Goal: Transaction & Acquisition: Purchase product/service

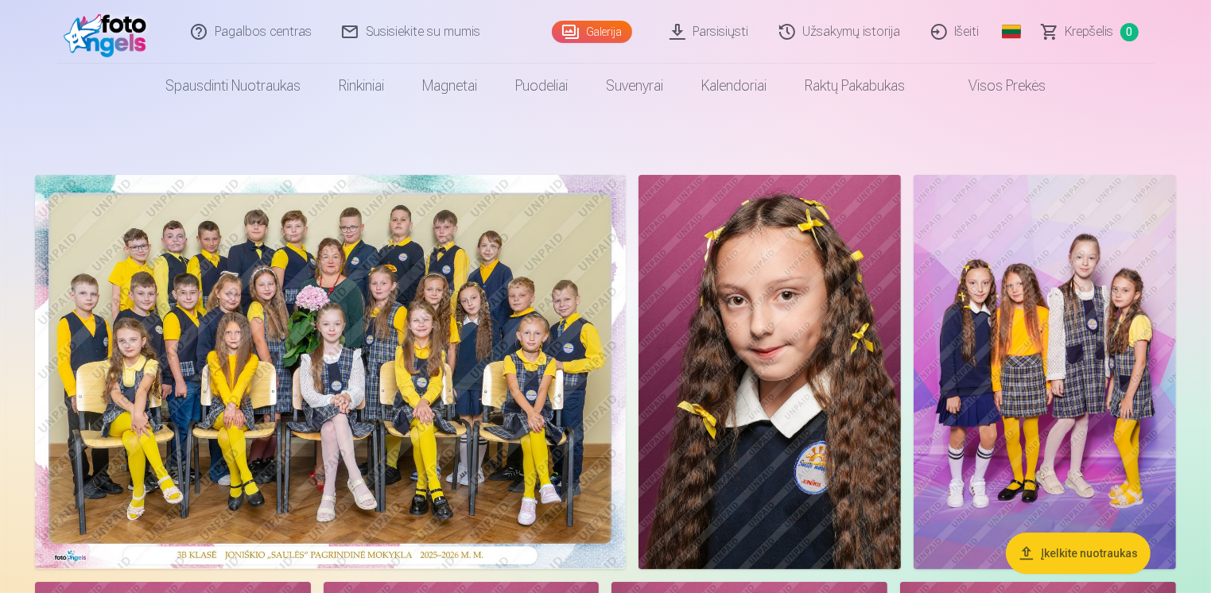
click at [373, 402] on img at bounding box center [330, 372] width 591 height 394
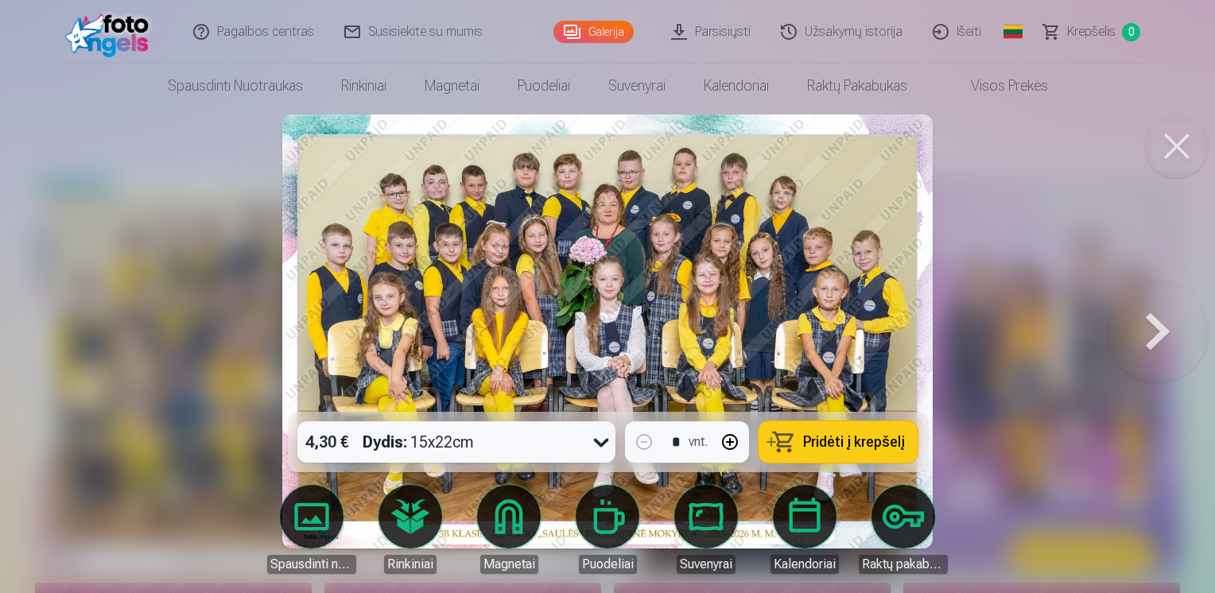
drag, startPoint x: 1193, startPoint y: 134, endPoint x: 661, endPoint y: 8, distance: 546.8
click at [1192, 135] on button at bounding box center [1177, 147] width 64 height 64
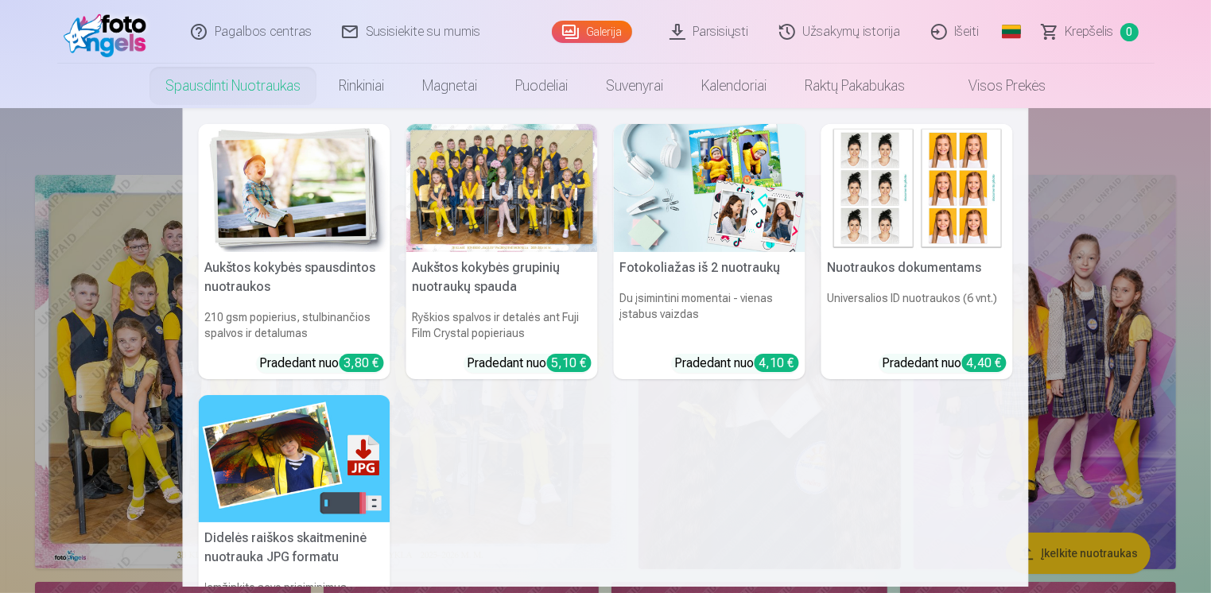
click at [258, 87] on link "Spausdinti nuotraukas" at bounding box center [232, 86] width 173 height 45
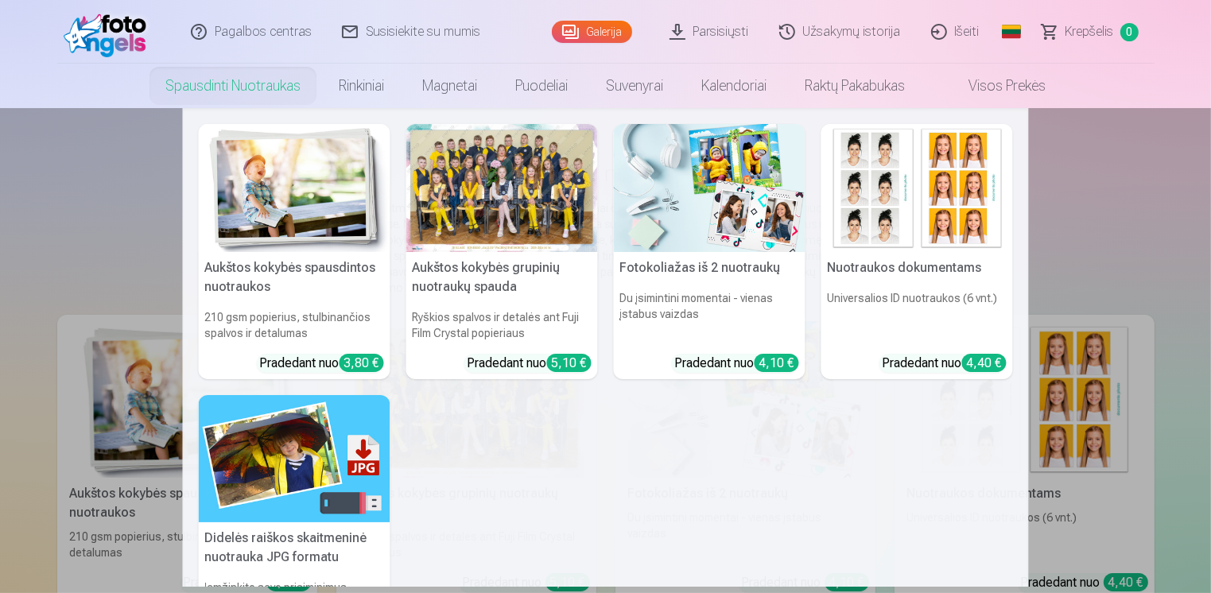
click at [235, 262] on h5 "Aukštos kokybės spausdintos nuotraukos" at bounding box center [295, 277] width 192 height 51
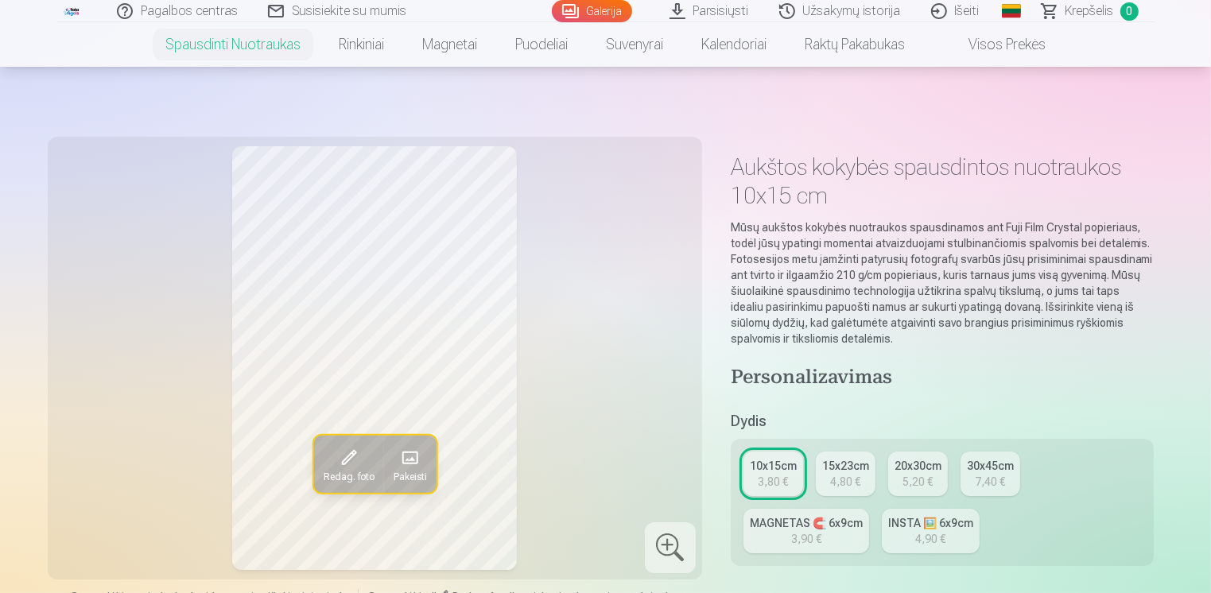
scroll to position [398, 0]
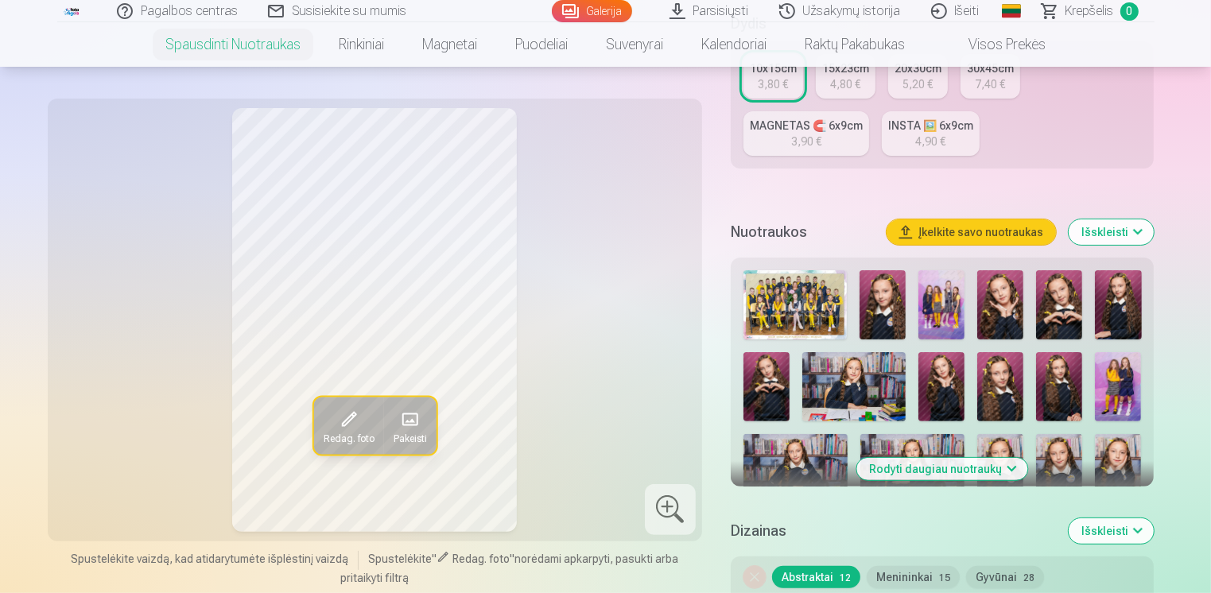
click at [822, 314] on img at bounding box center [795, 304] width 104 height 69
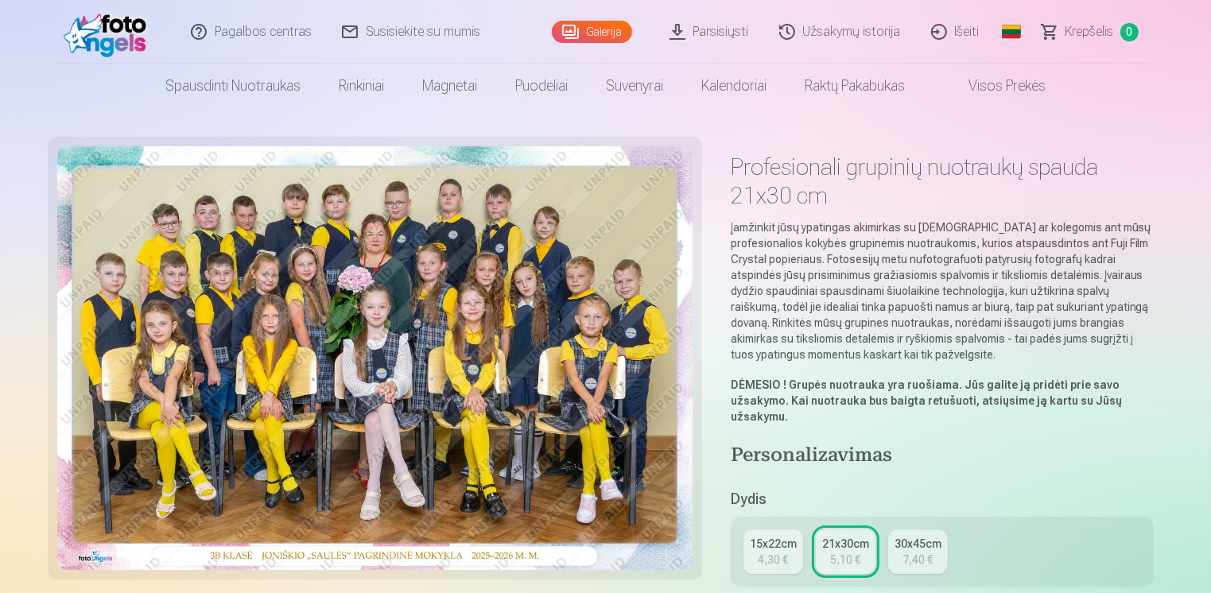
click at [448, 322] on img at bounding box center [374, 358] width 635 height 424
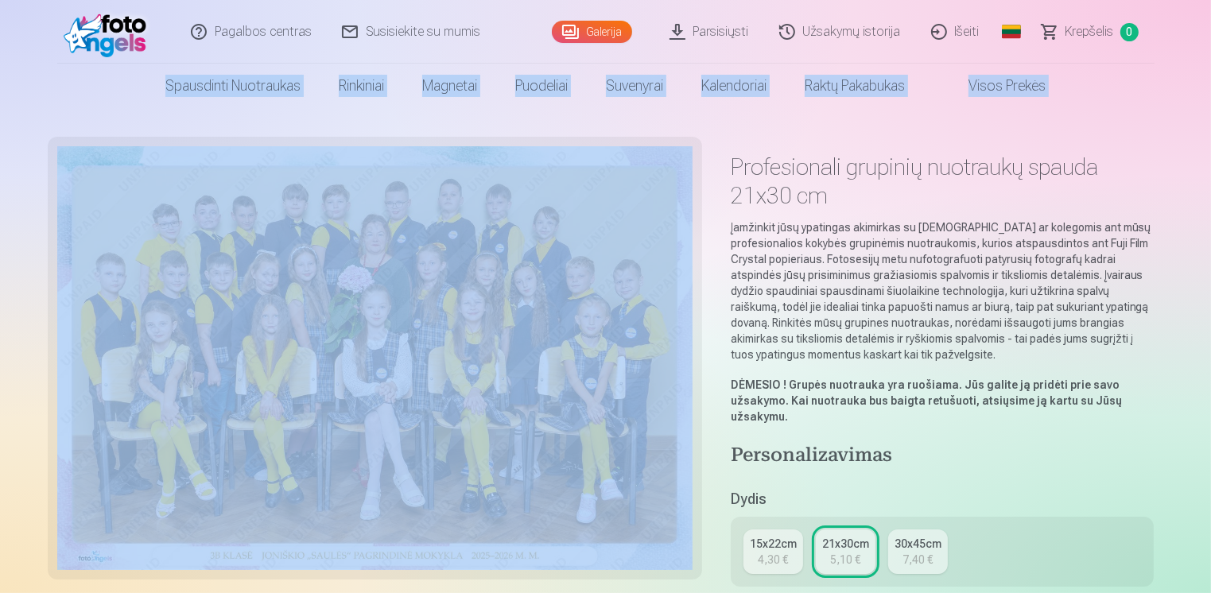
drag, startPoint x: 1210, startPoint y: 33, endPoint x: 1212, endPoint y: 47, distance: 14.4
click at [1210, 47] on html "Pagalbos centras Susisiekite su mumis Galerija Parsisiųsti Užsakymų istorija Iš…" at bounding box center [605, 296] width 1211 height 593
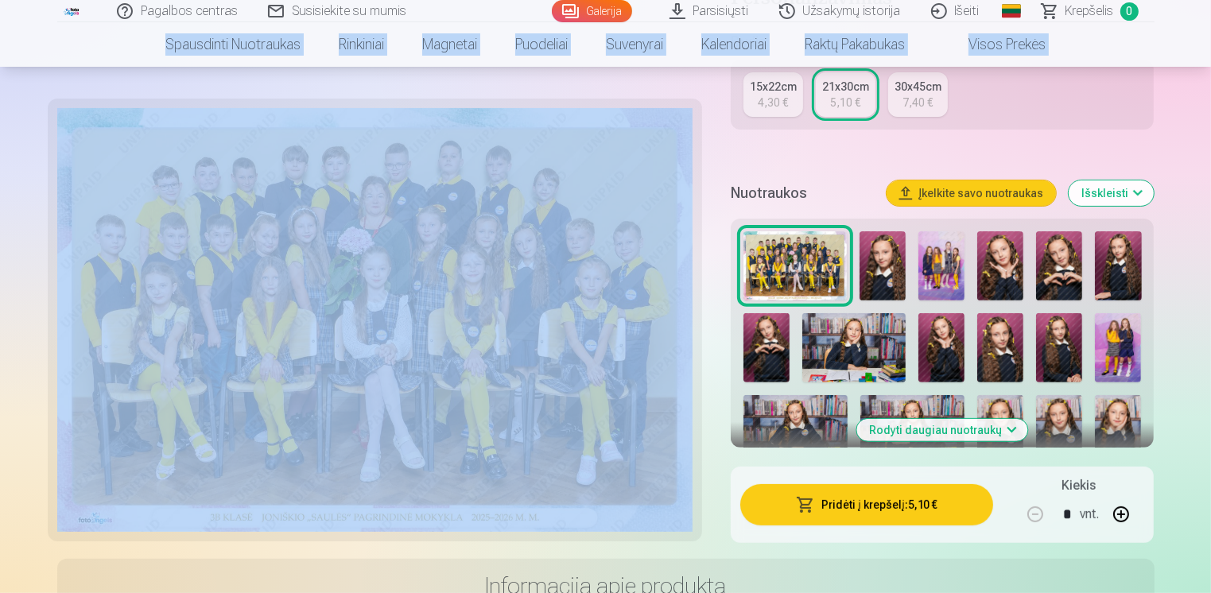
scroll to position [437, 0]
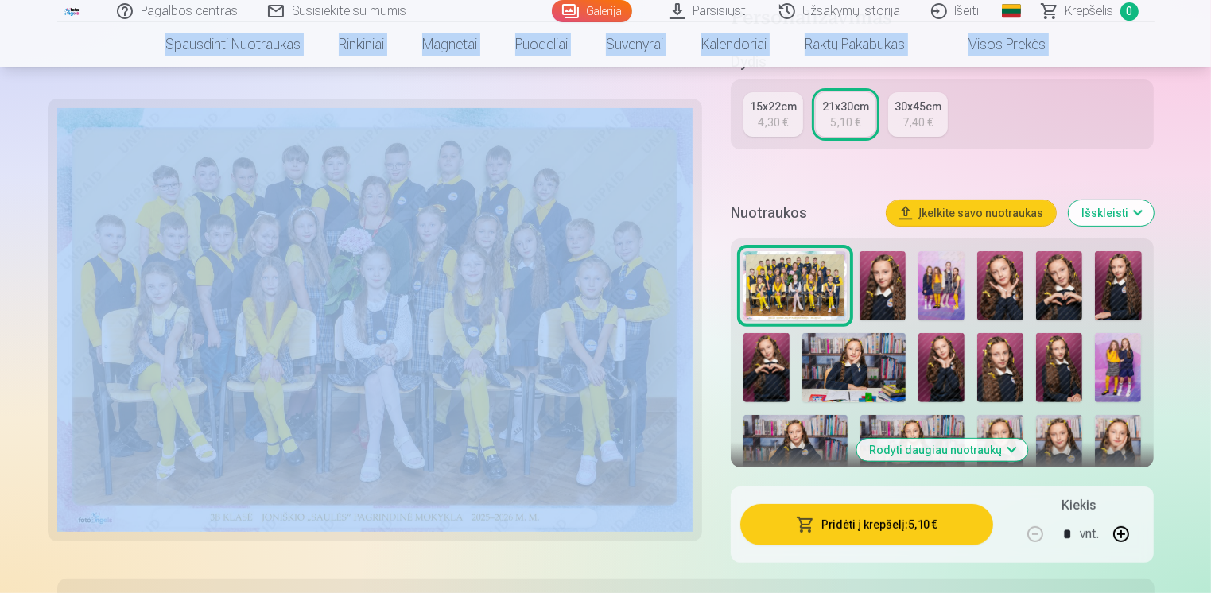
click at [789, 107] on div "15x22cm" at bounding box center [773, 107] width 47 height 16
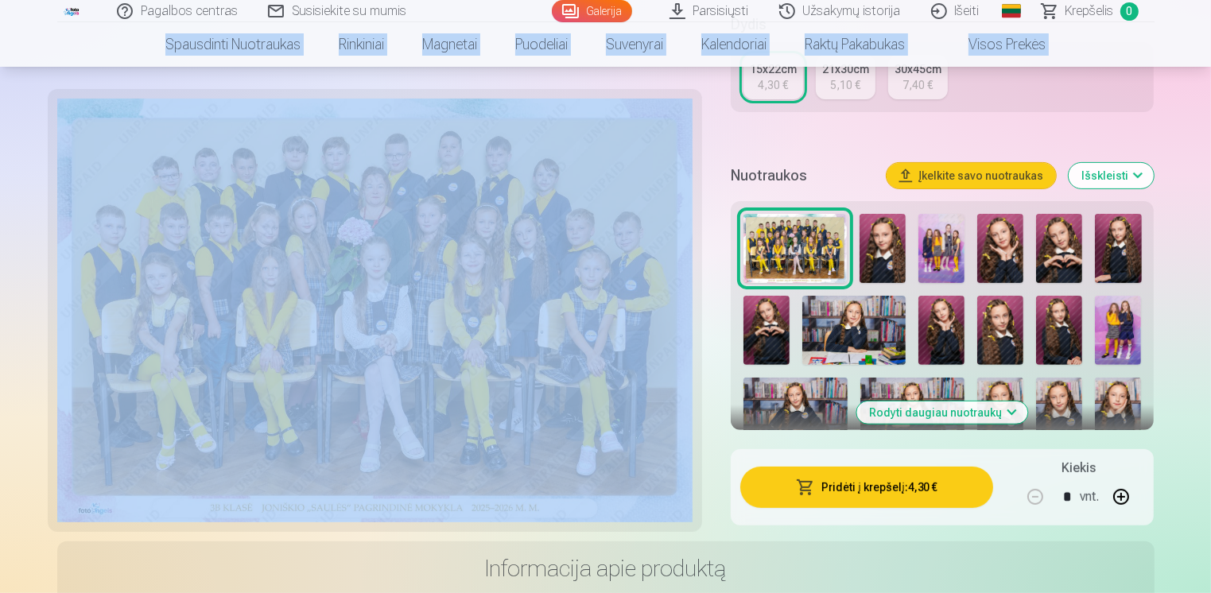
scroll to position [459, 0]
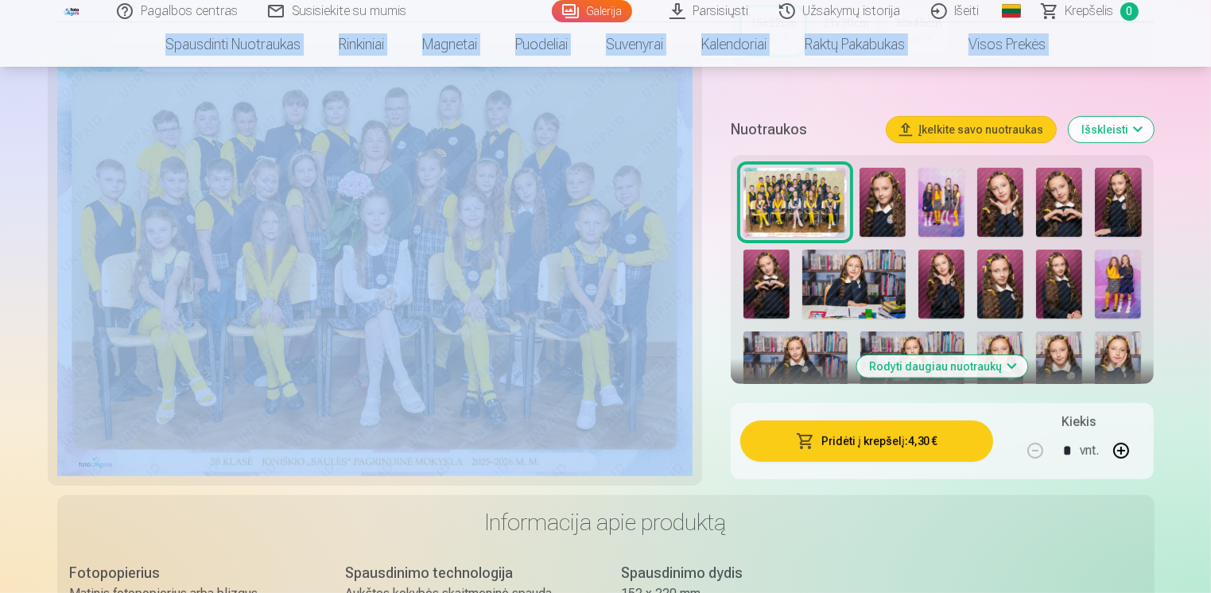
click at [904, 432] on button "Pridėti į krepšelį : 4,30 €" at bounding box center [867, 441] width 254 height 41
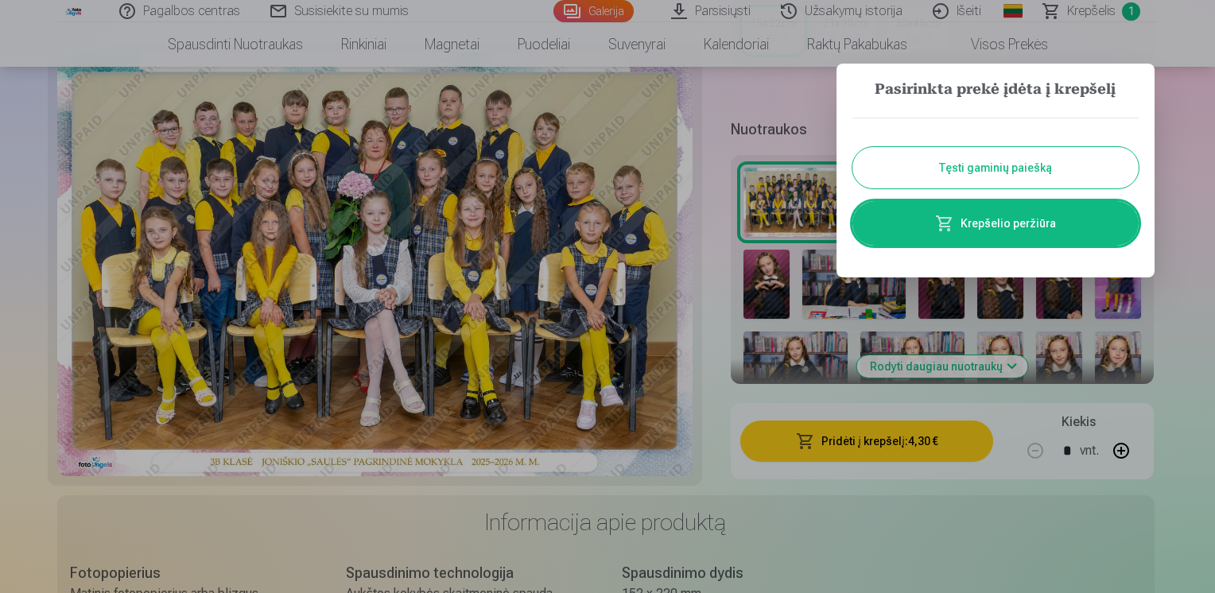
click at [1024, 174] on button "Tęsti gaminių paiešką" at bounding box center [995, 167] width 286 height 41
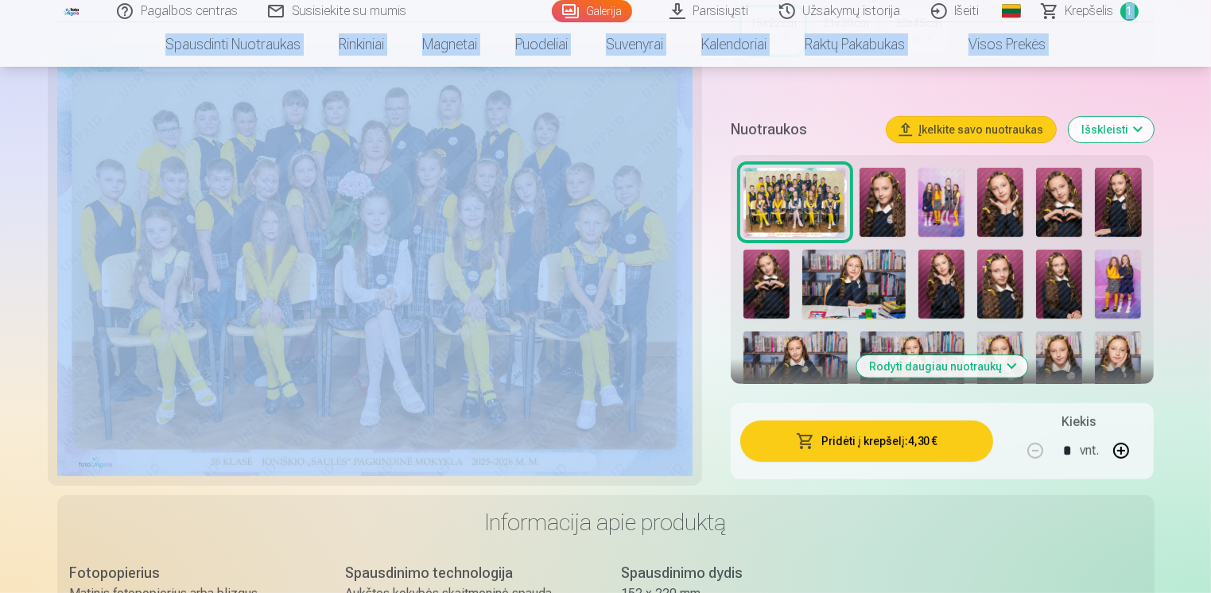
click at [878, 198] on img at bounding box center [883, 202] width 46 height 69
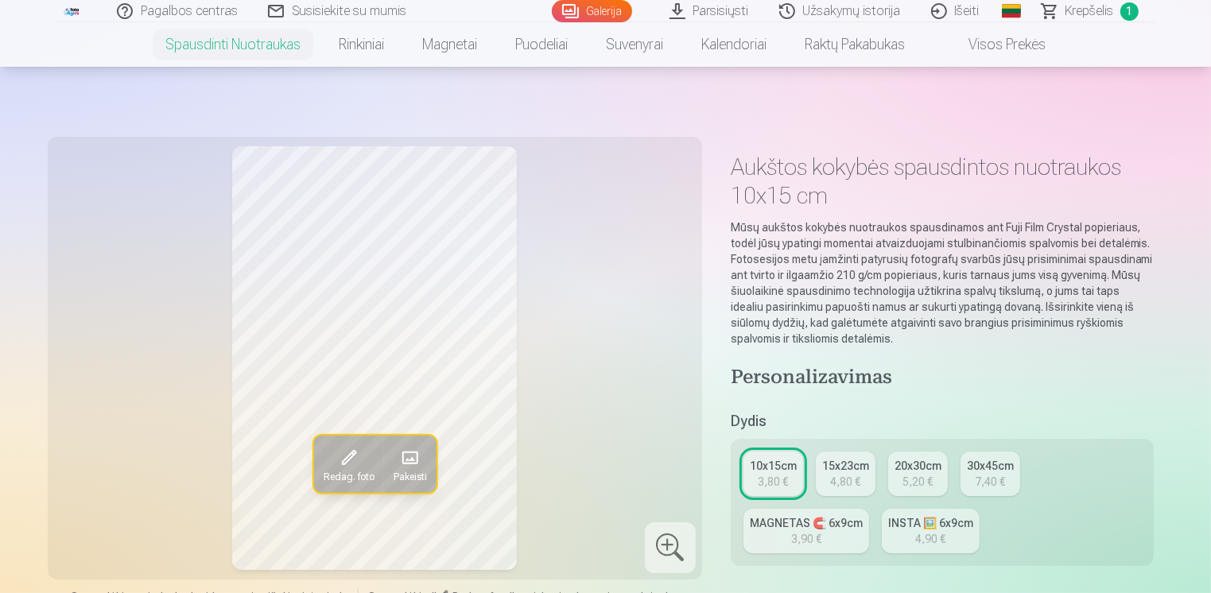
scroll to position [398, 0]
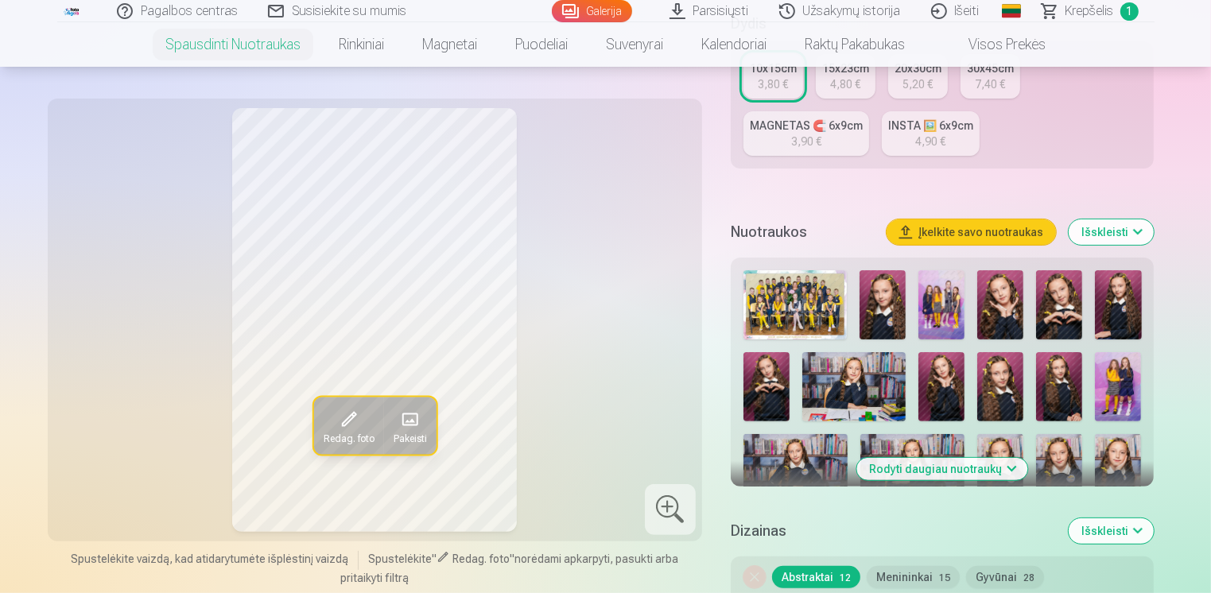
click at [892, 297] on img at bounding box center [883, 304] width 46 height 69
click at [939, 297] on img at bounding box center [941, 304] width 46 height 69
click at [887, 286] on img at bounding box center [883, 304] width 46 height 69
click at [945, 304] on img at bounding box center [941, 304] width 46 height 69
click at [1006, 313] on img at bounding box center [1000, 304] width 46 height 69
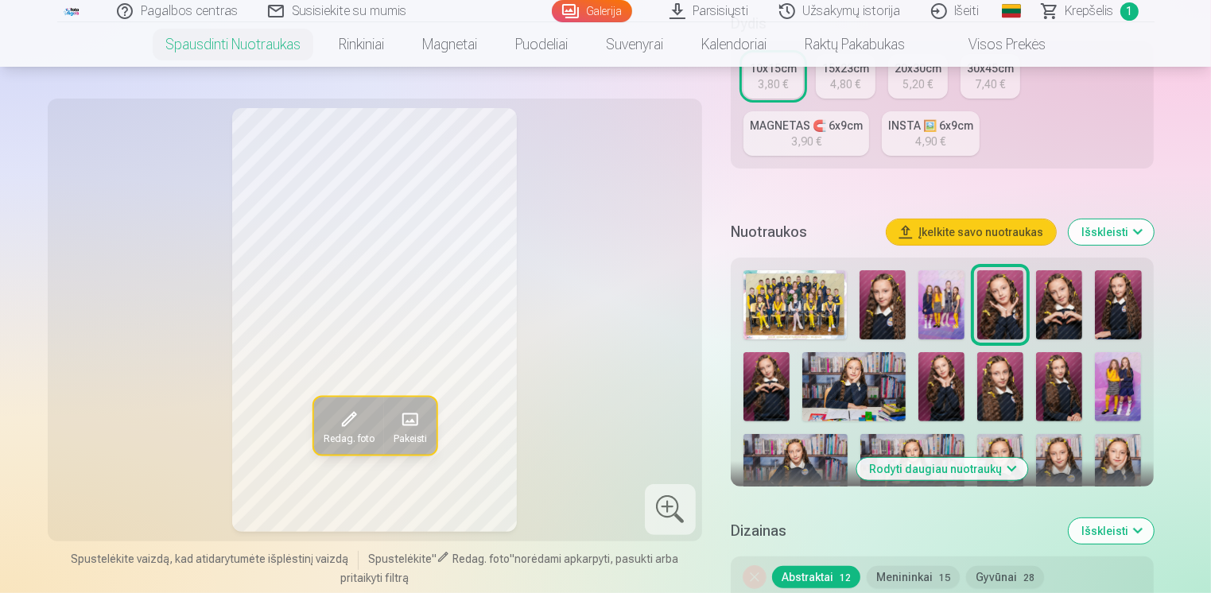
click at [1063, 323] on img at bounding box center [1059, 304] width 46 height 69
click at [1008, 313] on img at bounding box center [1000, 304] width 46 height 69
click at [1057, 309] on img at bounding box center [1059, 304] width 46 height 69
click at [1102, 321] on img at bounding box center [1118, 304] width 46 height 69
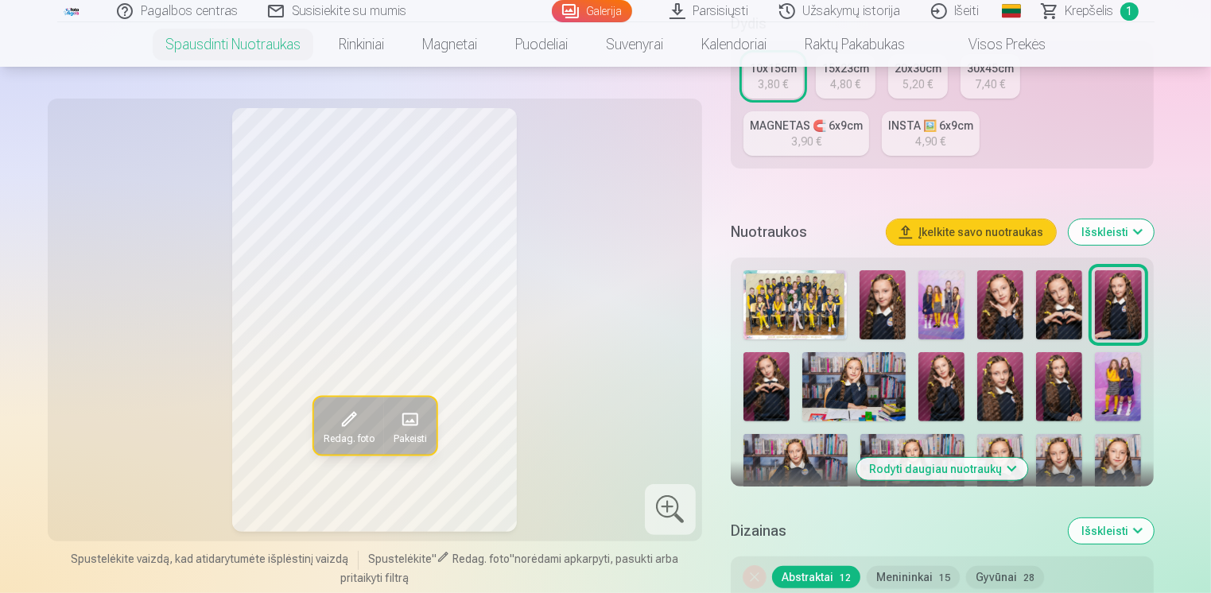
click at [776, 394] on img at bounding box center [766, 386] width 46 height 69
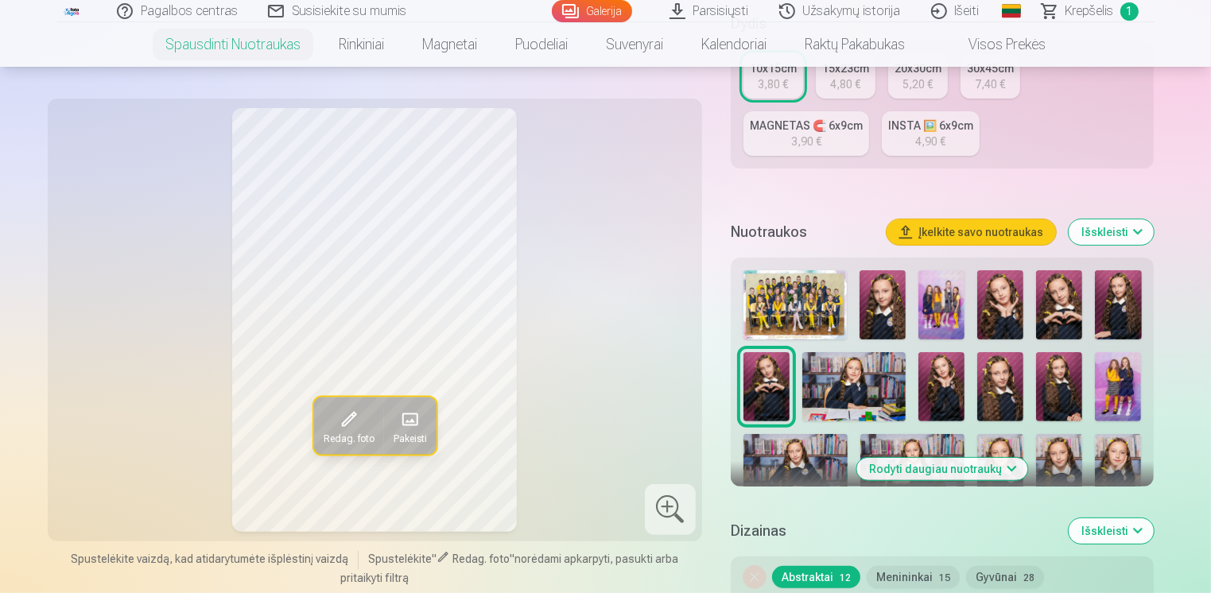
click at [830, 396] on img at bounding box center [854, 386] width 104 height 69
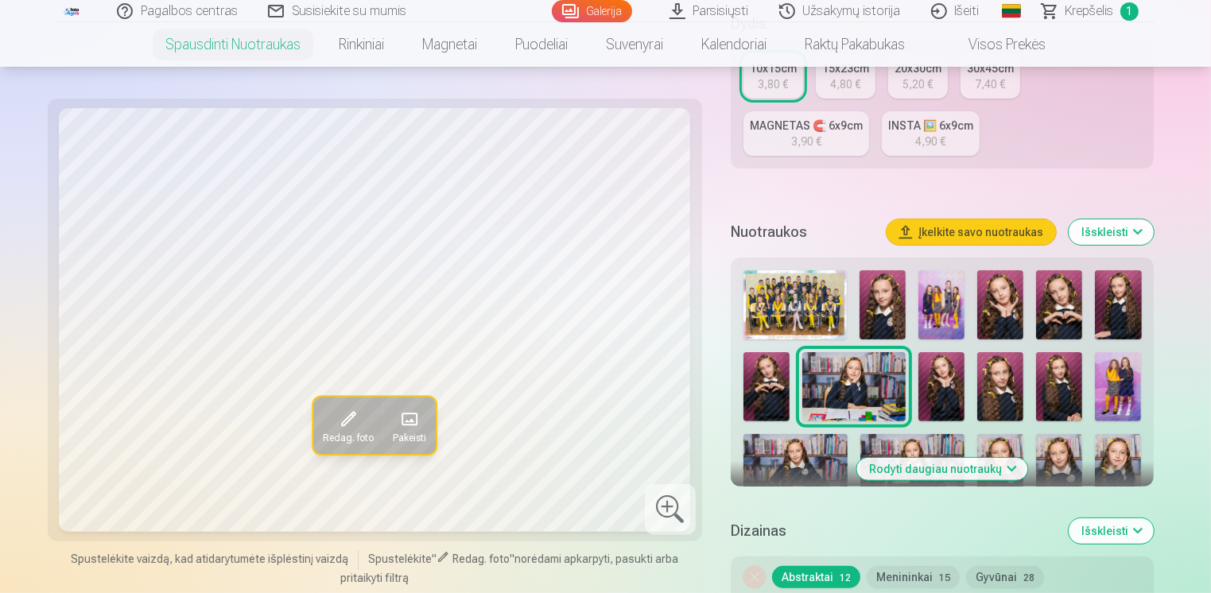
click at [945, 390] on img at bounding box center [941, 386] width 46 height 69
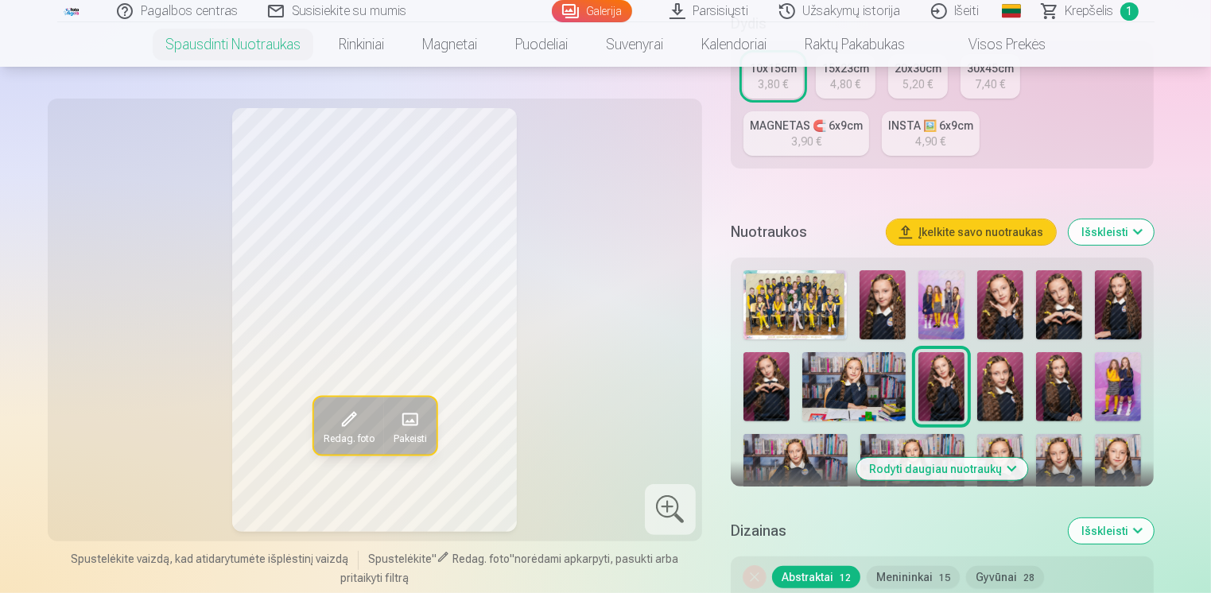
click at [1016, 377] on img at bounding box center [1000, 386] width 46 height 69
click at [1062, 382] on img at bounding box center [1059, 386] width 46 height 69
click at [1122, 383] on img at bounding box center [1118, 386] width 46 height 69
click at [1008, 464] on button "Rodyti daugiau nuotraukų" at bounding box center [942, 469] width 171 height 22
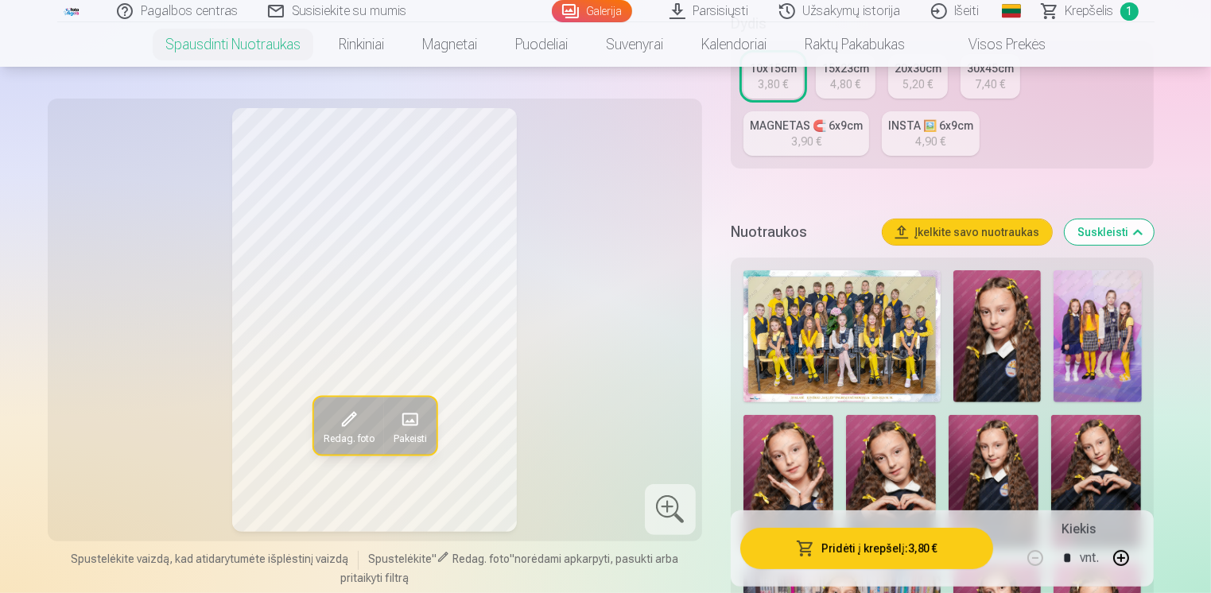
scroll to position [795, 0]
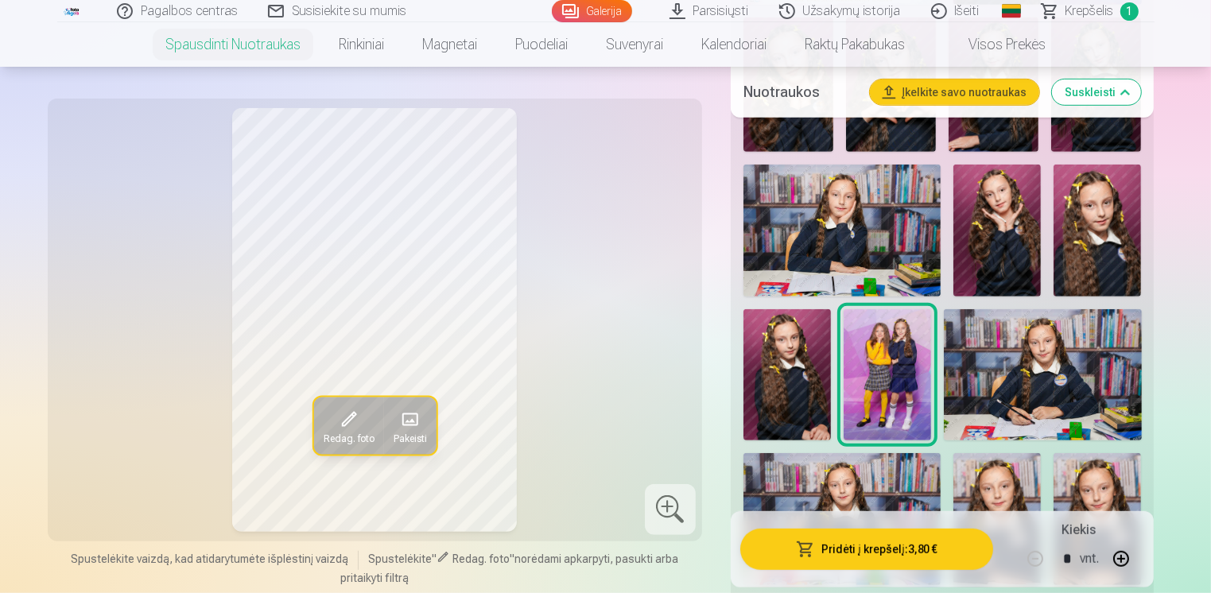
click at [1014, 355] on img at bounding box center [1042, 374] width 197 height 131
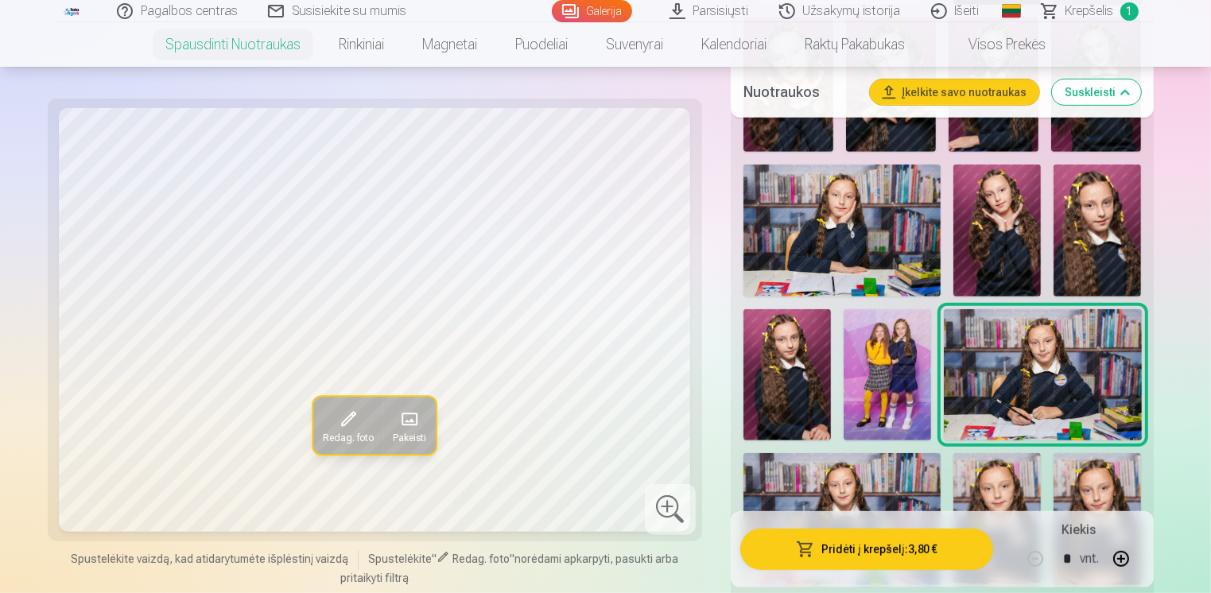
click at [915, 475] on img at bounding box center [841, 518] width 197 height 131
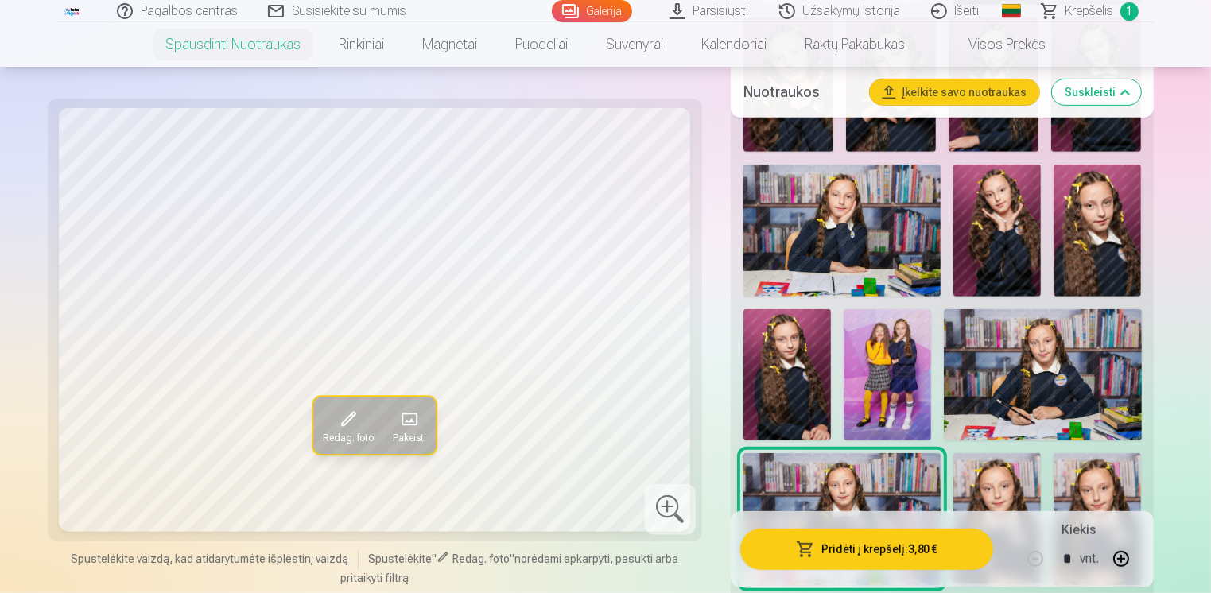
click at [1011, 483] on img at bounding box center [996, 518] width 87 height 131
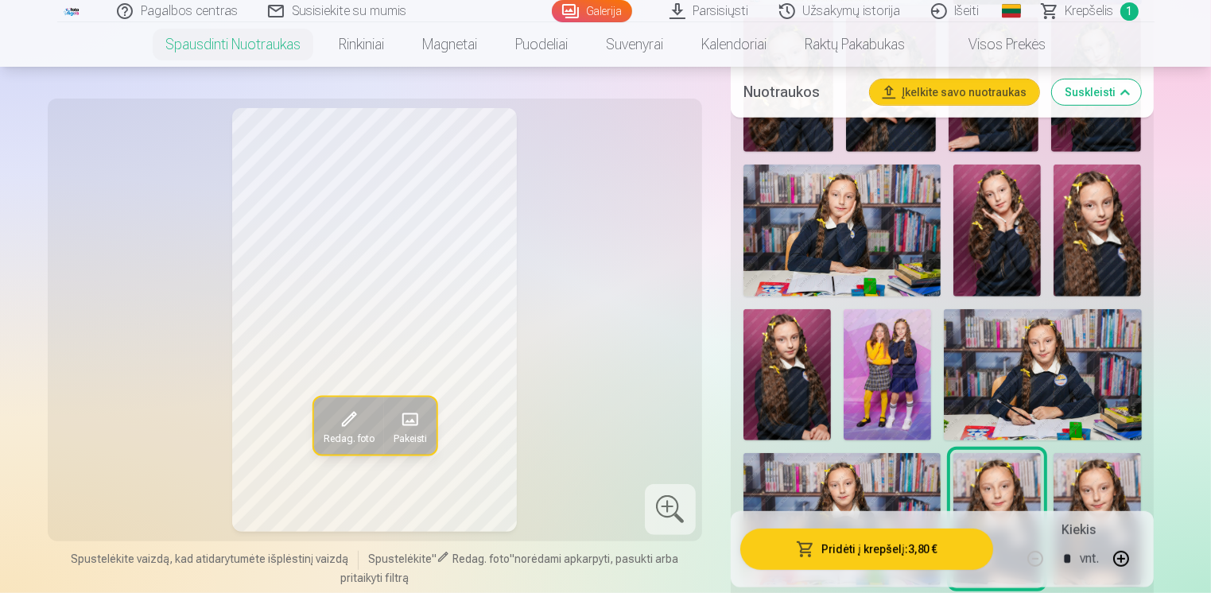
click at [1079, 488] on img at bounding box center [1097, 518] width 87 height 131
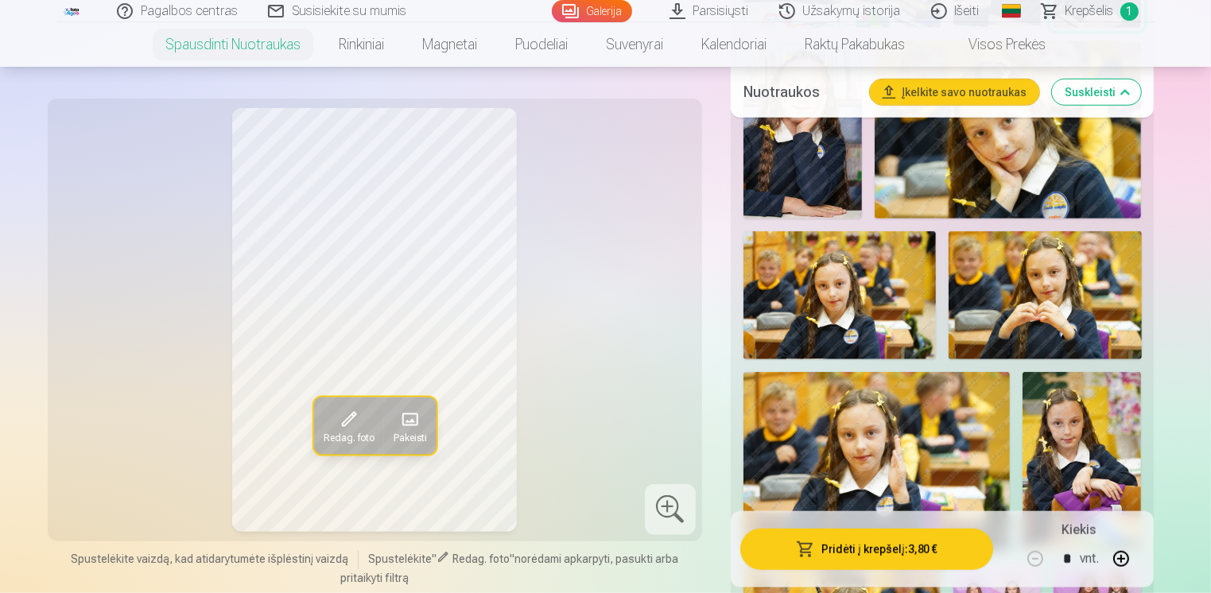
scroll to position [1283, 0]
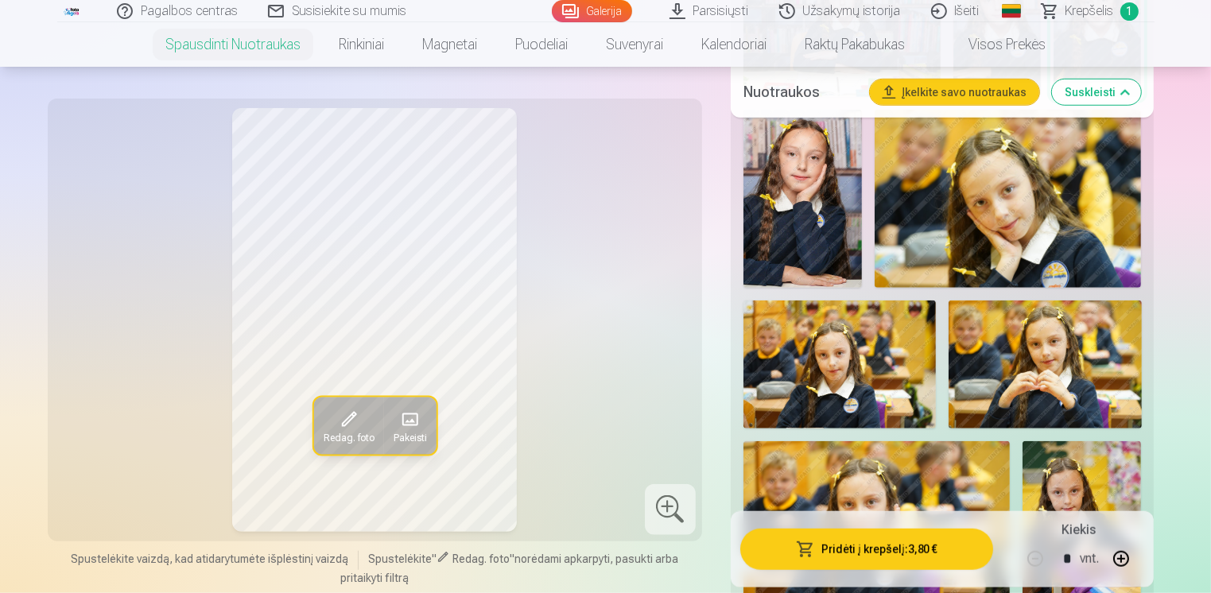
click at [778, 240] on img at bounding box center [802, 199] width 118 height 178
click at [1010, 212] on img at bounding box center [1008, 199] width 267 height 178
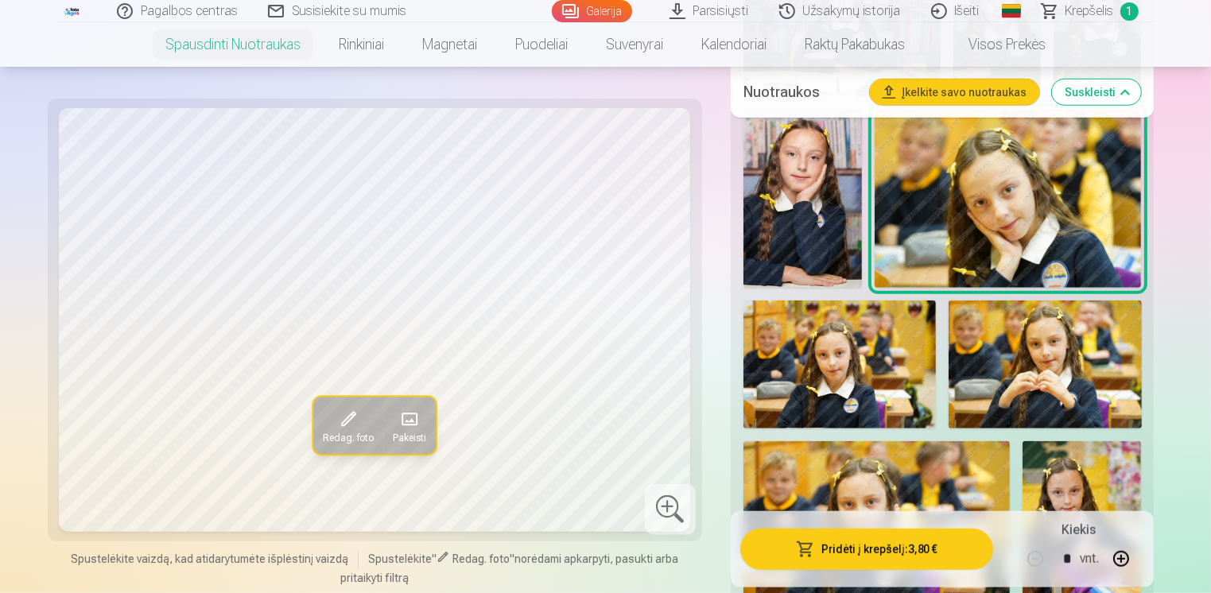
click at [846, 348] on img at bounding box center [839, 365] width 192 height 129
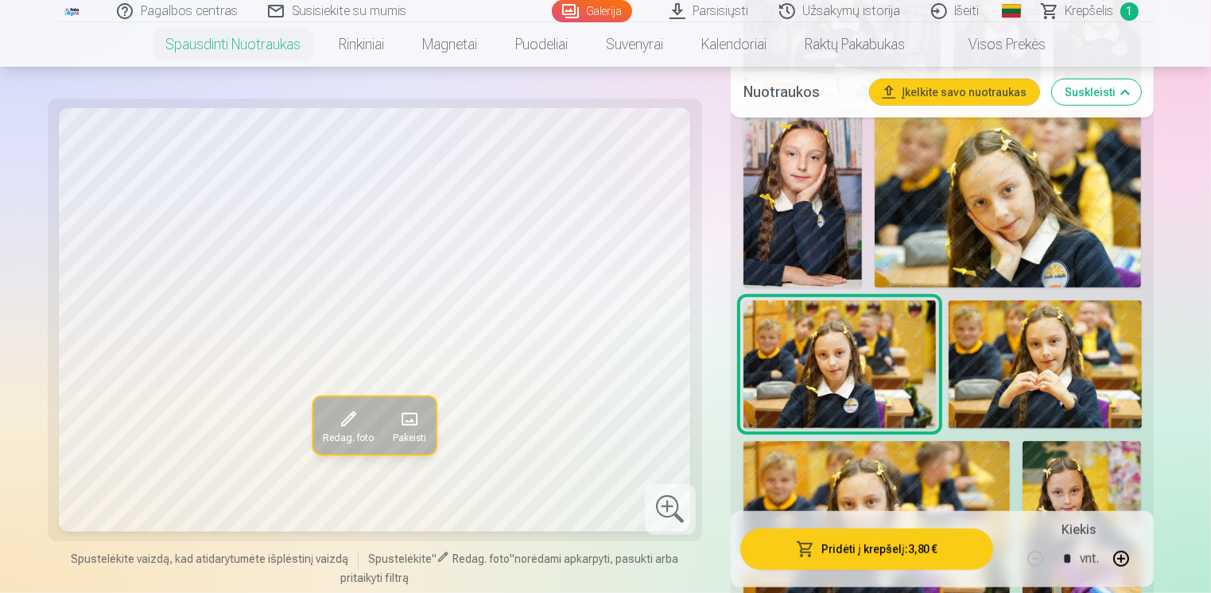
click at [1018, 361] on img at bounding box center [1045, 365] width 192 height 129
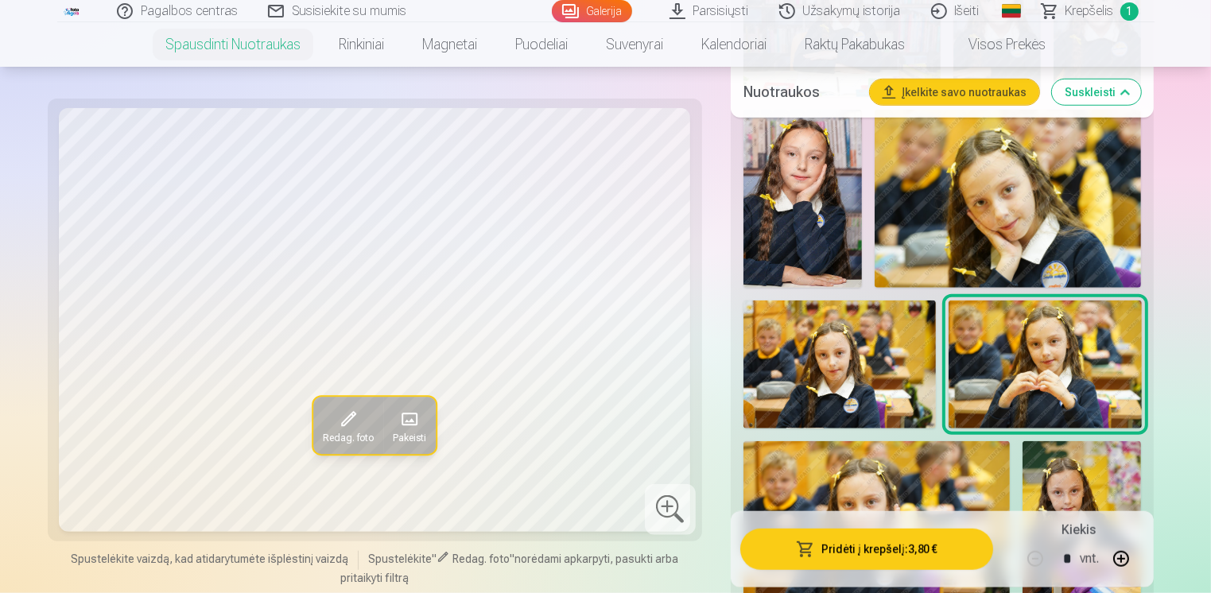
click at [984, 470] on img at bounding box center [876, 530] width 267 height 178
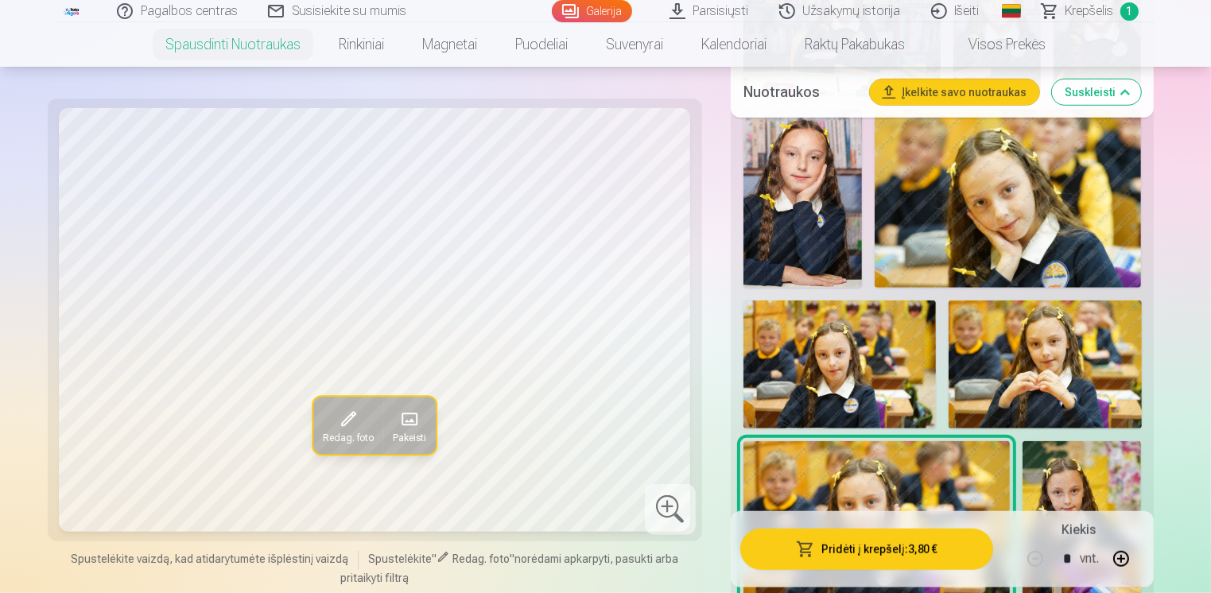
click at [1080, 481] on img at bounding box center [1082, 530] width 118 height 178
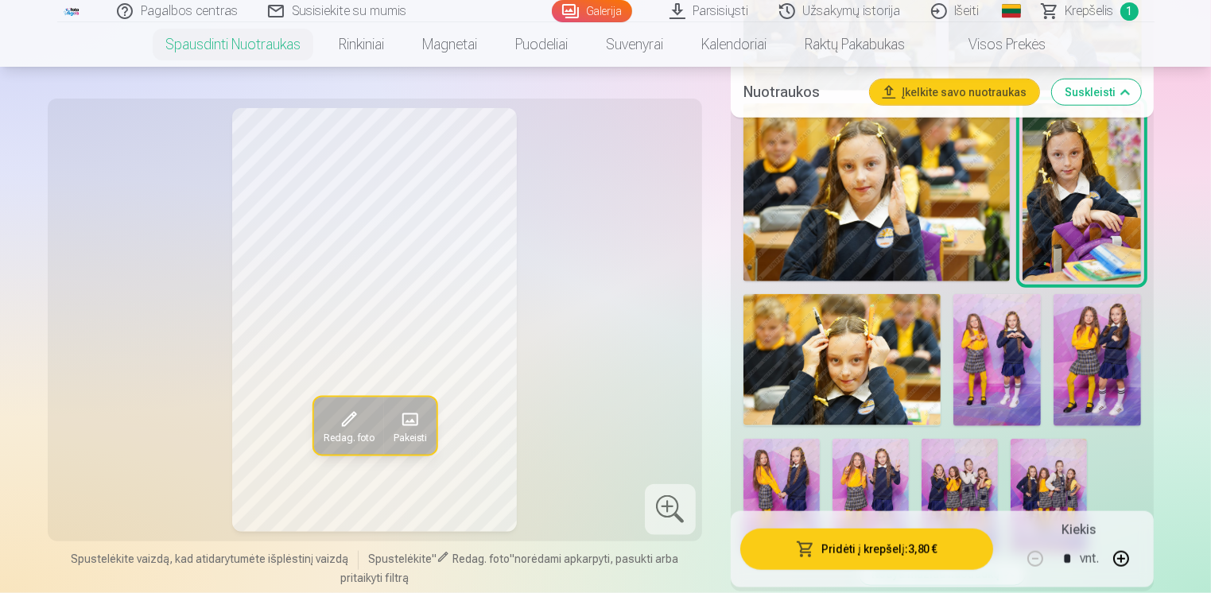
scroll to position [1648, 0]
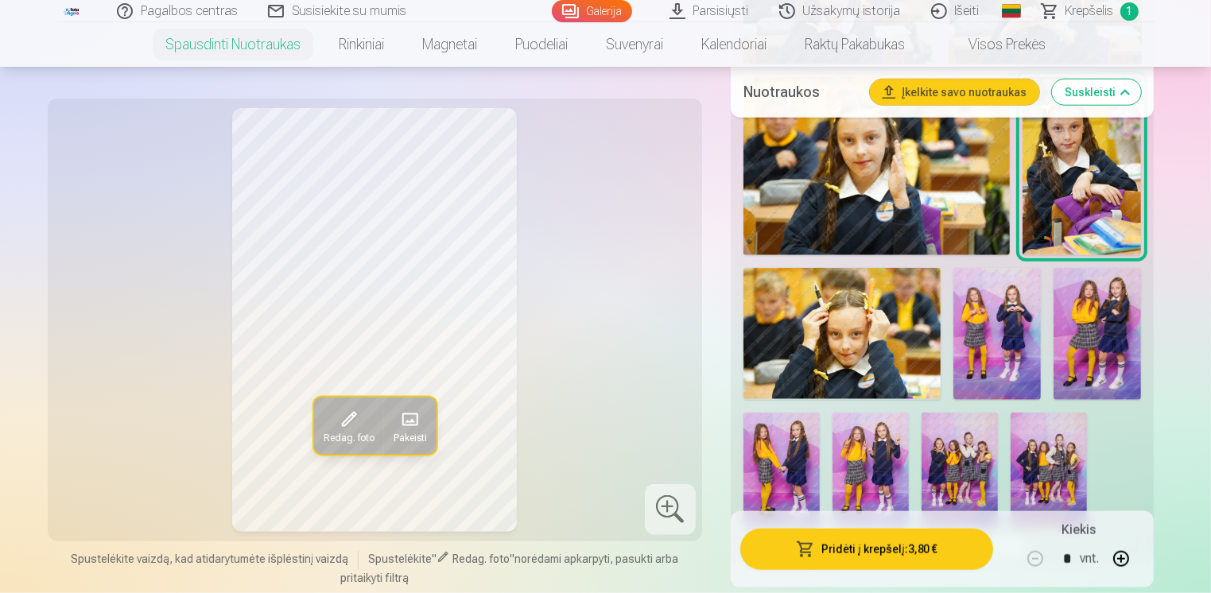
click at [864, 301] on img at bounding box center [841, 333] width 197 height 131
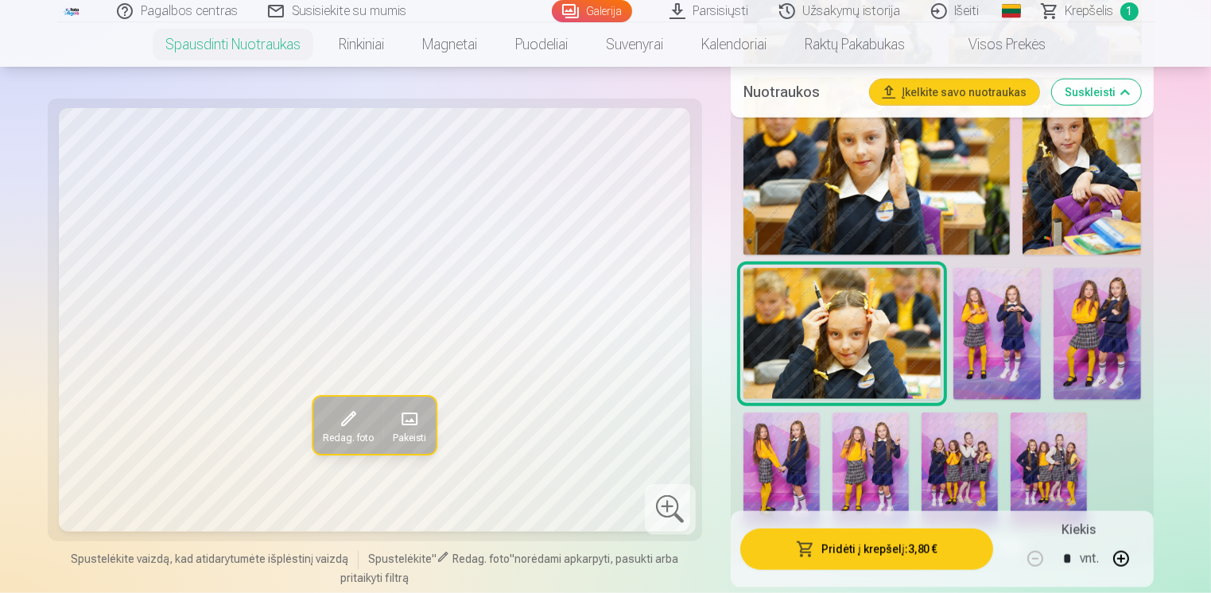
click at [1025, 324] on img at bounding box center [996, 334] width 87 height 132
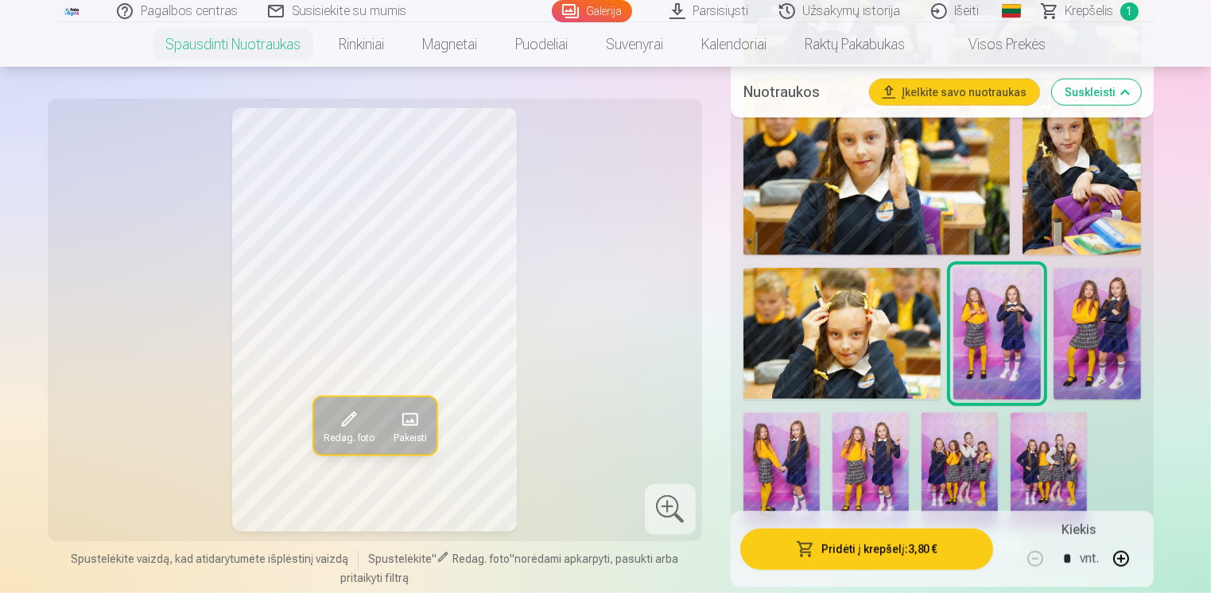
click at [1085, 352] on img at bounding box center [1097, 334] width 87 height 132
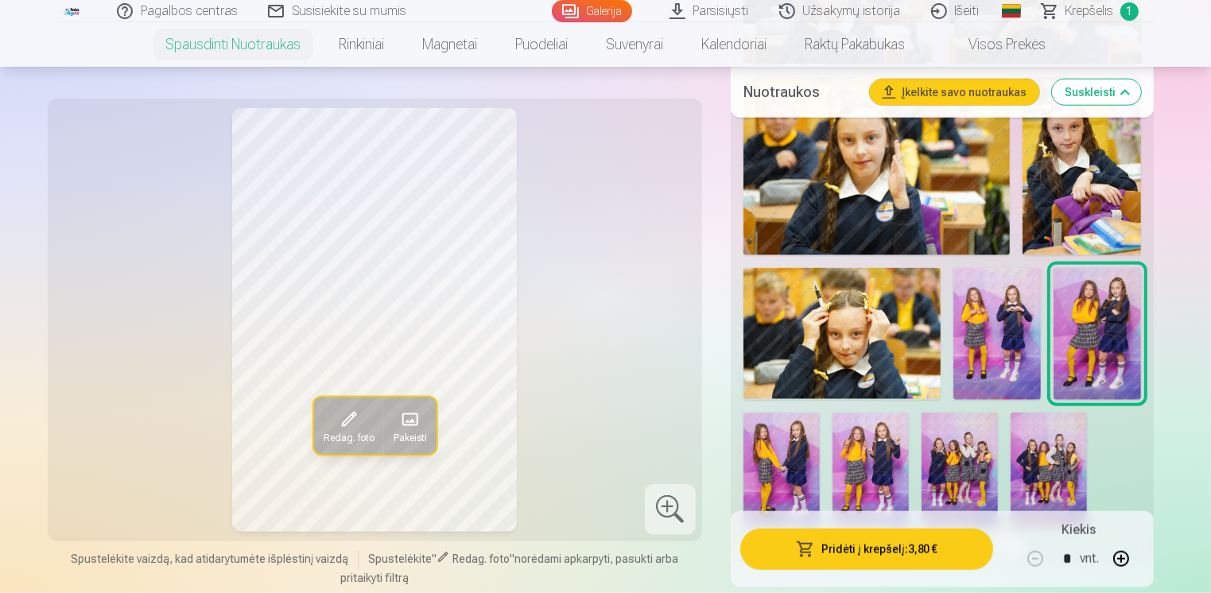
drag, startPoint x: 998, startPoint y: 345, endPoint x: 986, endPoint y: 332, distance: 18.0
click at [997, 345] on img at bounding box center [996, 334] width 87 height 132
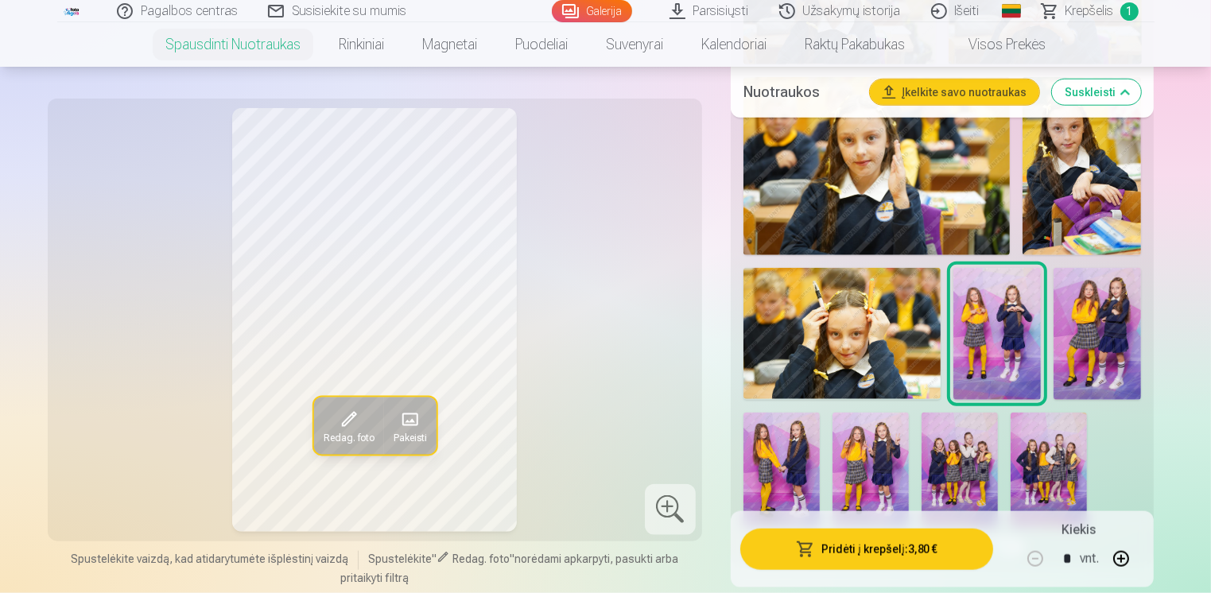
click at [1091, 335] on img at bounding box center [1097, 334] width 87 height 132
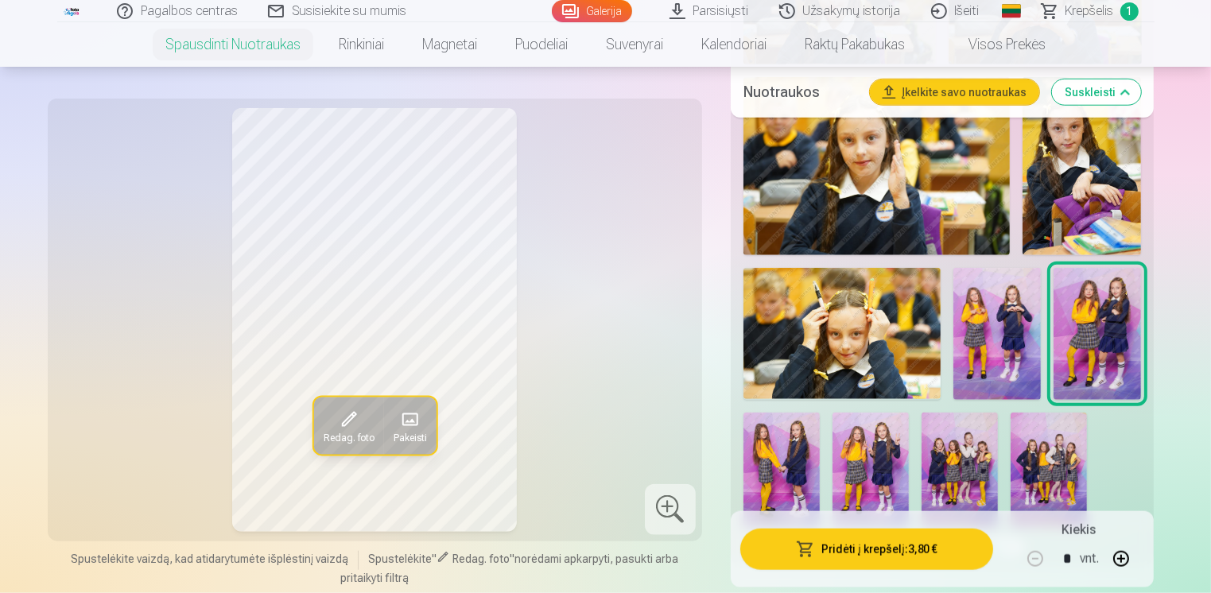
click at [799, 472] on img at bounding box center [781, 470] width 76 height 115
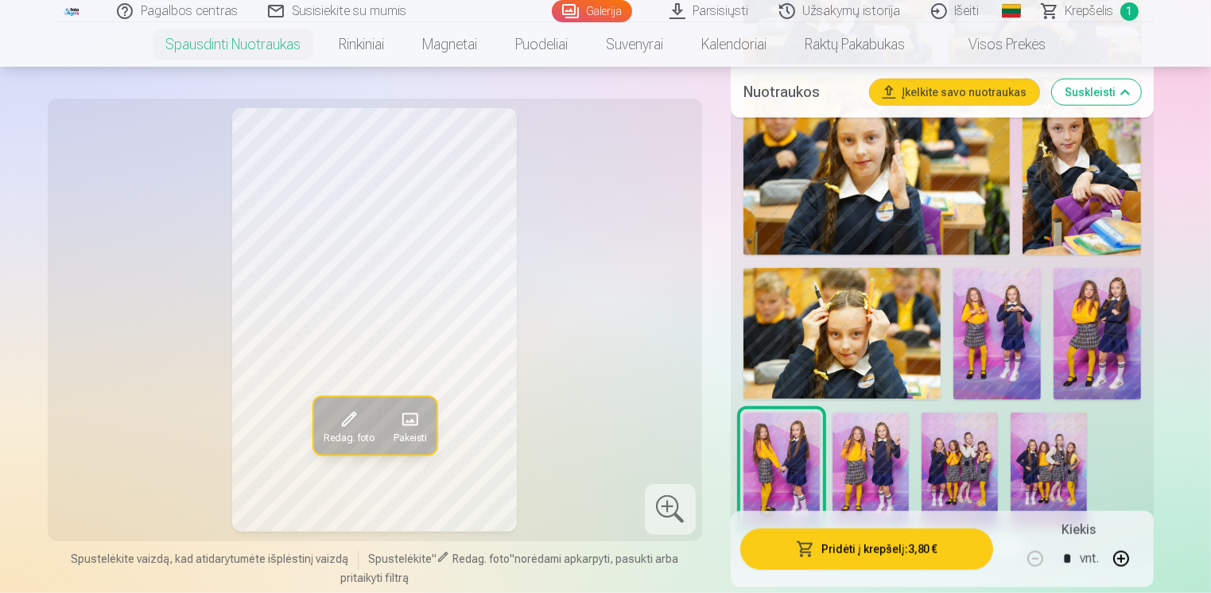
click at [875, 472] on img at bounding box center [871, 470] width 76 height 115
click at [976, 482] on img at bounding box center [960, 470] width 76 height 115
click at [1044, 452] on img at bounding box center [1049, 470] width 76 height 115
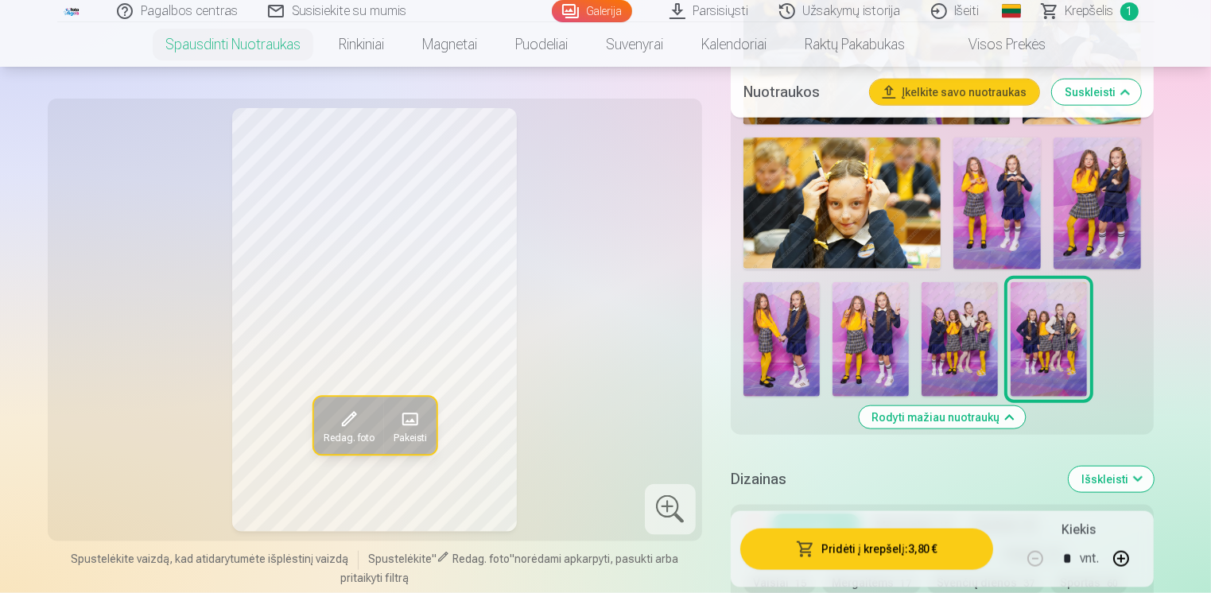
click at [948, 351] on img at bounding box center [960, 339] width 76 height 115
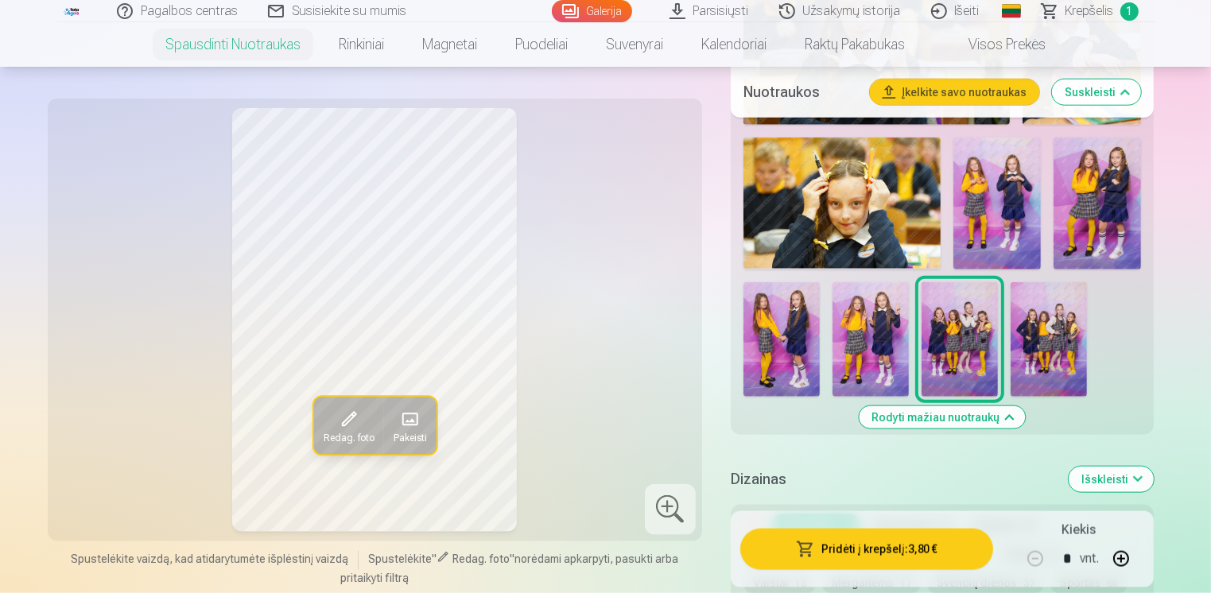
click at [655, 512] on div at bounding box center [670, 509] width 51 height 51
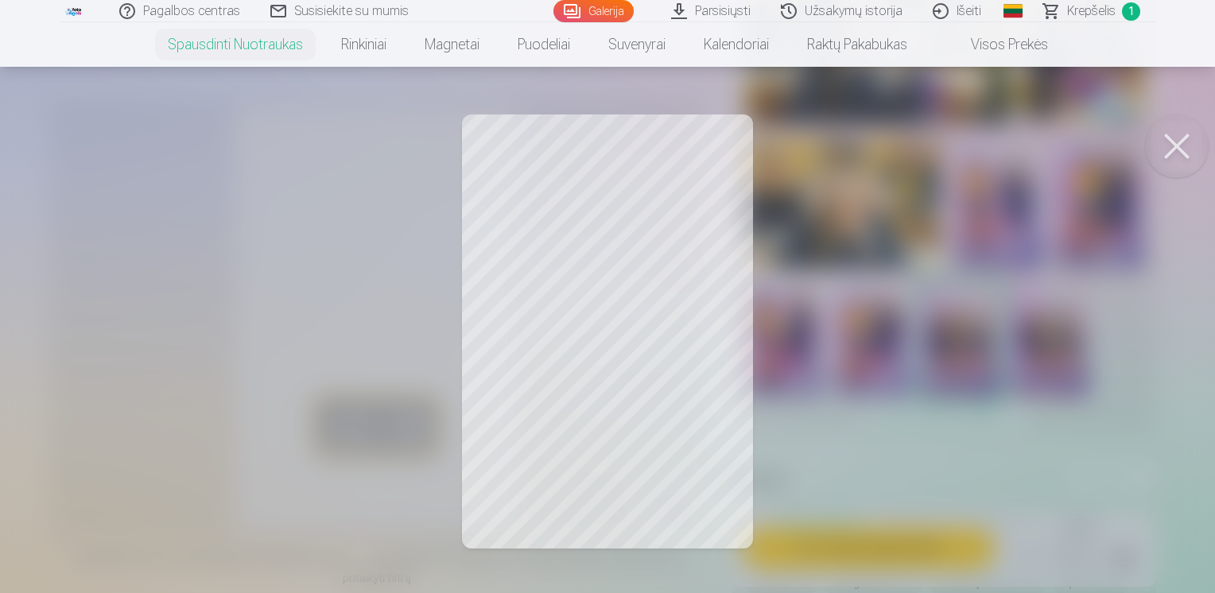
click at [1186, 143] on button at bounding box center [1177, 147] width 64 height 64
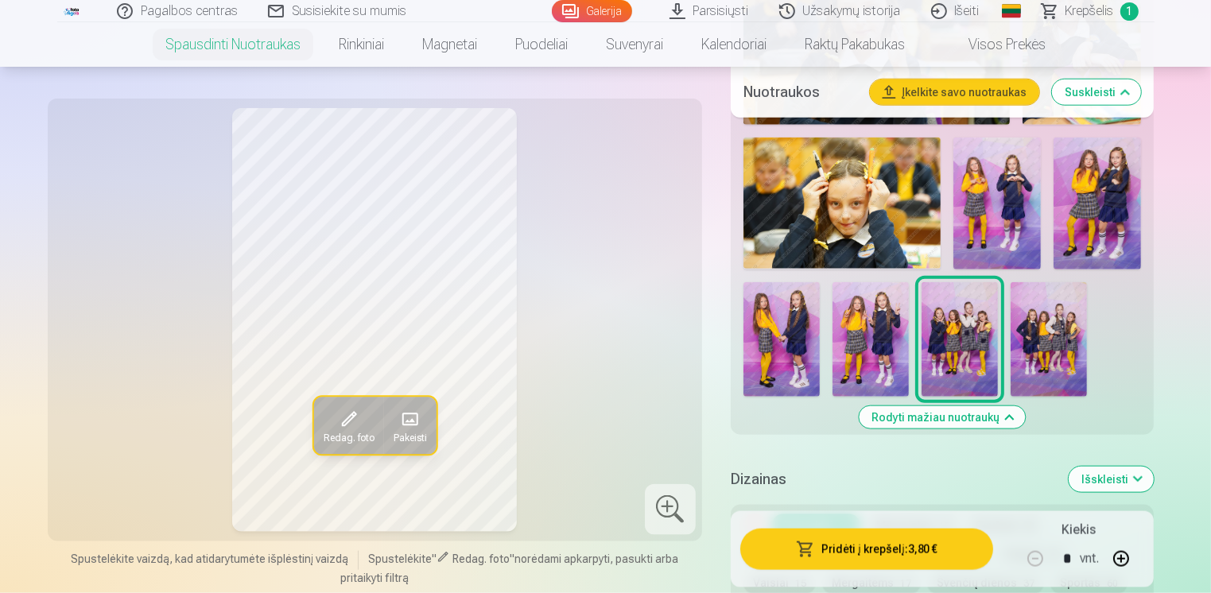
click at [1037, 339] on img at bounding box center [1049, 339] width 76 height 115
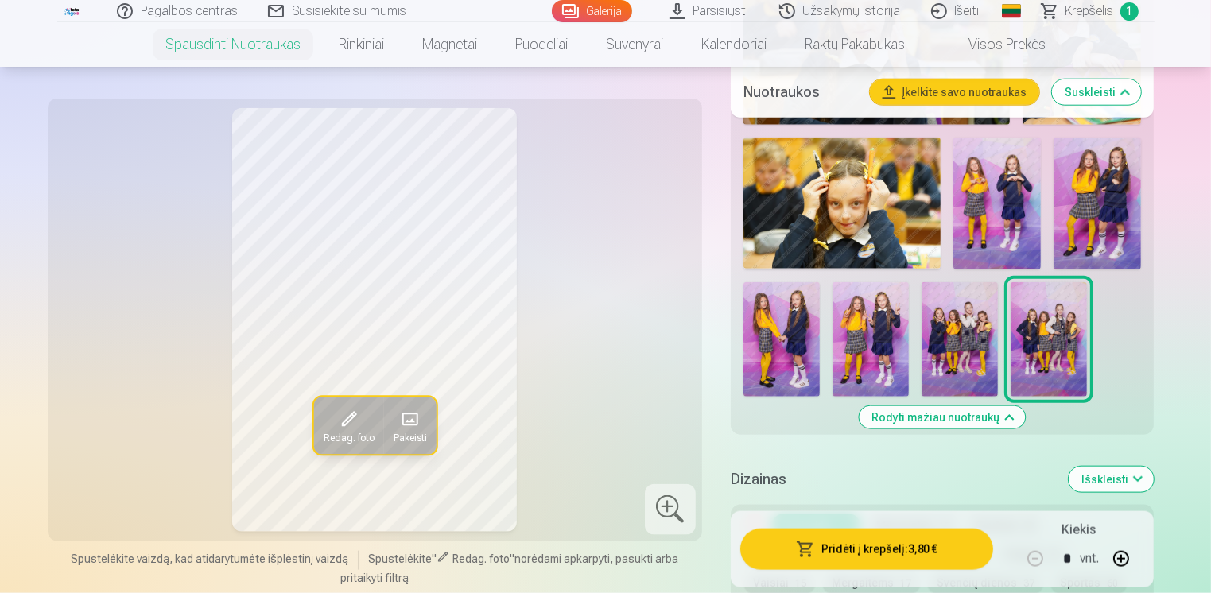
click at [950, 313] on img at bounding box center [960, 339] width 76 height 115
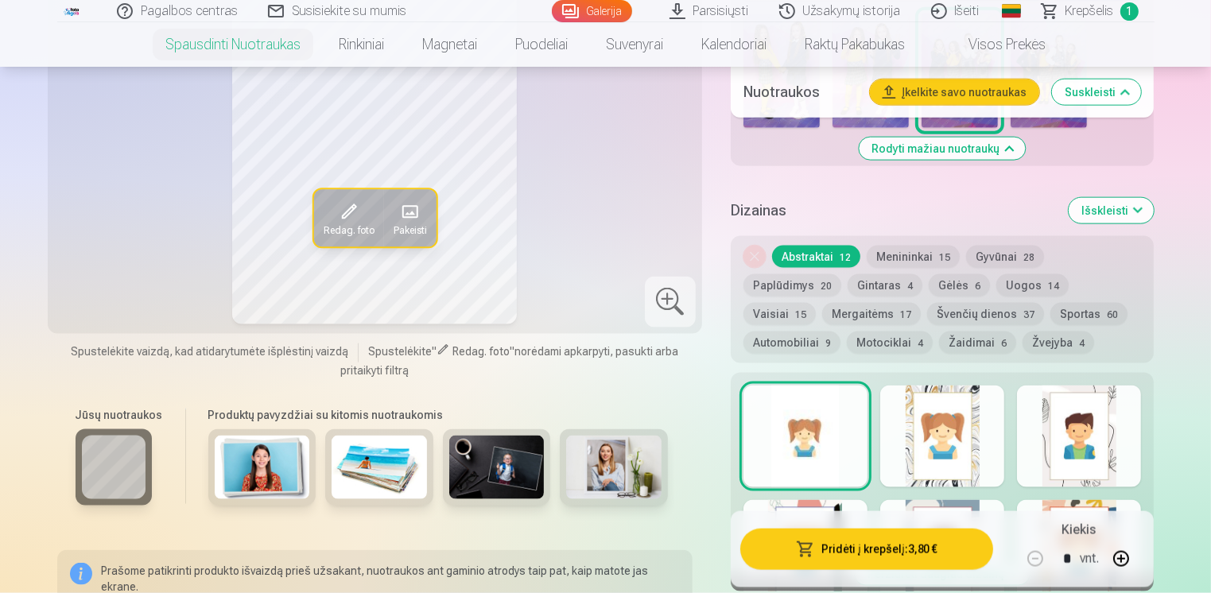
scroll to position [2064, 0]
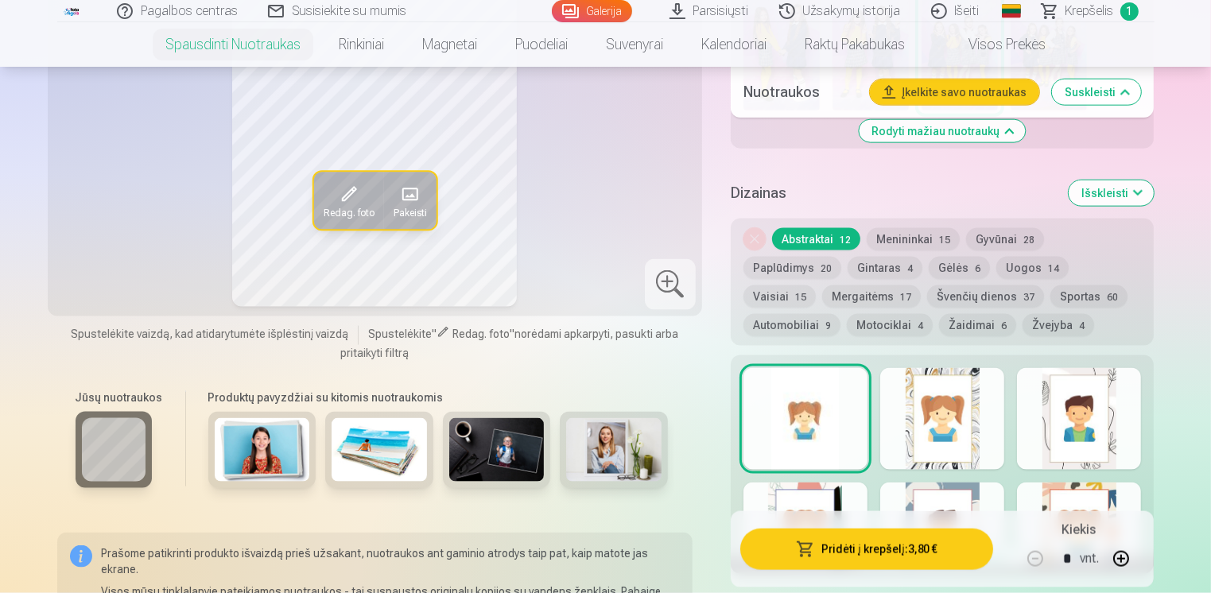
click at [975, 264] on span "6" at bounding box center [978, 268] width 6 height 11
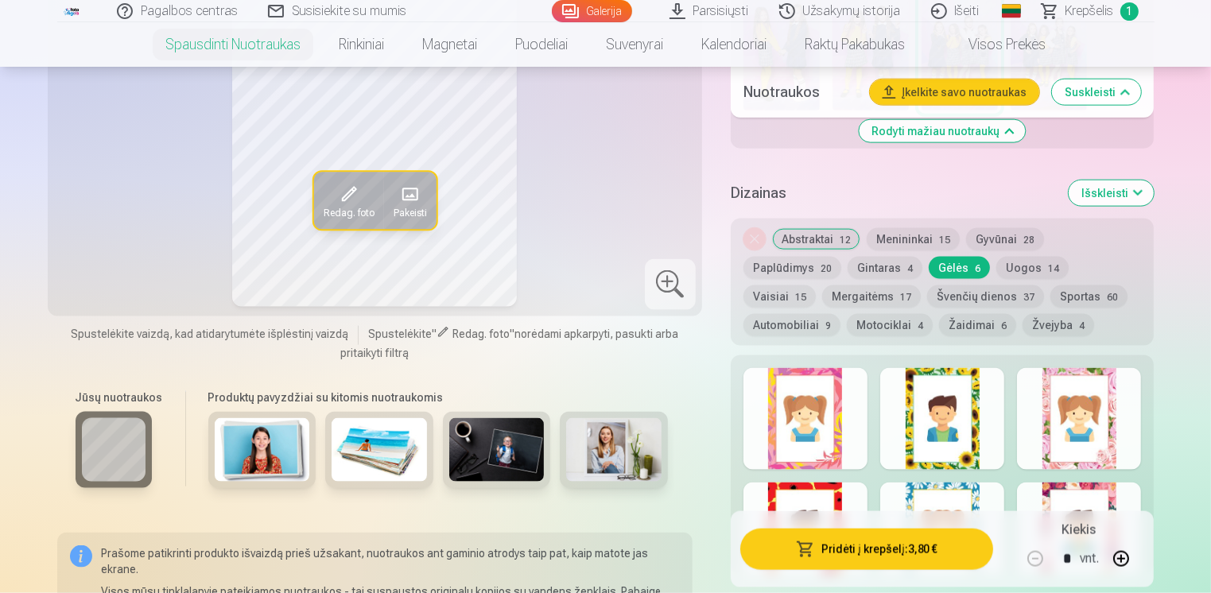
click at [996, 257] on button "Uogos 14" at bounding box center [1032, 268] width 72 height 22
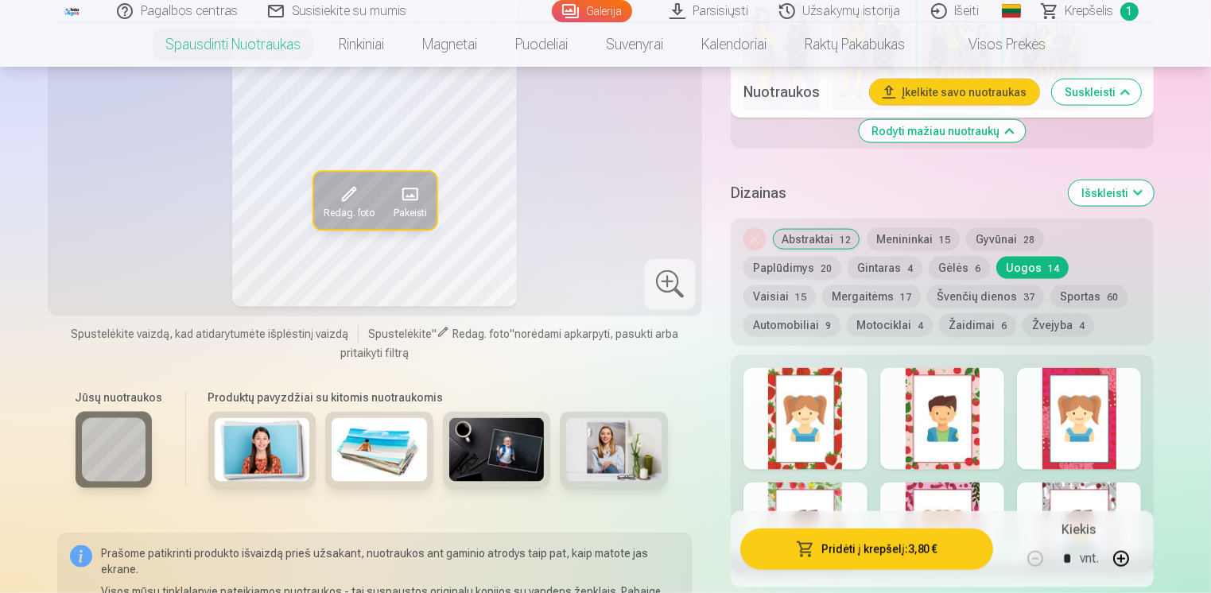
click at [806, 292] on span "15" at bounding box center [800, 297] width 11 height 11
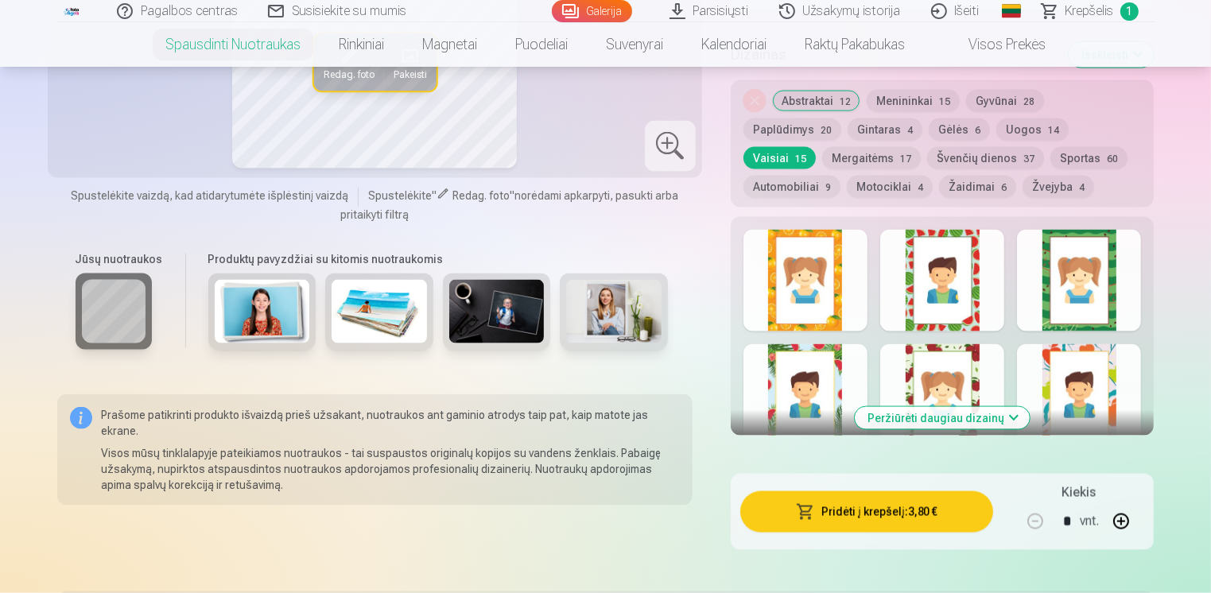
scroll to position [2160, 0]
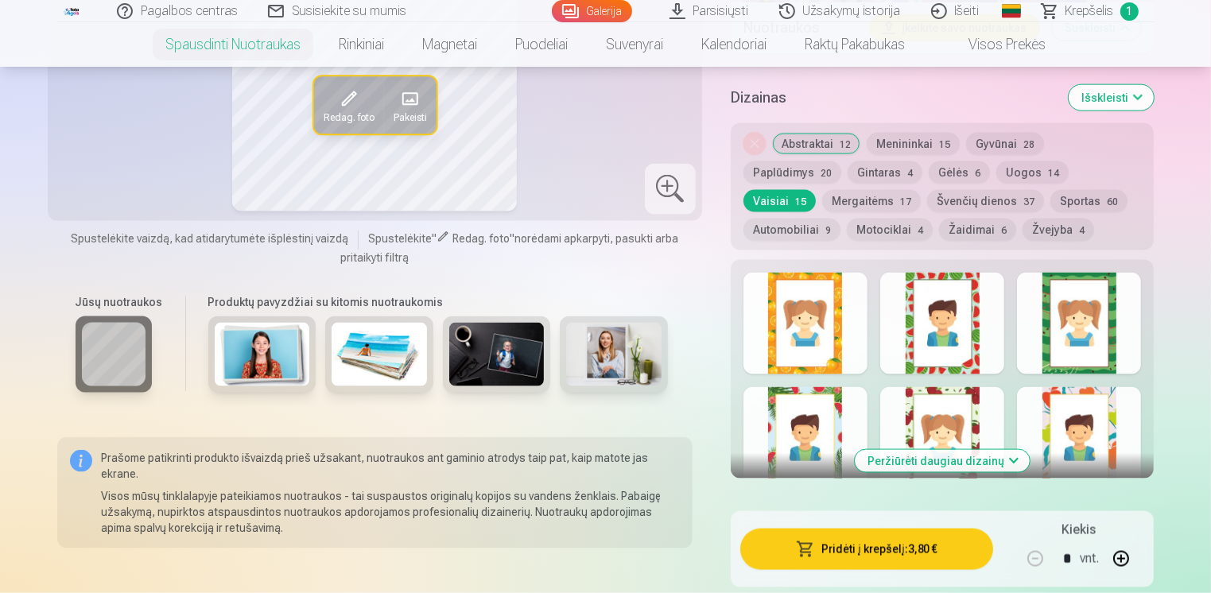
click at [969, 454] on button "Peržiūrėti daugiau dizainų" at bounding box center [942, 461] width 175 height 22
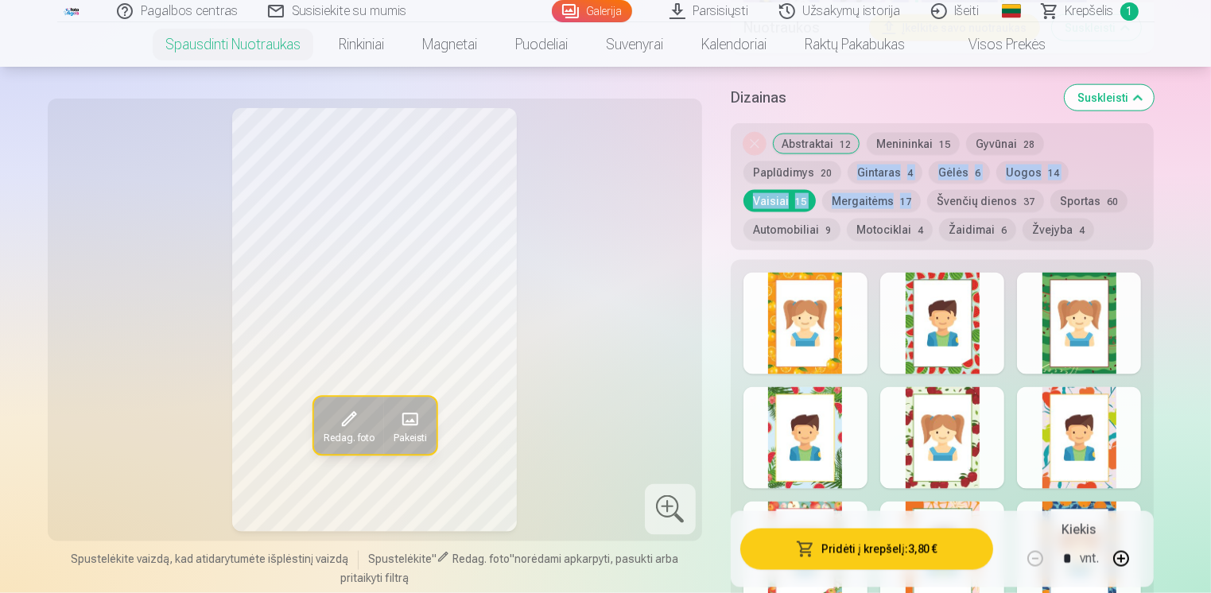
drag, startPoint x: 1209, startPoint y: 178, endPoint x: 1217, endPoint y: 194, distance: 17.8
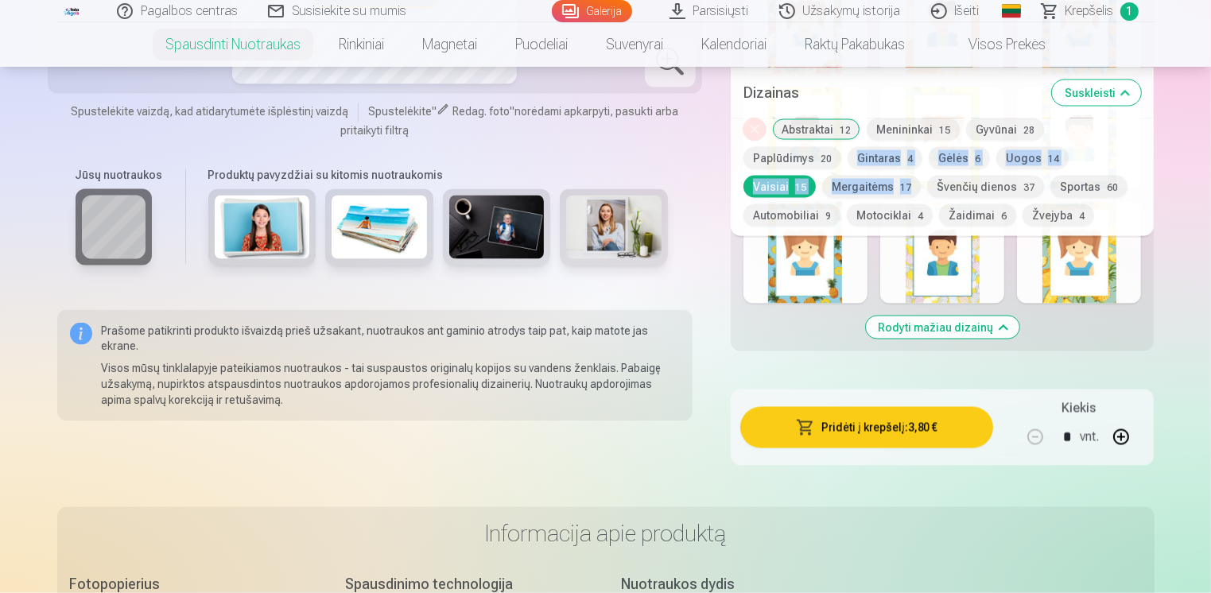
scroll to position [2358, 0]
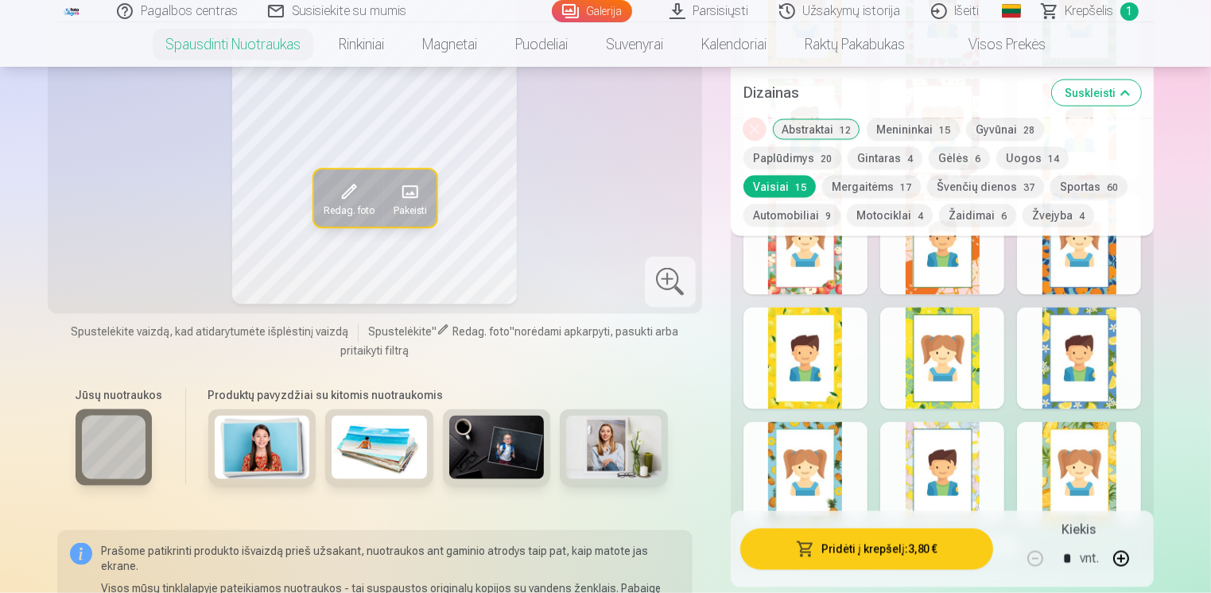
scroll to position [2422, 0]
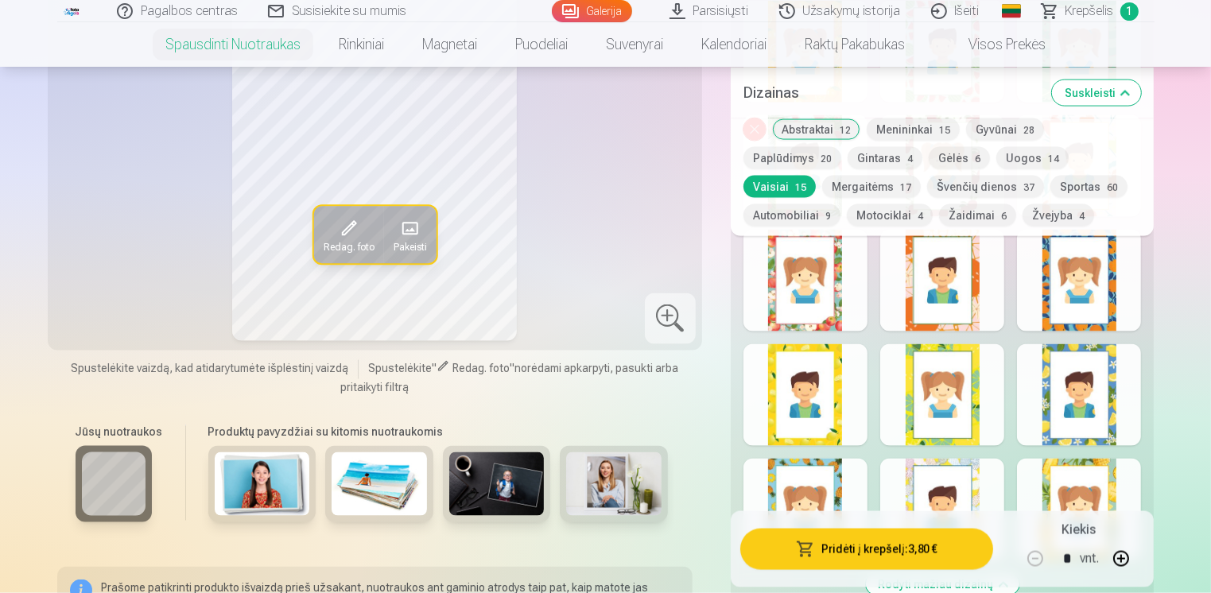
click at [840, 413] on div at bounding box center [805, 395] width 124 height 102
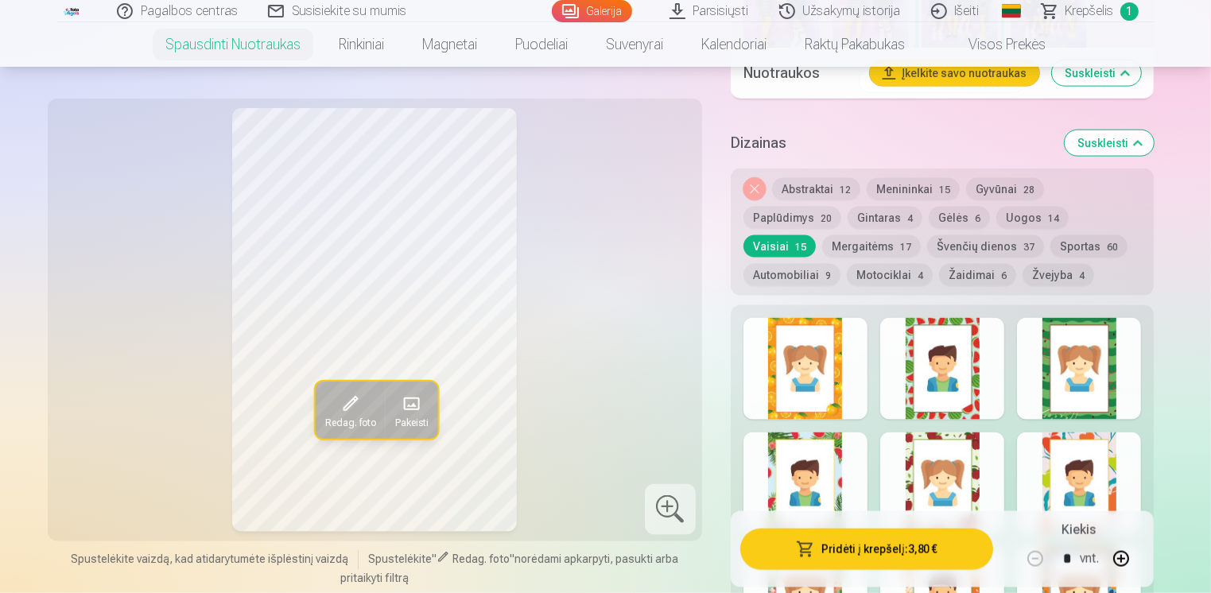
scroll to position [2142, 0]
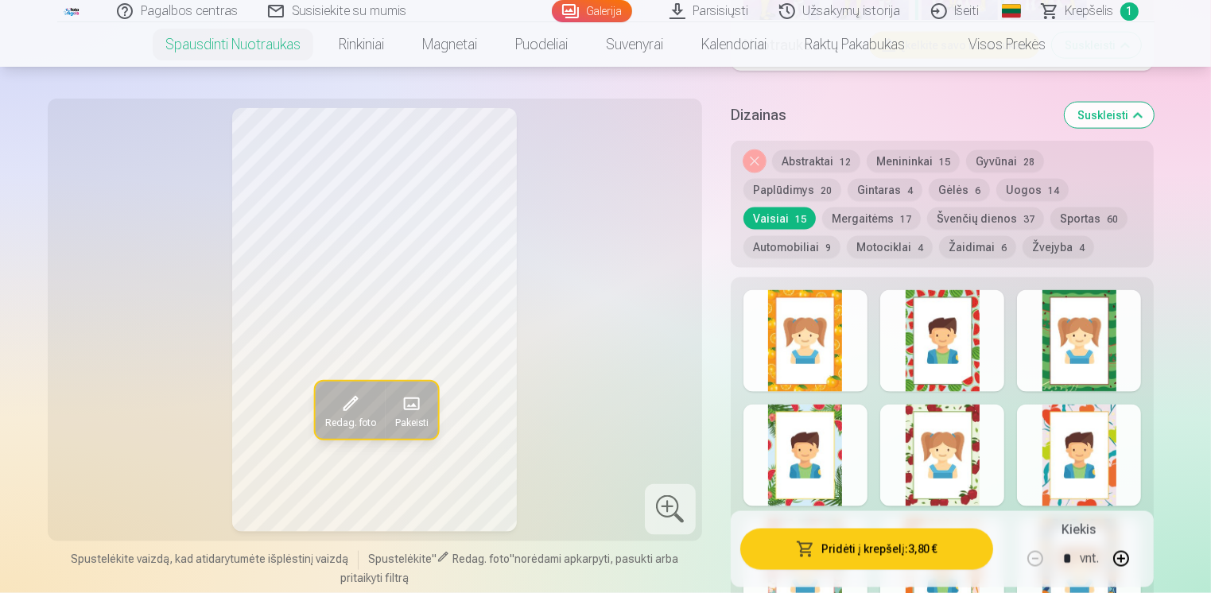
click at [1093, 335] on div at bounding box center [1079, 341] width 124 height 102
click at [806, 350] on div at bounding box center [805, 341] width 124 height 102
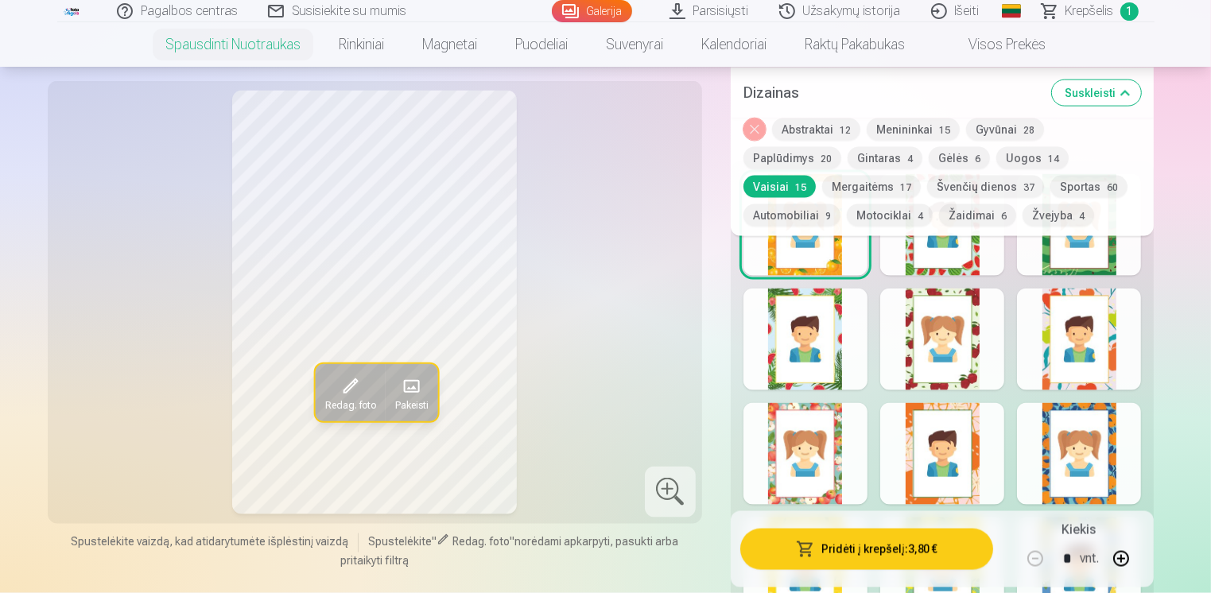
scroll to position [2277, 0]
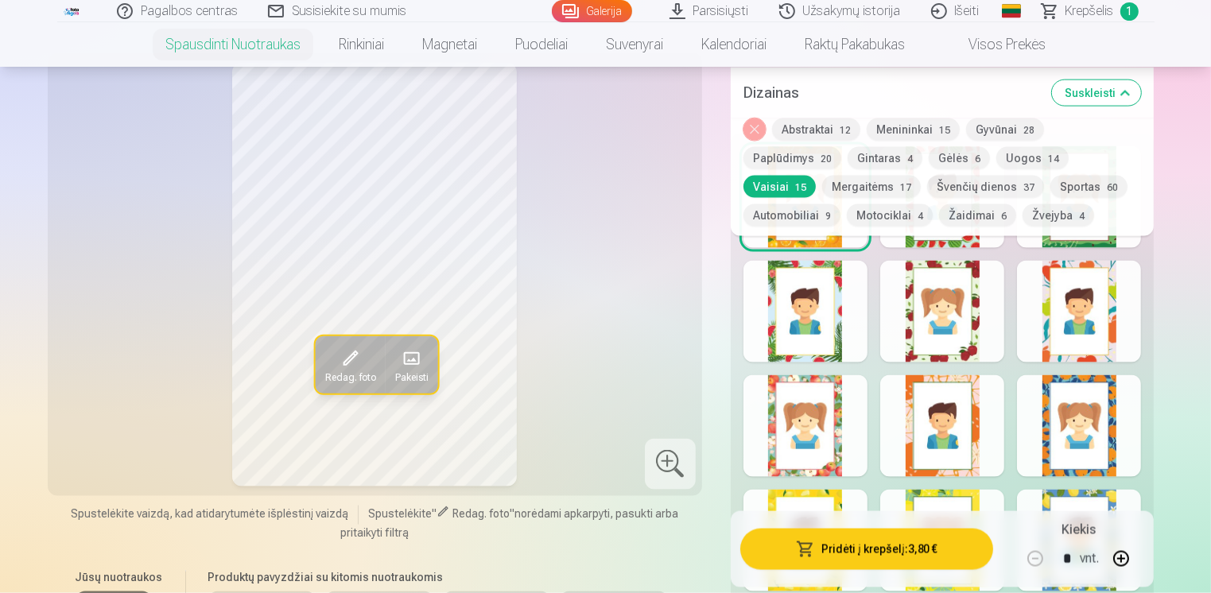
click at [1108, 495] on div at bounding box center [1079, 541] width 124 height 102
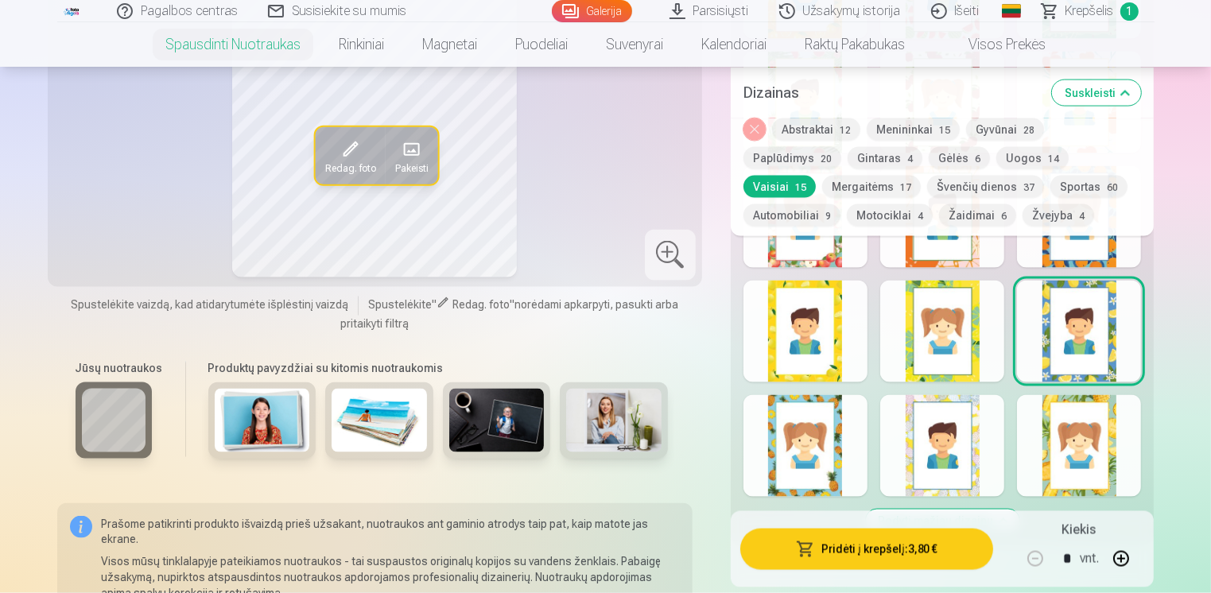
scroll to position [2503, 0]
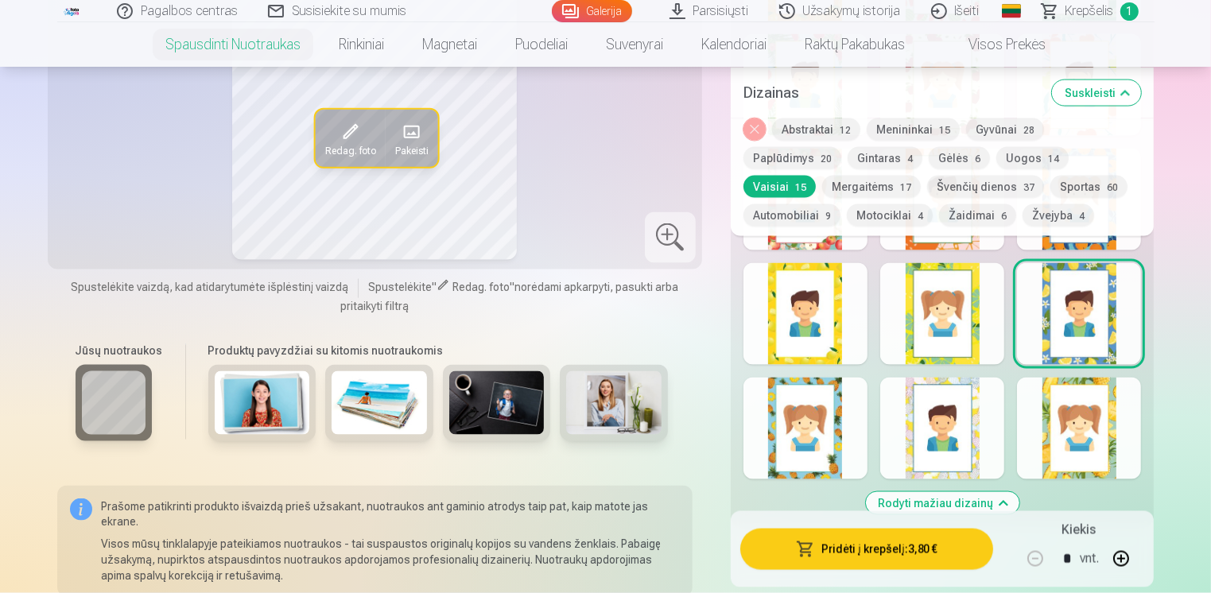
click at [994, 330] on div at bounding box center [942, 314] width 124 height 102
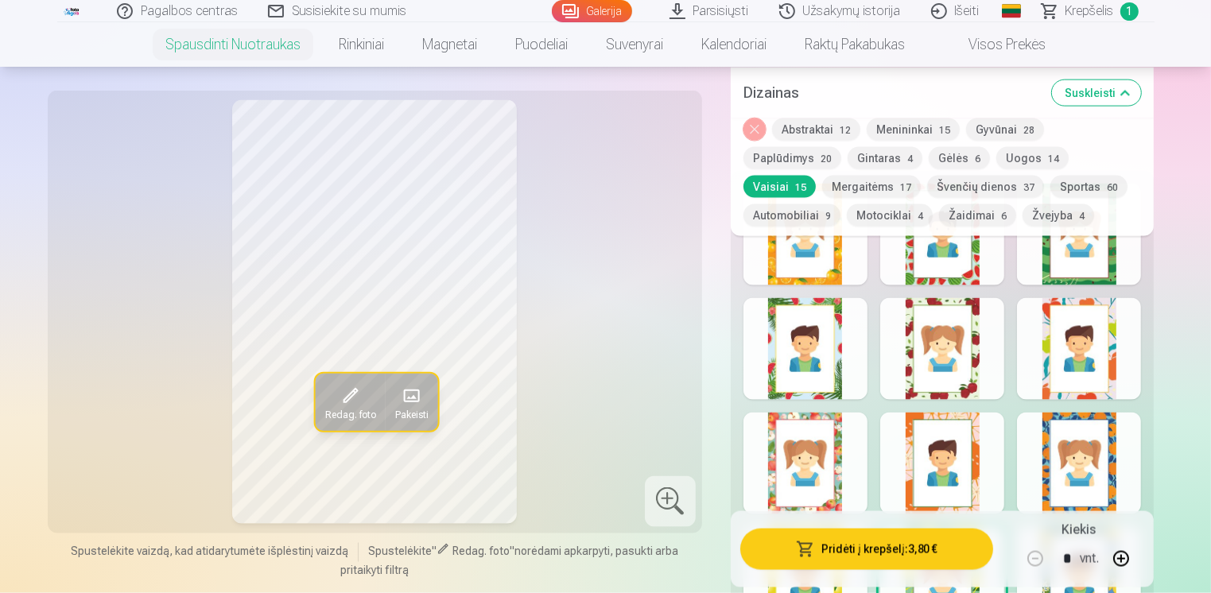
scroll to position [2195, 0]
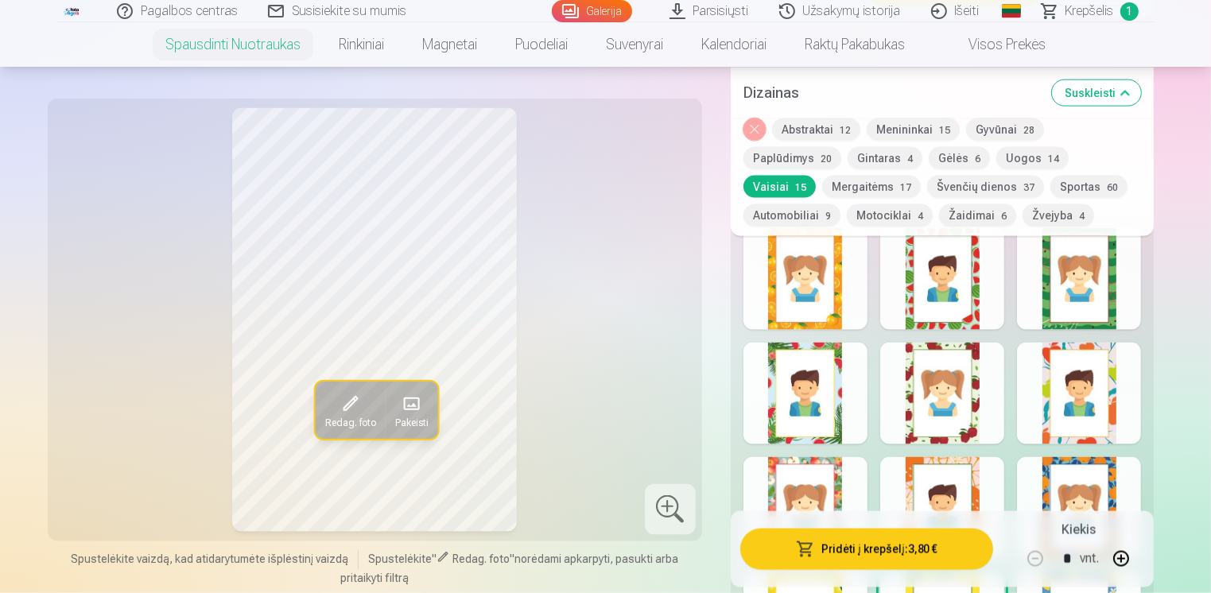
click at [939, 213] on button "Žaidimai 6" at bounding box center [977, 215] width 77 height 22
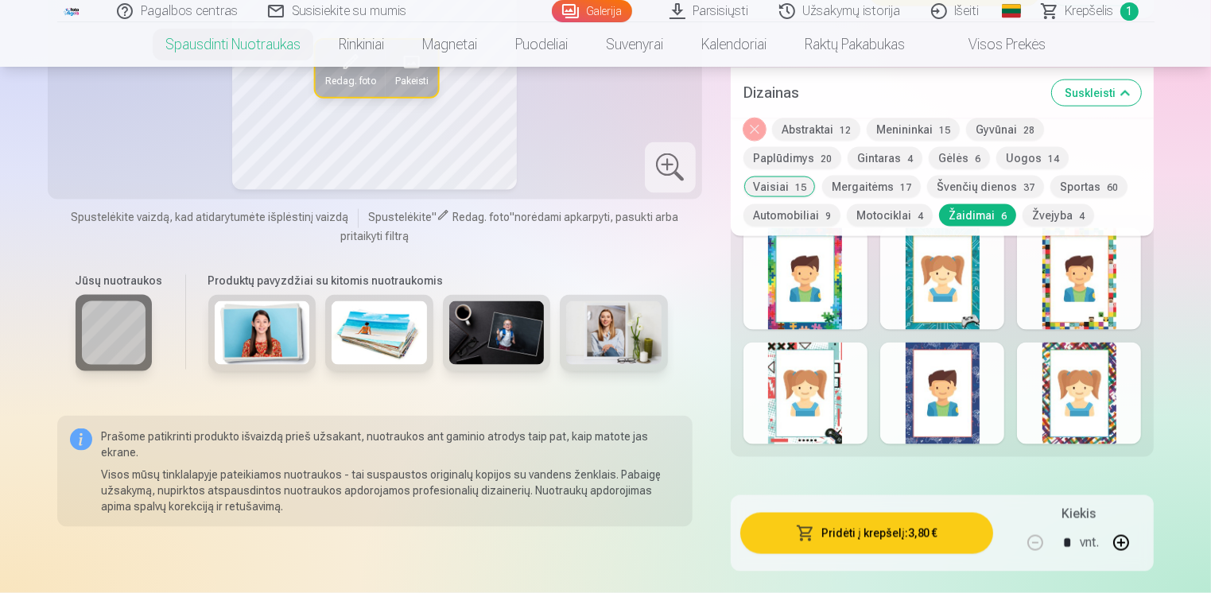
click at [1091, 306] on div at bounding box center [1079, 279] width 124 height 102
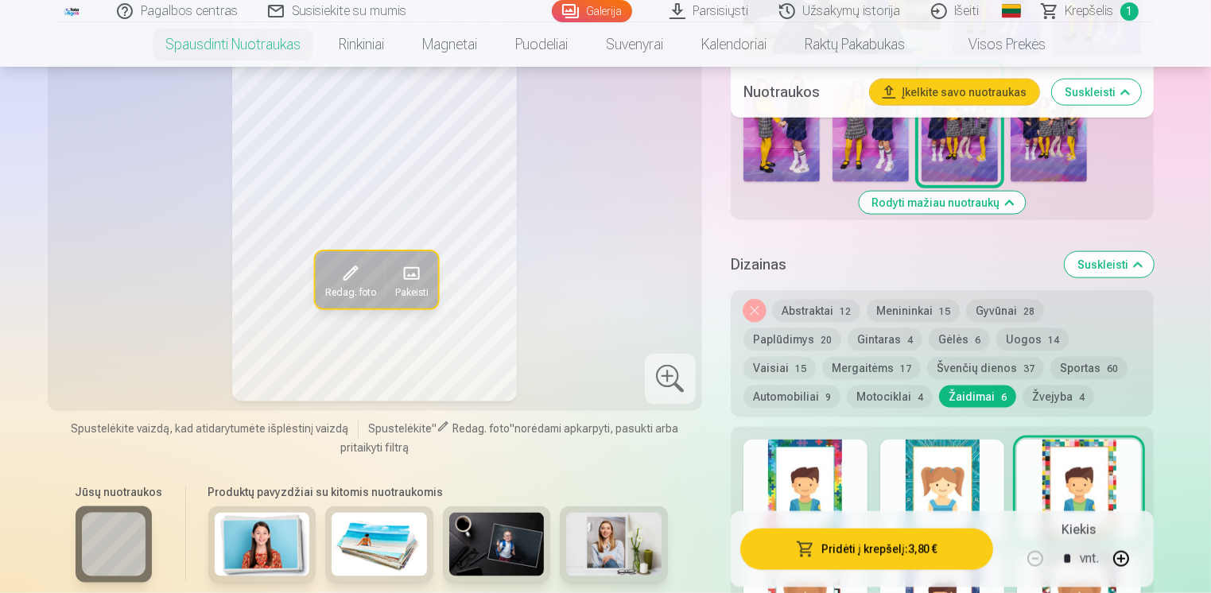
scroll to position [2027, 0]
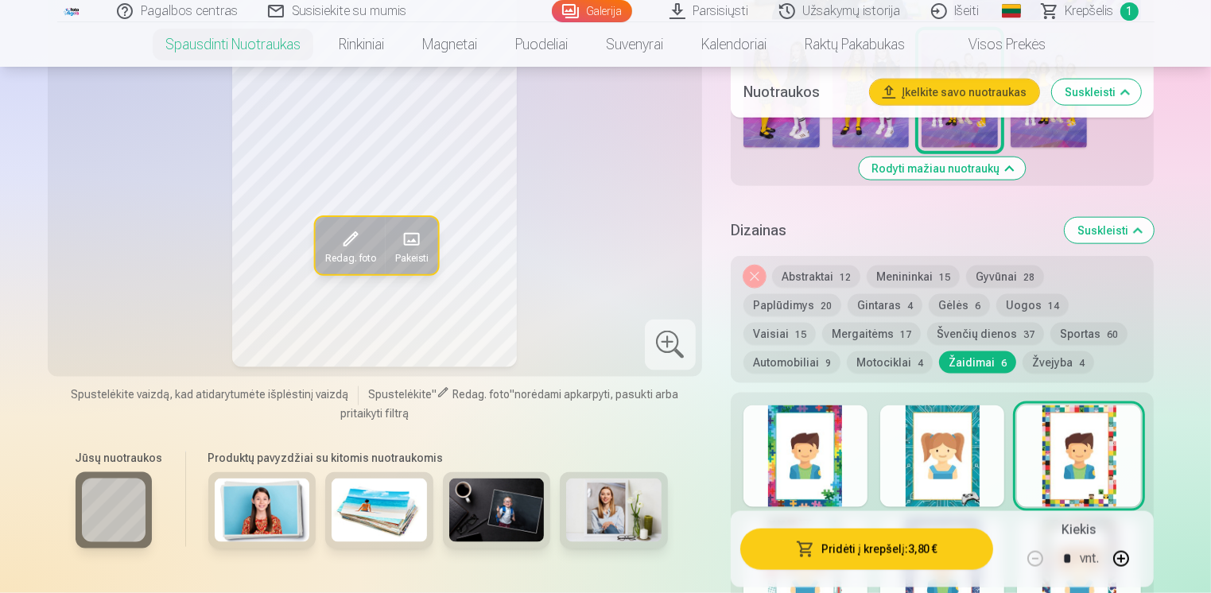
click at [954, 455] on div at bounding box center [942, 457] width 124 height 102
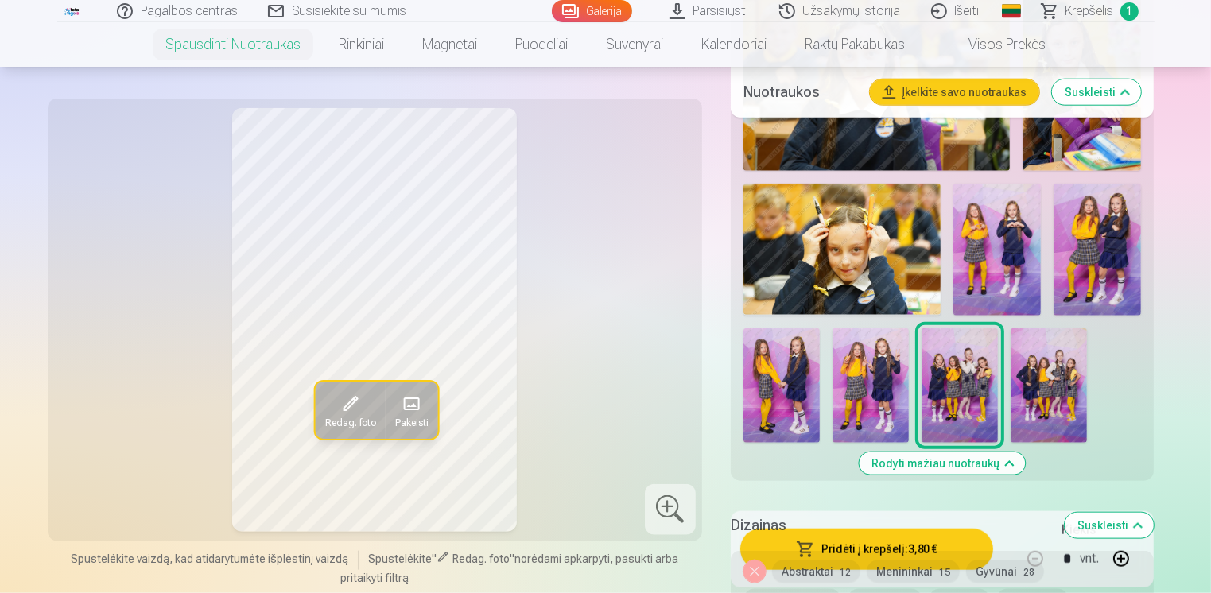
scroll to position [1992, 0]
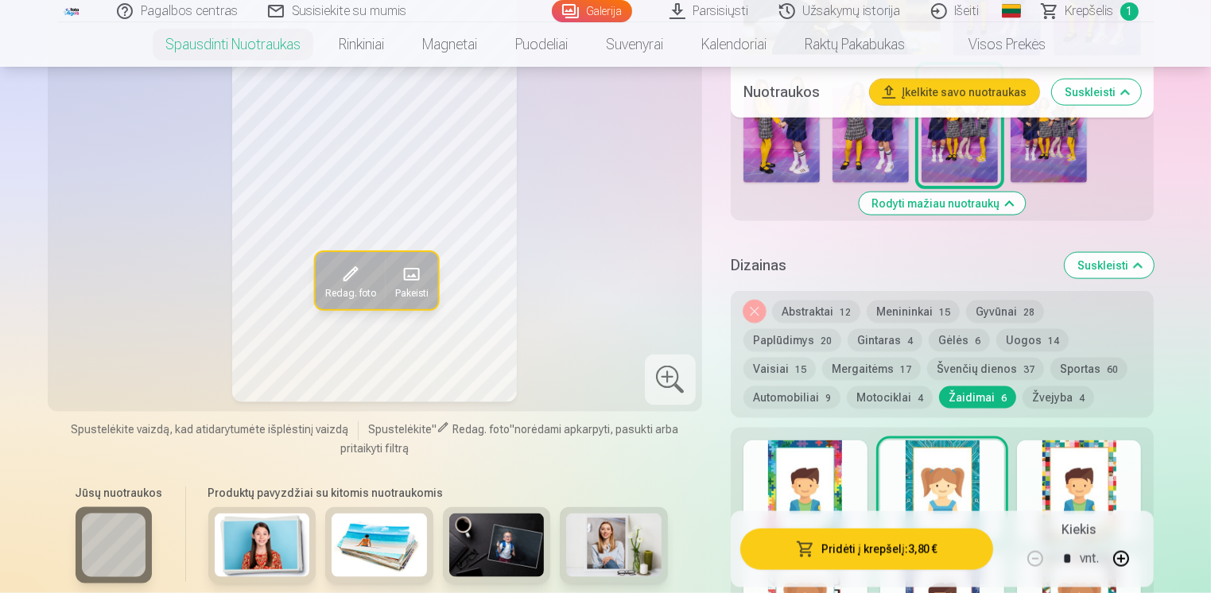
click at [833, 310] on button "Abstraktai 12" at bounding box center [816, 312] width 88 height 22
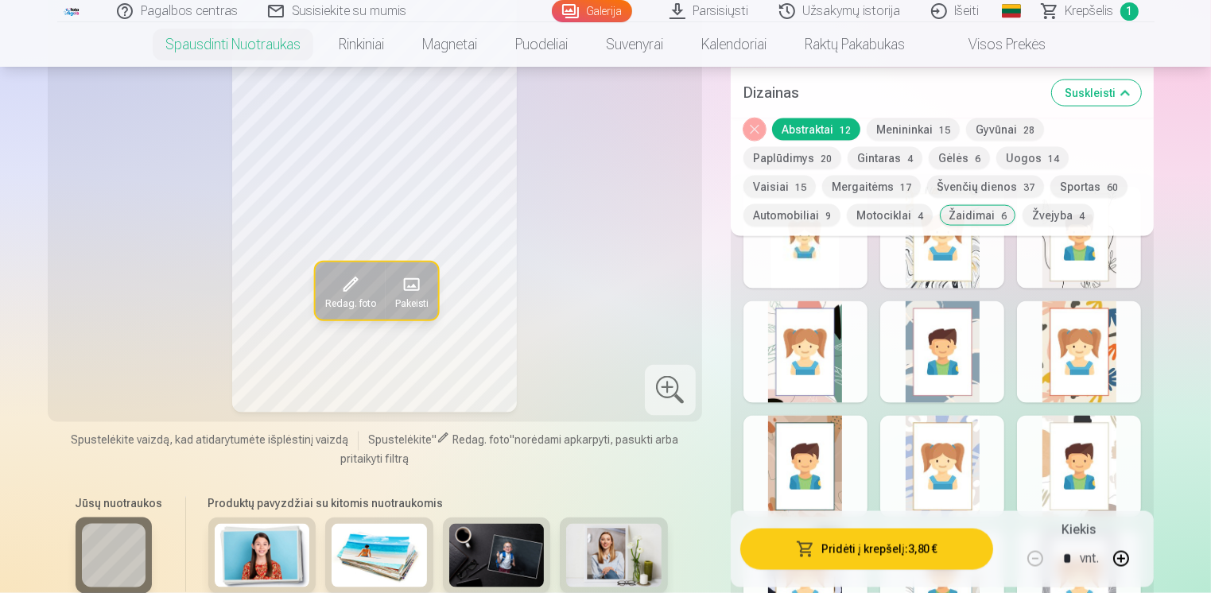
scroll to position [2290, 0]
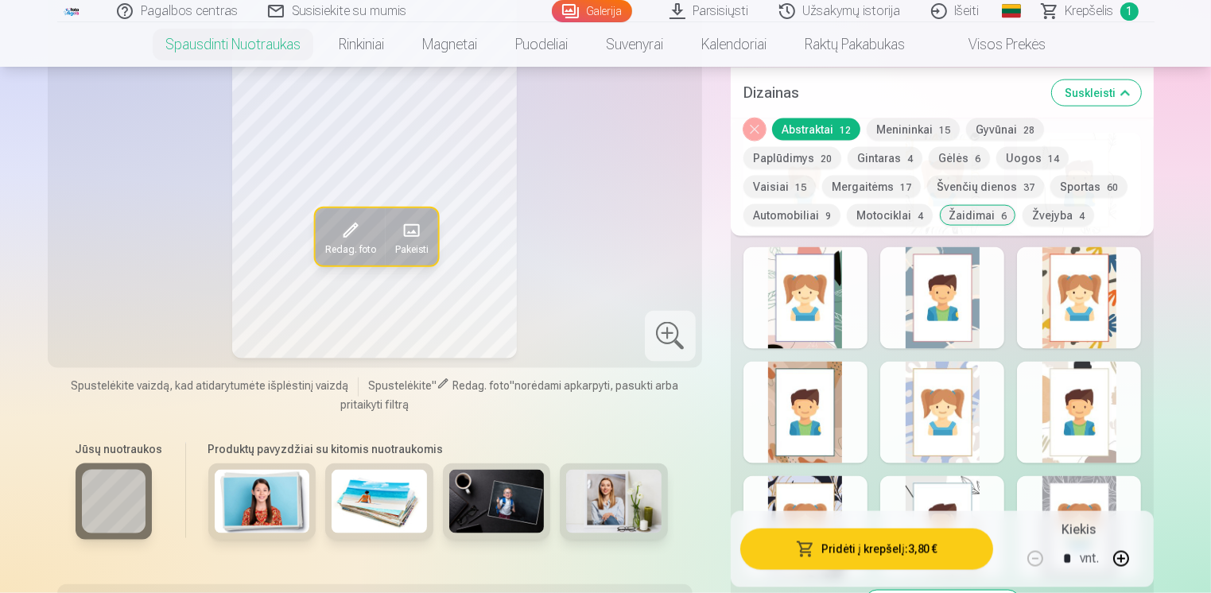
click at [823, 442] on div at bounding box center [805, 413] width 124 height 102
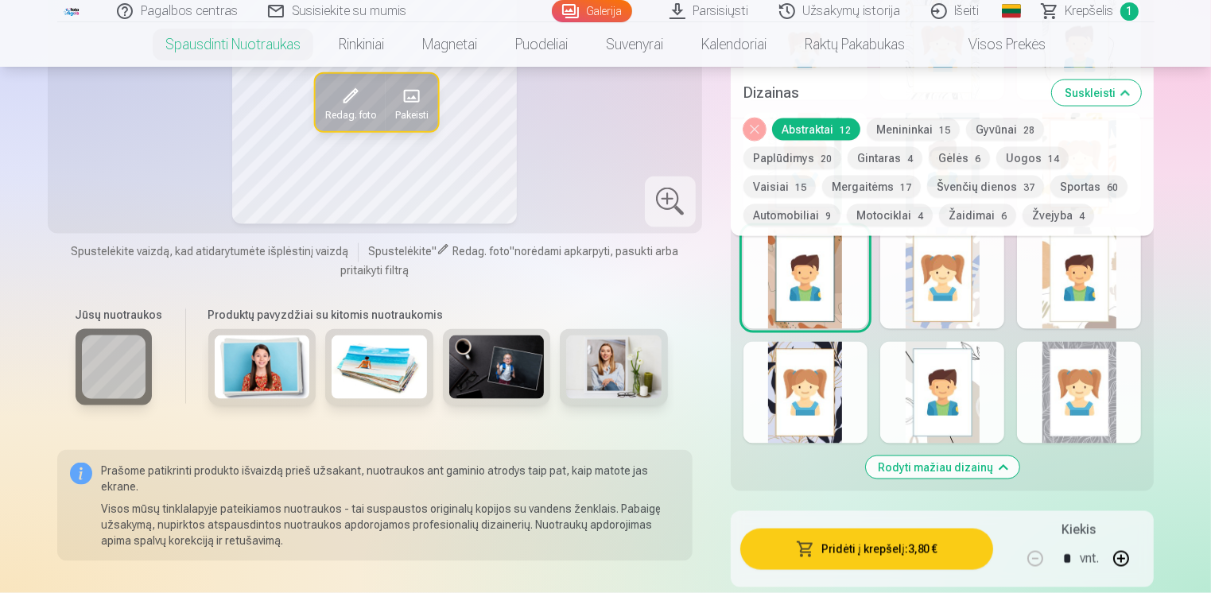
scroll to position [2461, 0]
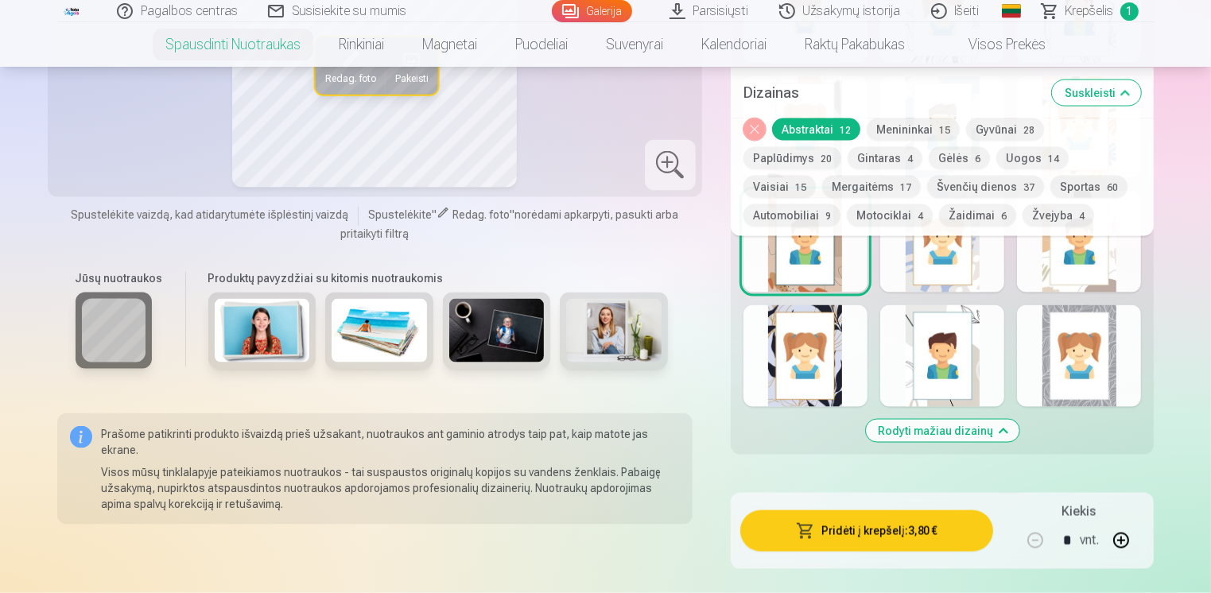
click at [977, 420] on button "Rodyti mažiau dizainų" at bounding box center [942, 431] width 153 height 22
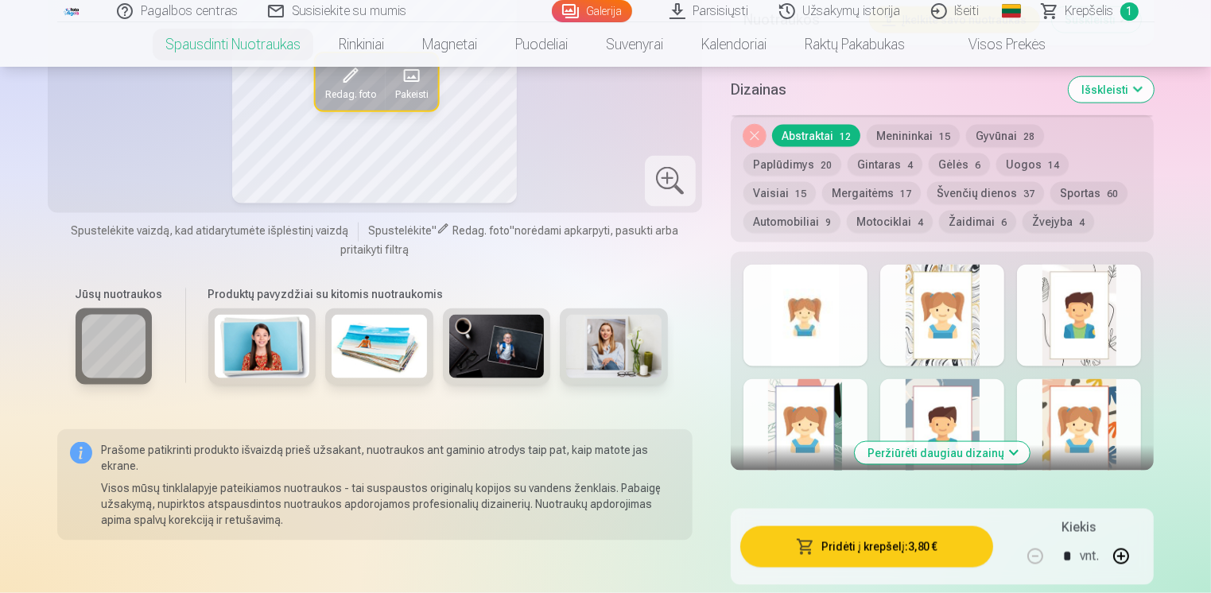
scroll to position [2143, 0]
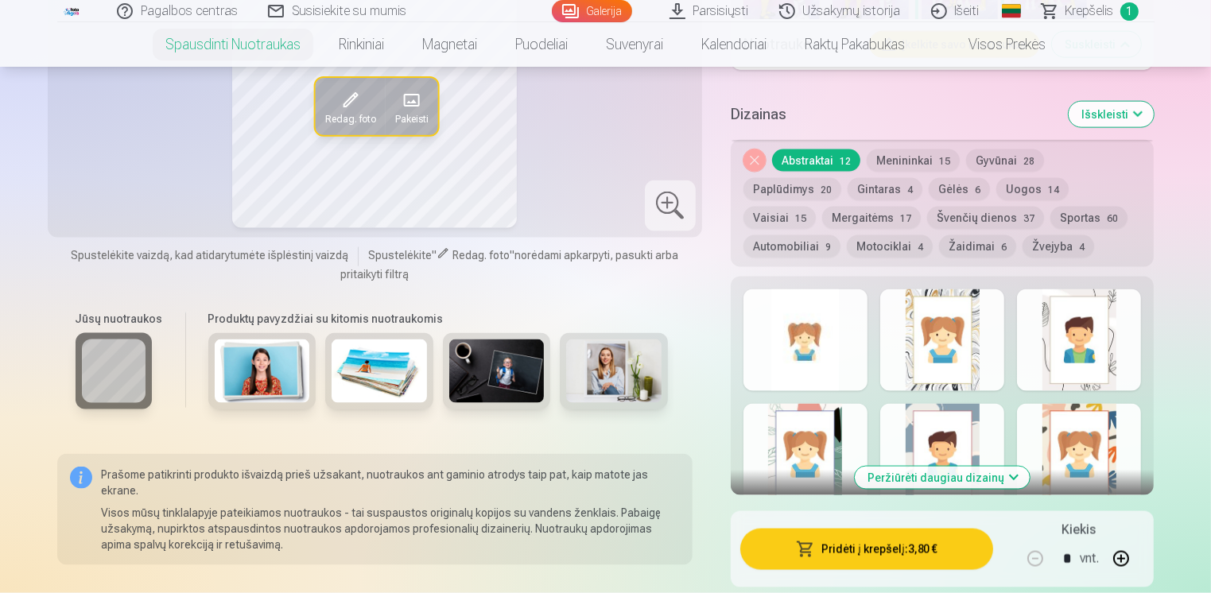
click at [973, 479] on button "Peržiūrėti daugiau dizainų" at bounding box center [942, 478] width 175 height 22
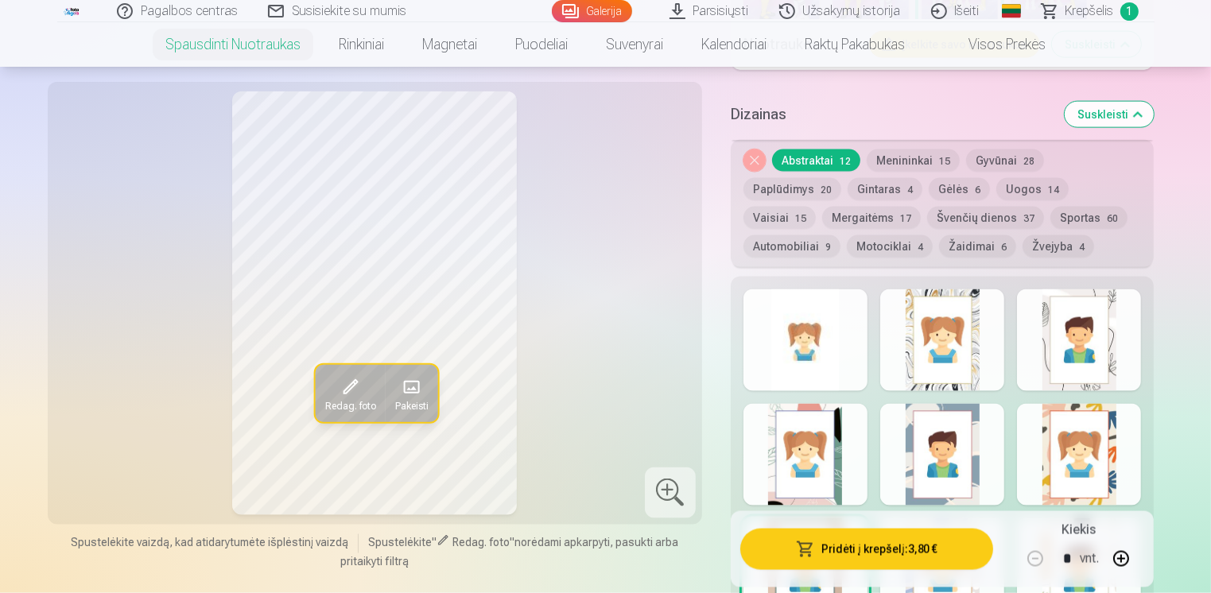
click at [1108, 479] on div at bounding box center [1079, 455] width 124 height 102
drag, startPoint x: 1210, startPoint y: 169, endPoint x: 1216, endPoint y: 193, distance: 24.5
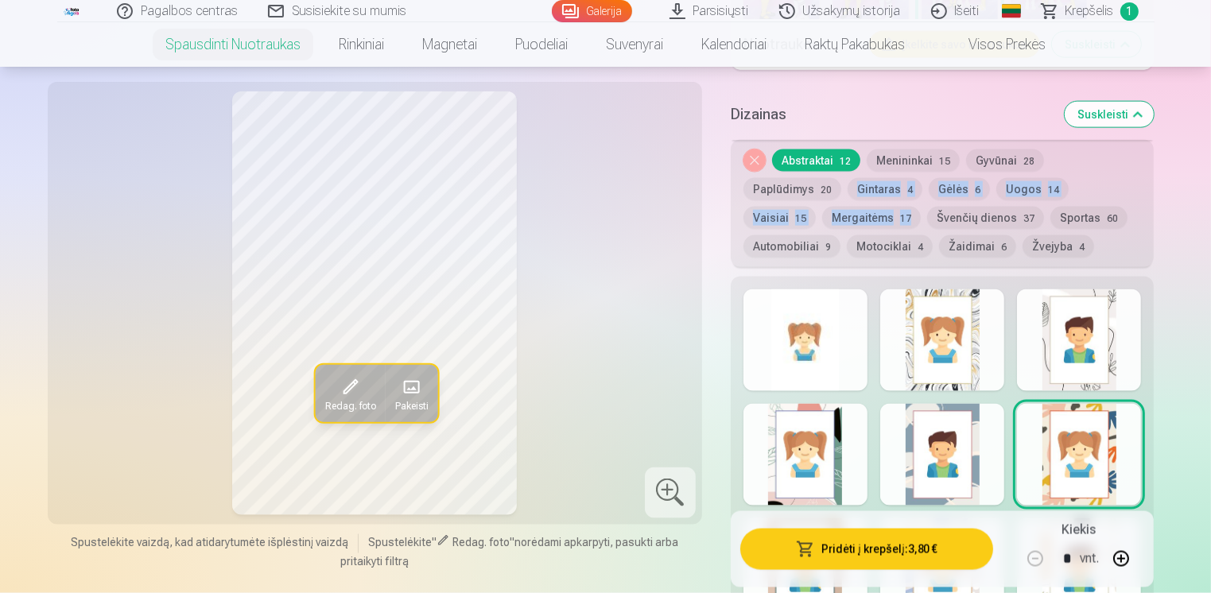
drag, startPoint x: 1210, startPoint y: 183, endPoint x: 1215, endPoint y: 200, distance: 18.1
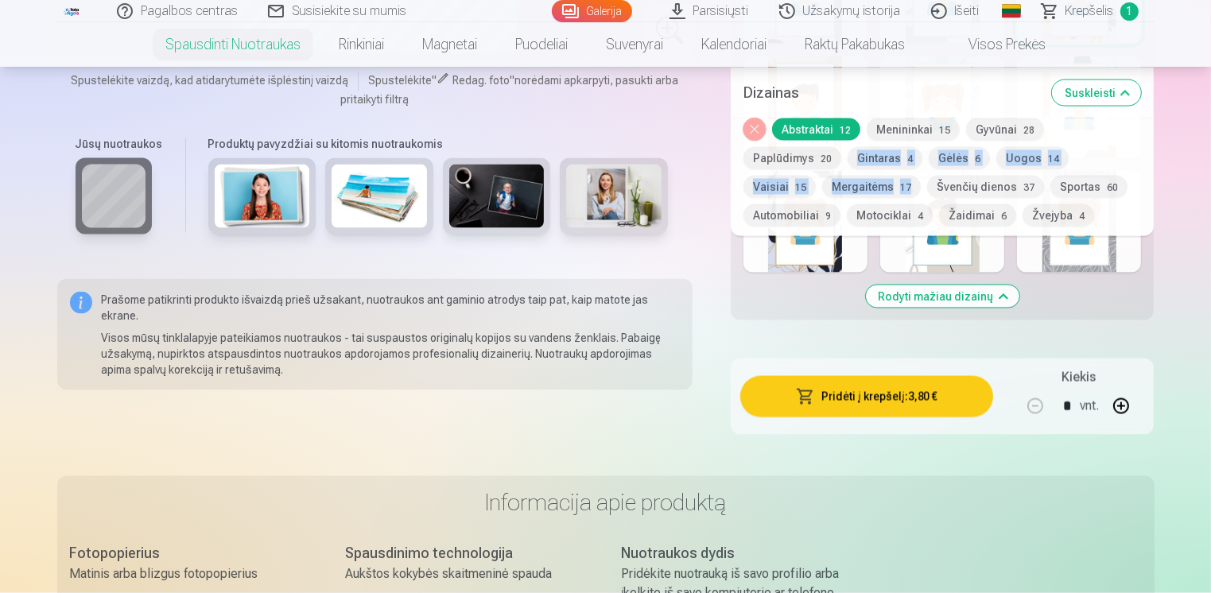
scroll to position [2335, 0]
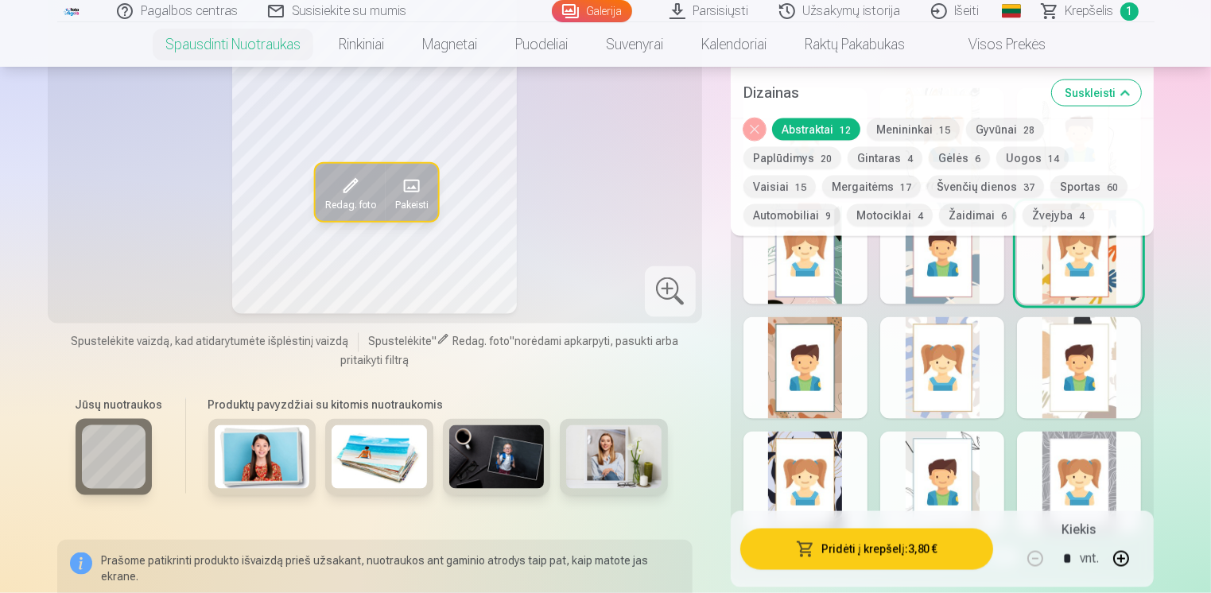
click at [808, 390] on div at bounding box center [805, 368] width 124 height 102
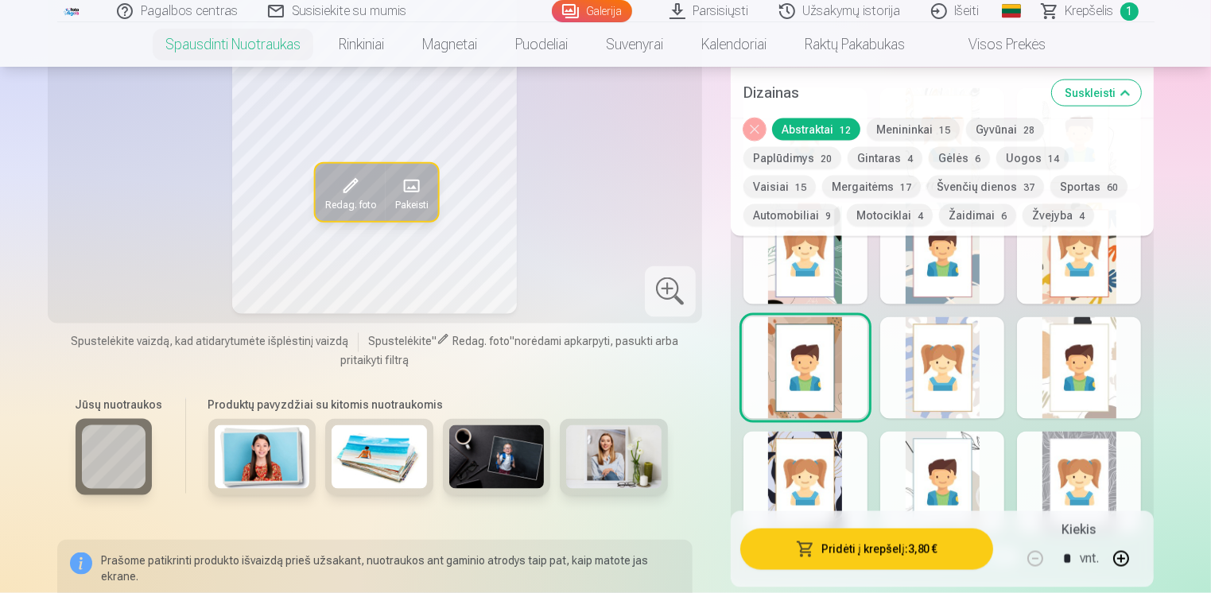
click at [945, 491] on div at bounding box center [942, 483] width 124 height 102
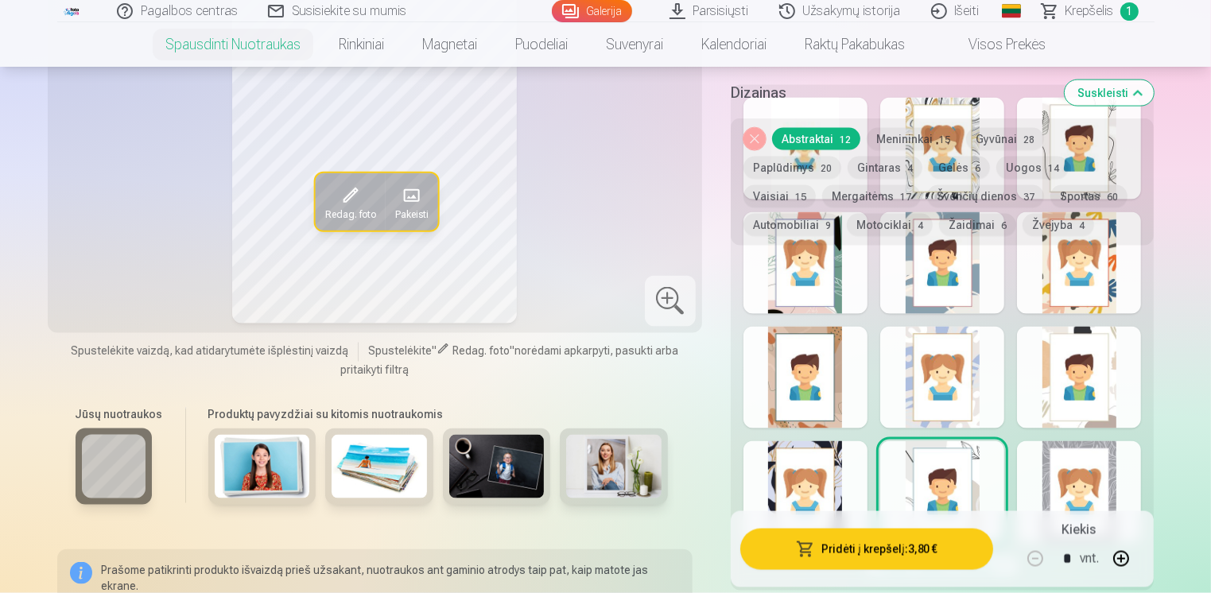
scroll to position [2094, 0]
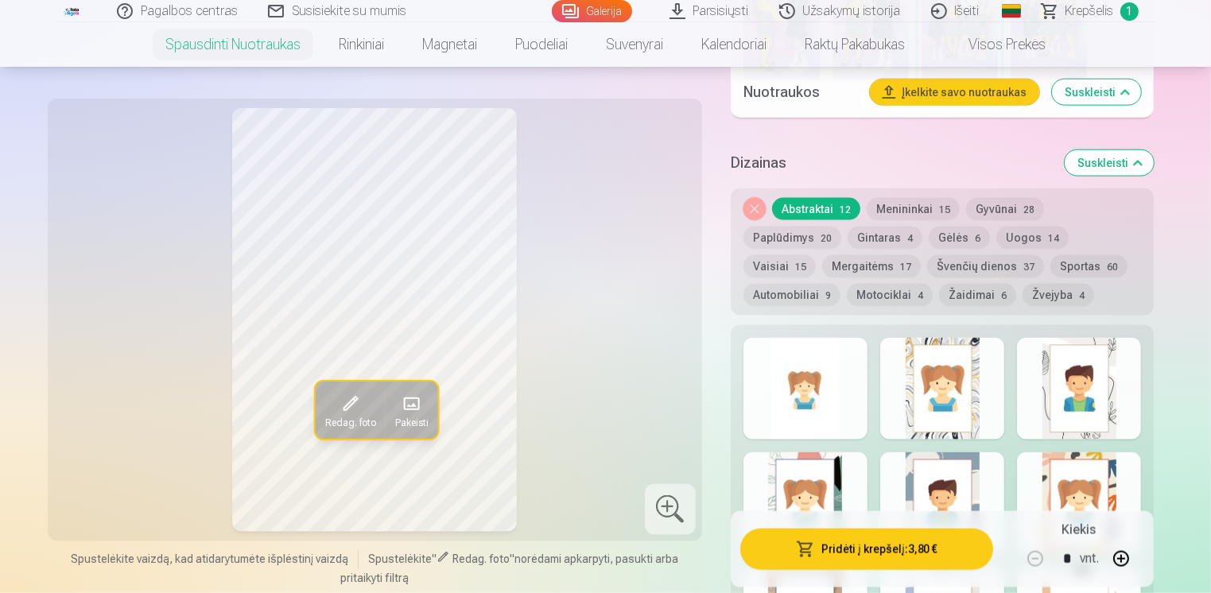
click at [898, 379] on div at bounding box center [942, 389] width 124 height 102
click at [921, 255] on button "Mergaitėms 17" at bounding box center [871, 266] width 99 height 22
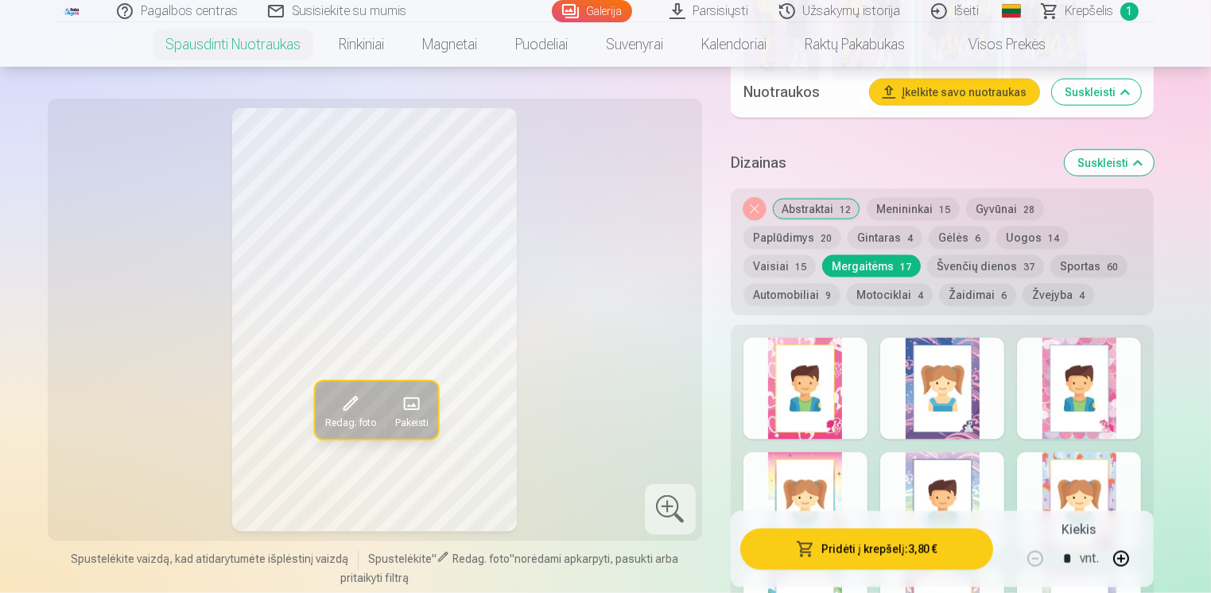
click at [807, 398] on div at bounding box center [805, 389] width 124 height 102
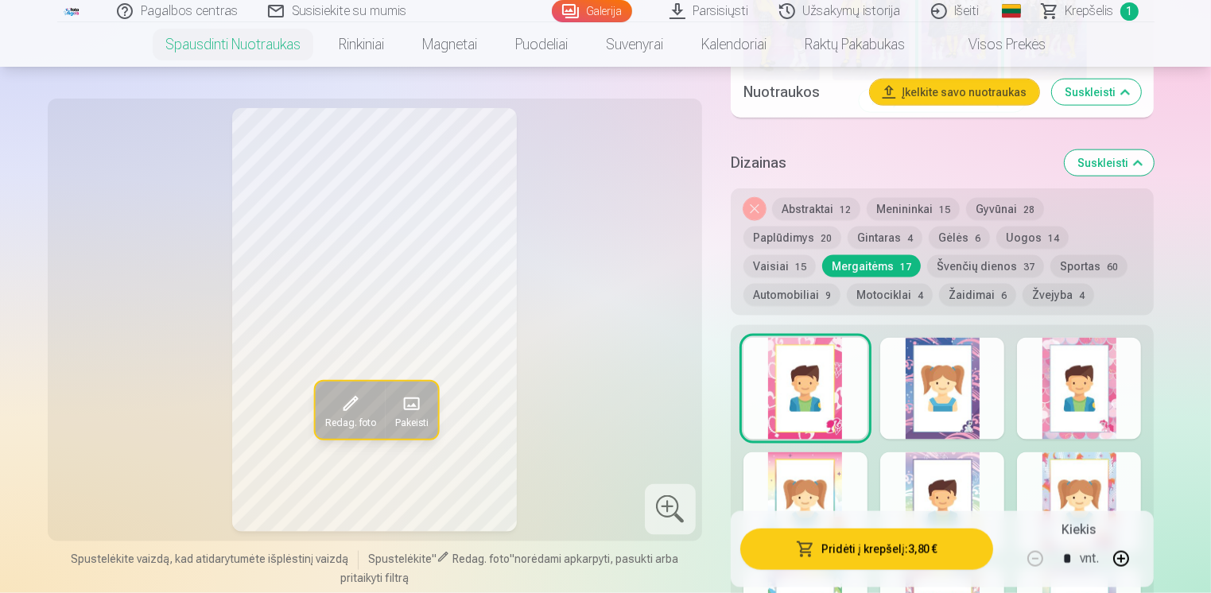
click at [962, 363] on div at bounding box center [942, 389] width 124 height 102
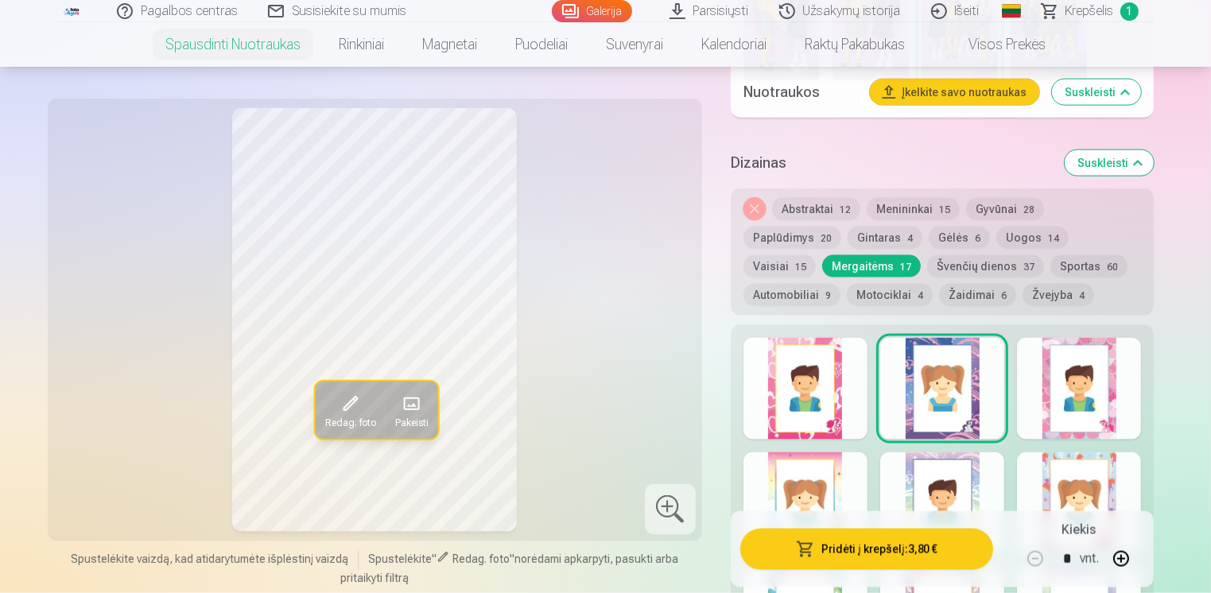
click at [1119, 412] on div at bounding box center [1079, 389] width 124 height 102
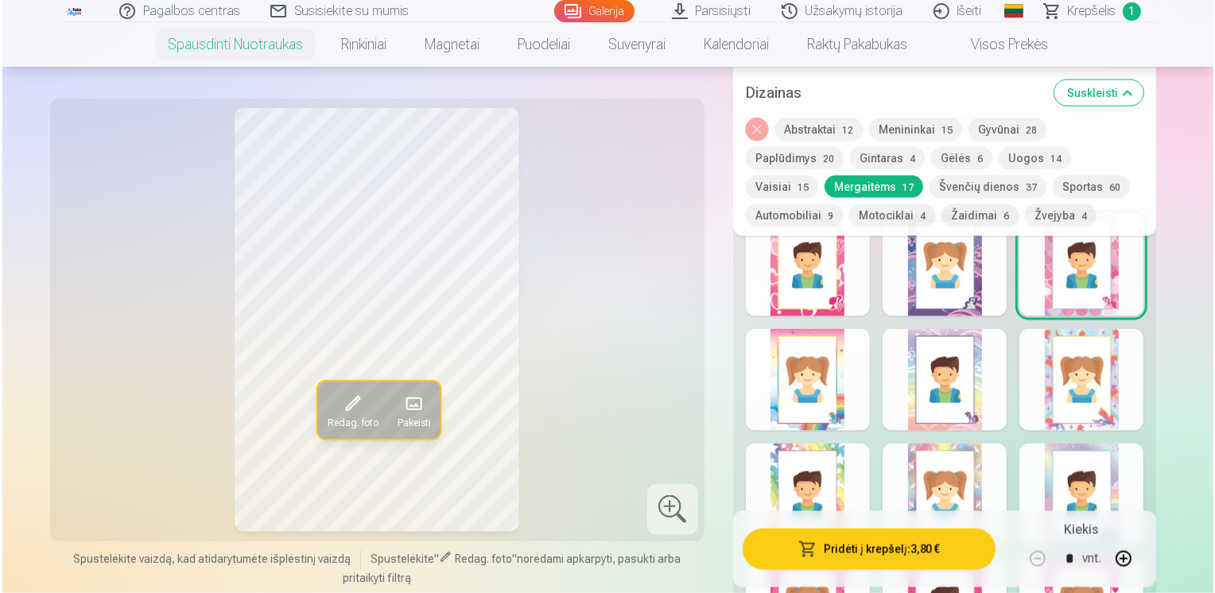
scroll to position [2362, 0]
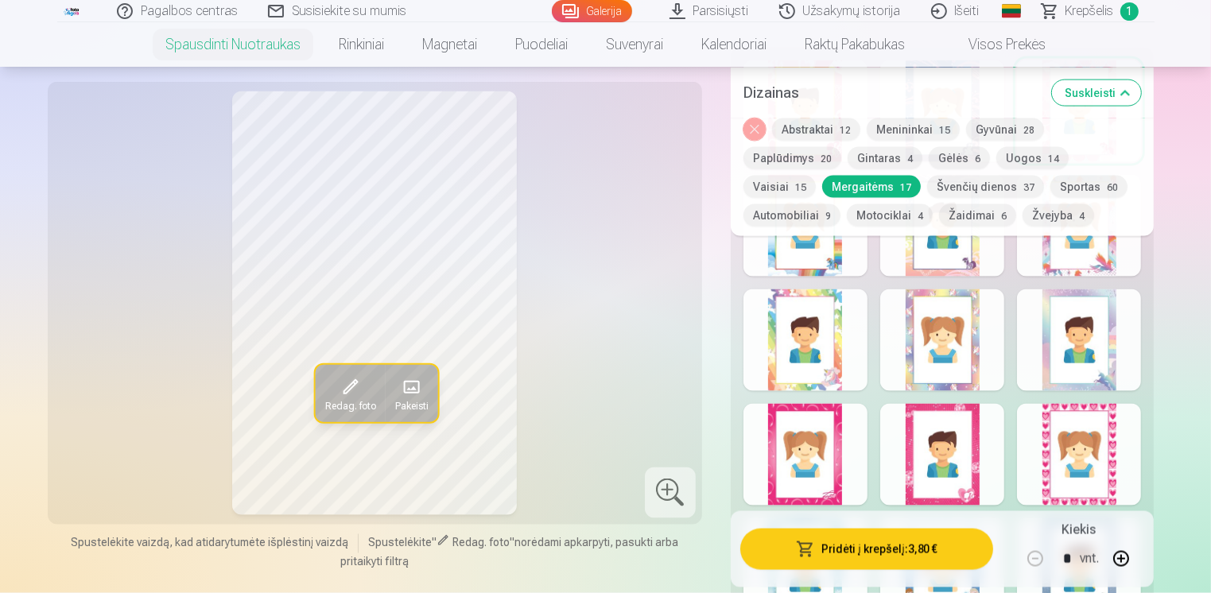
click at [1094, 453] on div at bounding box center [1079, 455] width 124 height 102
click at [906, 460] on div at bounding box center [942, 455] width 124 height 102
click at [800, 443] on div at bounding box center [805, 455] width 124 height 102
click at [915, 448] on div at bounding box center [942, 455] width 124 height 102
click at [1093, 252] on div at bounding box center [1079, 226] width 124 height 102
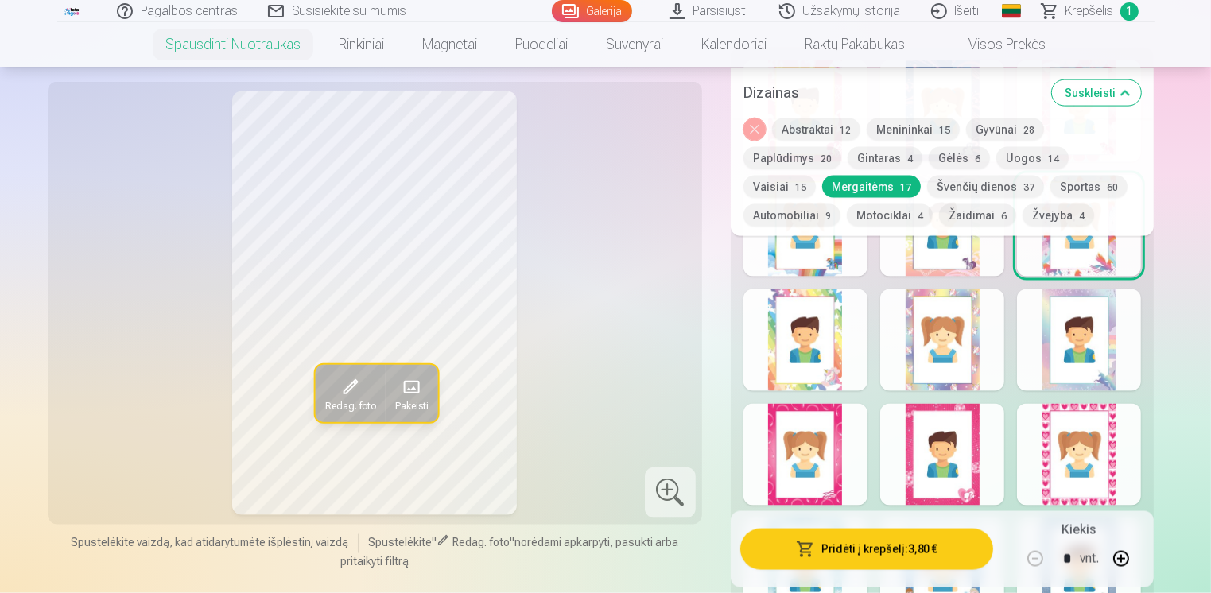
click at [792, 363] on div at bounding box center [805, 340] width 124 height 102
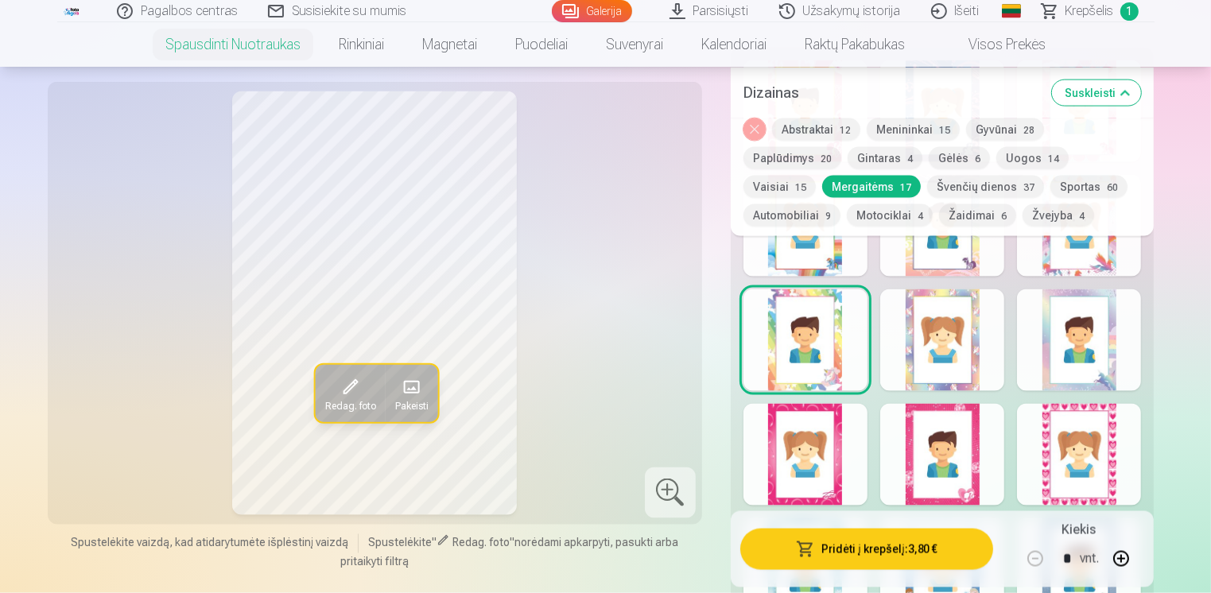
click at [964, 361] on div at bounding box center [942, 340] width 124 height 102
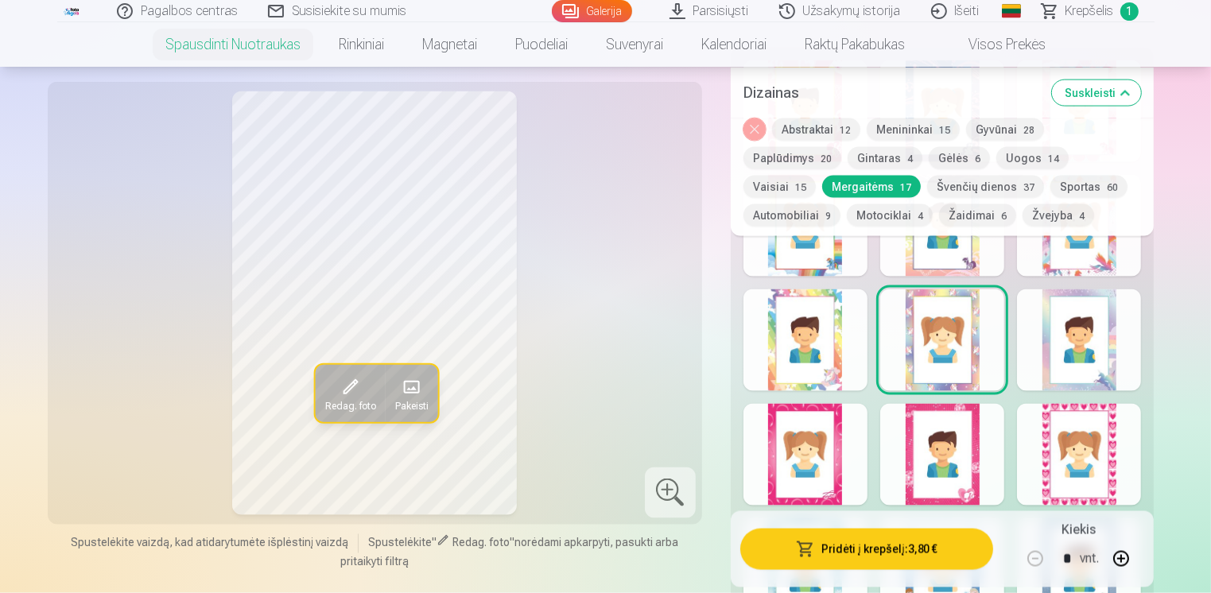
click at [906, 472] on div at bounding box center [942, 455] width 124 height 102
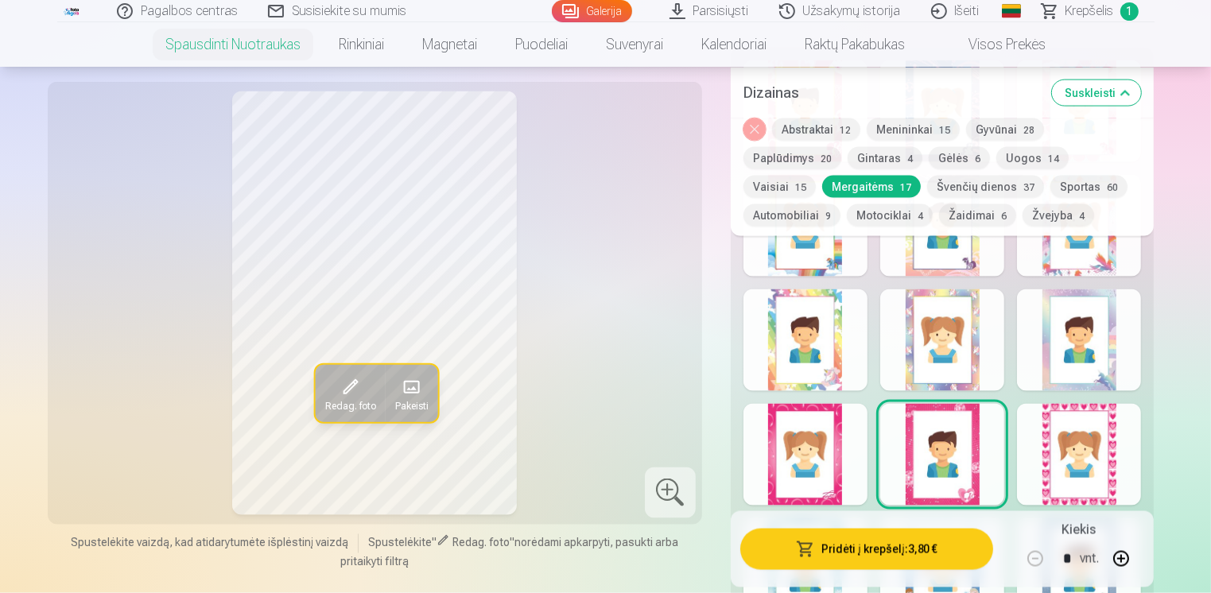
click at [843, 453] on div at bounding box center [805, 455] width 124 height 102
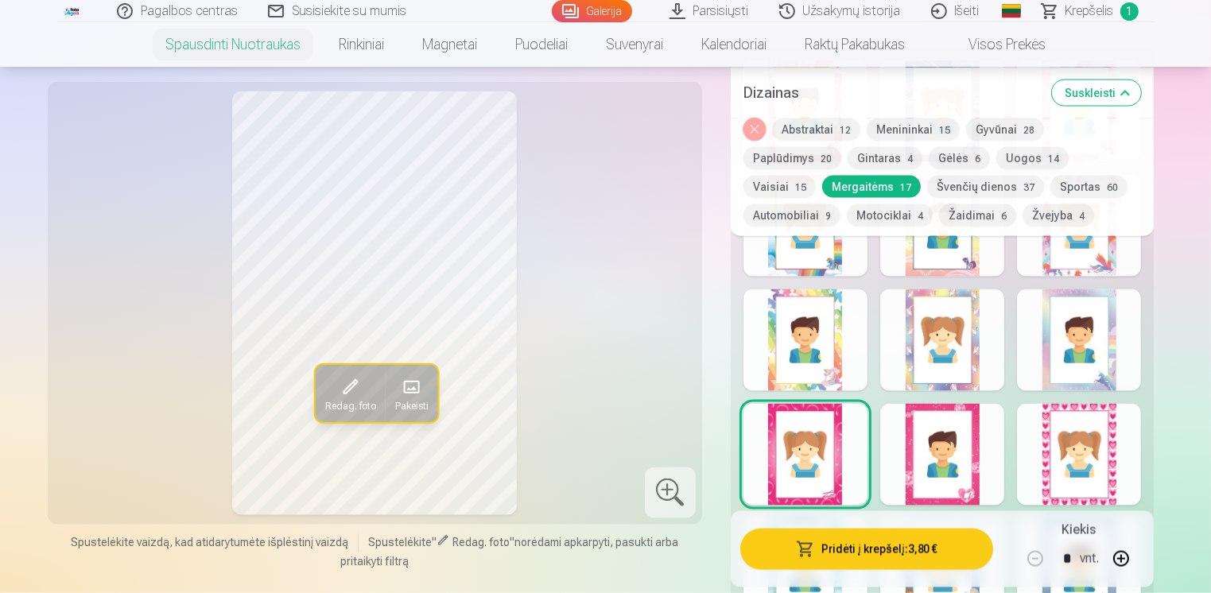
click at [841, 548] on button "Pridėti į krepšelį : 3,80 €" at bounding box center [867, 548] width 254 height 41
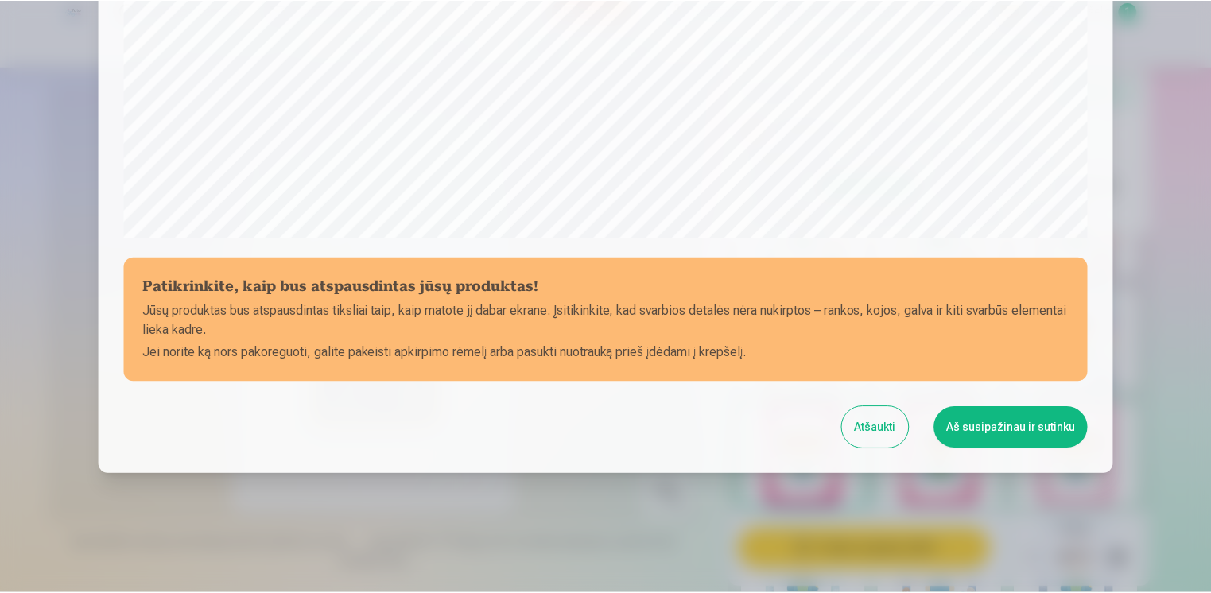
scroll to position [551, 0]
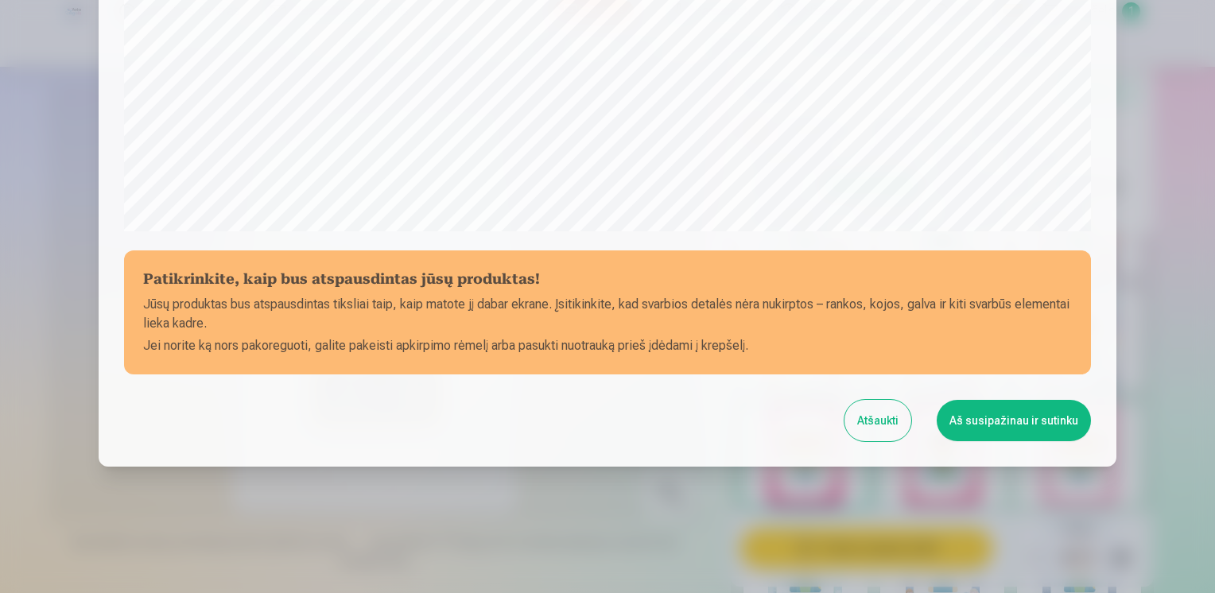
click at [1004, 424] on button "Aš susipažinau ir sutinku" at bounding box center [1014, 420] width 154 height 41
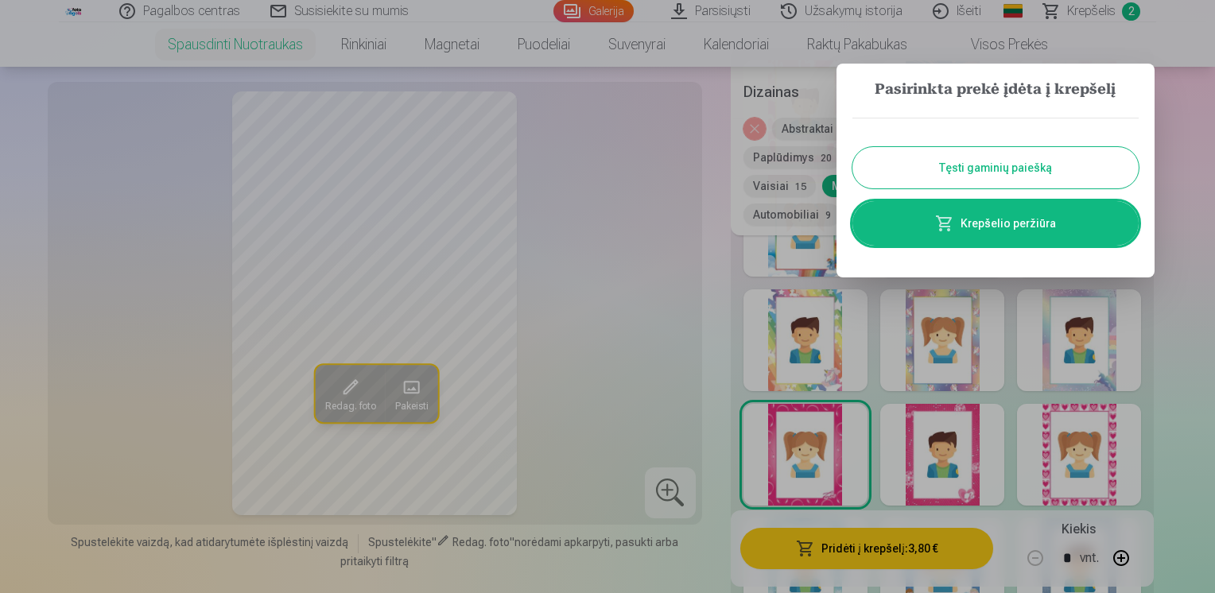
click at [1078, 161] on button "Tęsti gaminių paiešką" at bounding box center [995, 167] width 286 height 41
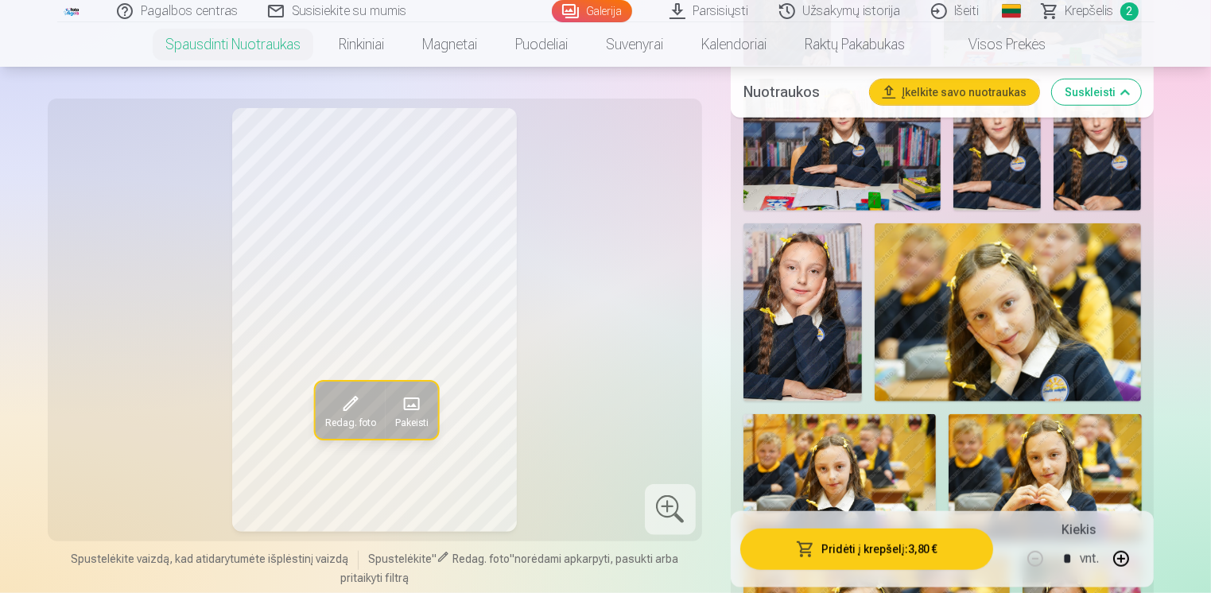
scroll to position [1567, 0]
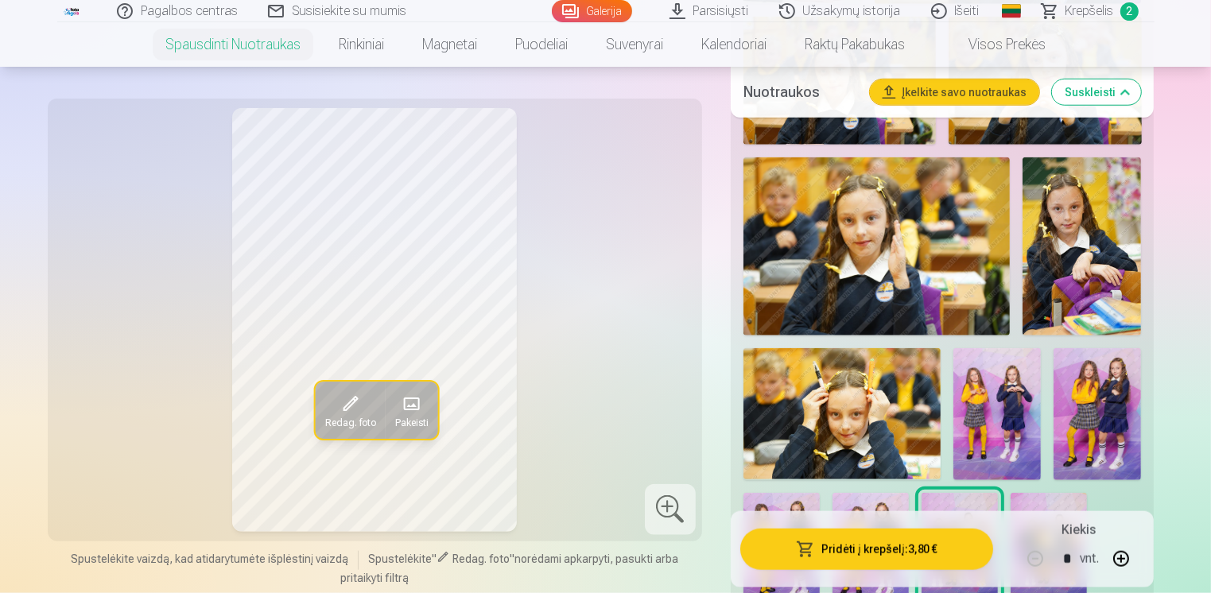
click at [1002, 444] on img at bounding box center [996, 414] width 87 height 132
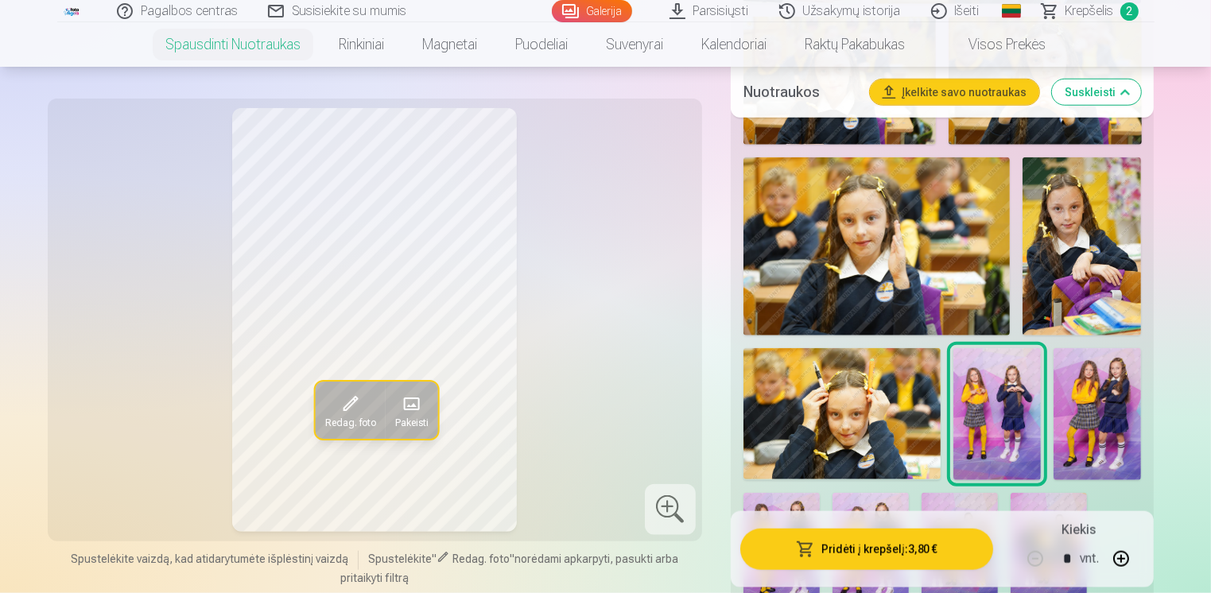
click at [1112, 403] on img at bounding box center [1097, 414] width 87 height 132
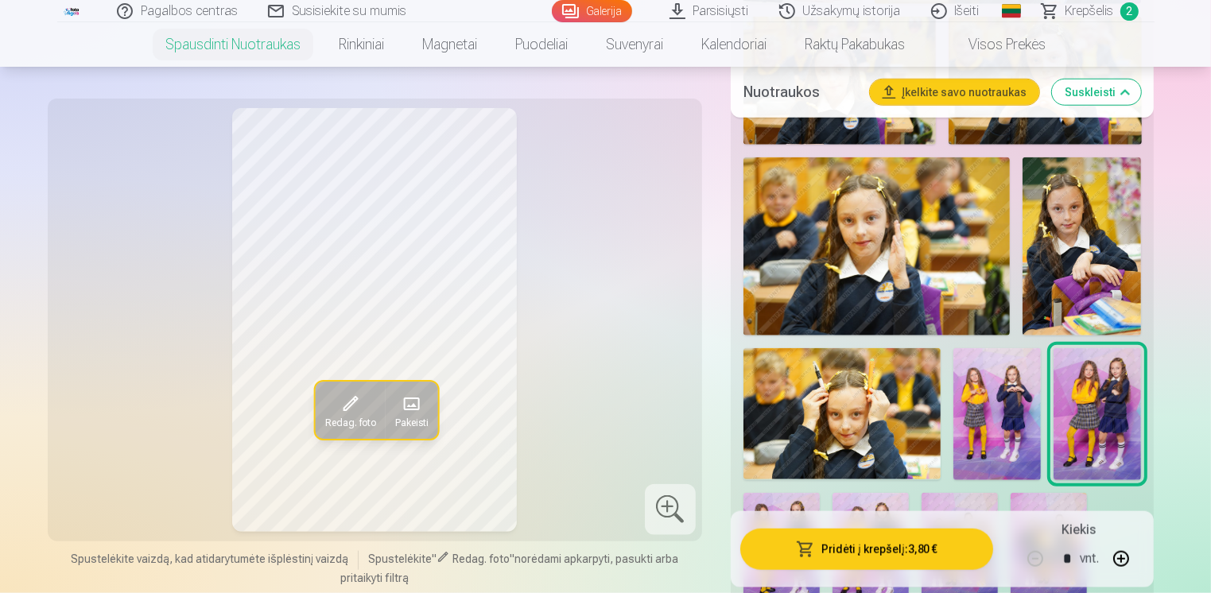
scroll to position [1965, 0]
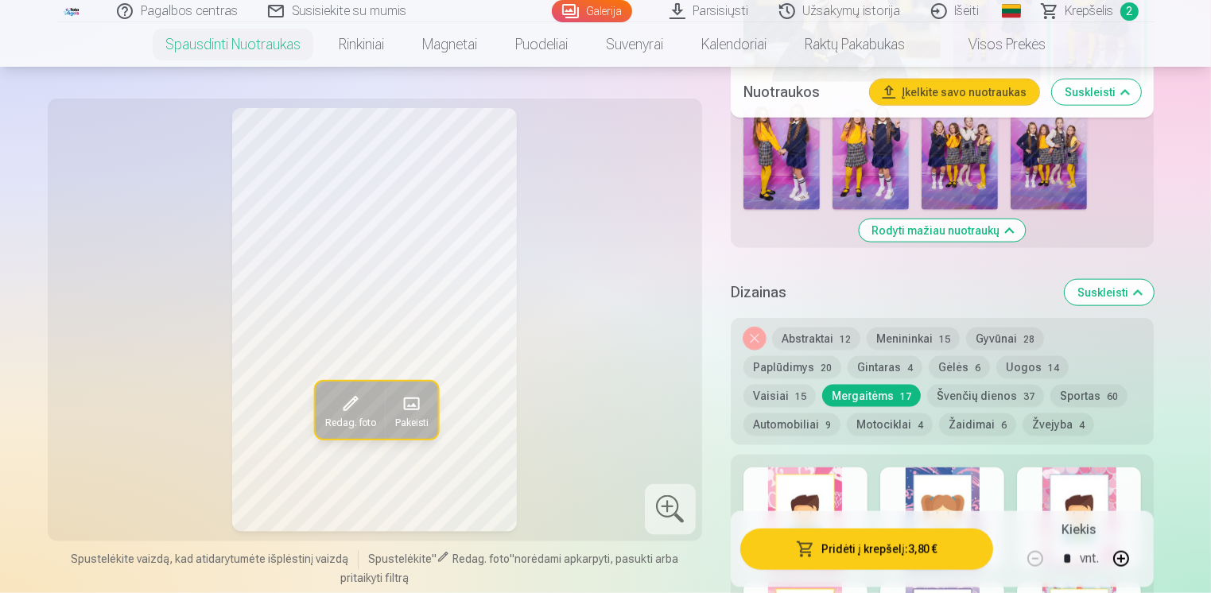
click at [776, 186] on img at bounding box center [781, 152] width 76 height 115
drag, startPoint x: 1210, startPoint y: 161, endPoint x: 1205, endPoint y: 135, distance: 25.9
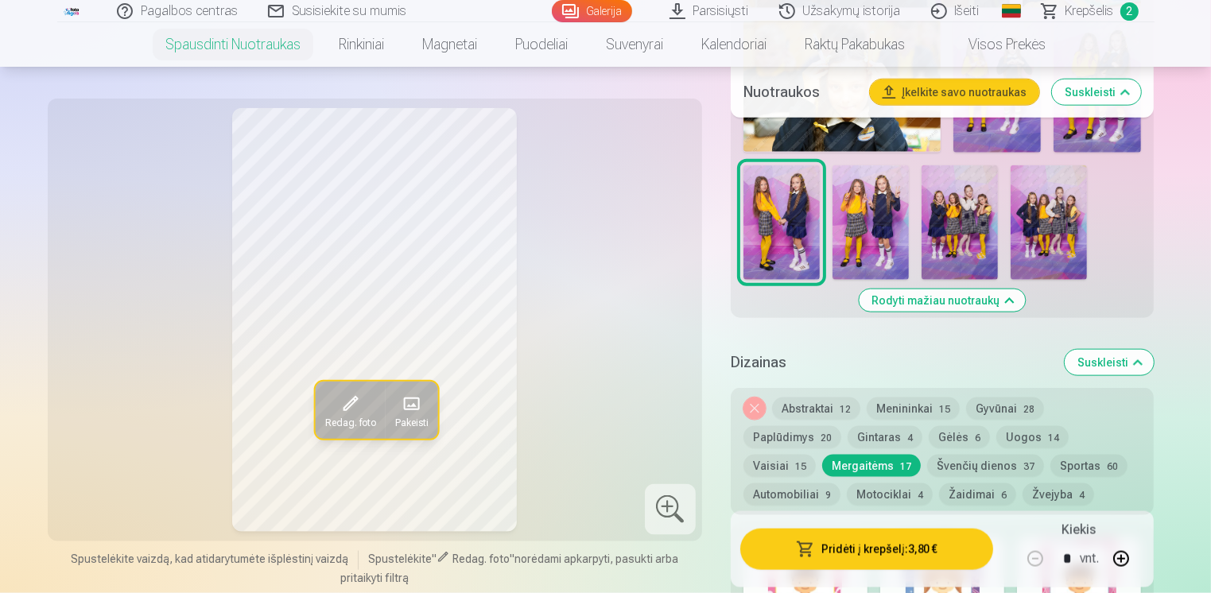
scroll to position [1820, 0]
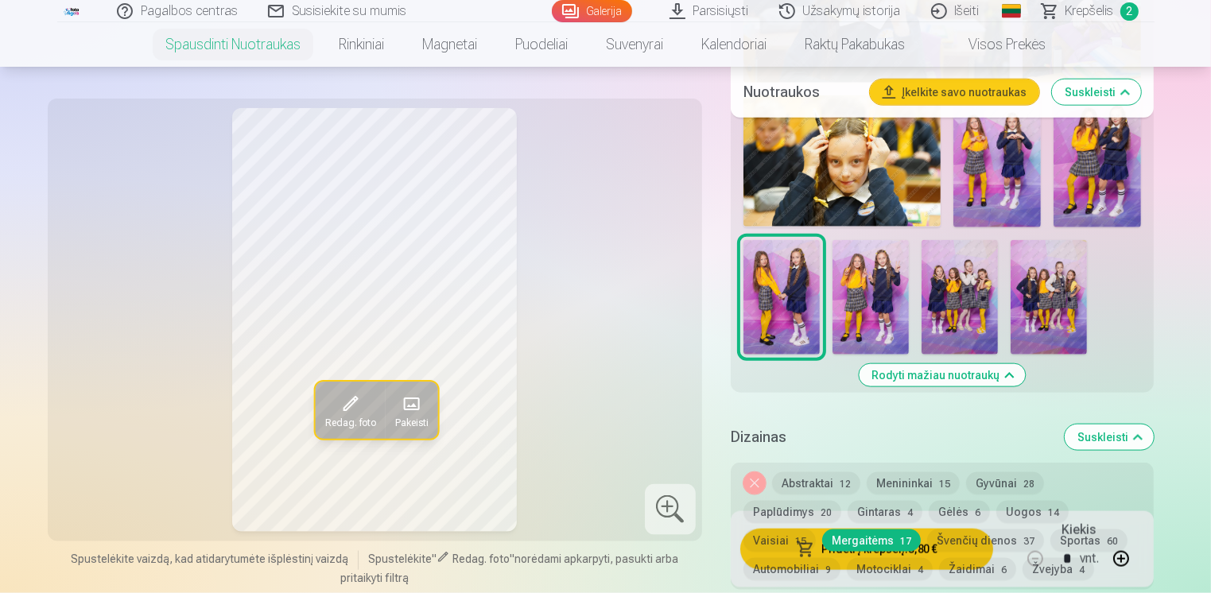
click at [854, 283] on img at bounding box center [871, 297] width 76 height 115
click at [770, 288] on img at bounding box center [781, 297] width 76 height 115
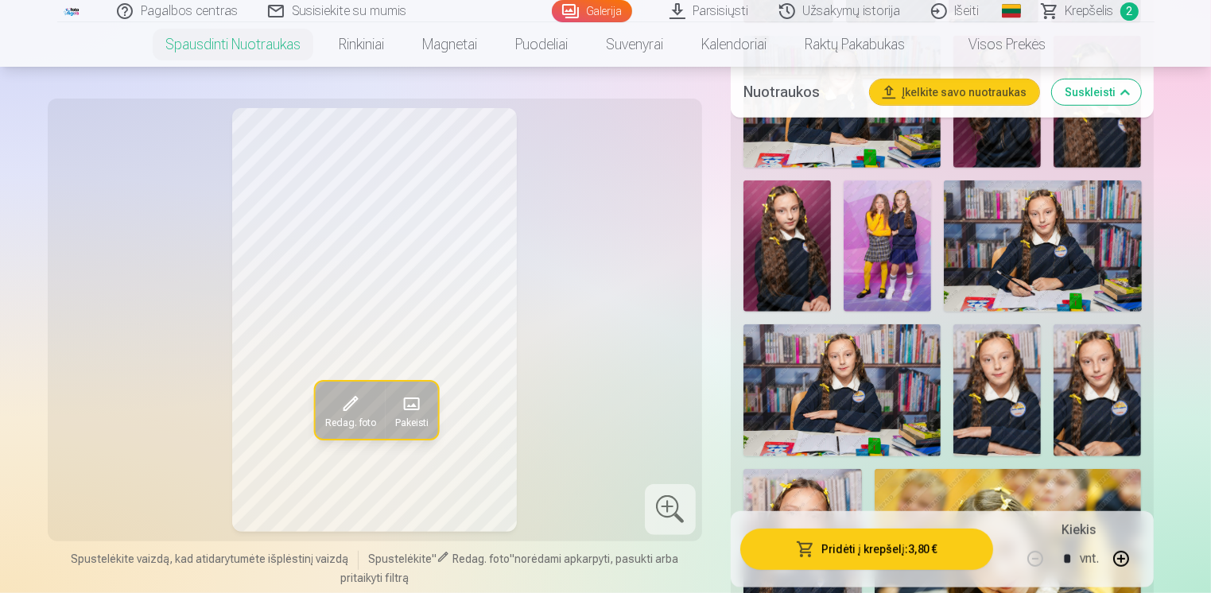
scroll to position [905, 0]
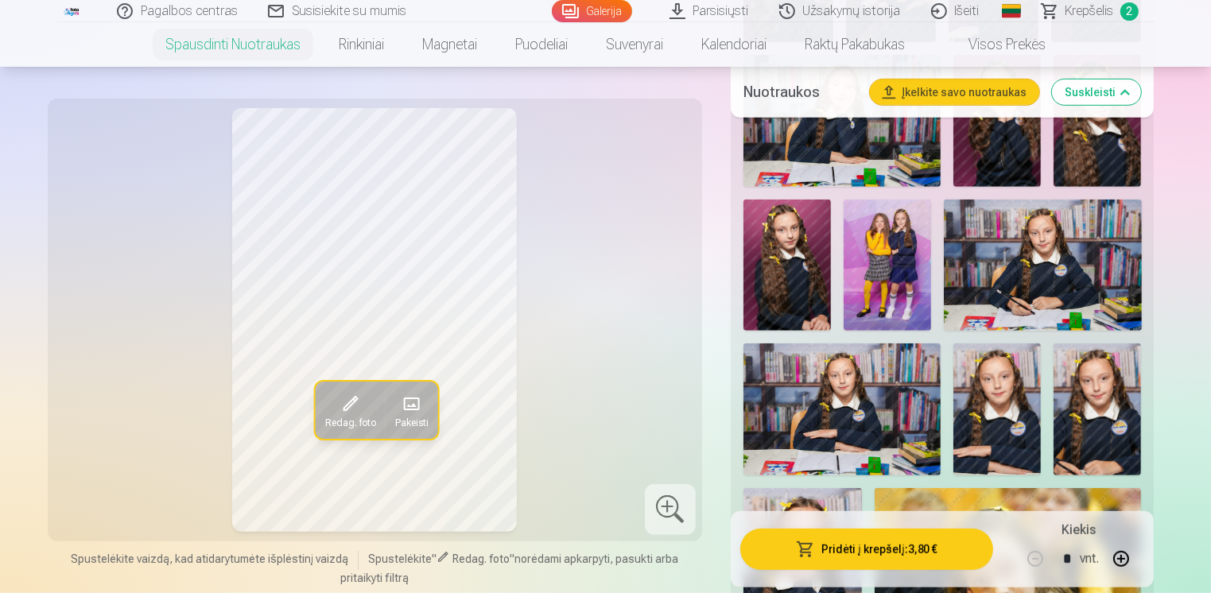
click at [900, 258] on img at bounding box center [887, 266] width 87 height 132
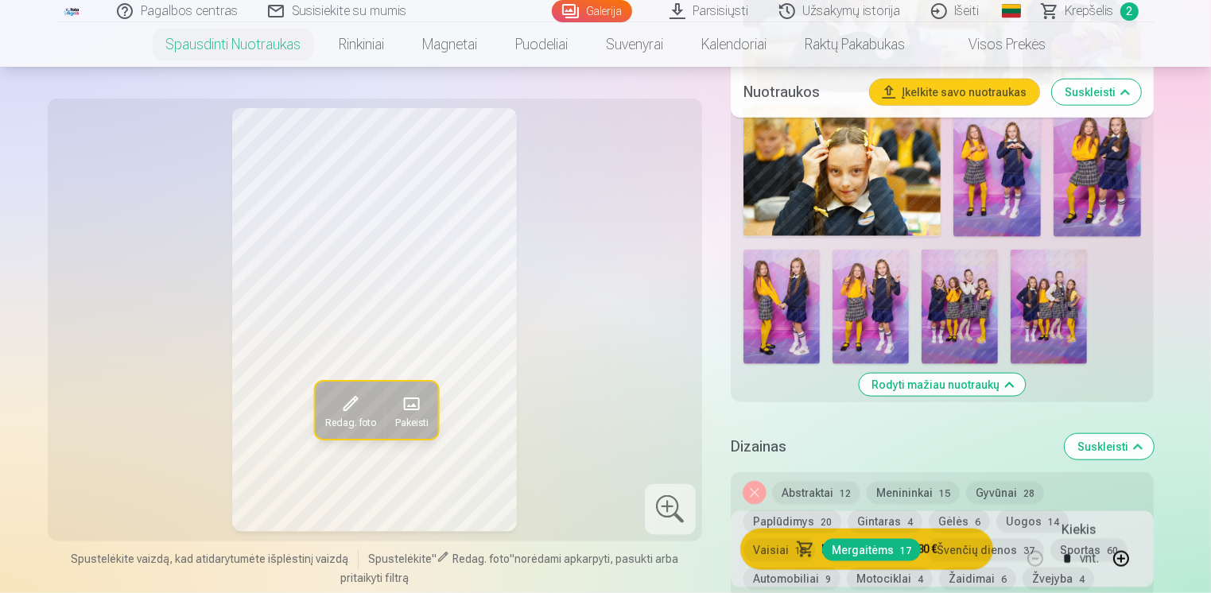
scroll to position [1792, 0]
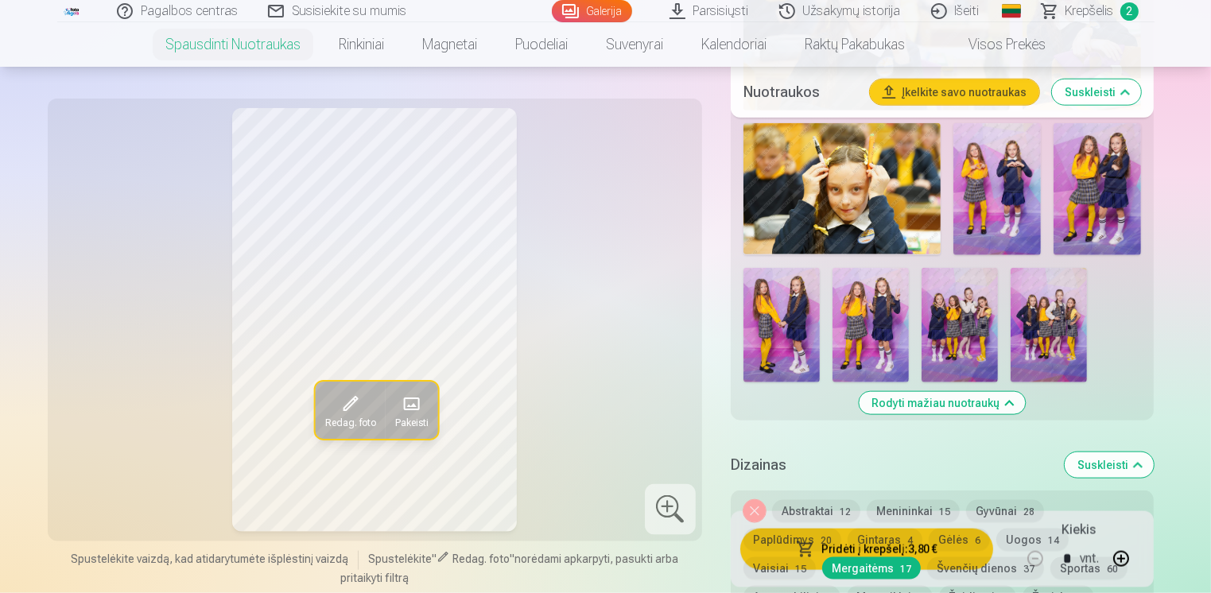
click at [793, 305] on img at bounding box center [781, 325] width 76 height 115
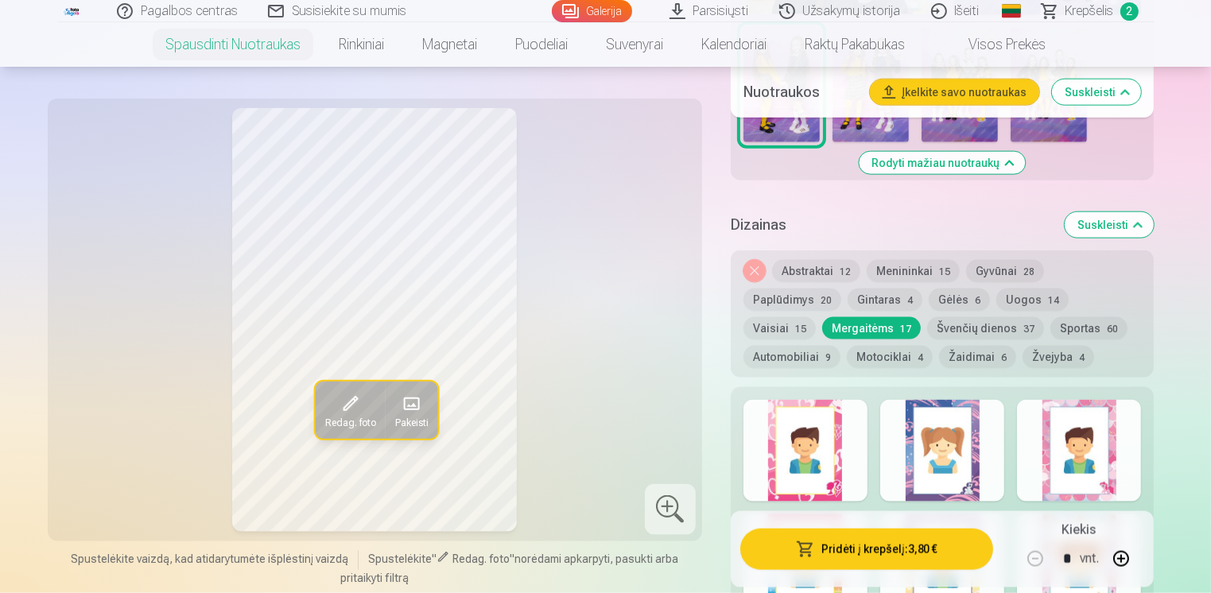
scroll to position [2098, 0]
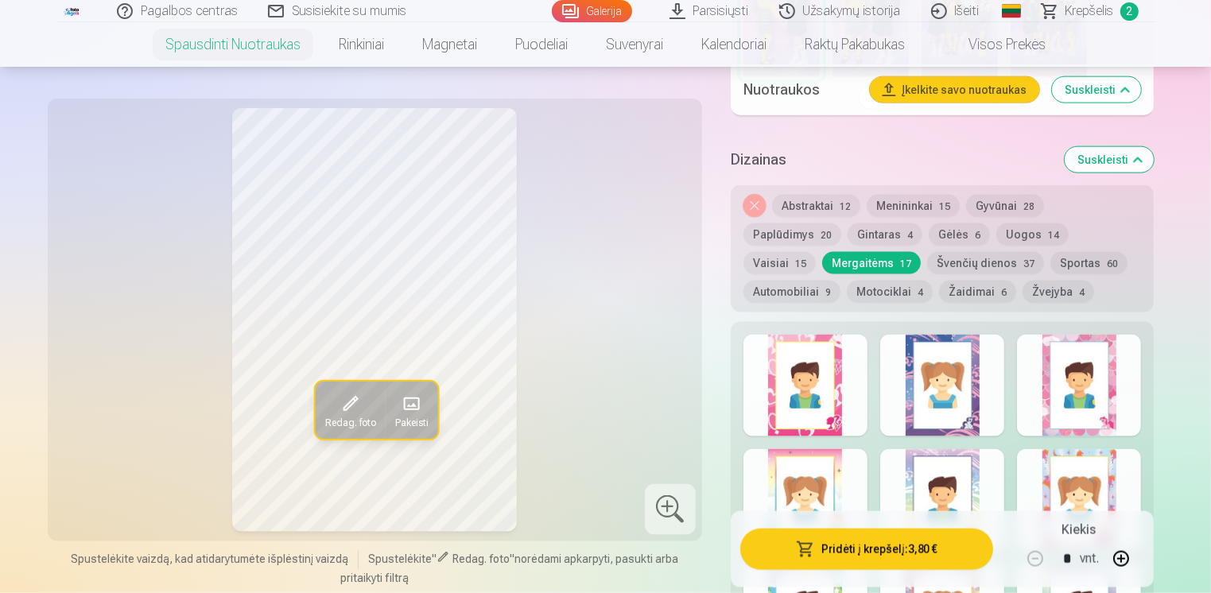
click at [929, 227] on button "Gėlės 6" at bounding box center [959, 234] width 61 height 22
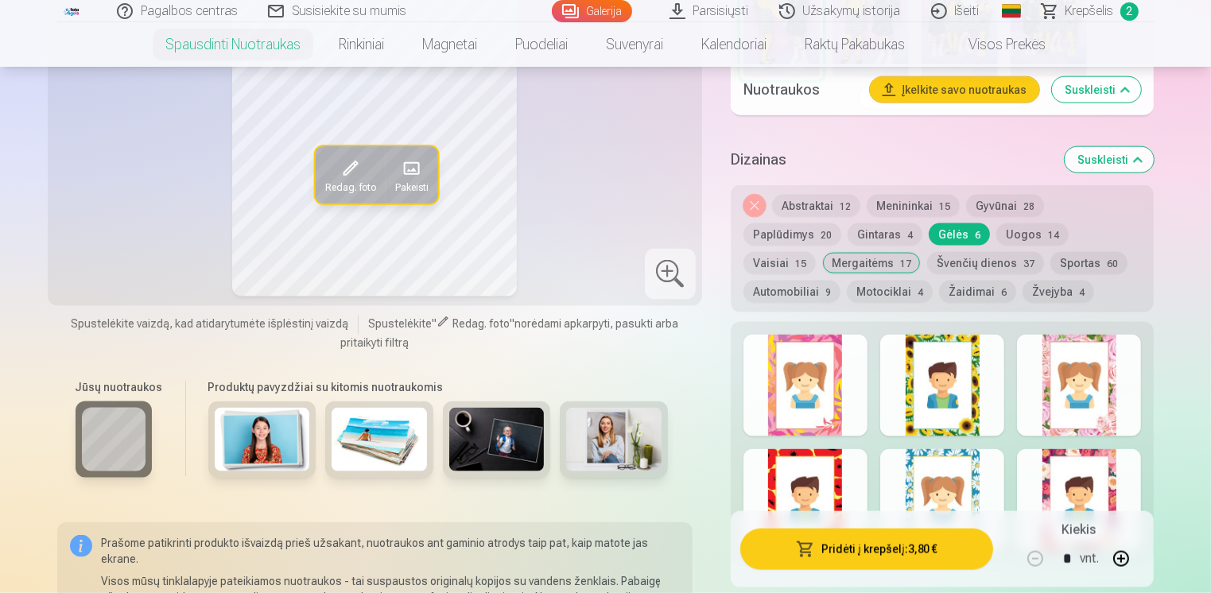
drag, startPoint x: 803, startPoint y: 469, endPoint x: 781, endPoint y: 415, distance: 58.5
click at [802, 468] on div at bounding box center [805, 500] width 124 height 102
click at [776, 390] on div at bounding box center [805, 386] width 124 height 102
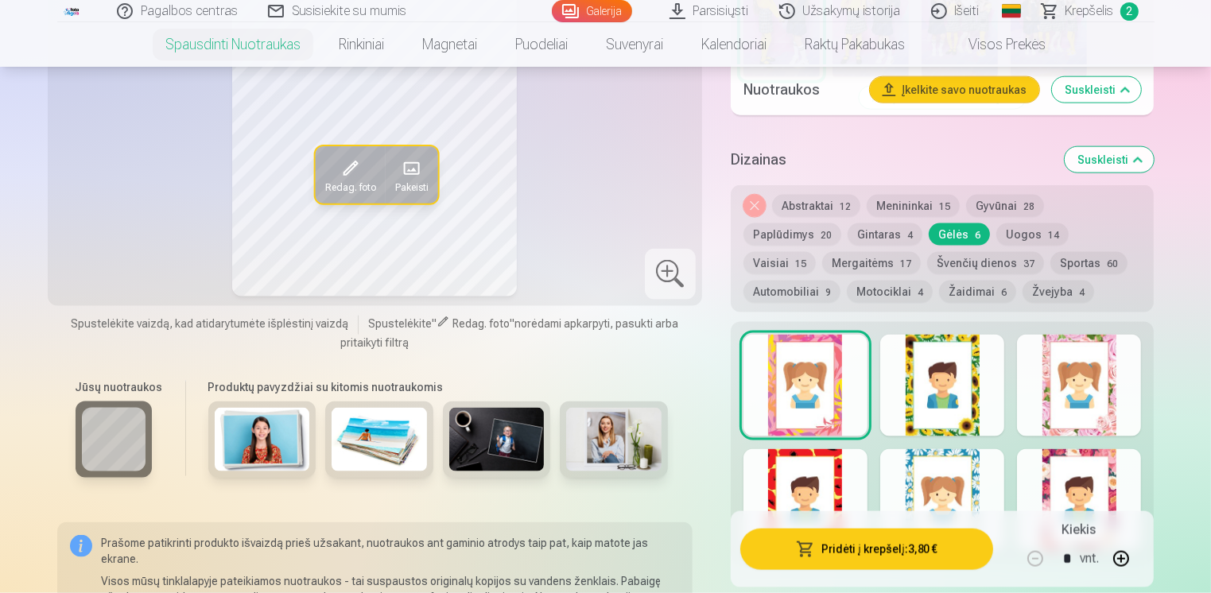
drag, startPoint x: 1209, startPoint y: 181, endPoint x: 1214, endPoint y: 138, distance: 44.1
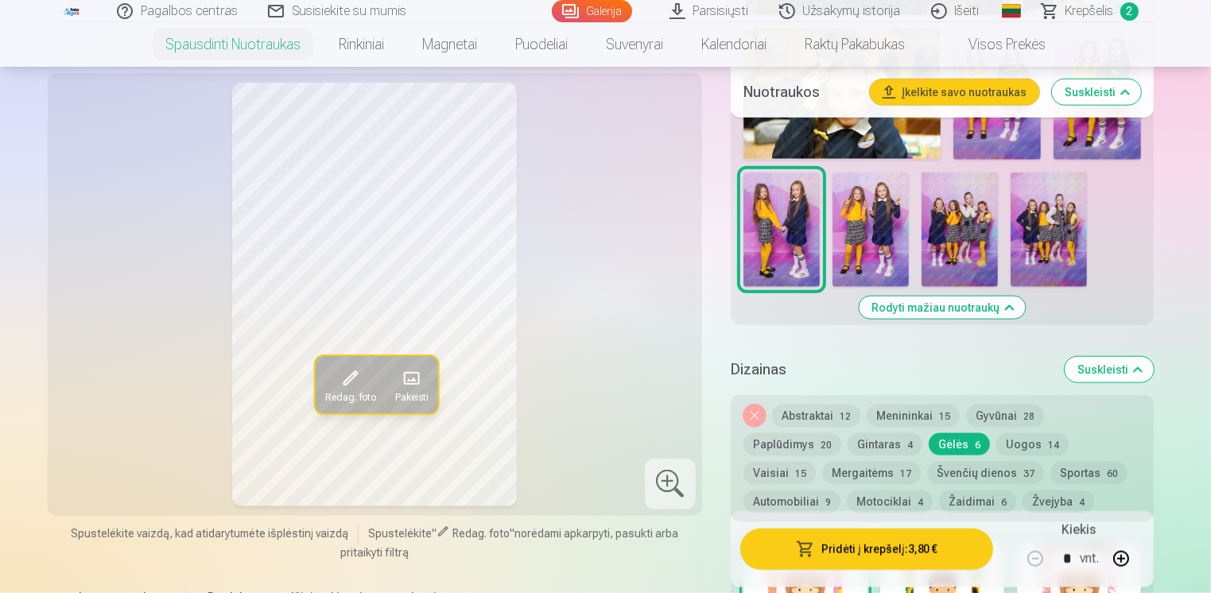
scroll to position [1914, 0]
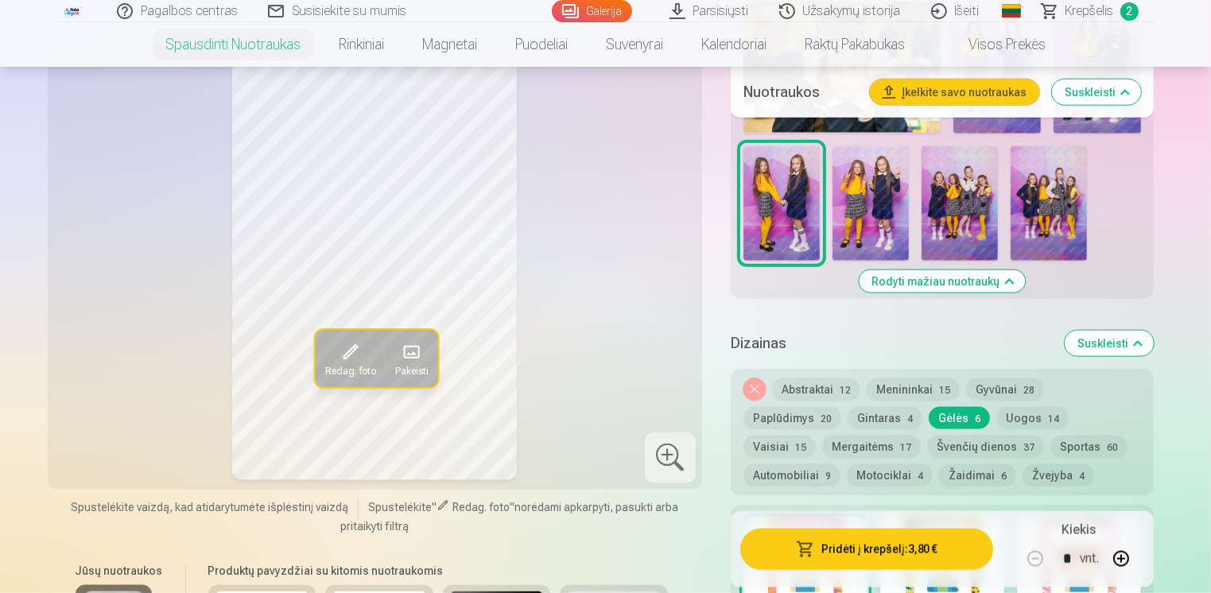
click at [757, 382] on button "Nuimkite dizainą" at bounding box center [754, 390] width 22 height 22
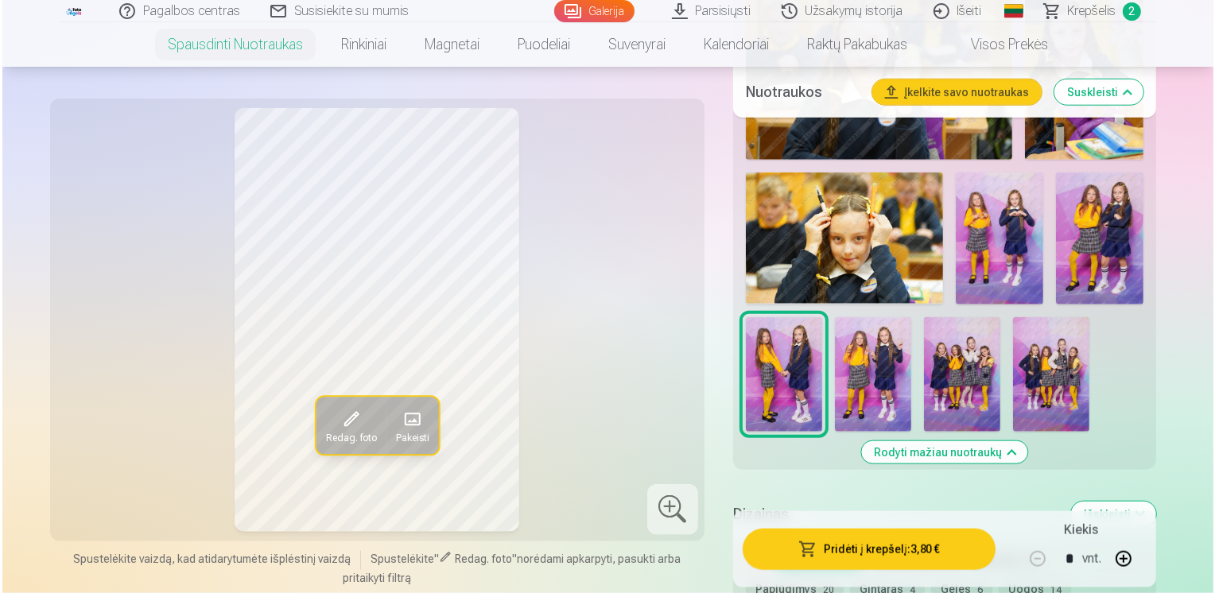
scroll to position [1648, 0]
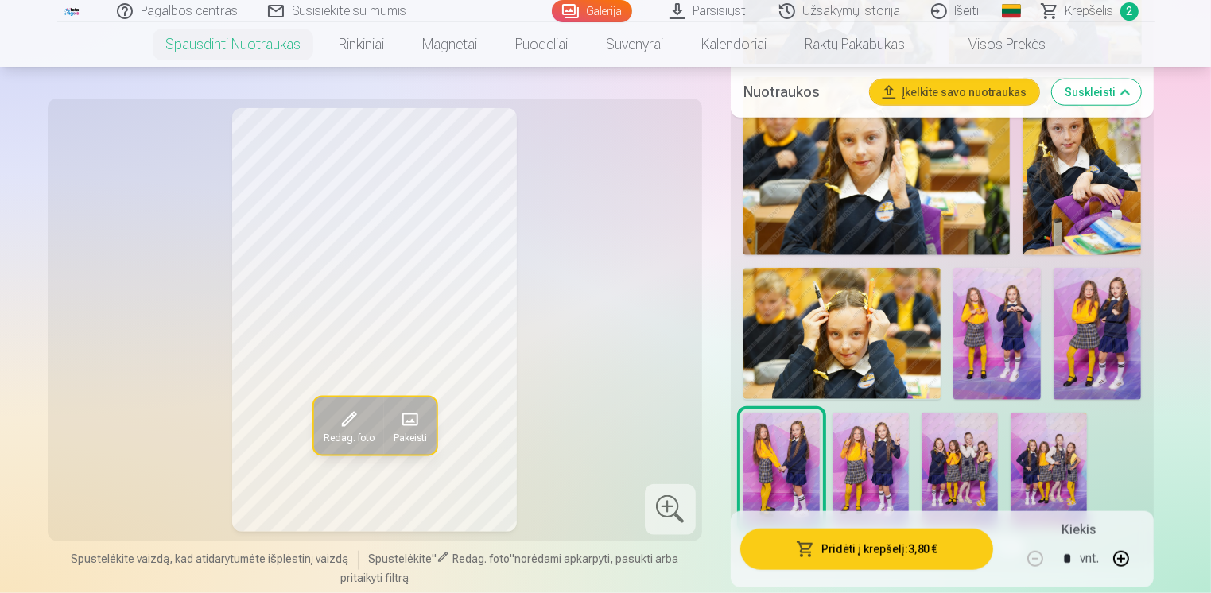
click at [829, 546] on button "Pridėti į krepšelį : 3,80 €" at bounding box center [867, 548] width 254 height 41
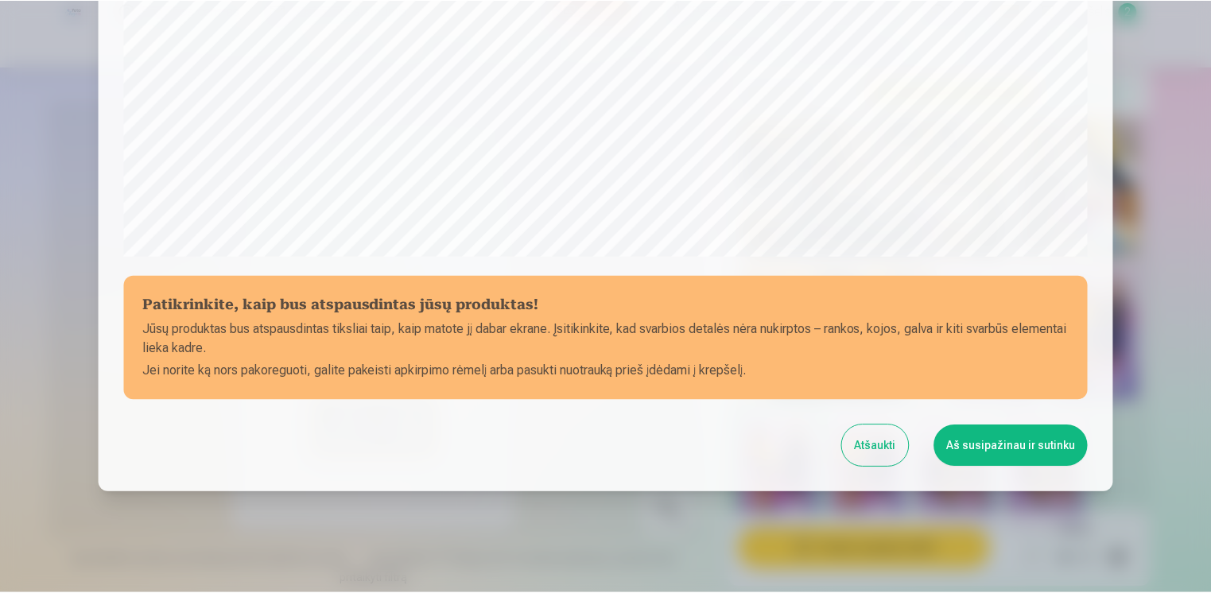
scroll to position [551, 0]
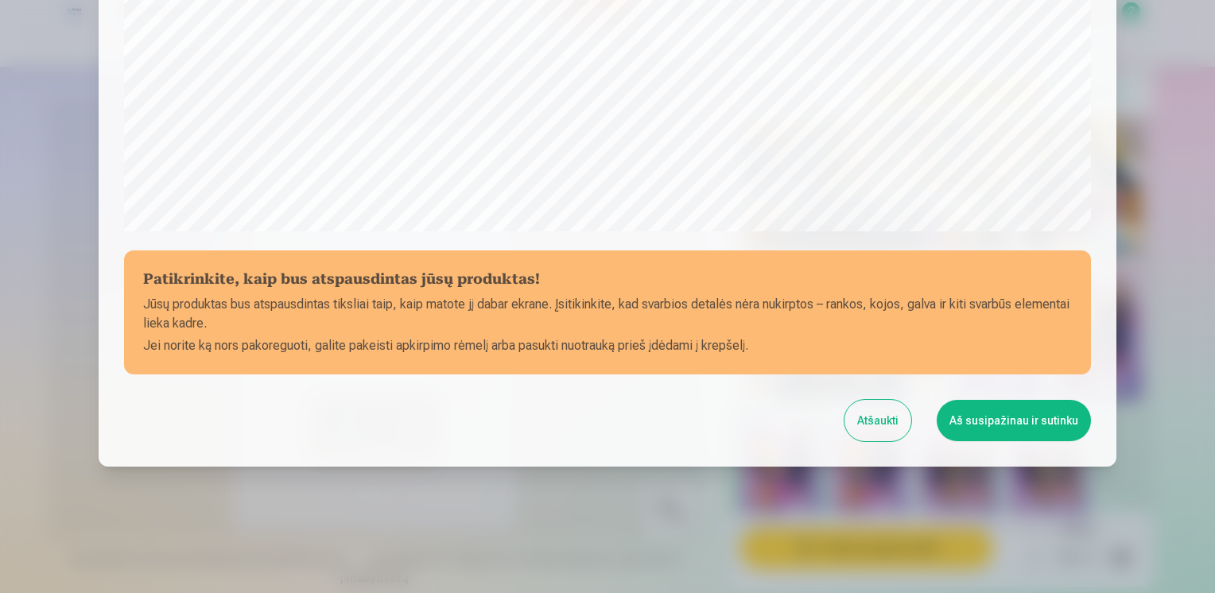
click at [985, 414] on button "Aš susipažinau ir sutinku" at bounding box center [1014, 420] width 154 height 41
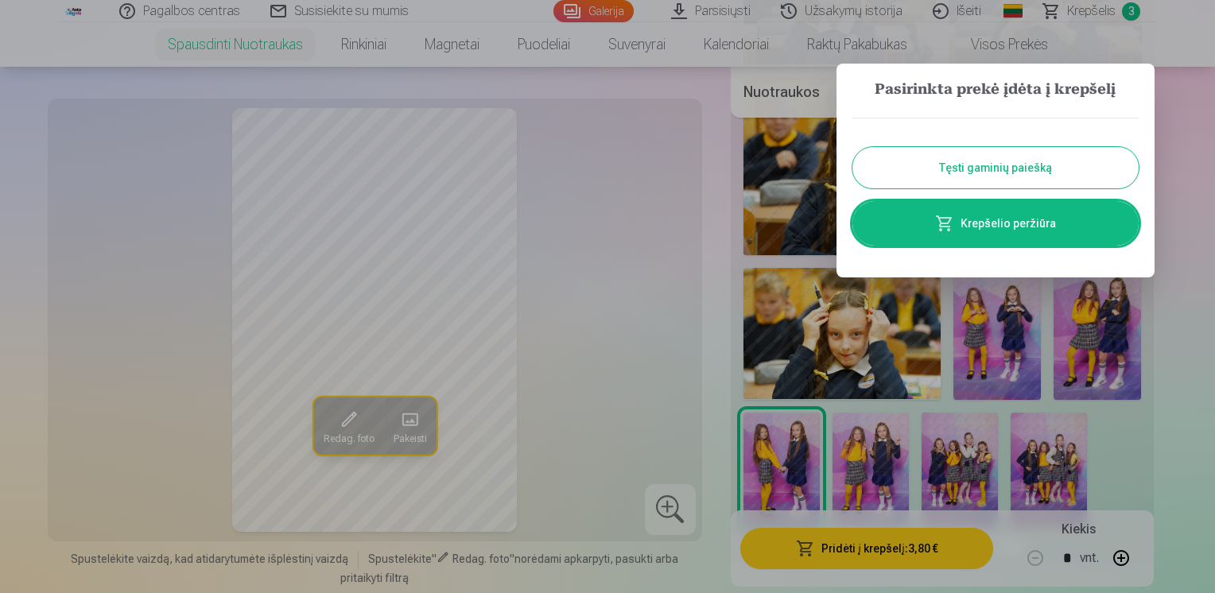
click at [1079, 166] on button "Tęsti gaminių paiešką" at bounding box center [995, 167] width 286 height 41
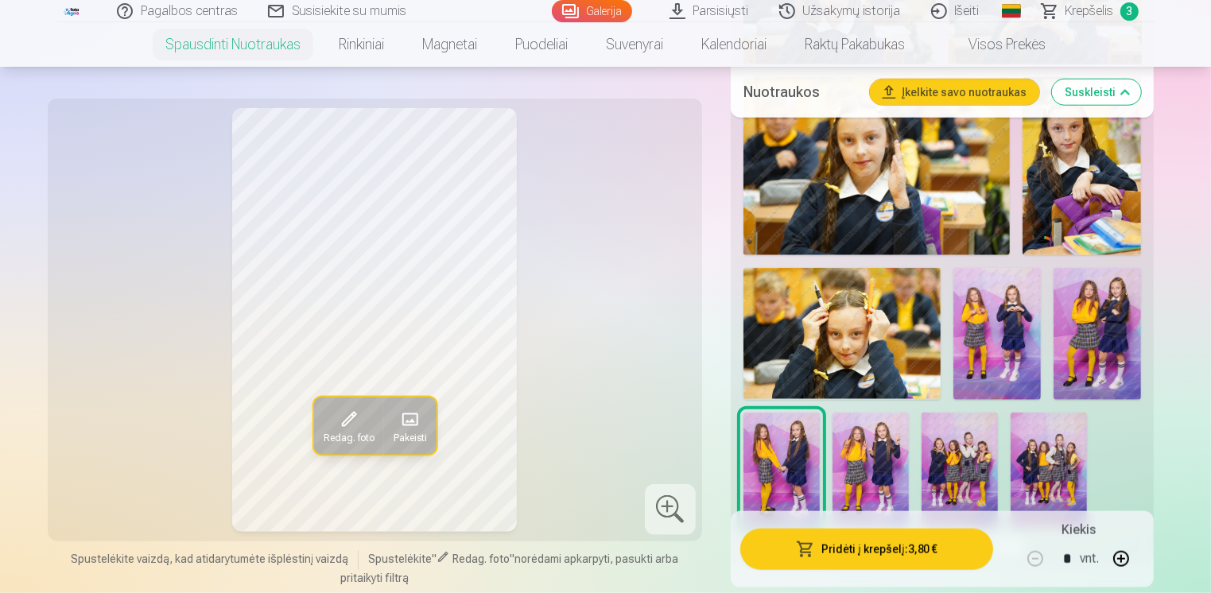
scroll to position [1570, 0]
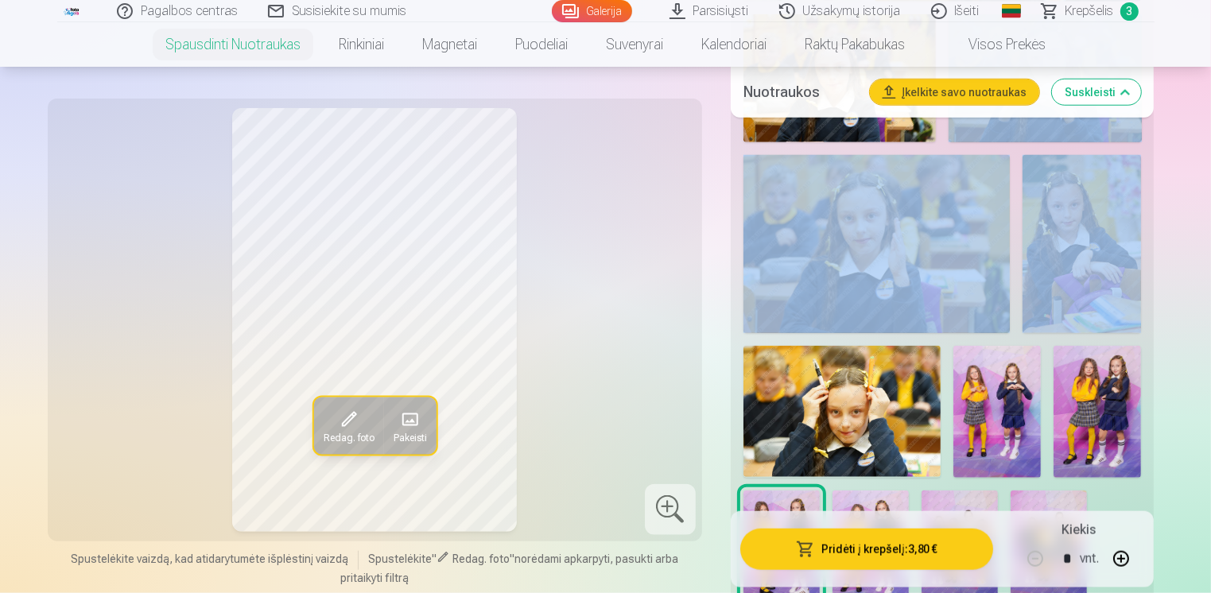
drag, startPoint x: 1209, startPoint y: 149, endPoint x: 1215, endPoint y: 122, distance: 27.0
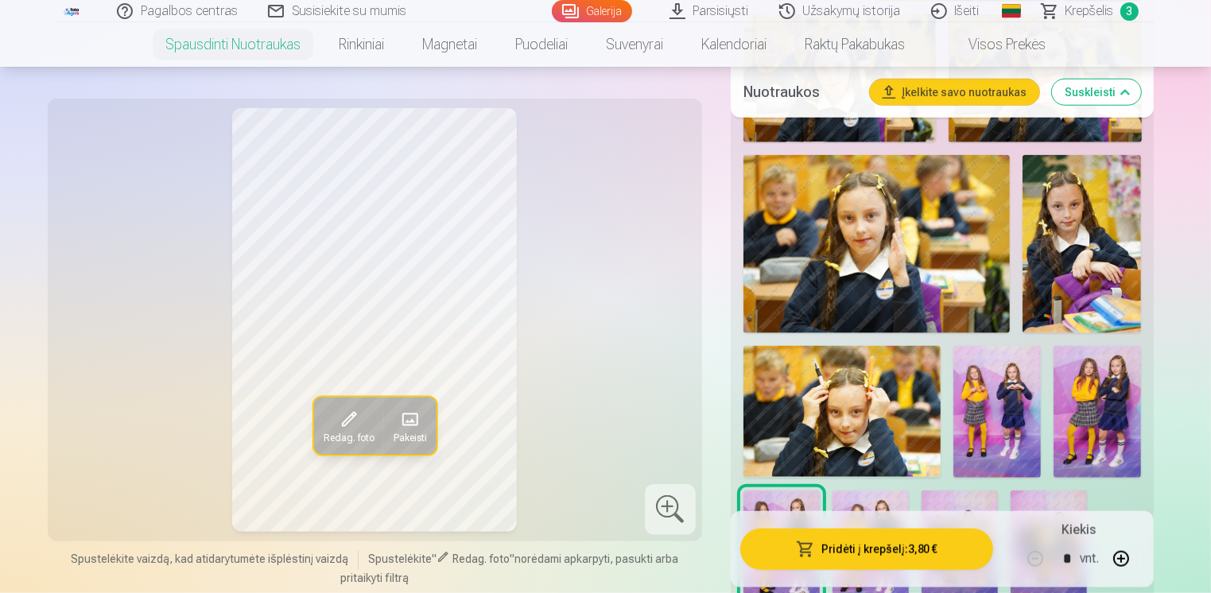
drag, startPoint x: 1210, startPoint y: 136, endPoint x: 1214, endPoint y: 94, distance: 42.3
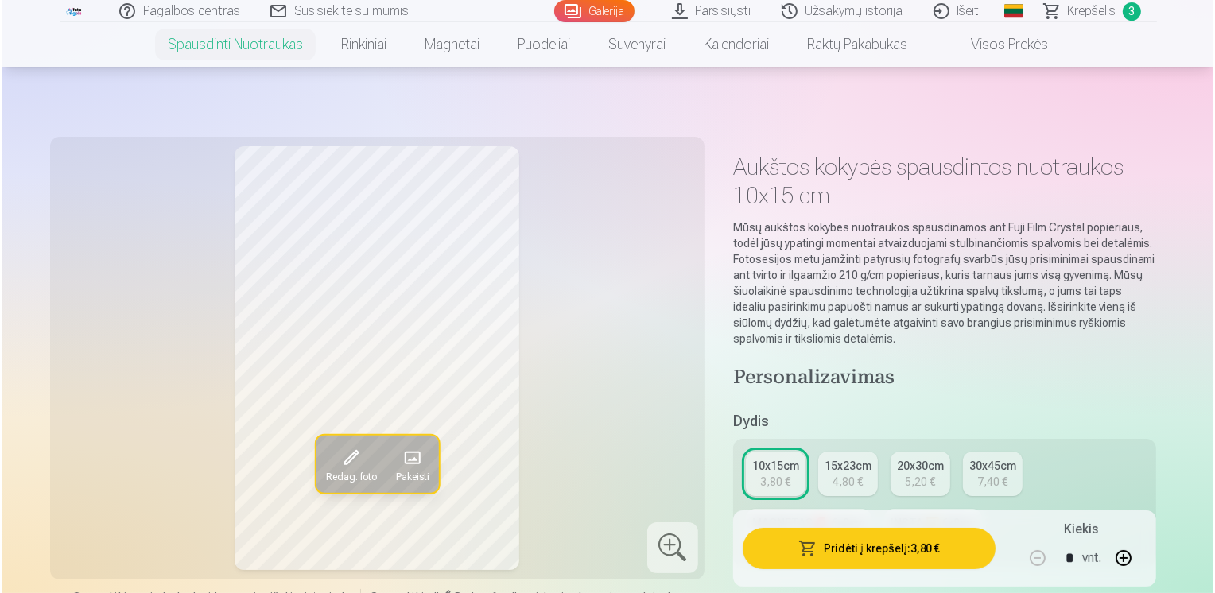
scroll to position [398, 0]
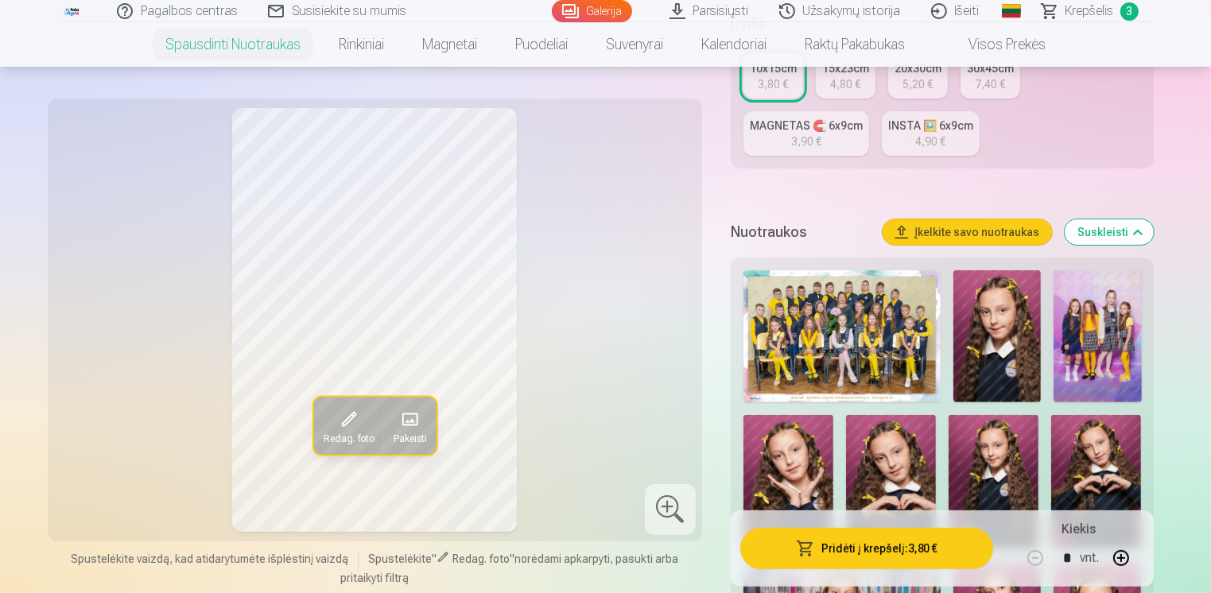
click at [980, 342] on img at bounding box center [996, 336] width 87 height 132
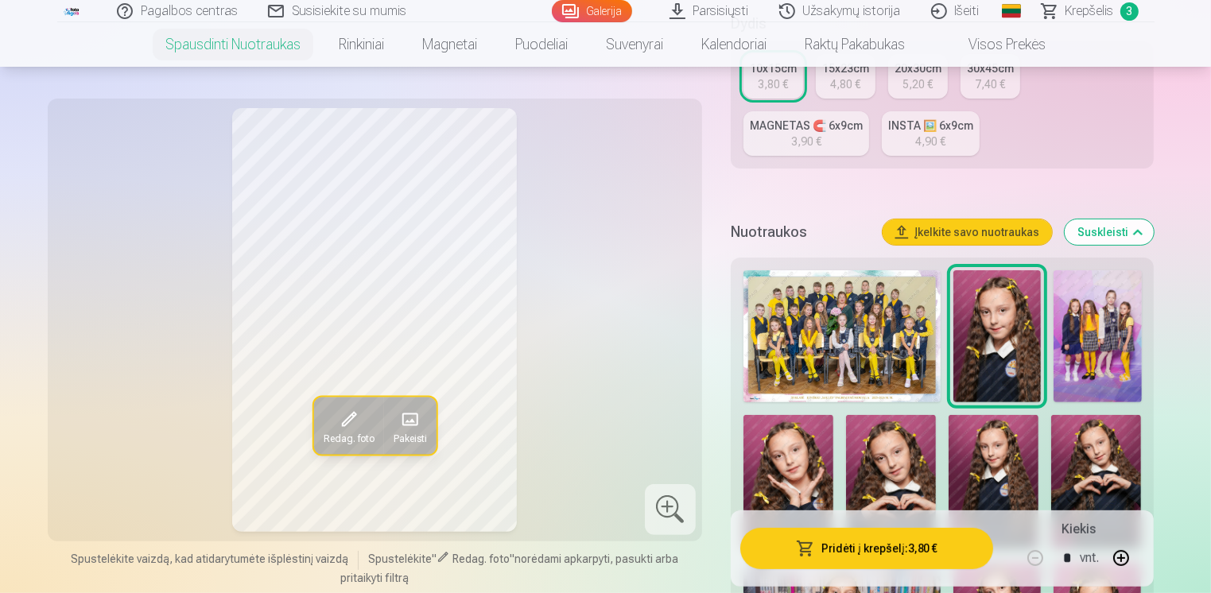
click at [816, 466] on img at bounding box center [788, 482] width 90 height 135
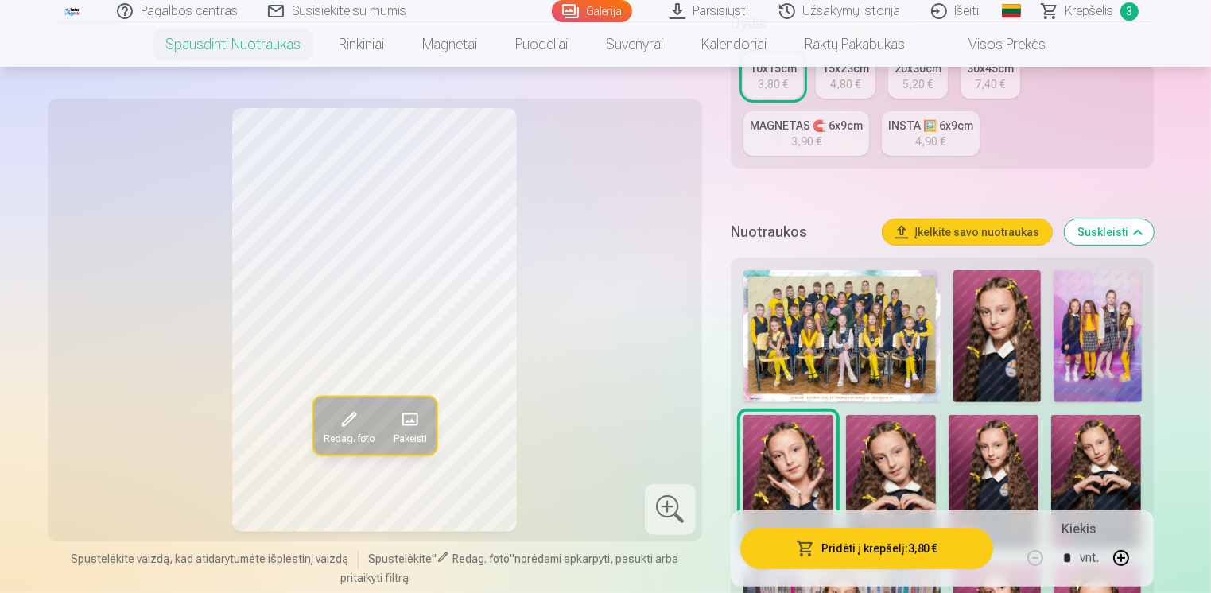
click at [868, 556] on button "Pridėti į krepšelį : 3,80 €" at bounding box center [867, 548] width 254 height 41
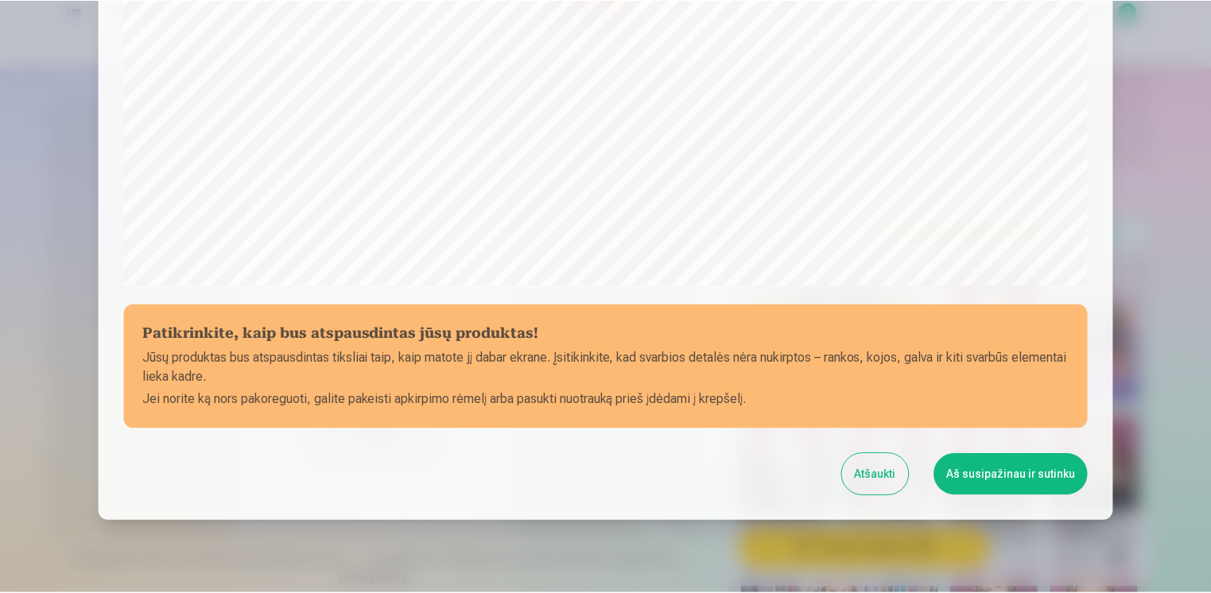
scroll to position [551, 0]
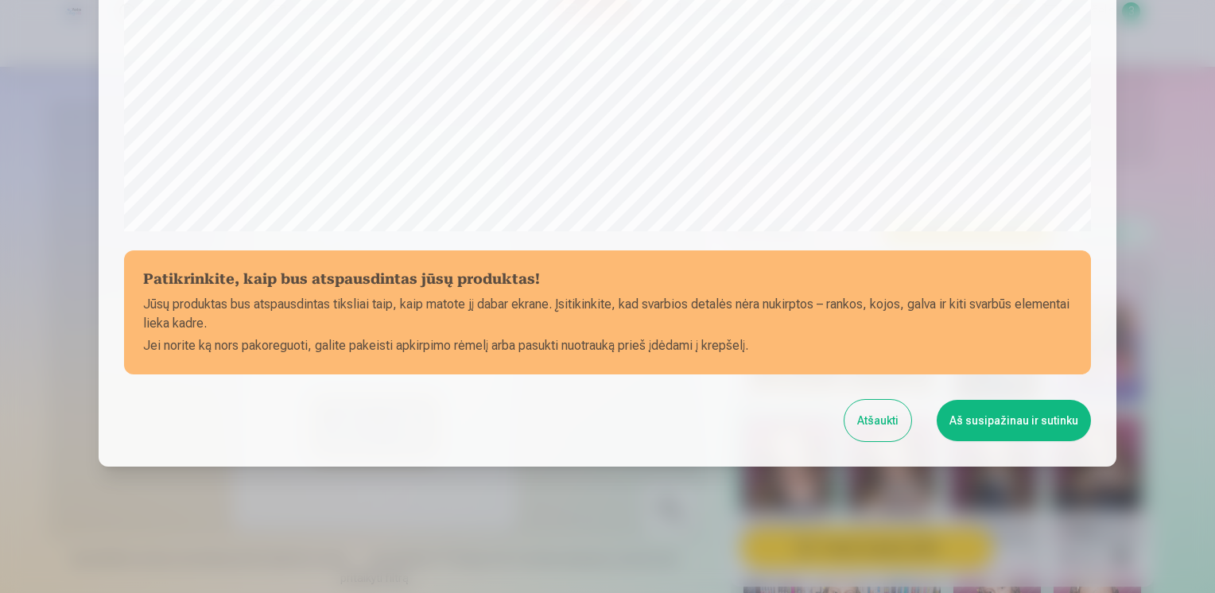
click at [1011, 436] on button "Aš susipažinau ir sutinku" at bounding box center [1014, 420] width 154 height 41
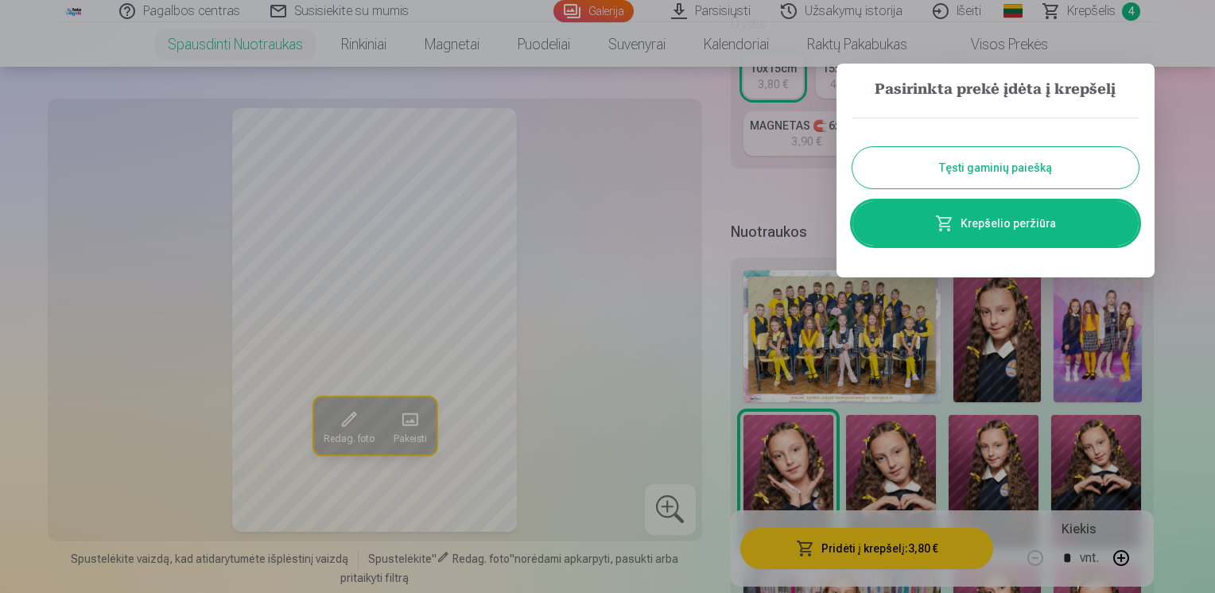
click at [924, 150] on button "Tęsti gaminių paiešką" at bounding box center [995, 167] width 286 height 41
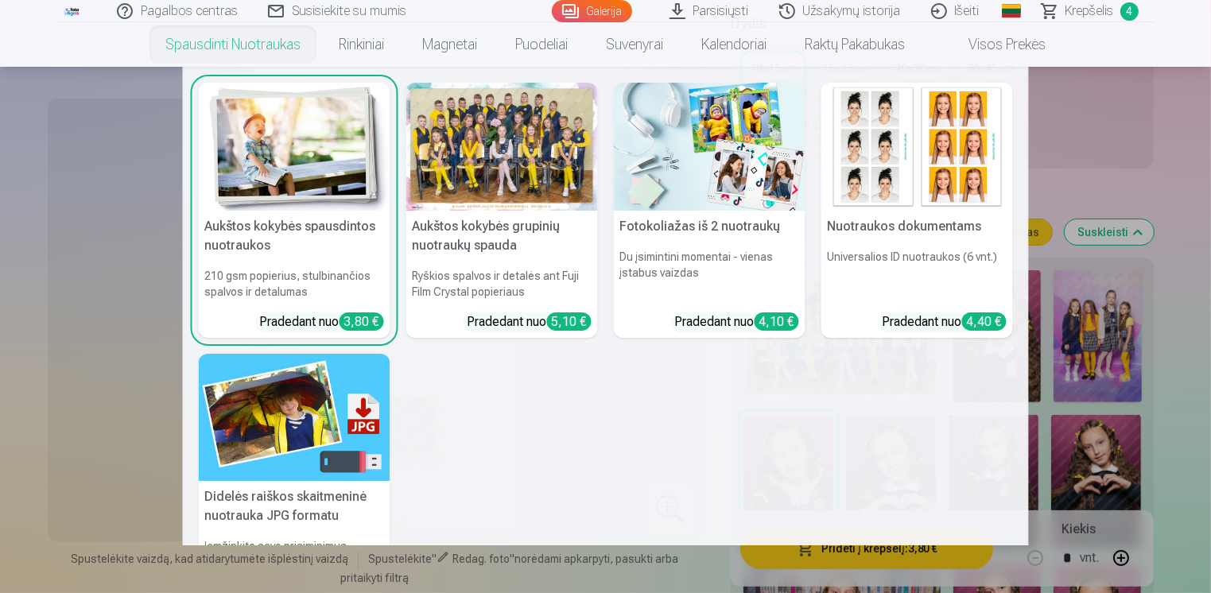
click at [646, 157] on img at bounding box center [710, 147] width 192 height 128
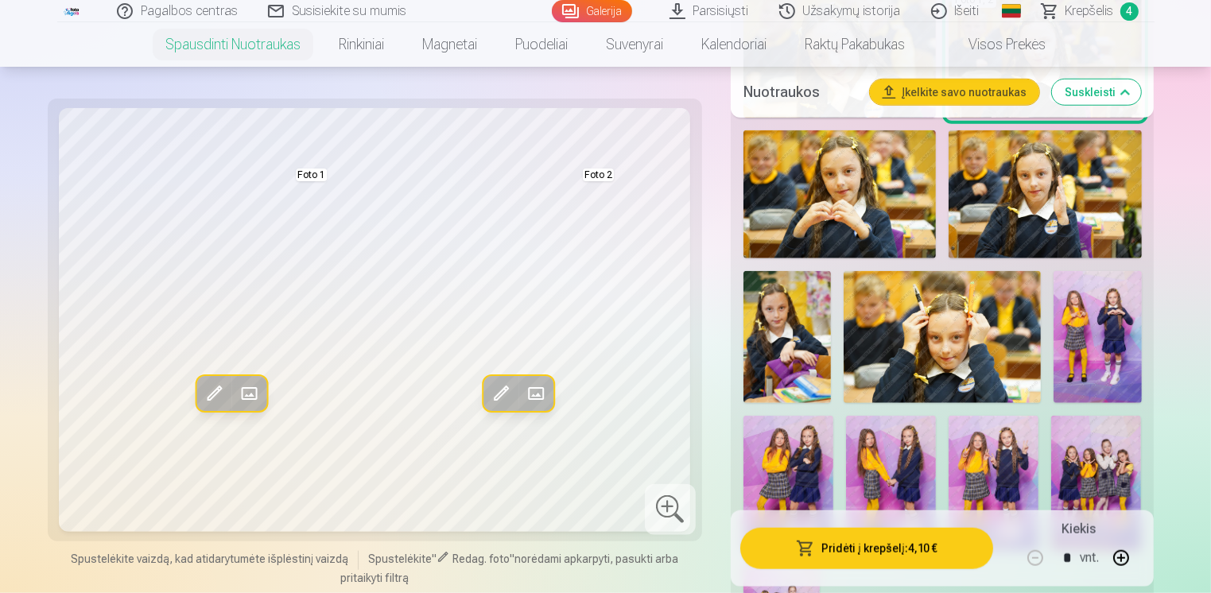
scroll to position [1372, 0]
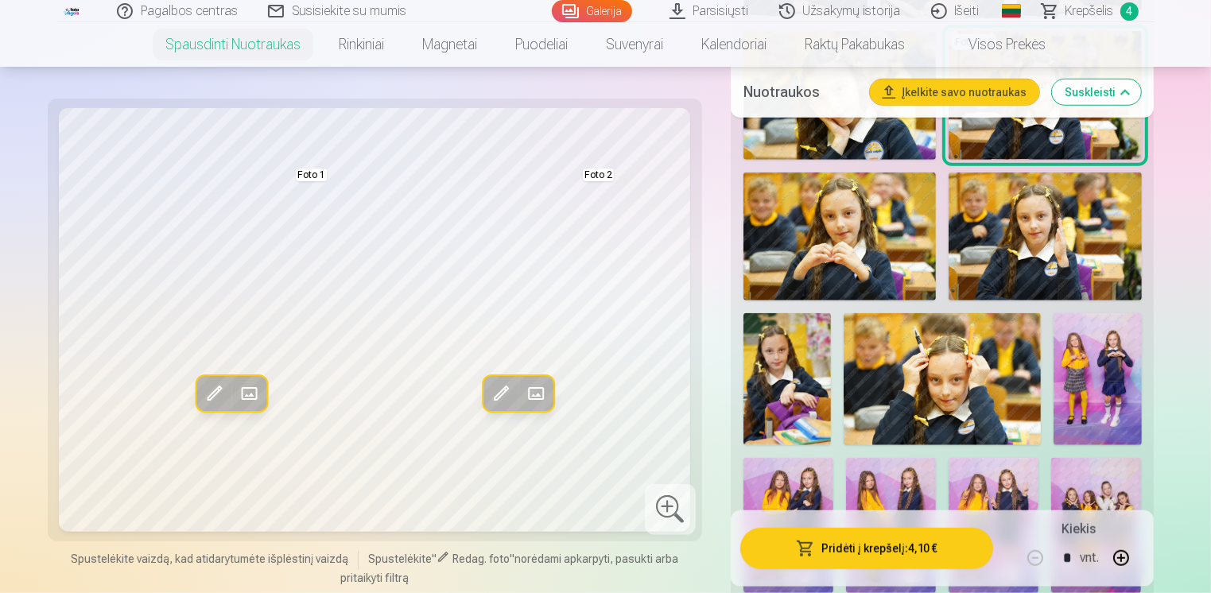
click at [800, 362] on img at bounding box center [786, 379] width 87 height 132
click at [779, 365] on img at bounding box center [786, 379] width 87 height 132
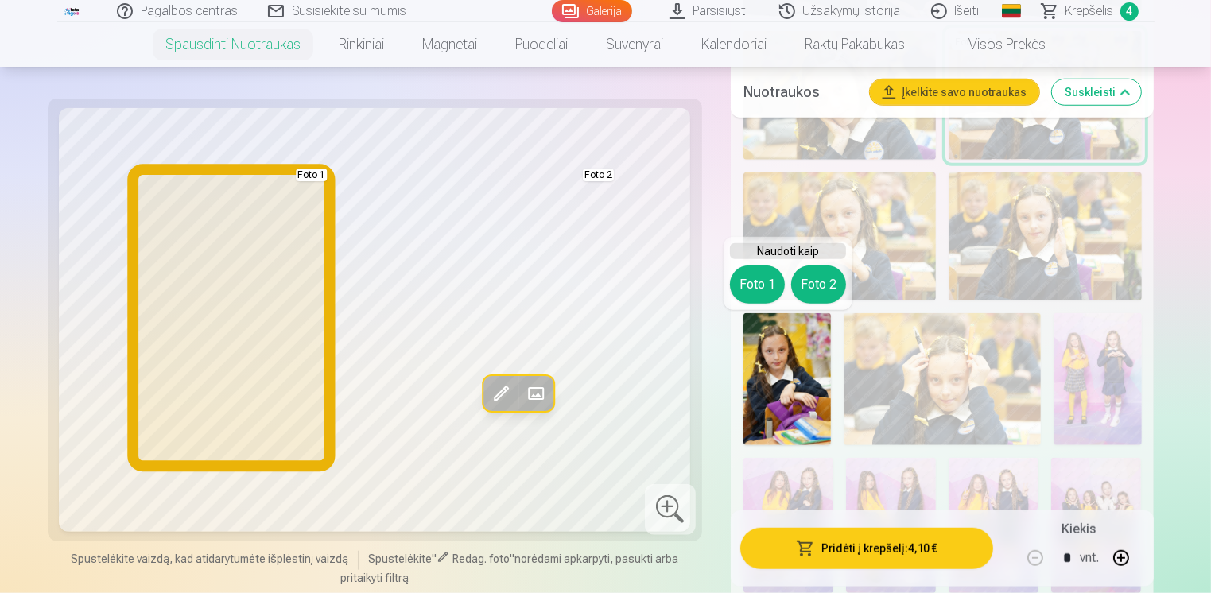
click at [767, 270] on button "Foto 1" at bounding box center [757, 285] width 55 height 38
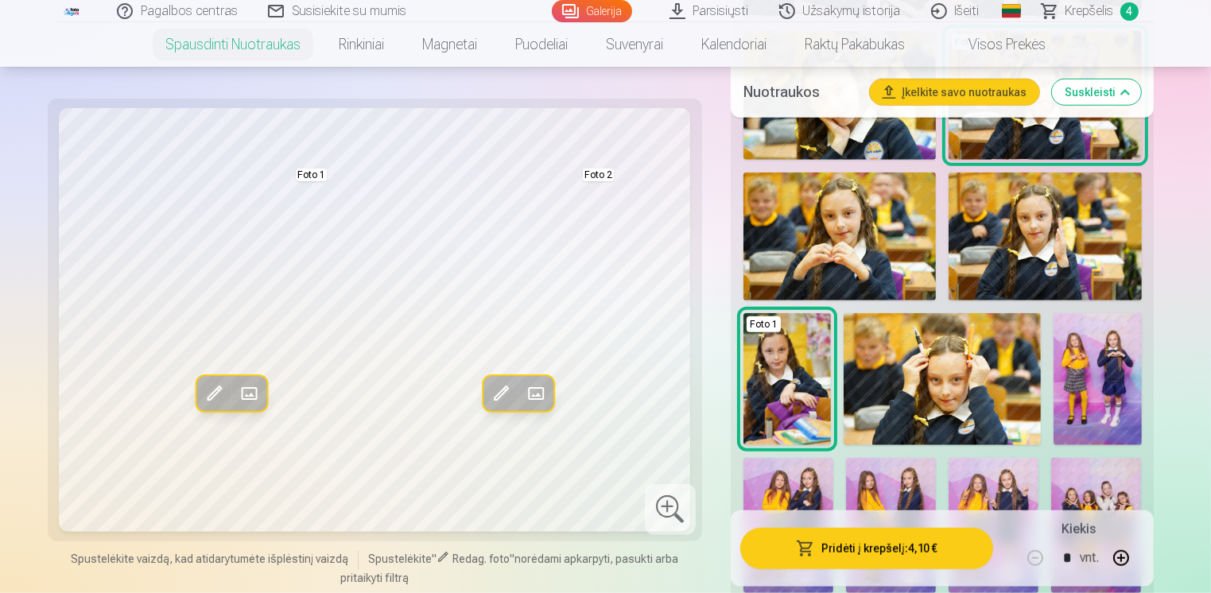
click at [1097, 222] on img at bounding box center [1045, 237] width 192 height 129
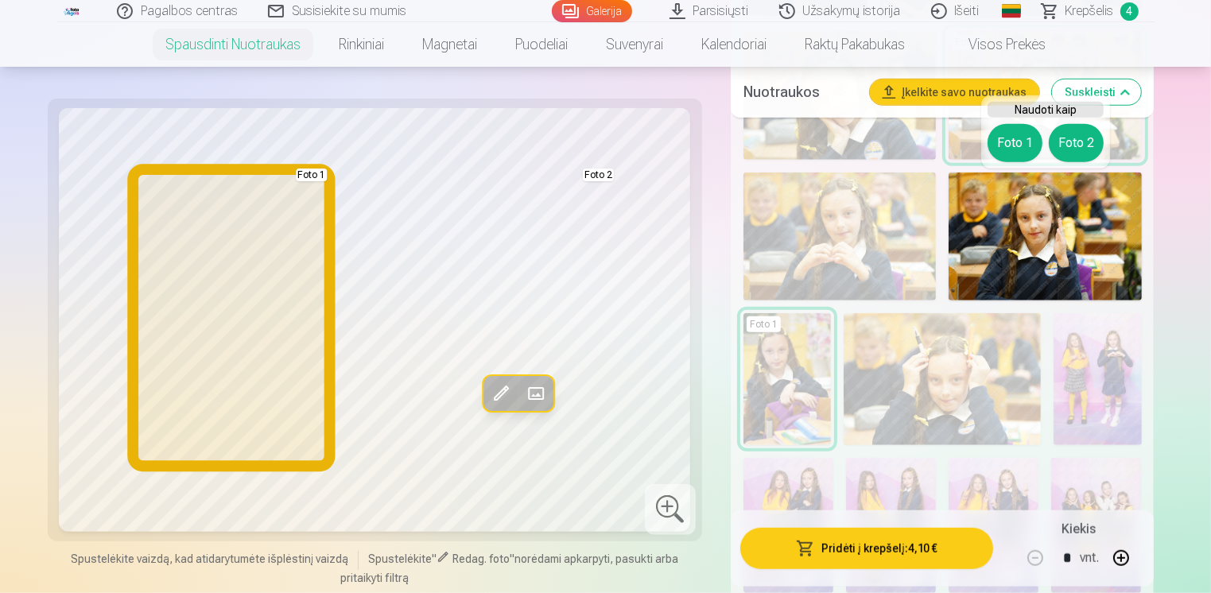
click at [1012, 133] on button "Foto 1" at bounding box center [1015, 143] width 55 height 38
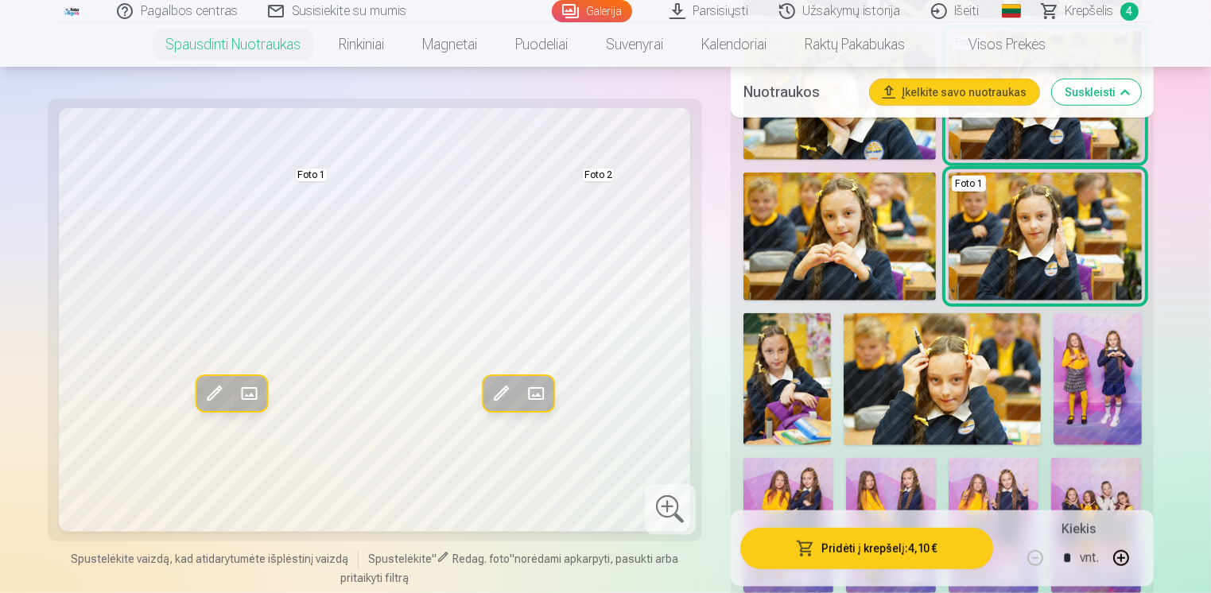
click at [878, 245] on img at bounding box center [839, 237] width 192 height 129
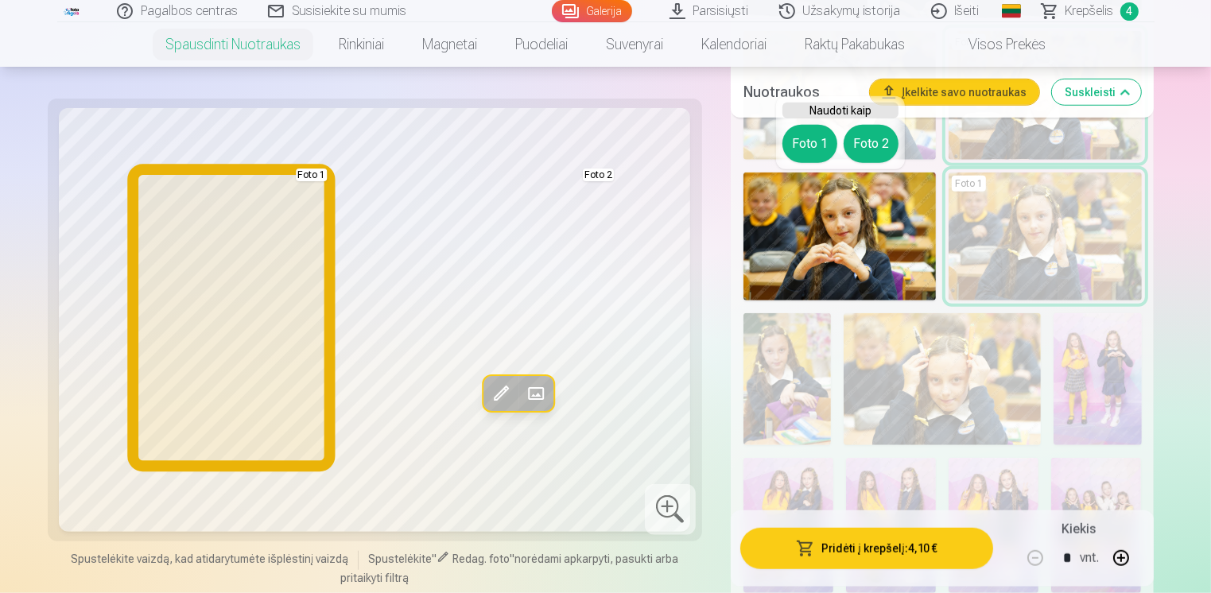
click at [820, 136] on button "Foto 1" at bounding box center [809, 144] width 55 height 38
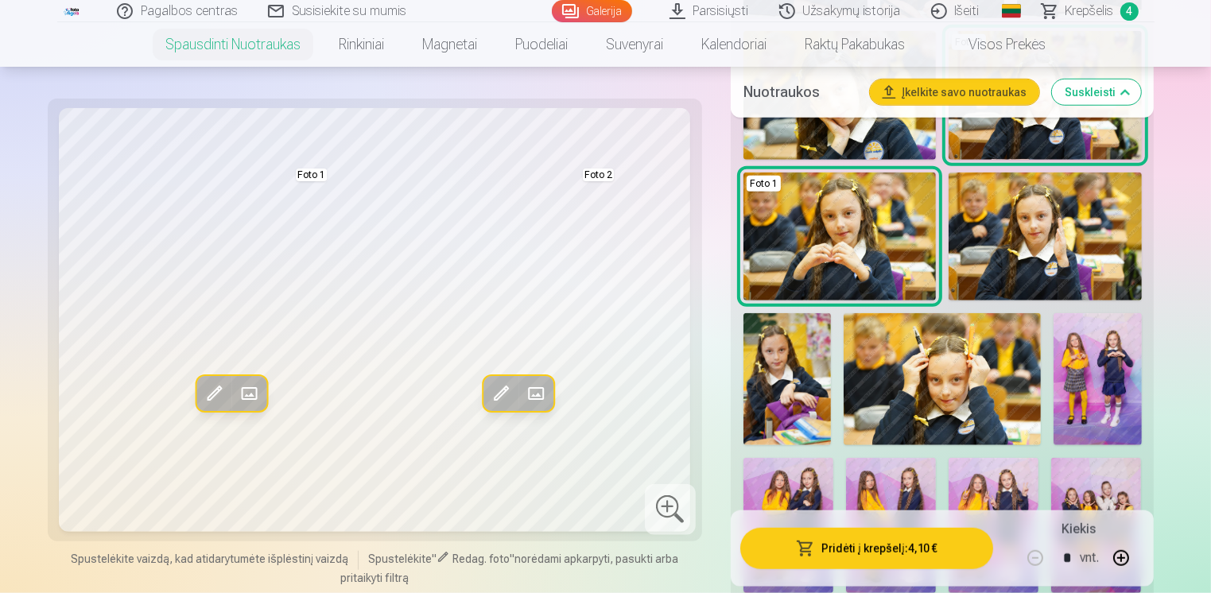
click at [935, 393] on img at bounding box center [942, 378] width 197 height 131
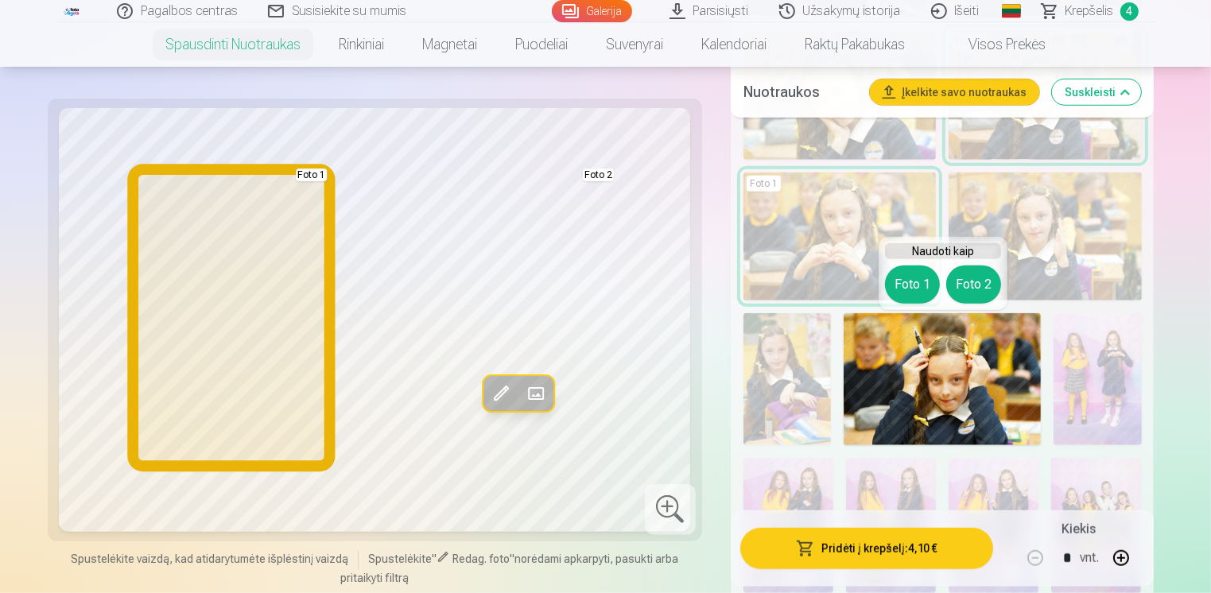
click at [899, 284] on button "Foto 1" at bounding box center [912, 285] width 55 height 38
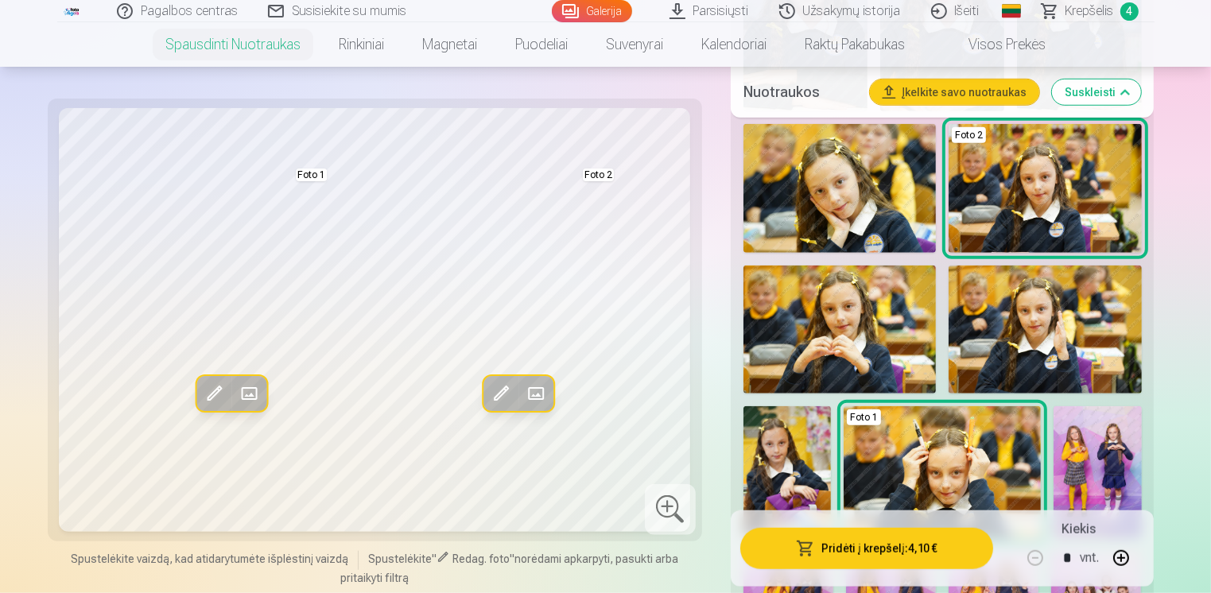
scroll to position [1137, 0]
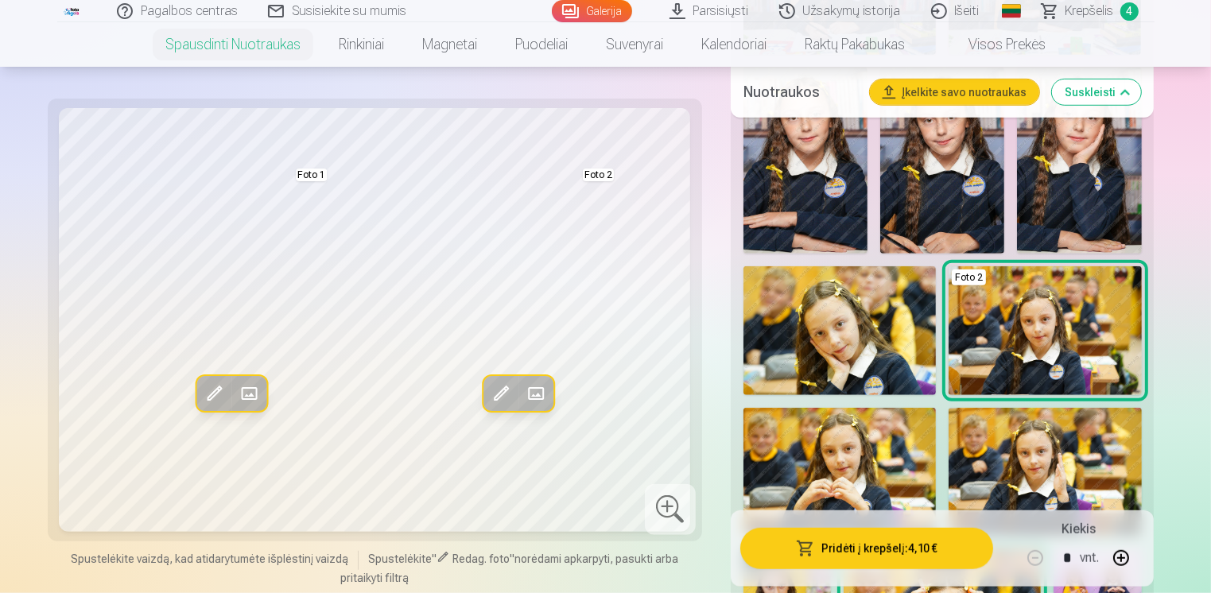
click at [825, 355] on img at bounding box center [839, 330] width 192 height 129
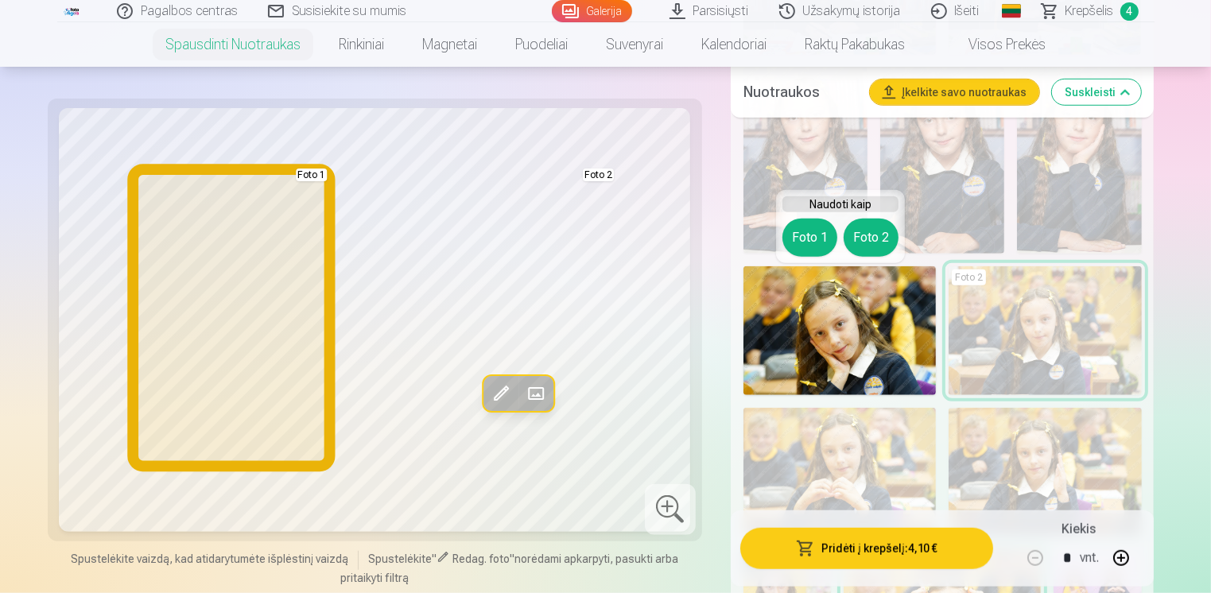
click at [793, 232] on button "Foto 1" at bounding box center [809, 238] width 55 height 38
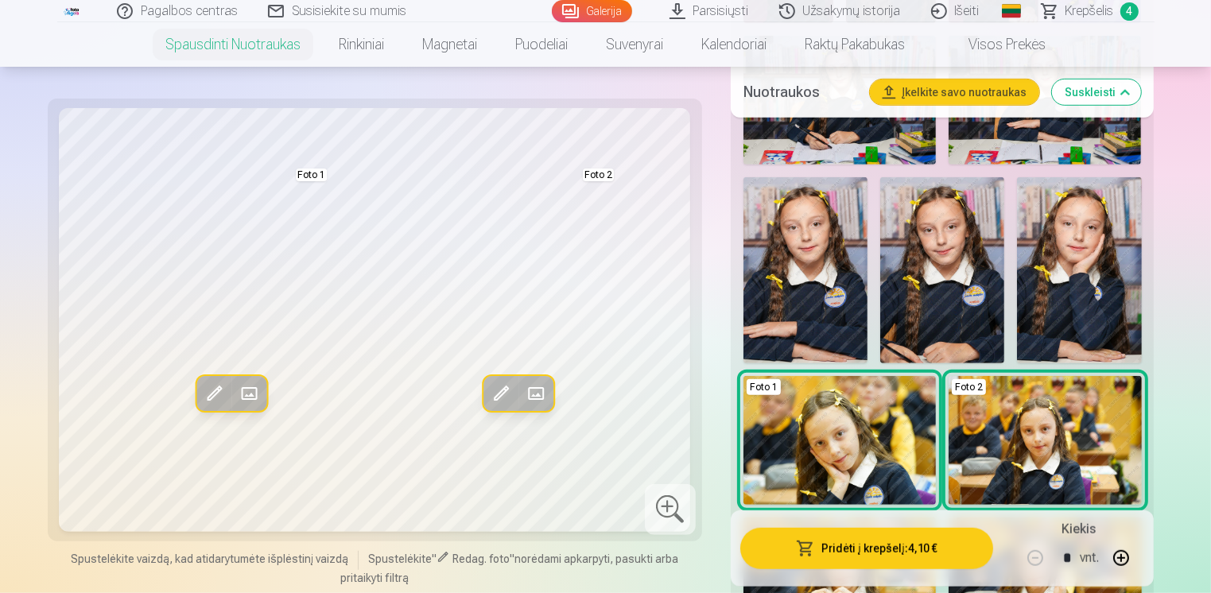
scroll to position [986, 0]
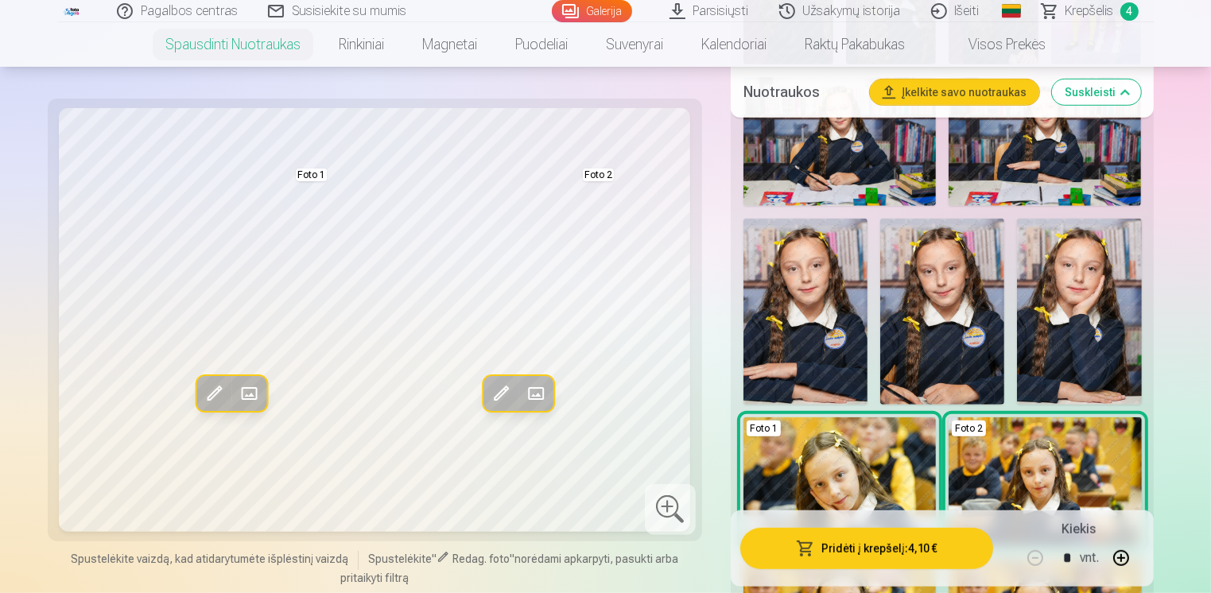
click at [1042, 290] on img at bounding box center [1079, 312] width 124 height 186
click at [962, 270] on img at bounding box center [942, 312] width 124 height 187
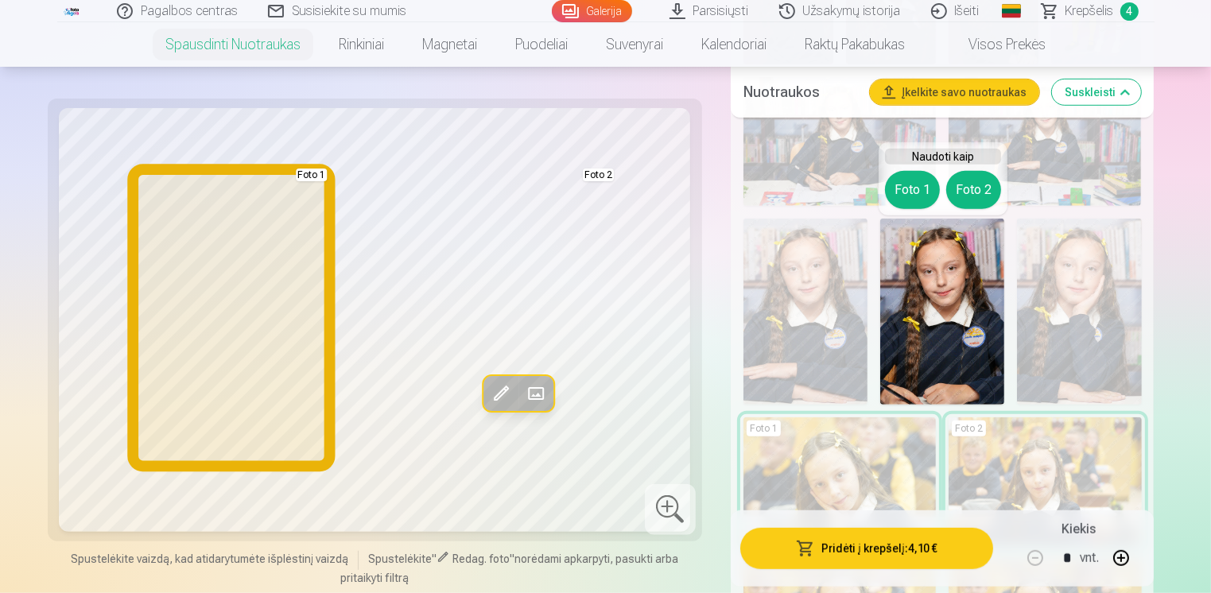
click at [929, 184] on button "Foto 1" at bounding box center [912, 190] width 55 height 38
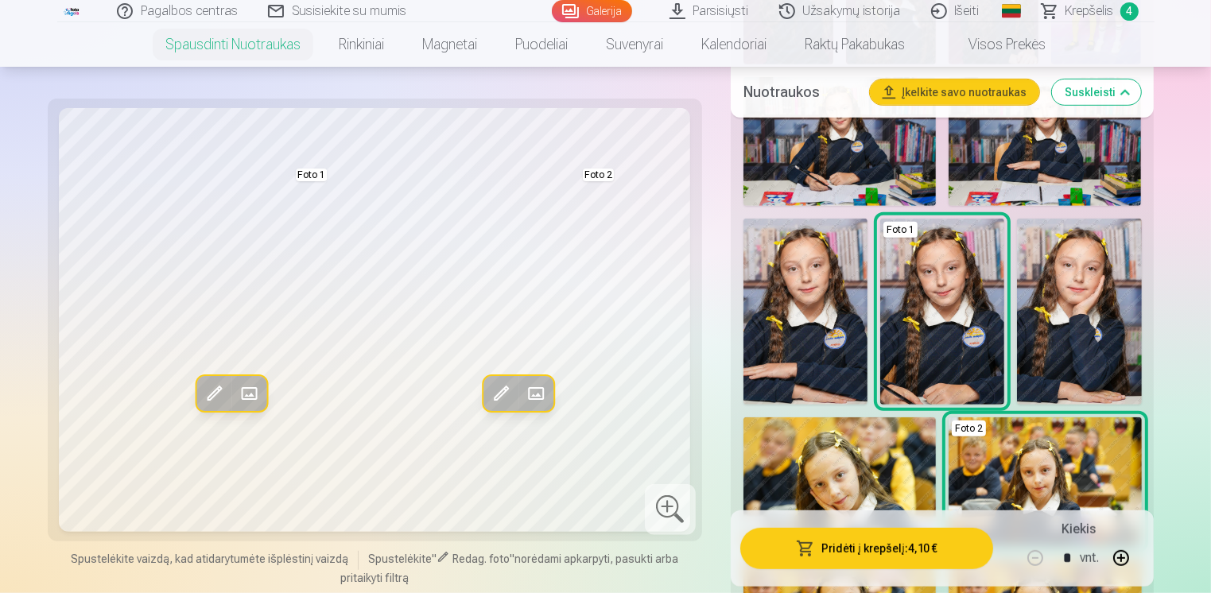
drag, startPoint x: 1209, startPoint y: 119, endPoint x: 1210, endPoint y: 107, distance: 12.0
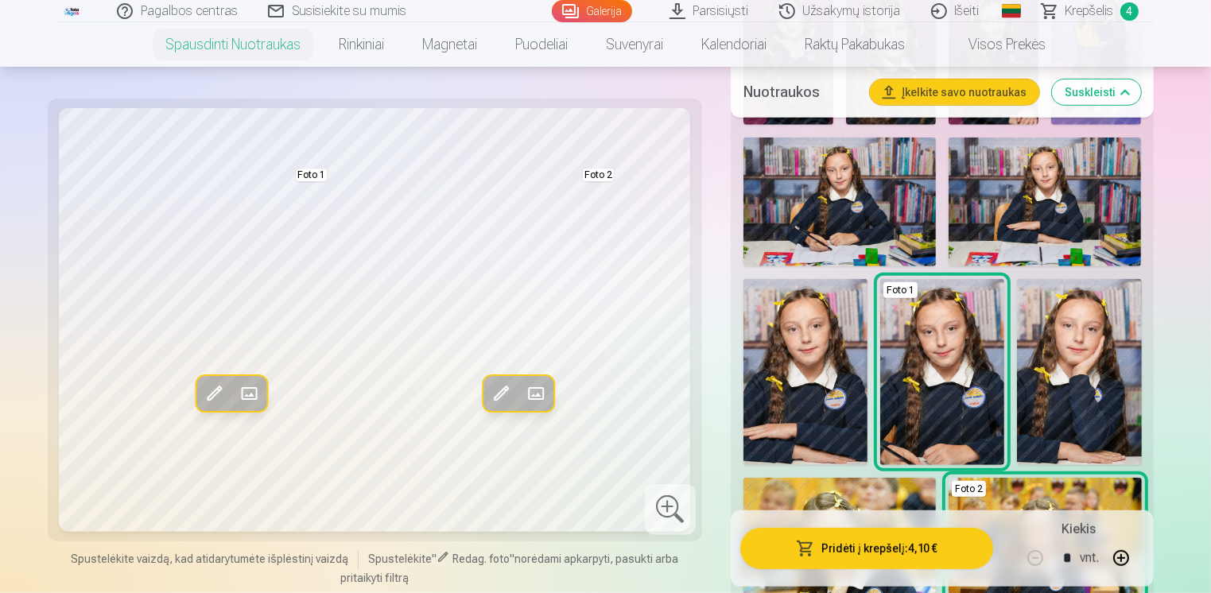
scroll to position [884, 0]
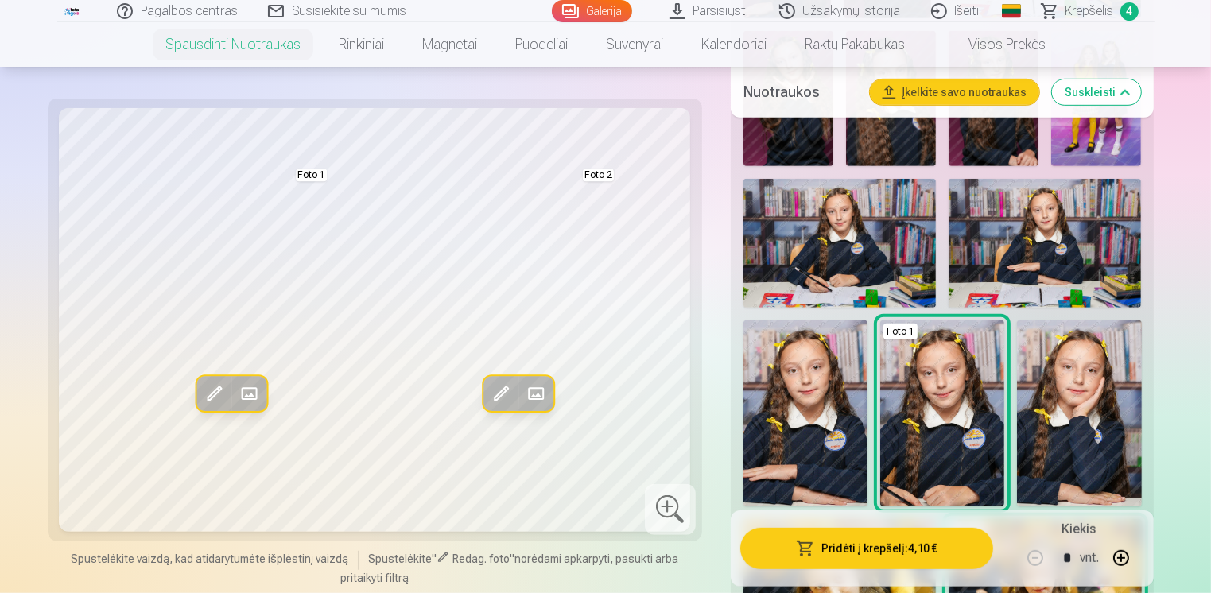
click at [1050, 253] on img at bounding box center [1045, 243] width 192 height 129
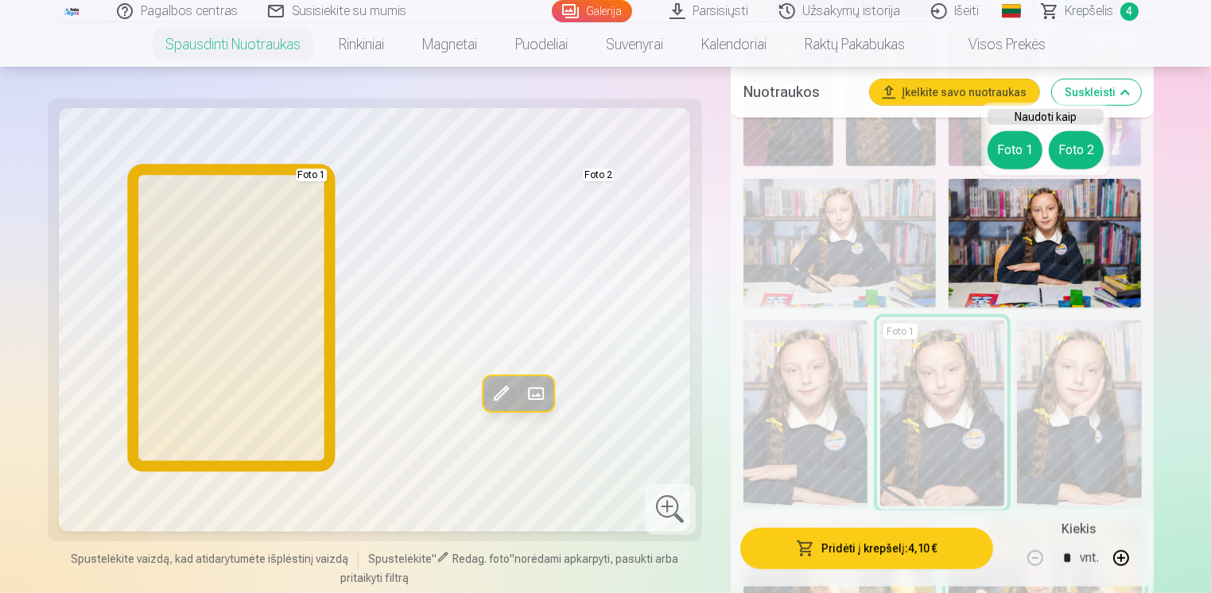
click at [1002, 154] on button "Foto 1" at bounding box center [1015, 150] width 55 height 38
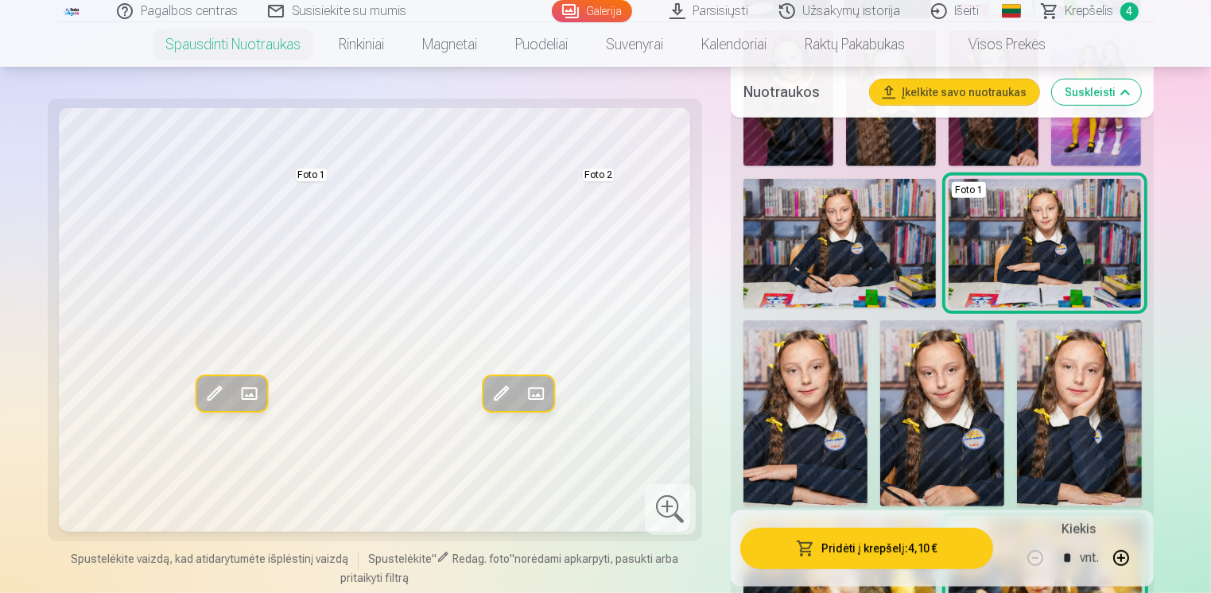
click at [862, 240] on img at bounding box center [839, 243] width 192 height 129
drag, startPoint x: 822, startPoint y: 204, endPoint x: 793, endPoint y: 204, distance: 29.4
click at [793, 204] on img at bounding box center [839, 243] width 192 height 129
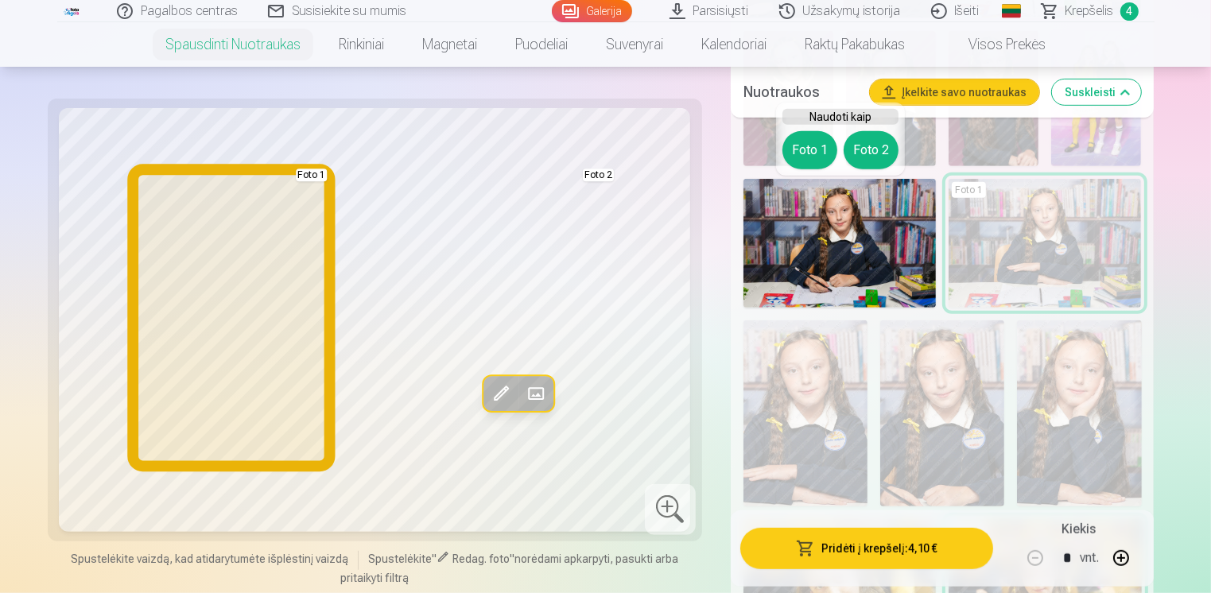
click at [817, 142] on button "Foto 1" at bounding box center [809, 150] width 55 height 38
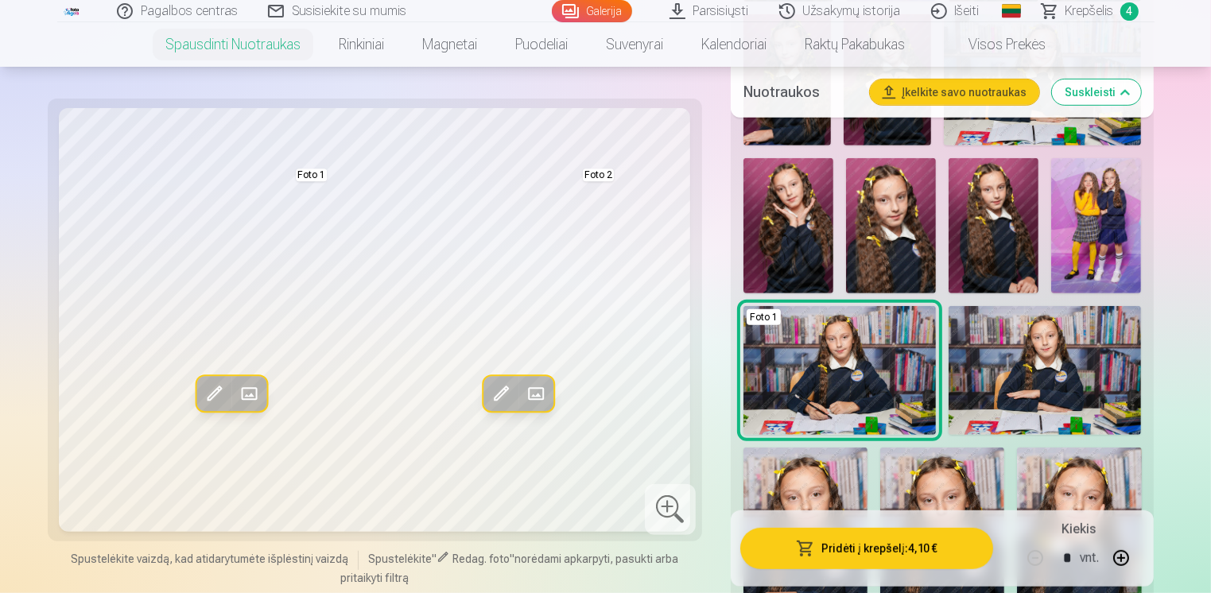
scroll to position [707, 0]
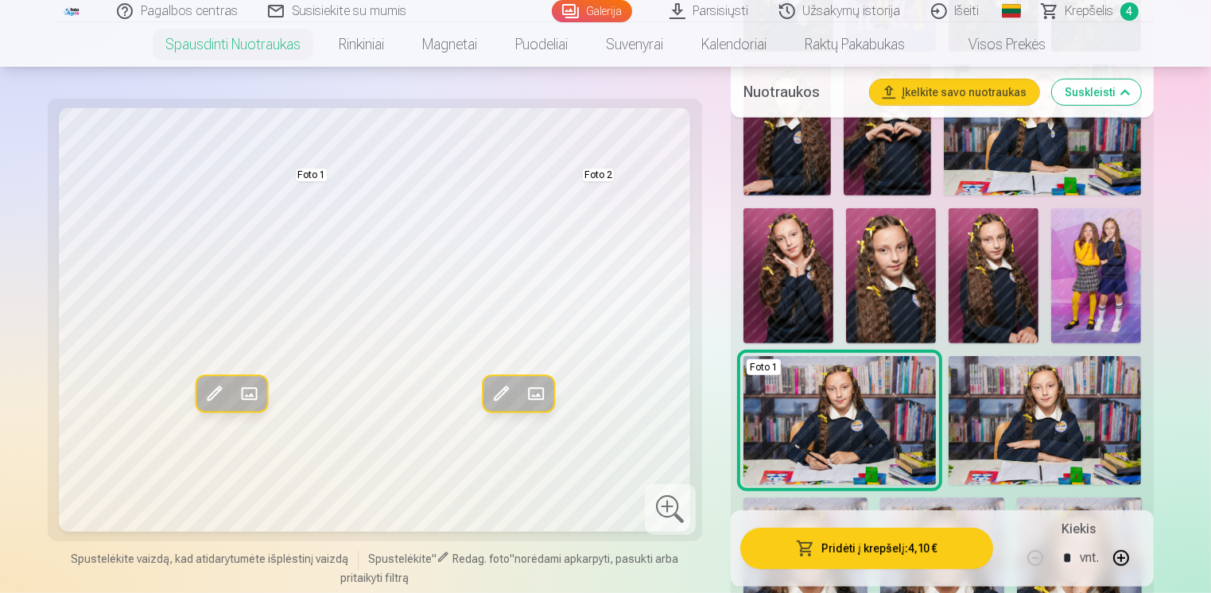
click at [801, 281] on img at bounding box center [788, 275] width 90 height 135
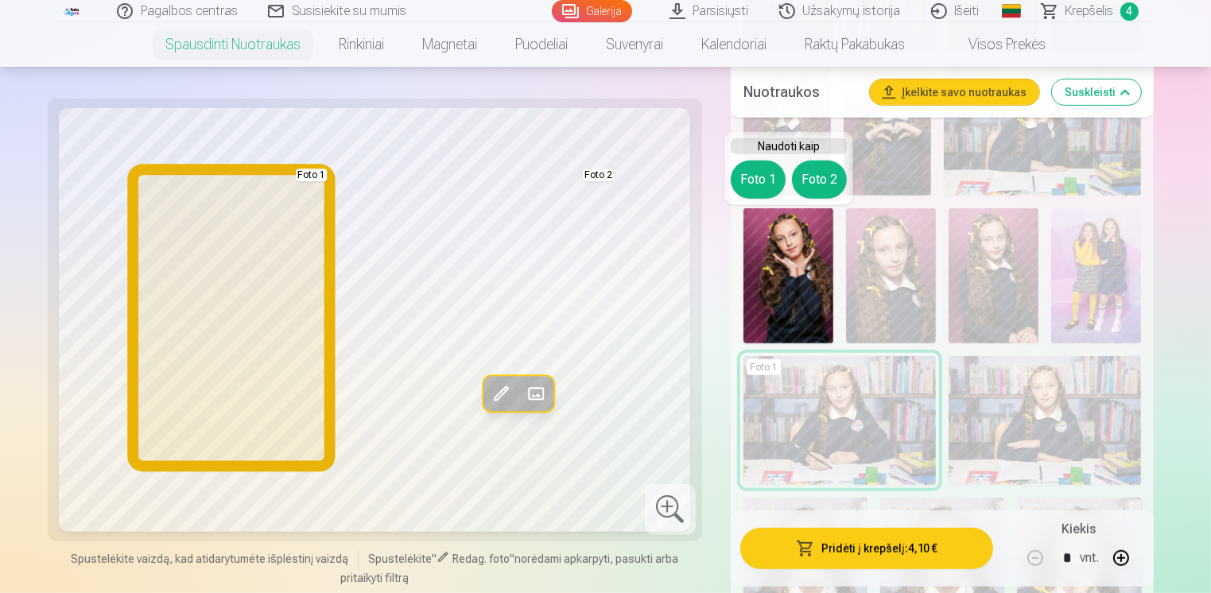
click at [770, 178] on button "Foto 1" at bounding box center [758, 180] width 55 height 38
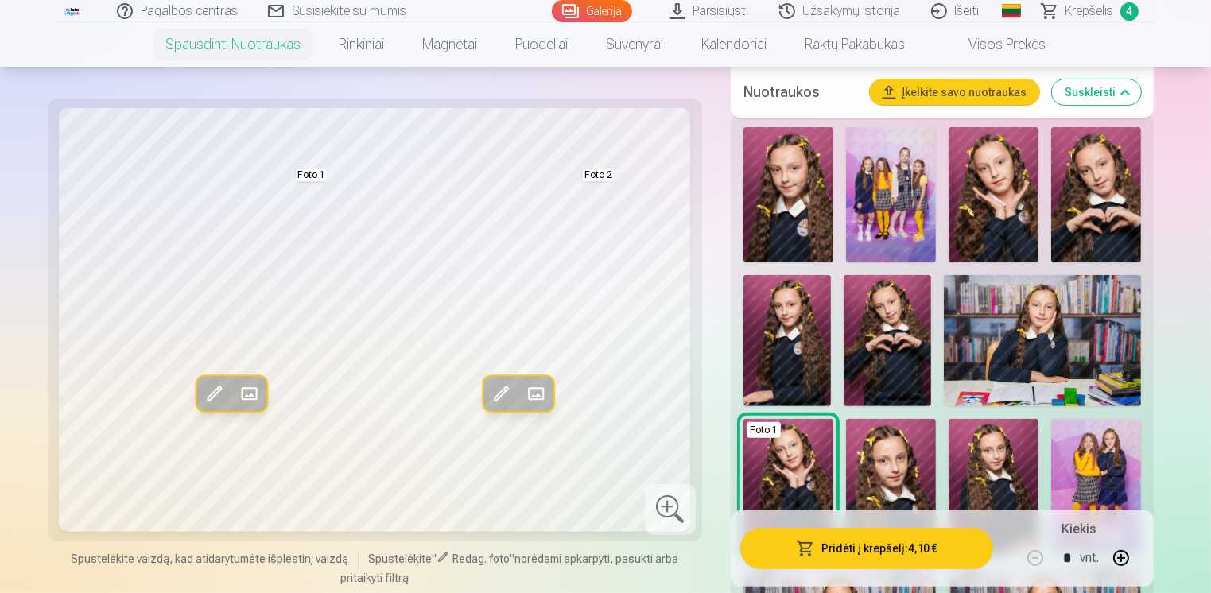
scroll to position [395, 0]
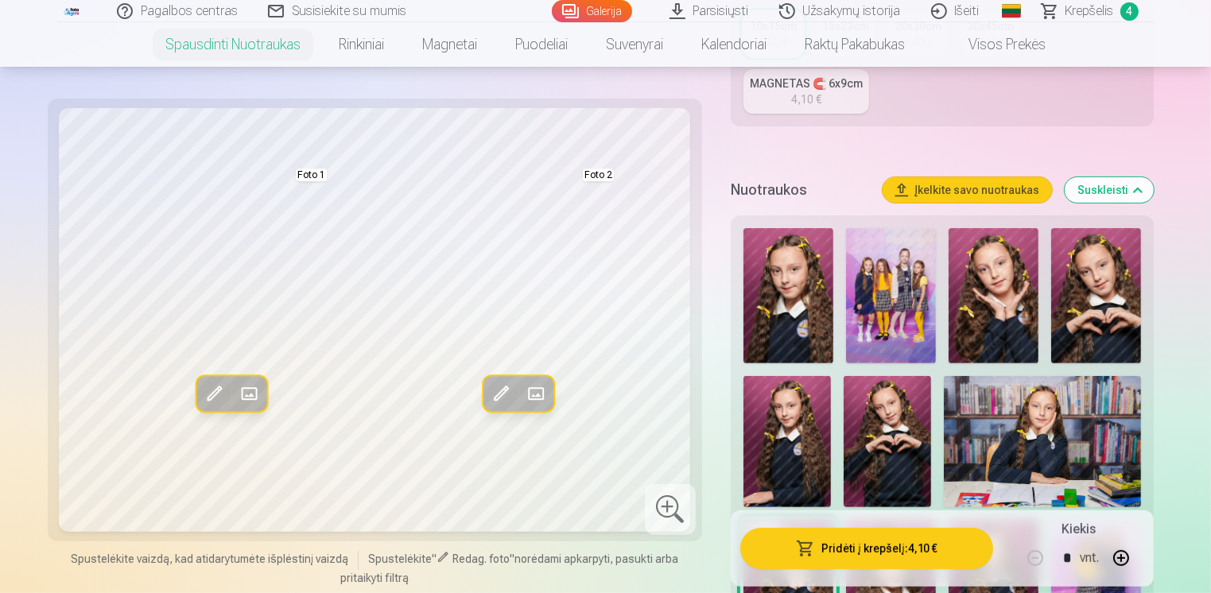
click at [1114, 274] on img at bounding box center [1096, 295] width 90 height 135
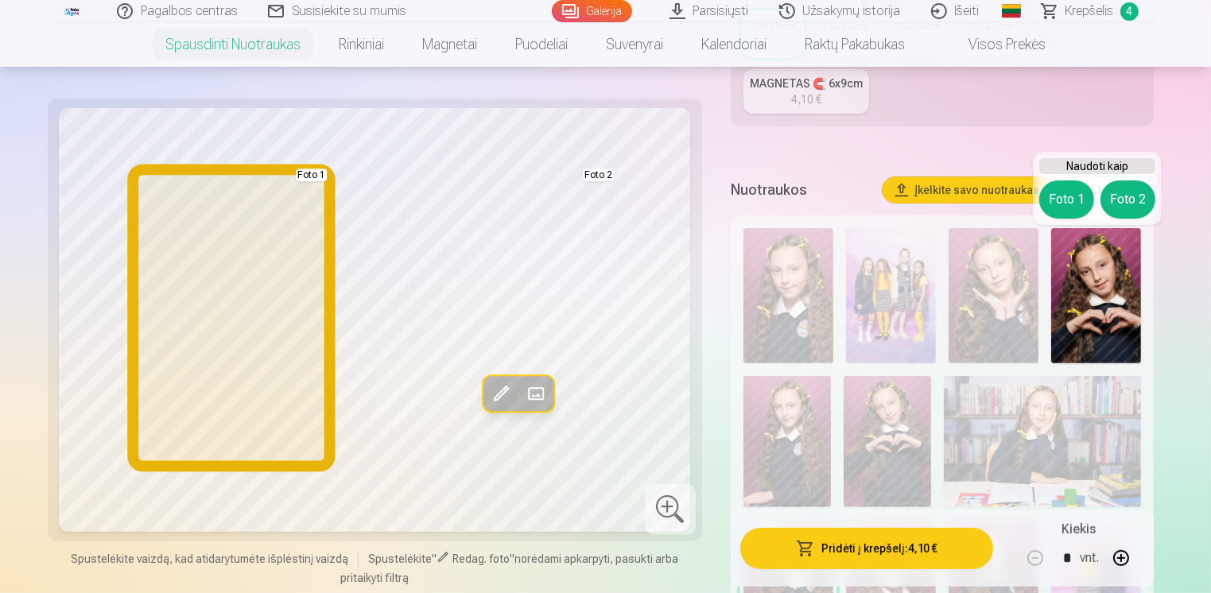
click at [1059, 188] on button "Foto 1" at bounding box center [1066, 200] width 55 height 38
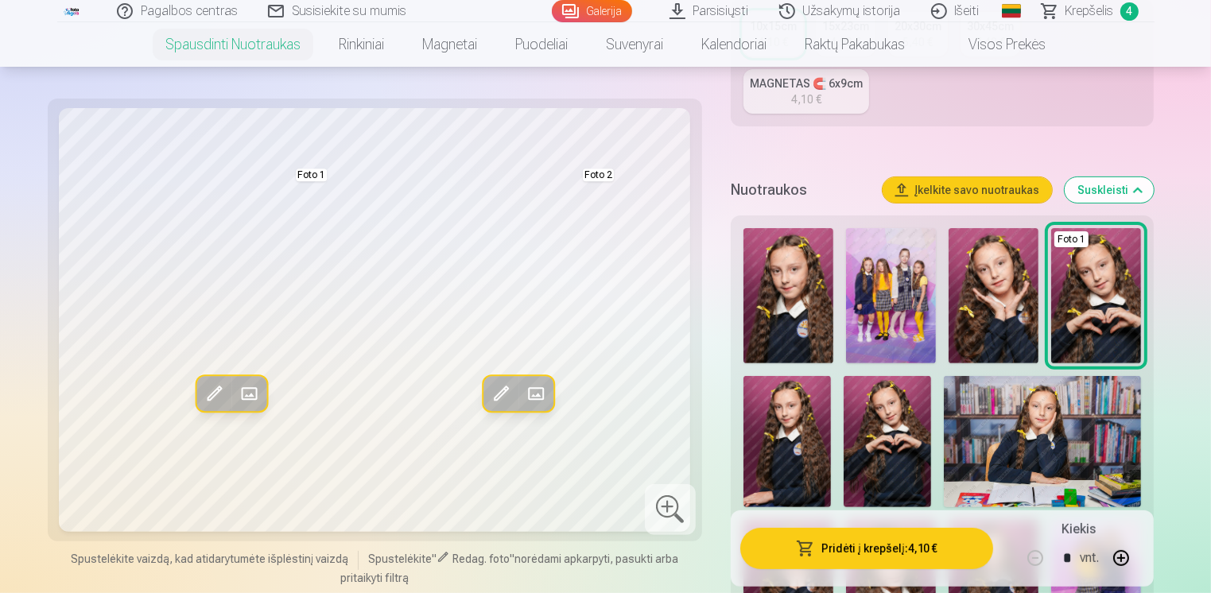
click at [1210, 58] on nav "Spausdinti nuotraukas Aukštos kokybės spausdintos nuotraukos 210 gsm popierius,…" at bounding box center [605, 44] width 1211 height 45
click at [1077, 13] on span "Krepšelis" at bounding box center [1090, 11] width 49 height 19
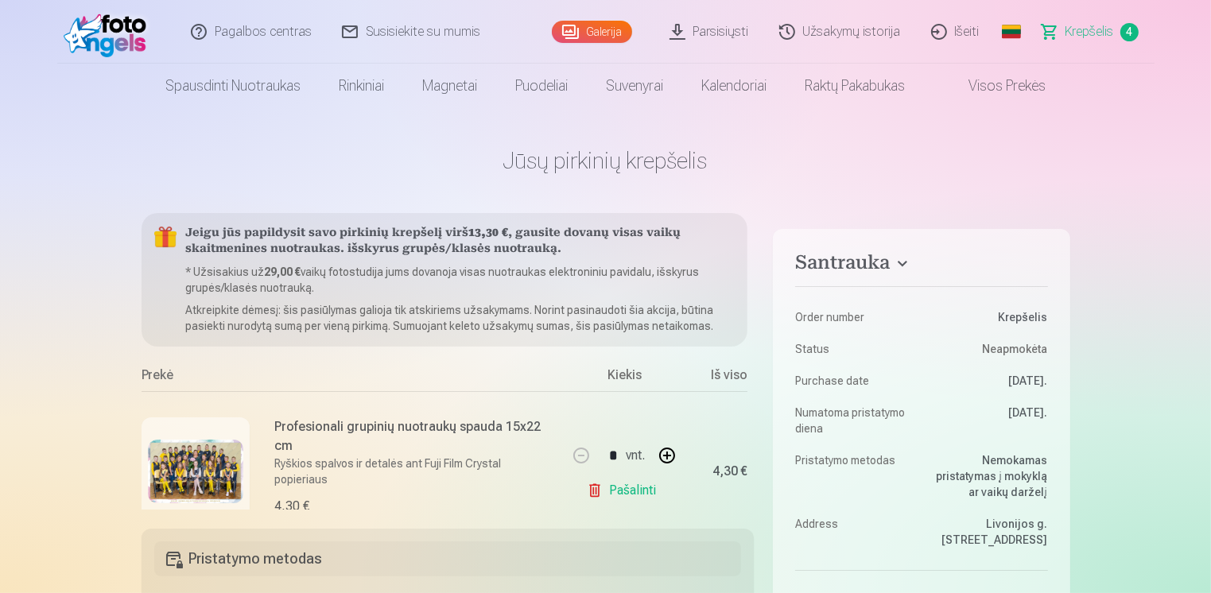
scroll to position [0, 38]
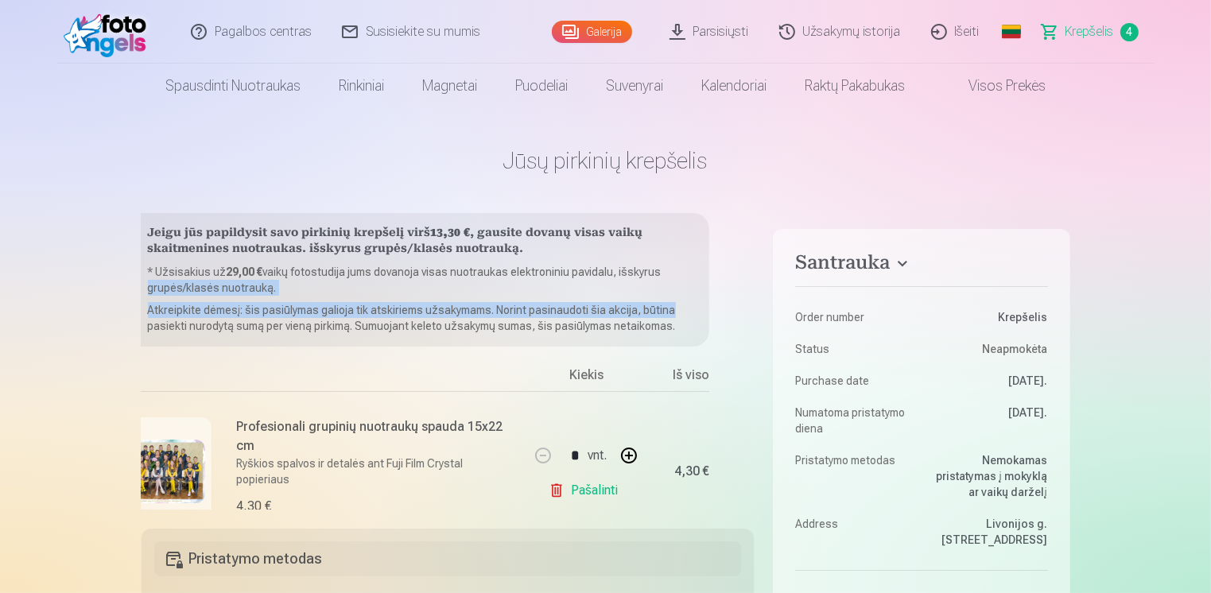
drag, startPoint x: 747, startPoint y: 274, endPoint x: 760, endPoint y: 307, distance: 35.7
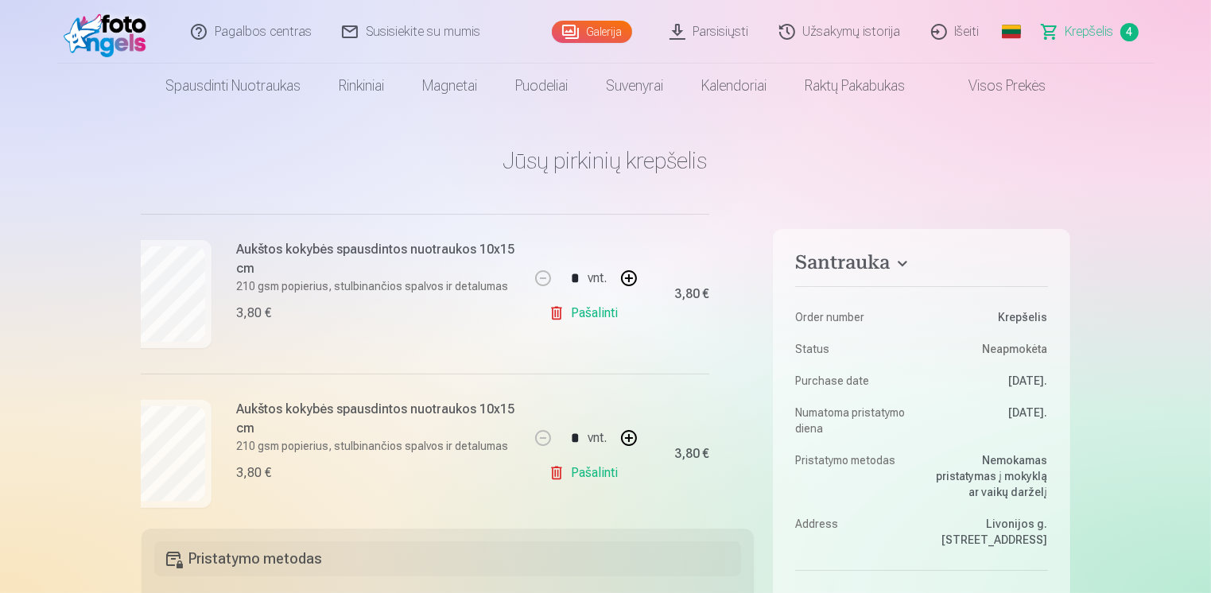
scroll to position [523, 38]
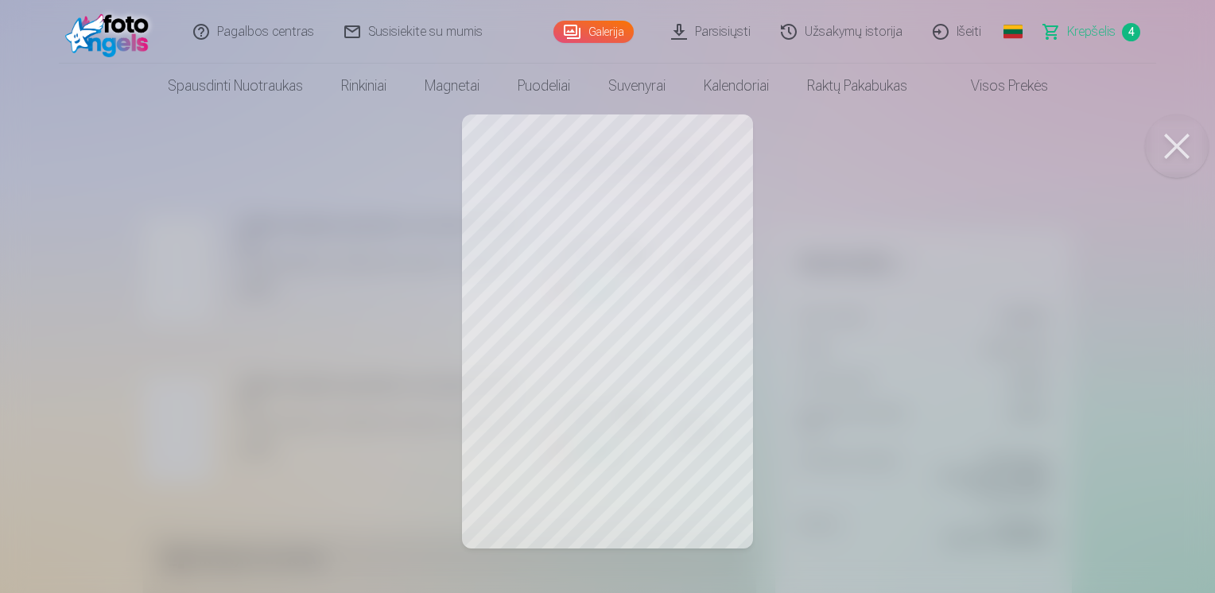
click at [1190, 142] on button at bounding box center [1177, 147] width 64 height 64
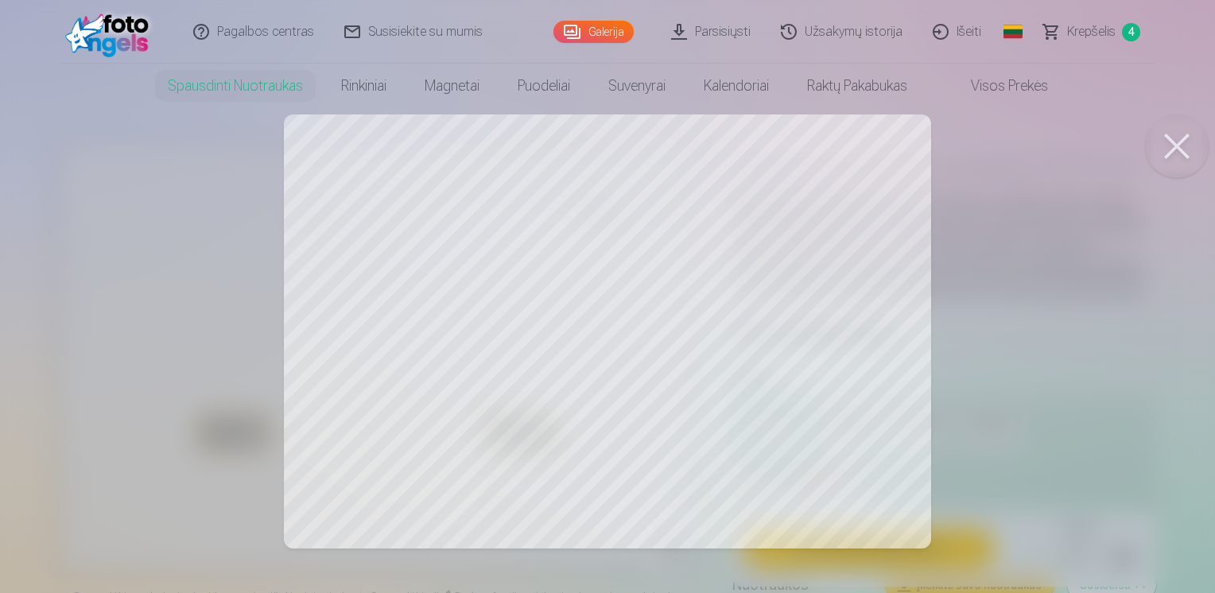
click at [1164, 143] on button at bounding box center [1177, 147] width 64 height 64
drag, startPoint x: 1186, startPoint y: 151, endPoint x: 1183, endPoint y: 123, distance: 28.0
click at [1185, 153] on button at bounding box center [1177, 147] width 64 height 64
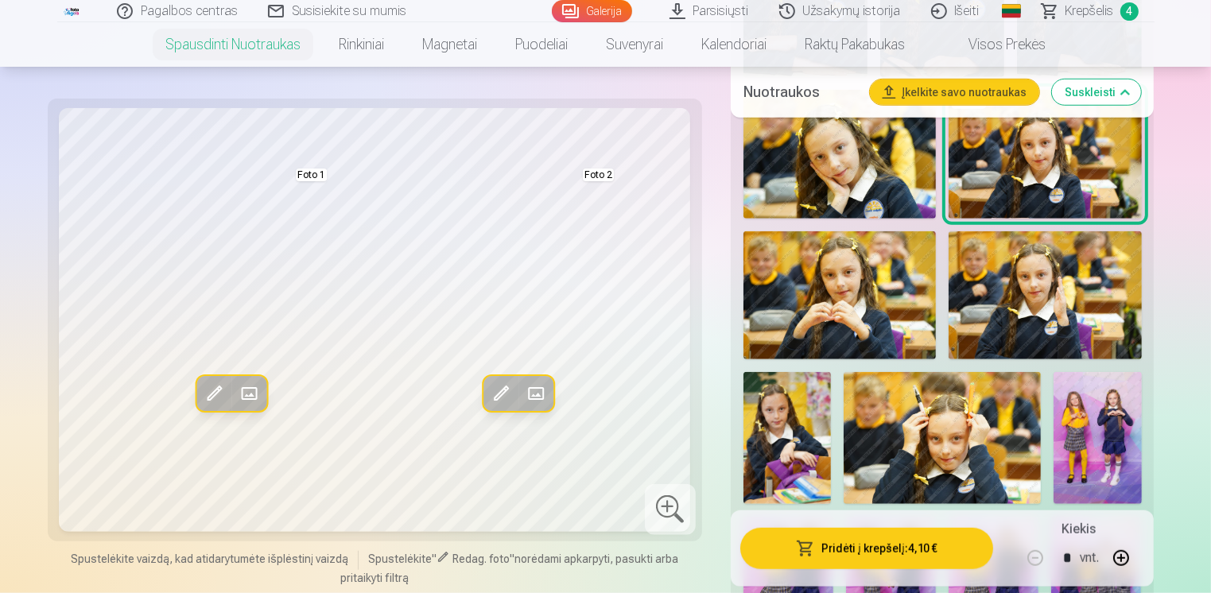
scroll to position [1305, 0]
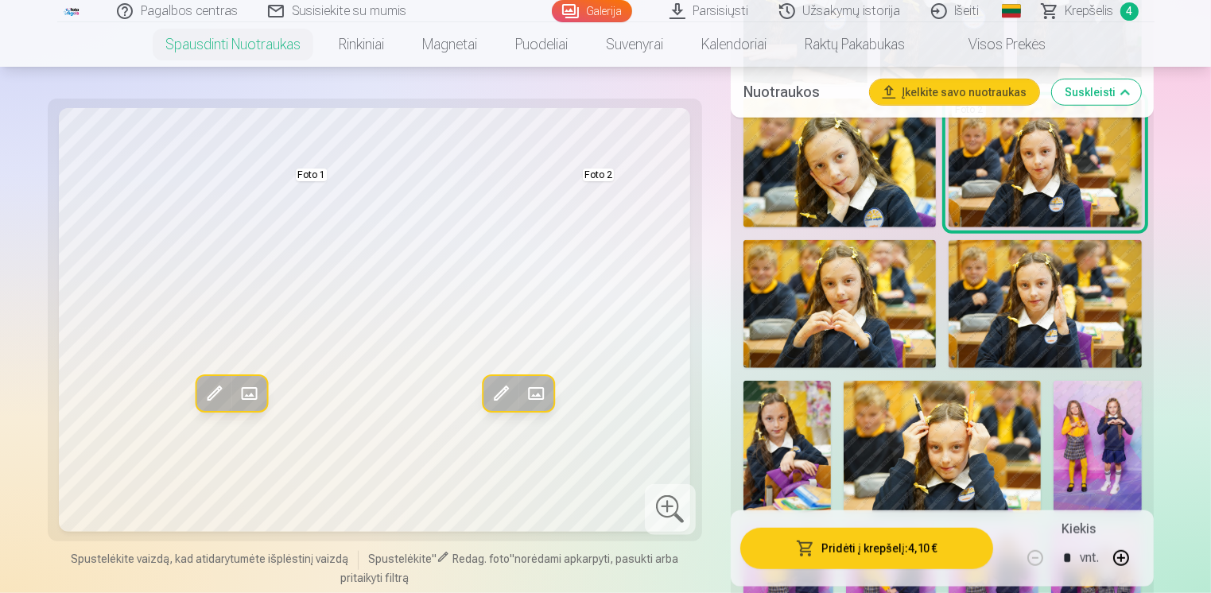
click at [965, 463] on img at bounding box center [942, 446] width 197 height 131
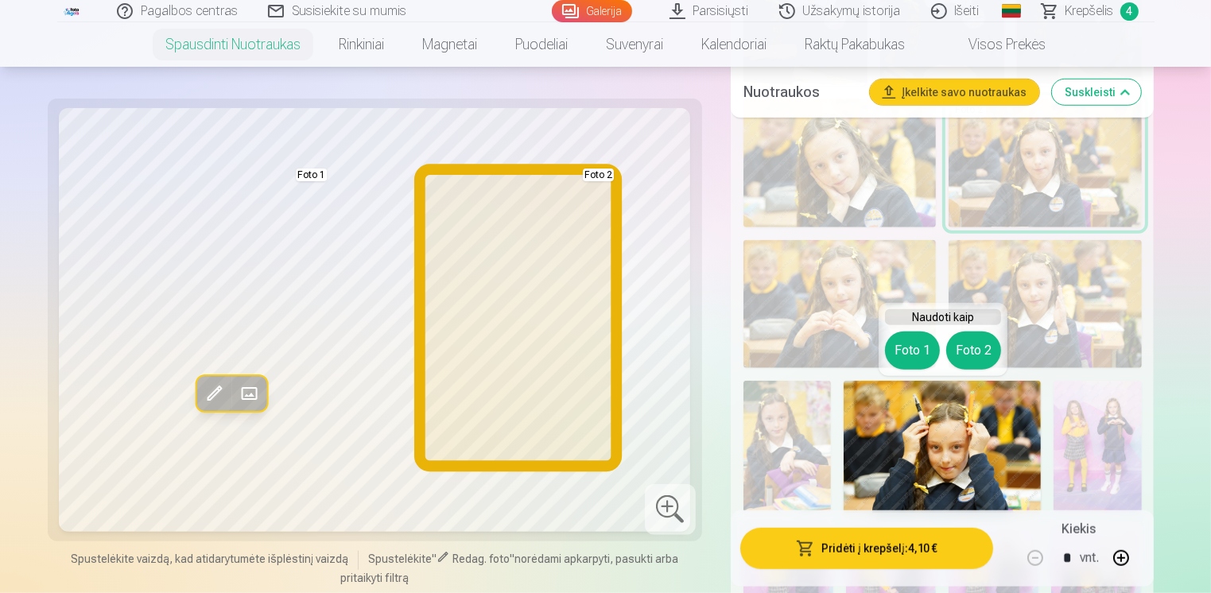
click at [983, 351] on button "Foto 2" at bounding box center [973, 351] width 55 height 38
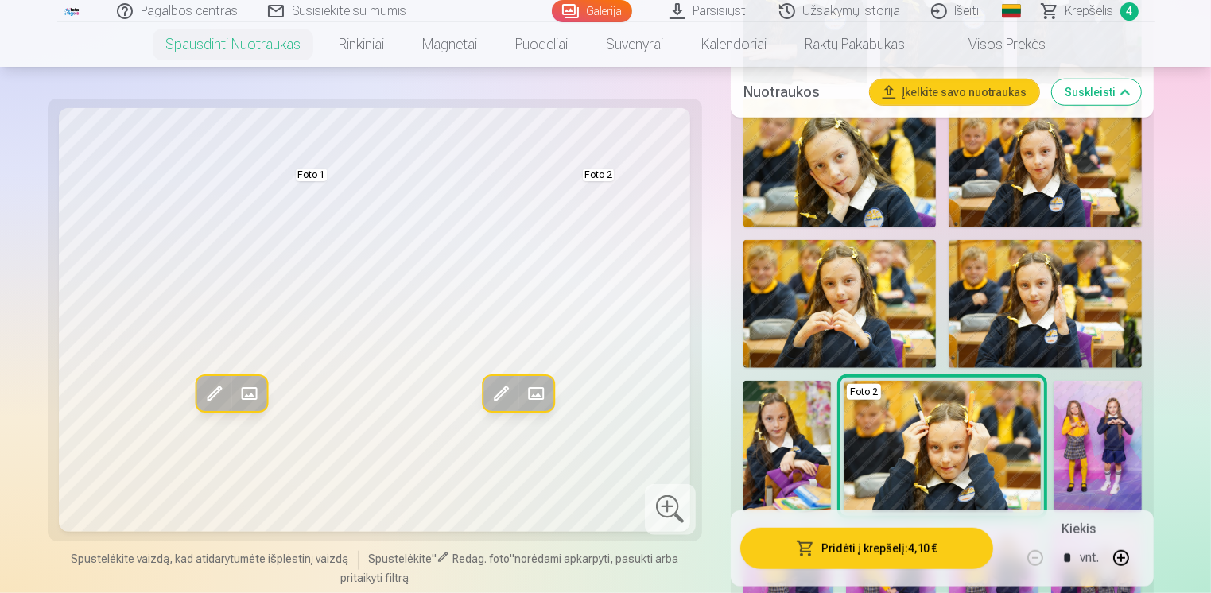
click at [511, 393] on span at bounding box center [499, 393] width 25 height 25
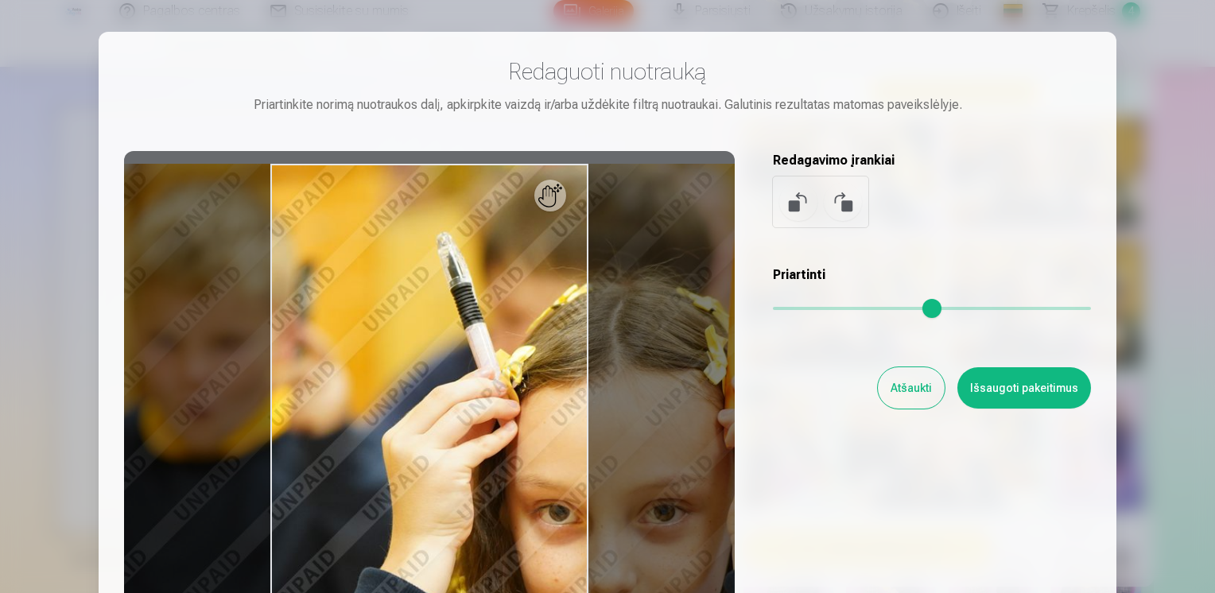
type input "*"
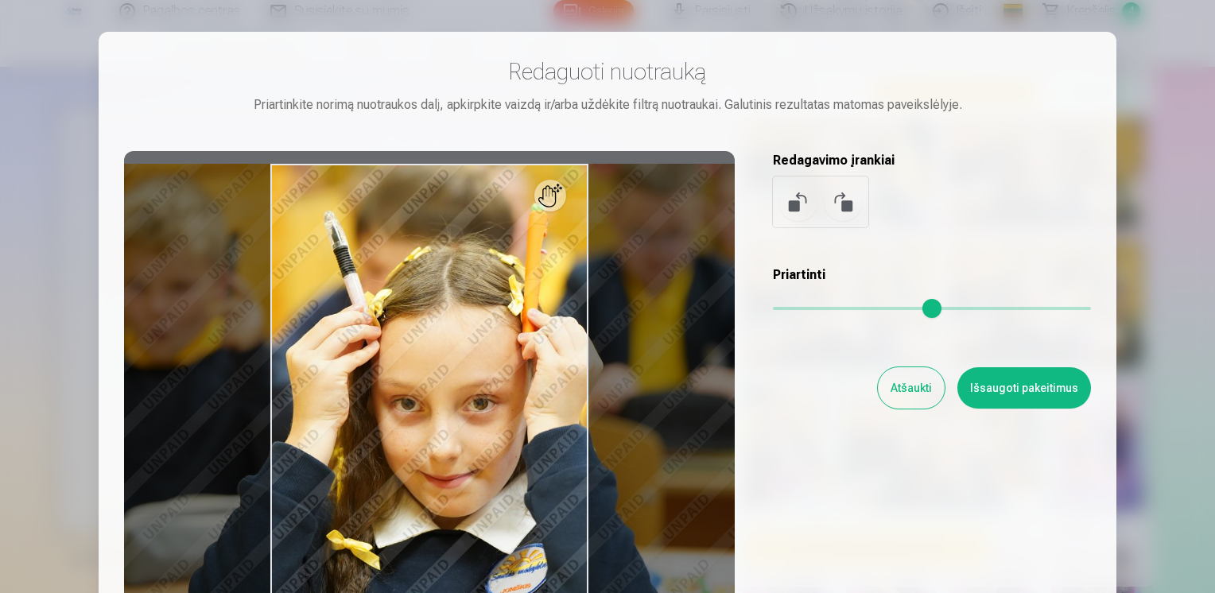
drag, startPoint x: 782, startPoint y: 306, endPoint x: 735, endPoint y: 313, distance: 48.2
click at [773, 310] on input "range" at bounding box center [932, 308] width 318 height 3
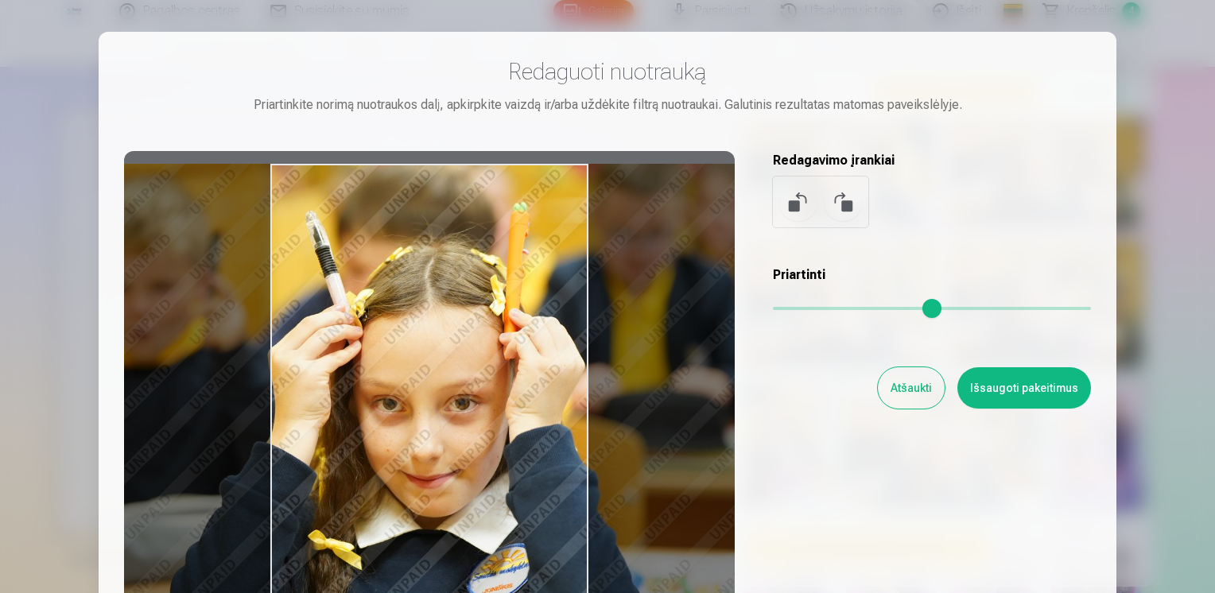
drag, startPoint x: 450, startPoint y: 405, endPoint x: 431, endPoint y: 200, distance: 205.2
click at [431, 200] on div at bounding box center [429, 400] width 611 height 499
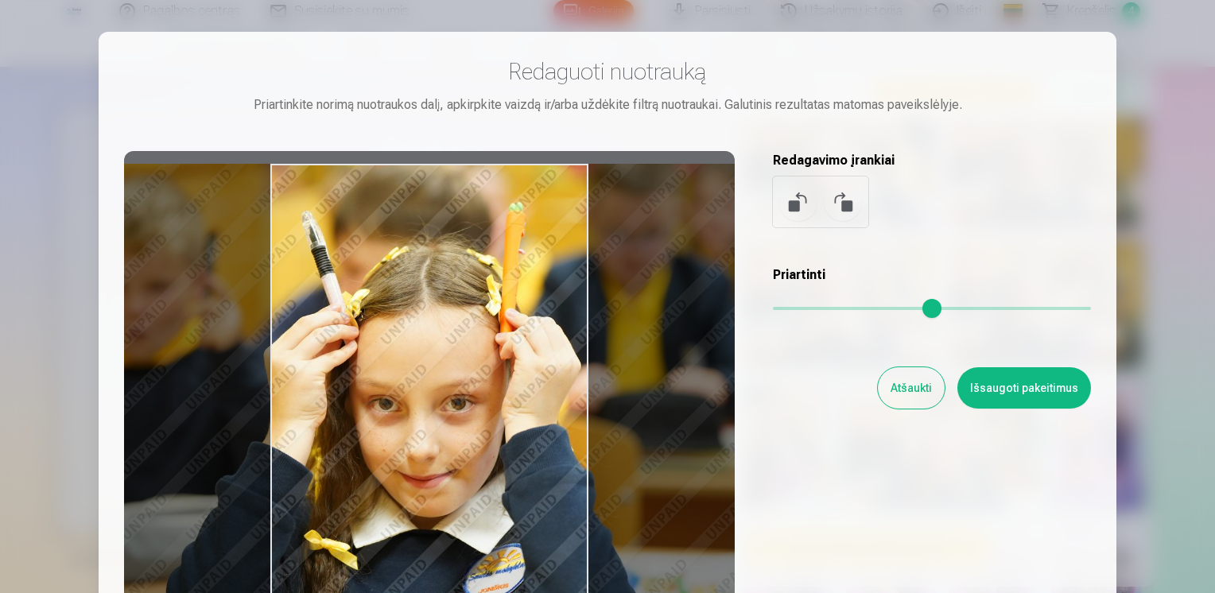
drag, startPoint x: 431, startPoint y: 204, endPoint x: 428, endPoint y: 84, distance: 120.1
click at [428, 84] on div "Redaguoti nuotrauką Priartinkite norimą nuotraukos dalį, apkirpkite vaizdą ir/a…" at bounding box center [607, 353] width 967 height 593
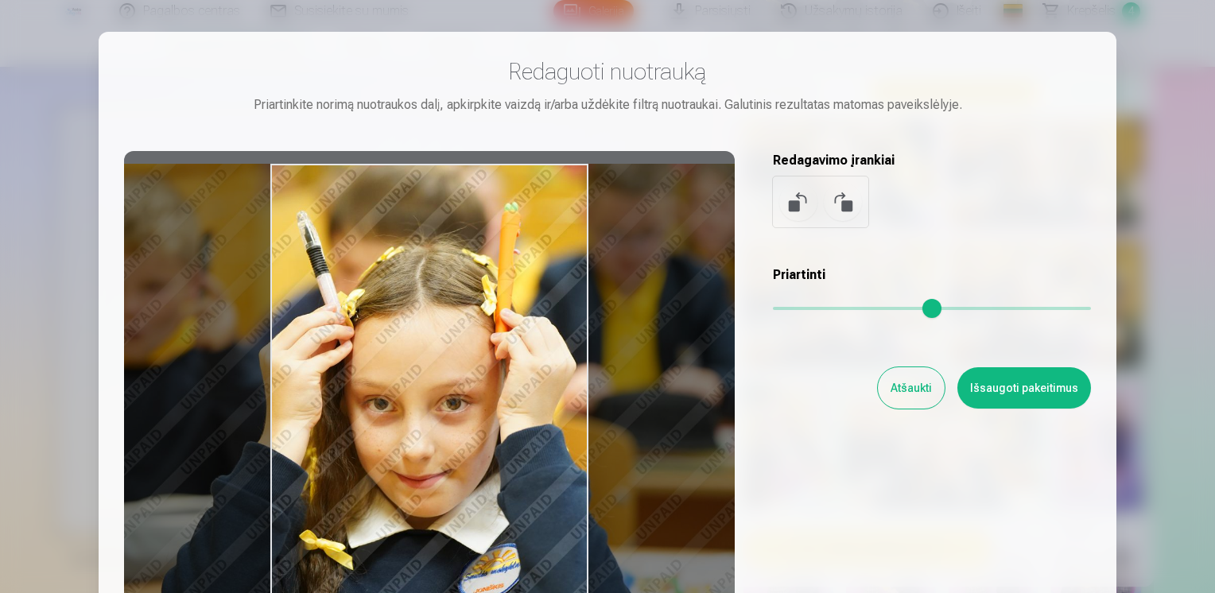
click at [453, 116] on div "Redaguoti nuotrauką Priartinkite norimą nuotraukos dalį, apkirpkite vaizdą ir/a…" at bounding box center [607, 353] width 967 height 593
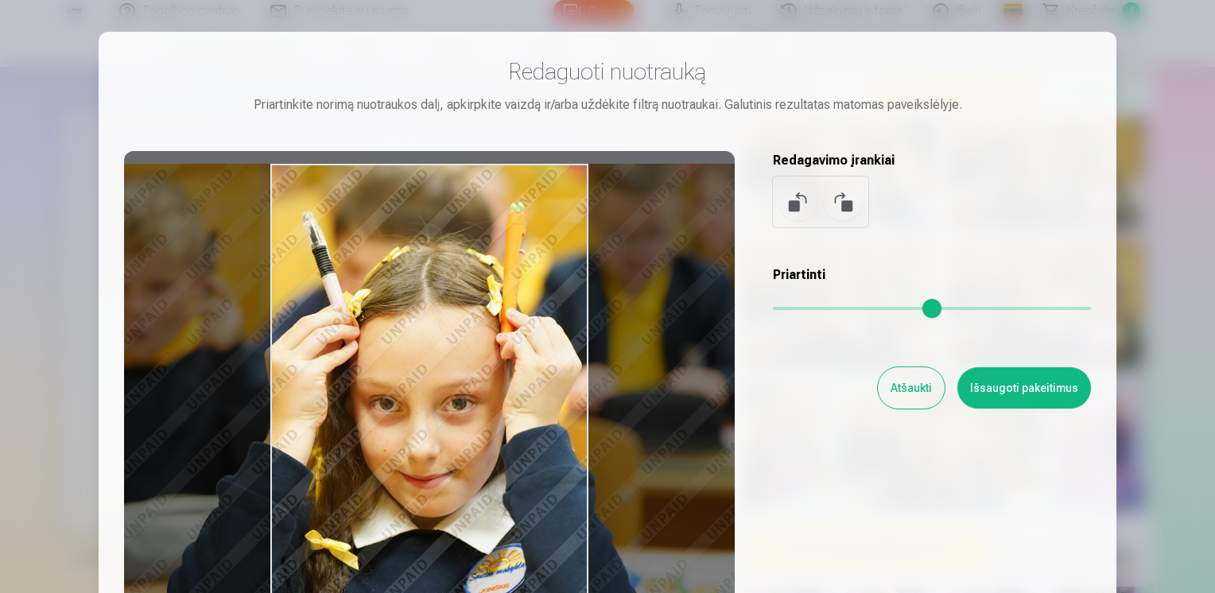
click at [476, 266] on div at bounding box center [429, 400] width 611 height 499
click at [896, 396] on button "Atšaukti" at bounding box center [911, 387] width 67 height 41
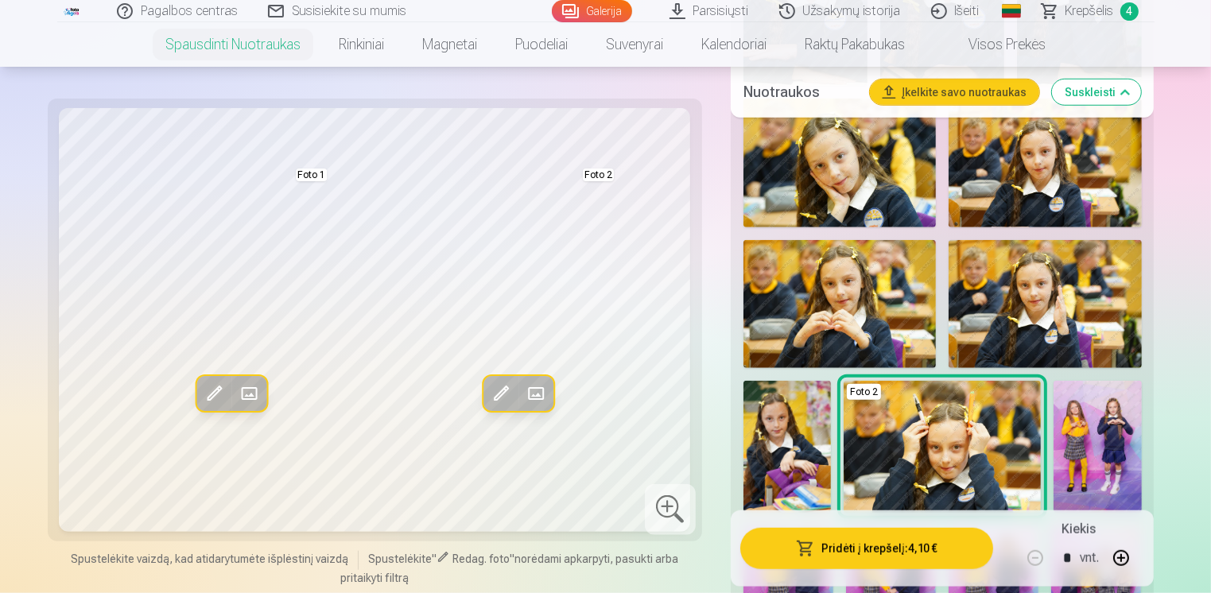
click at [788, 396] on img at bounding box center [786, 447] width 87 height 132
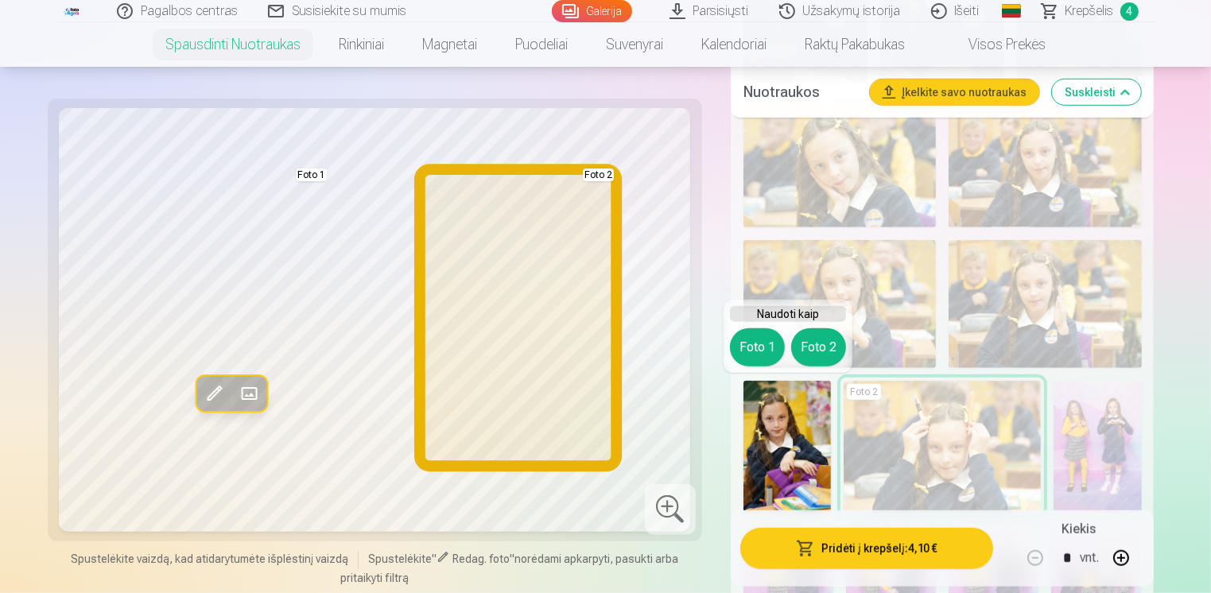
click at [830, 347] on button "Foto 2" at bounding box center [818, 347] width 55 height 38
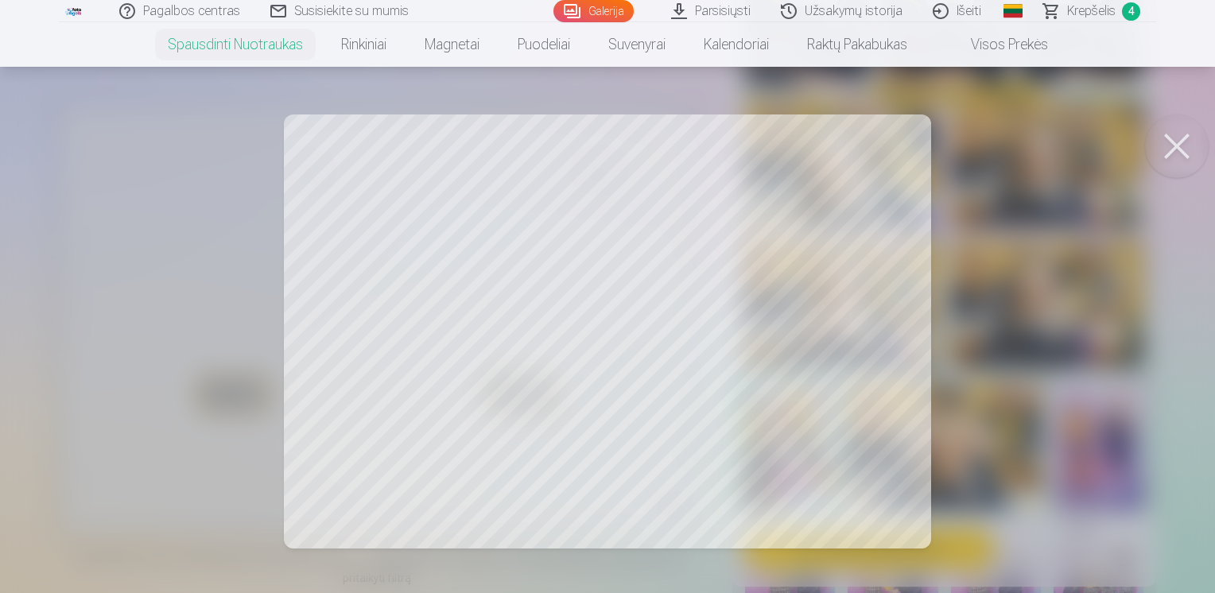
click at [1174, 154] on button at bounding box center [1177, 147] width 64 height 64
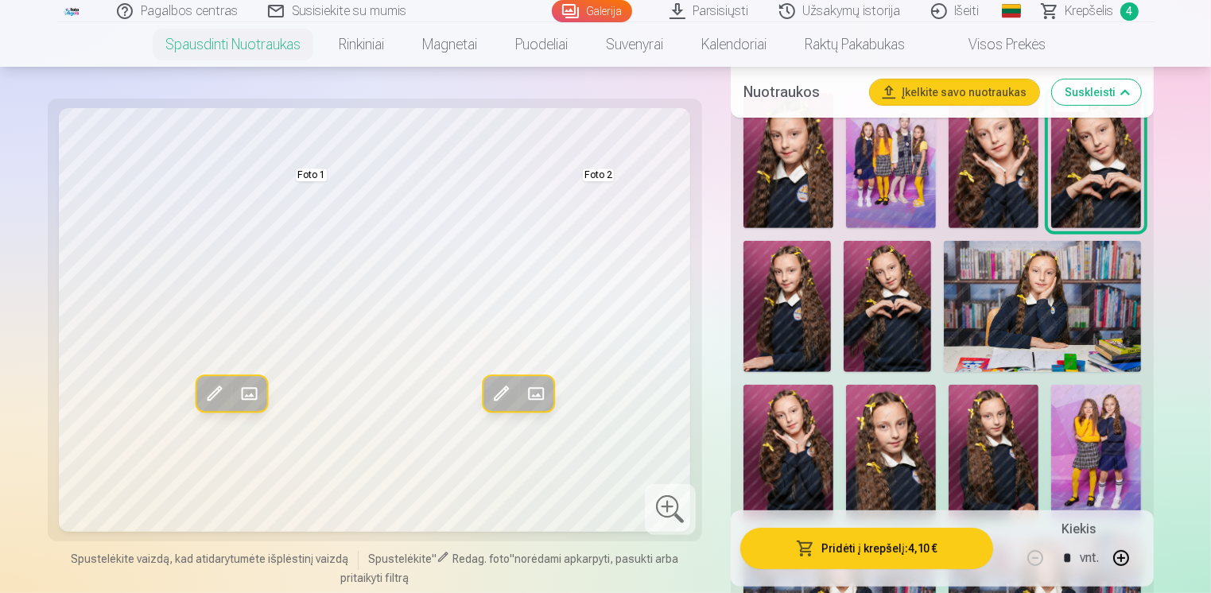
scroll to position [547, 0]
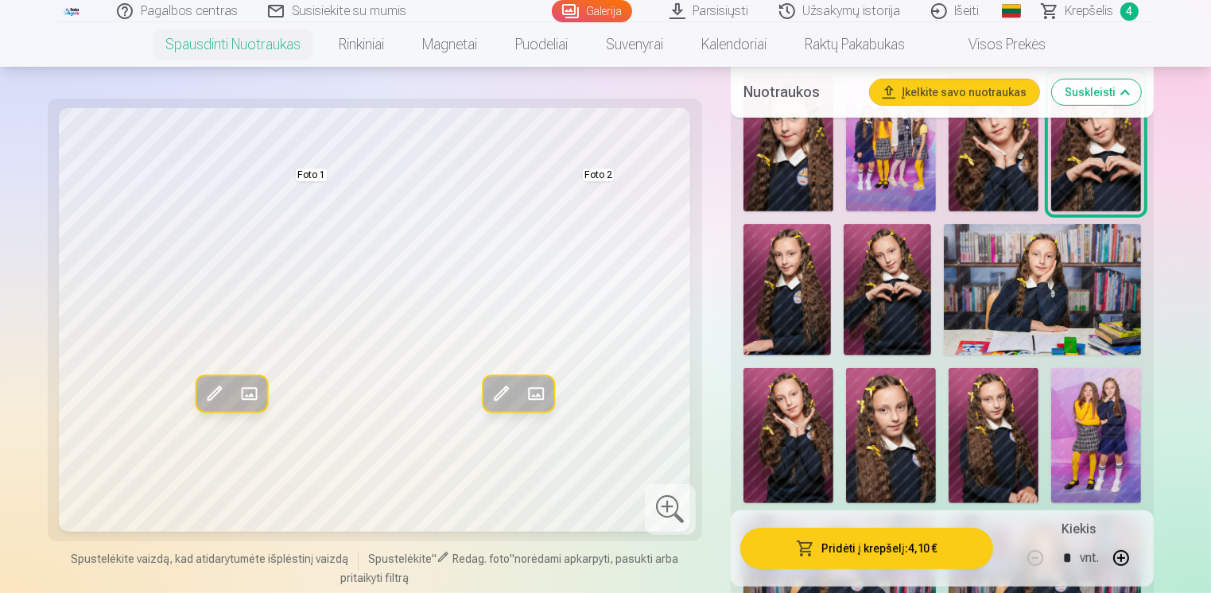
click at [878, 437] on img at bounding box center [891, 435] width 90 height 135
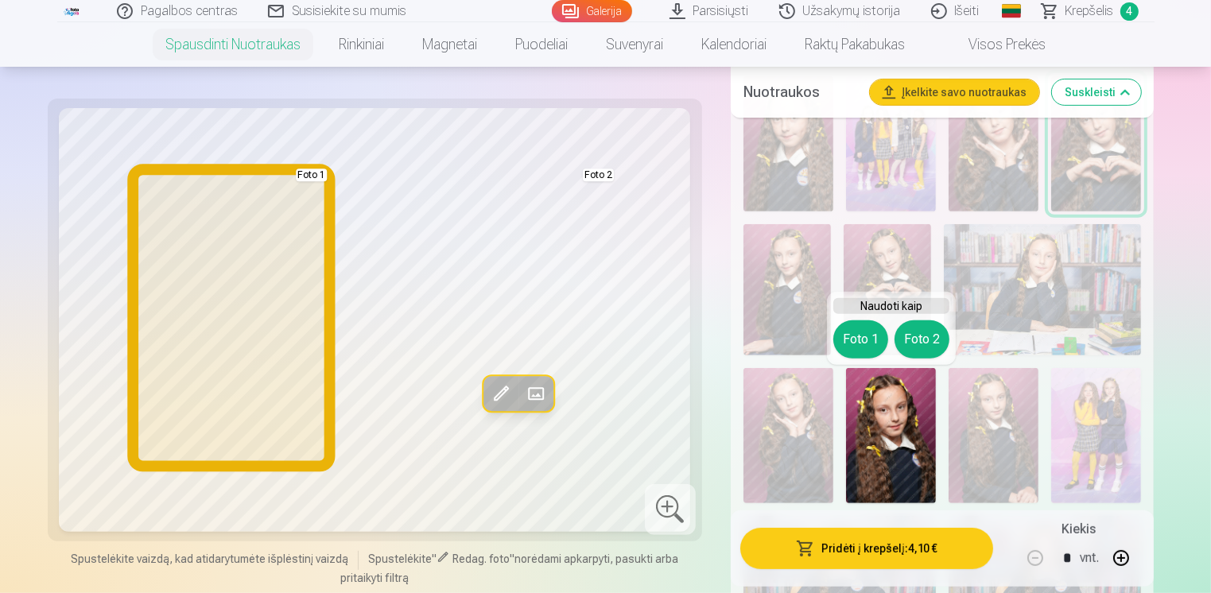
click at [872, 340] on button "Foto 1" at bounding box center [860, 339] width 55 height 38
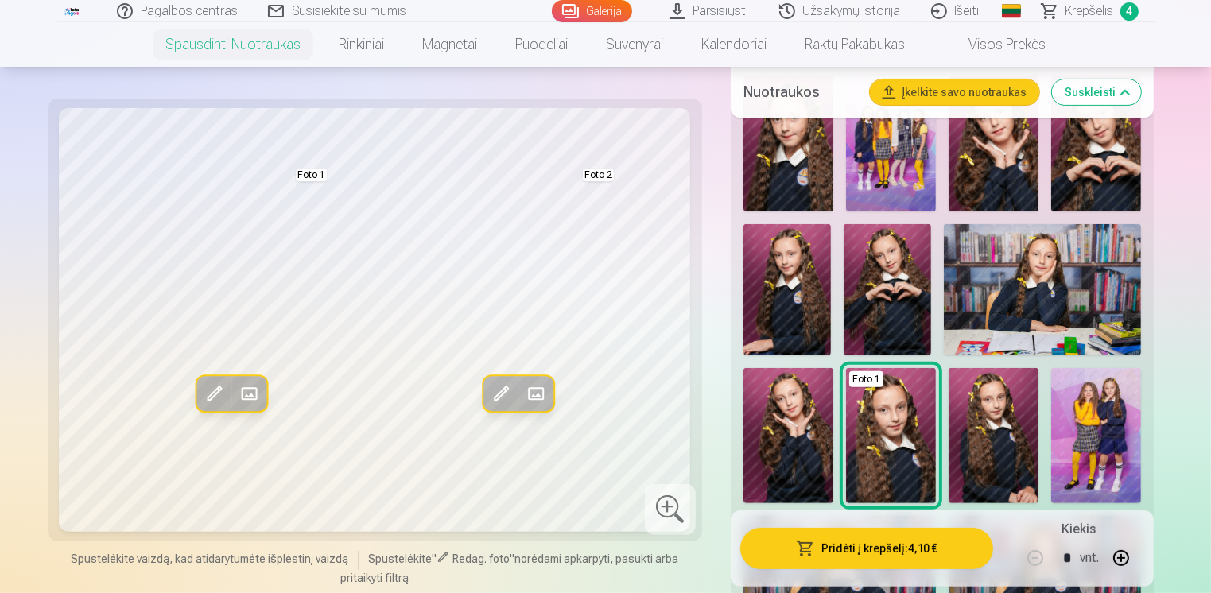
click at [1015, 425] on img at bounding box center [994, 435] width 90 height 135
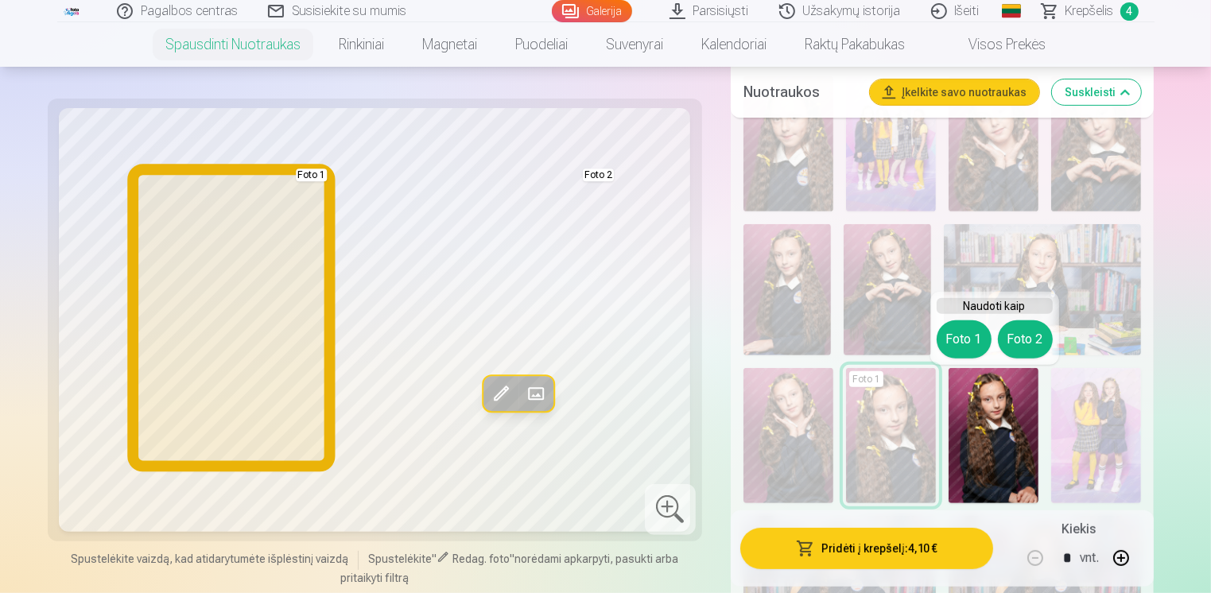
click at [973, 332] on button "Foto 1" at bounding box center [964, 339] width 55 height 38
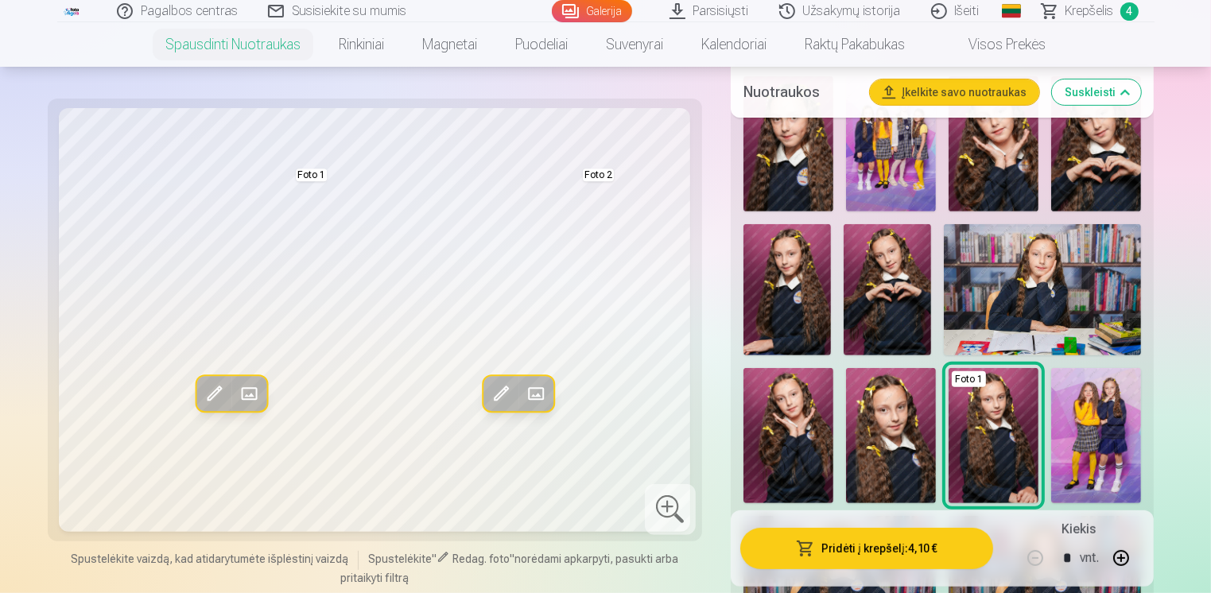
click at [889, 433] on img at bounding box center [891, 435] width 90 height 135
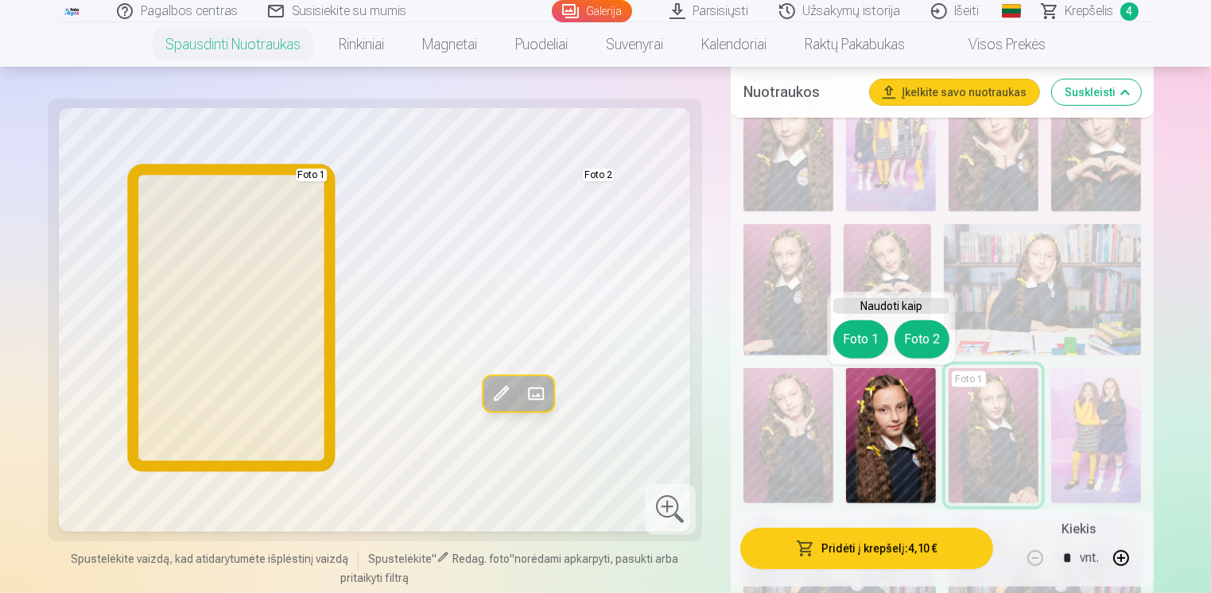
click at [863, 336] on button "Foto 1" at bounding box center [860, 339] width 55 height 38
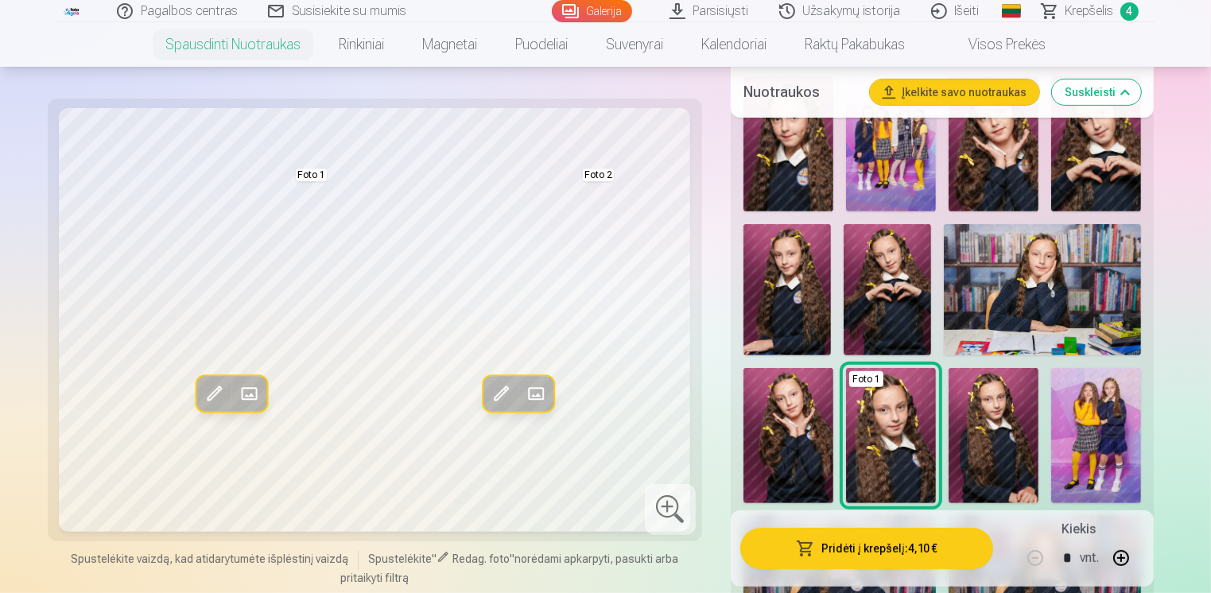
click at [960, 286] on img at bounding box center [1042, 289] width 197 height 131
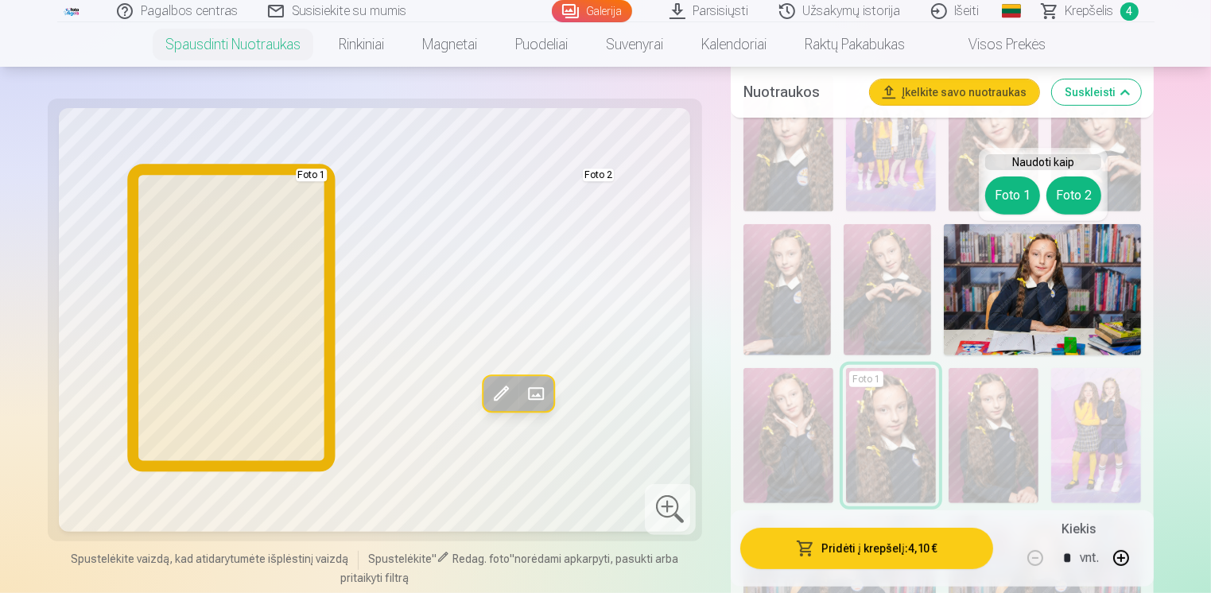
click at [1019, 184] on button "Foto 1" at bounding box center [1012, 196] width 55 height 38
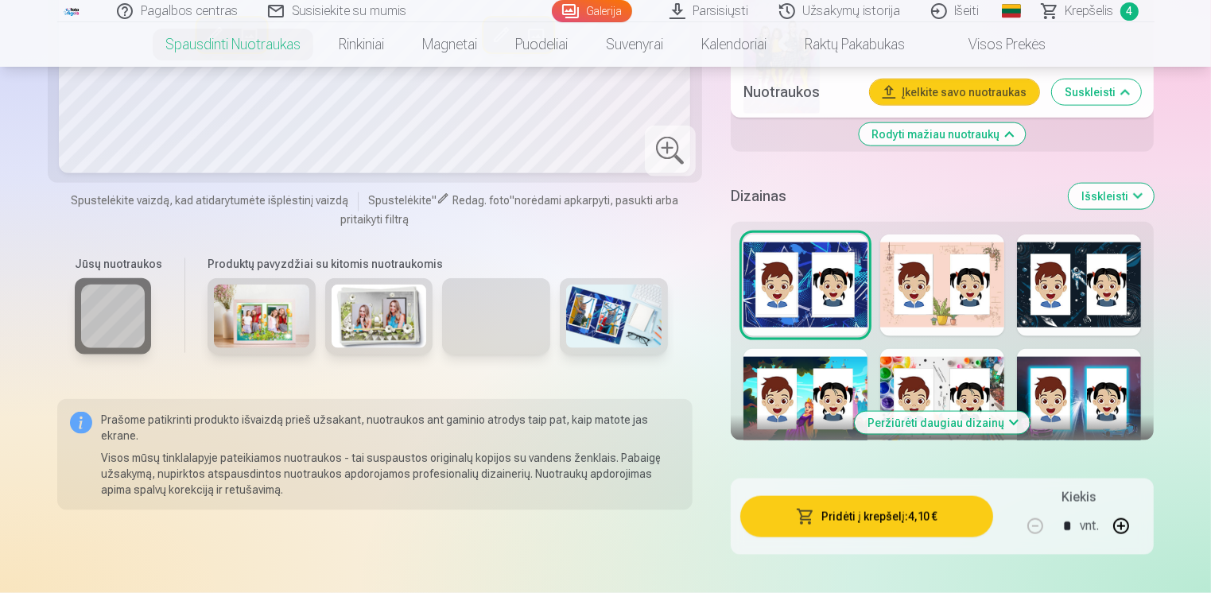
scroll to position [1945, 0]
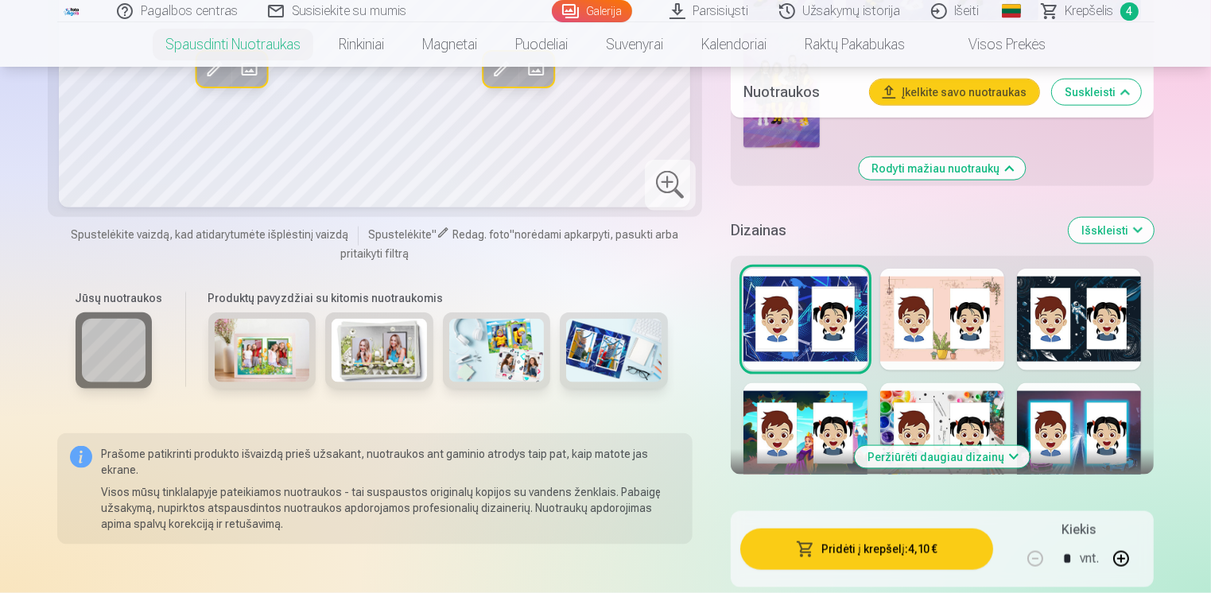
click at [891, 319] on div at bounding box center [942, 320] width 124 height 102
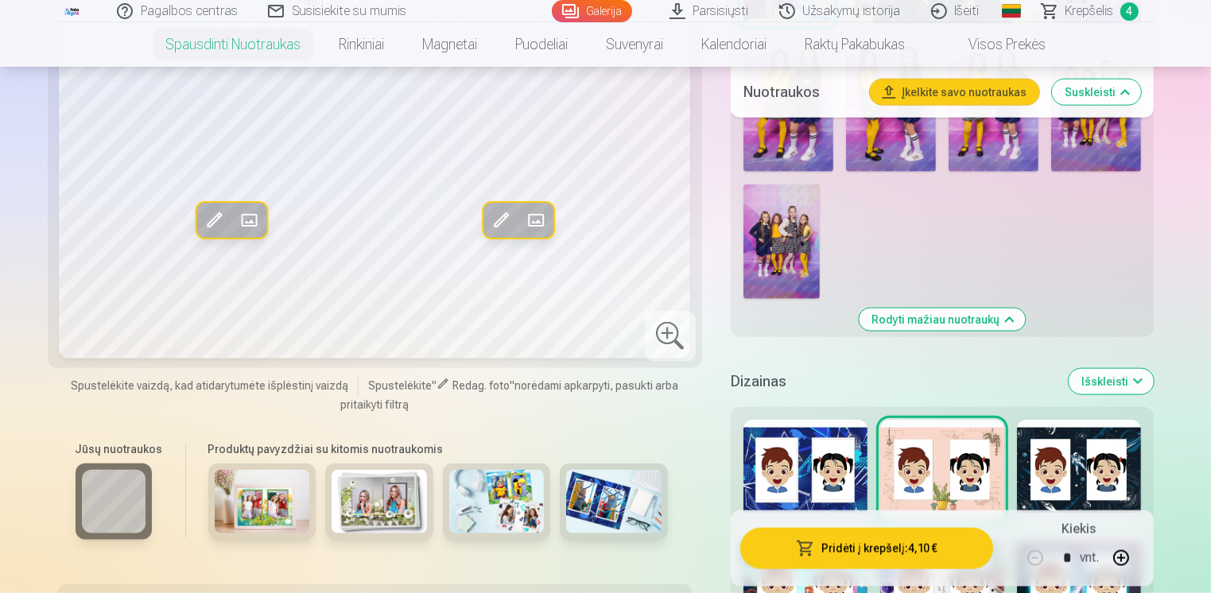
scroll to position [1853, 0]
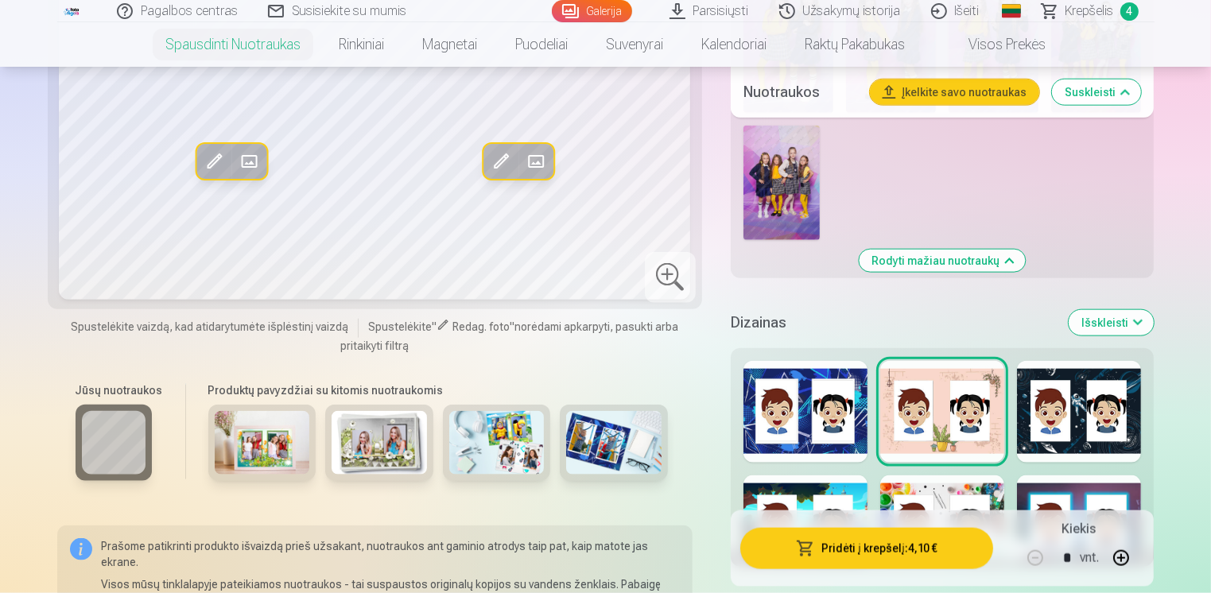
click at [1066, 417] on div at bounding box center [1079, 412] width 124 height 102
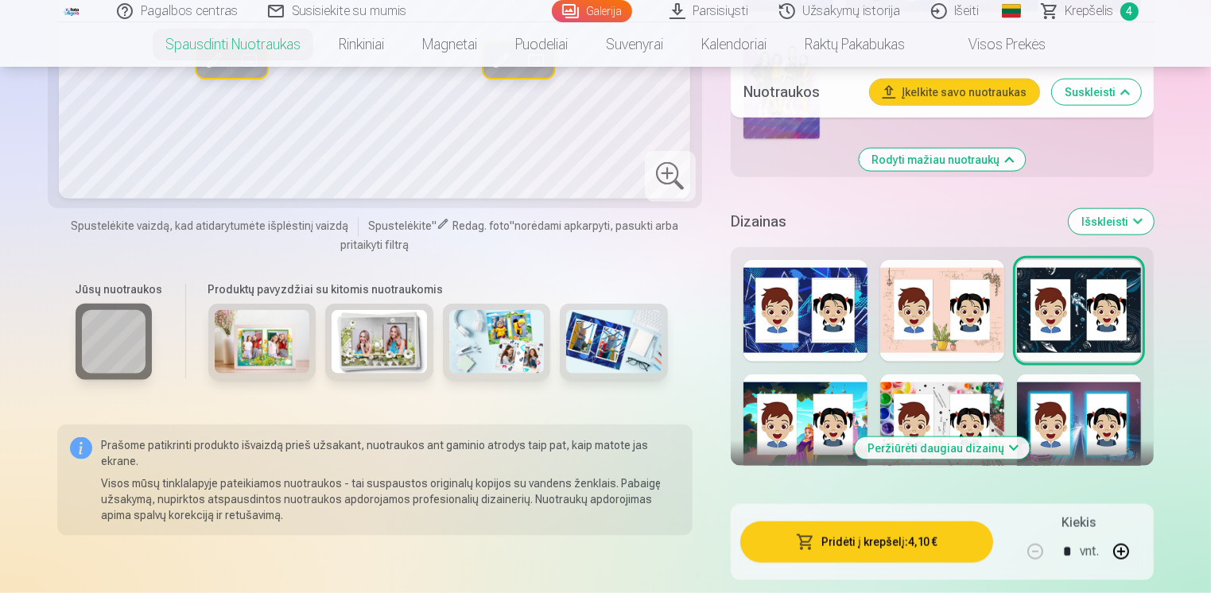
scroll to position [1962, 0]
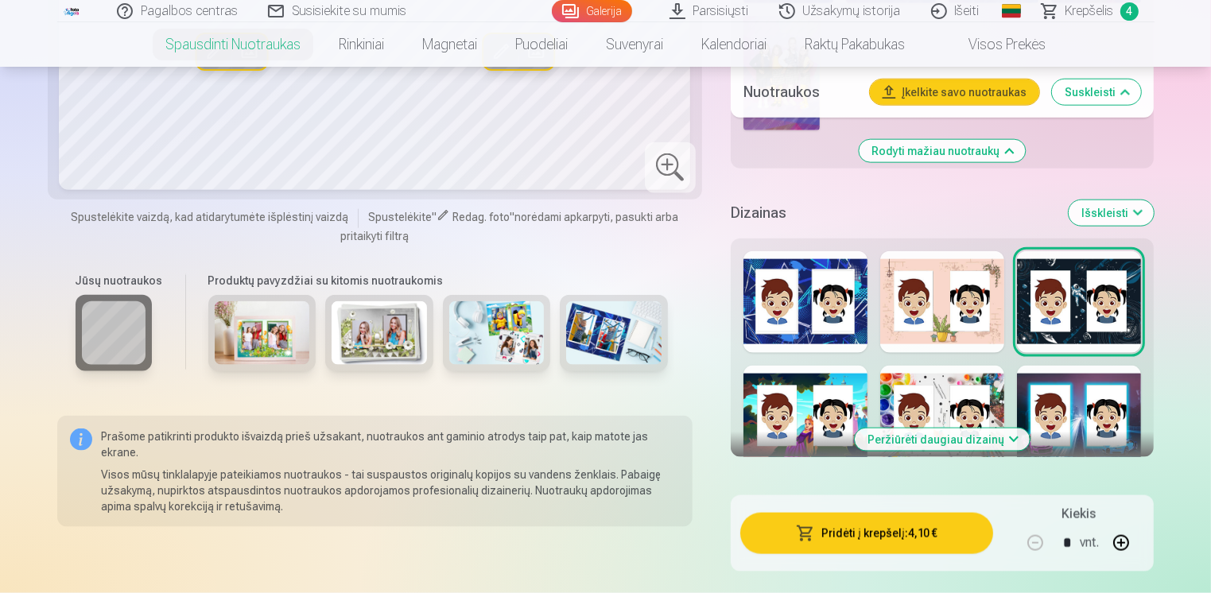
click at [910, 433] on button "Peržiūrėti daugiau dizainų" at bounding box center [942, 440] width 175 height 22
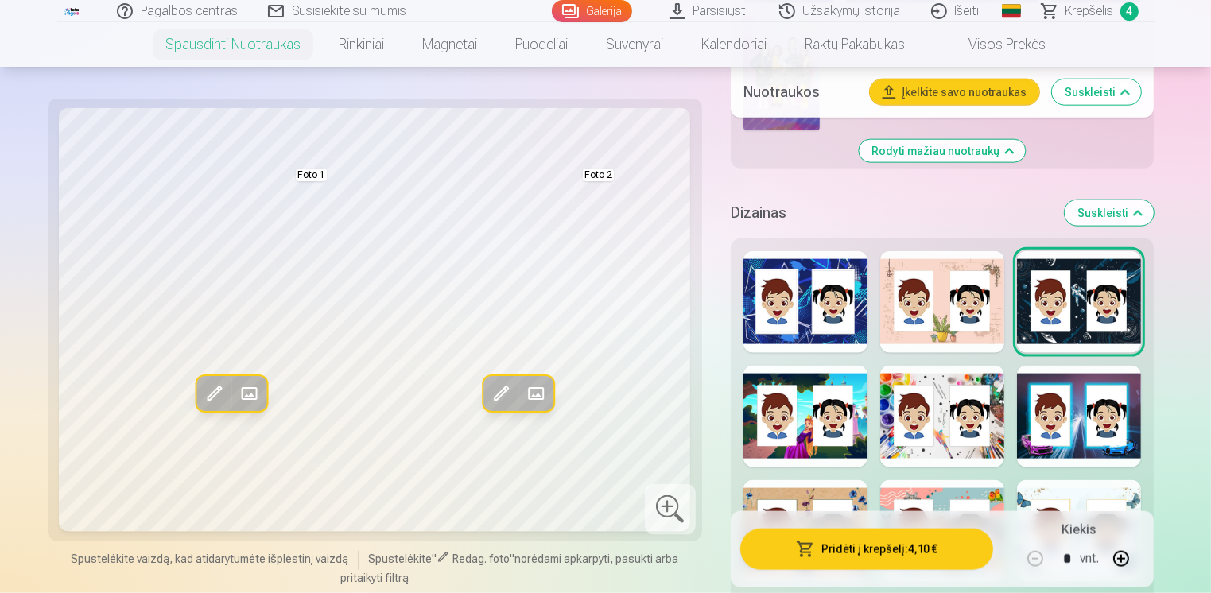
click at [825, 490] on div at bounding box center [805, 531] width 124 height 102
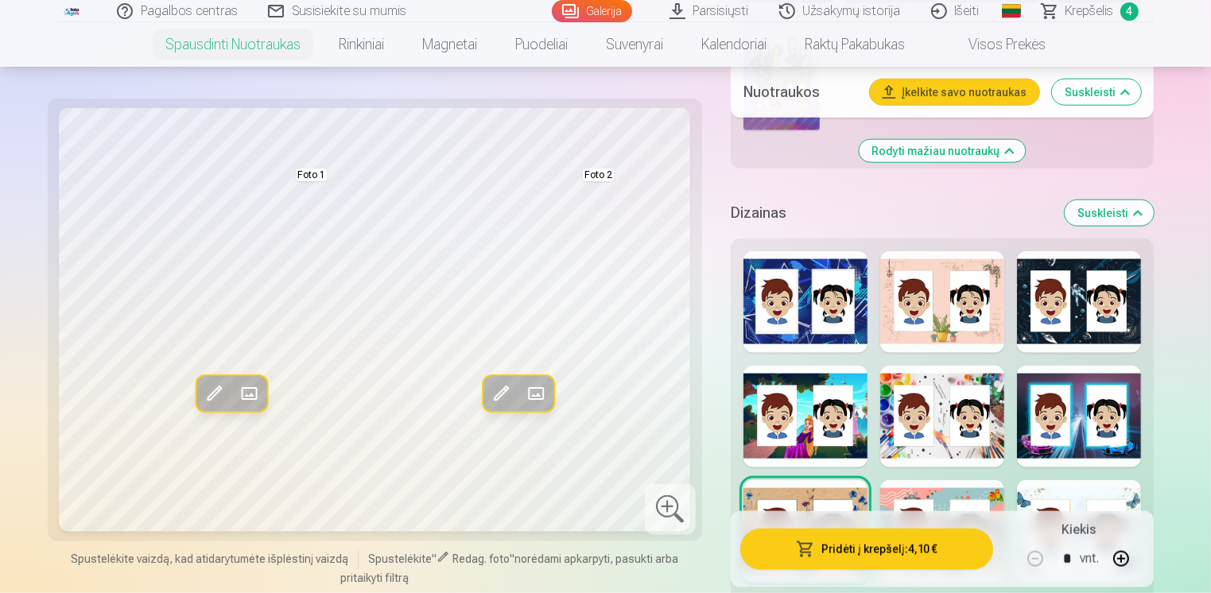
click at [901, 490] on div at bounding box center [942, 531] width 124 height 102
drag, startPoint x: 1210, startPoint y: 171, endPoint x: 1214, endPoint y: 141, distance: 30.5
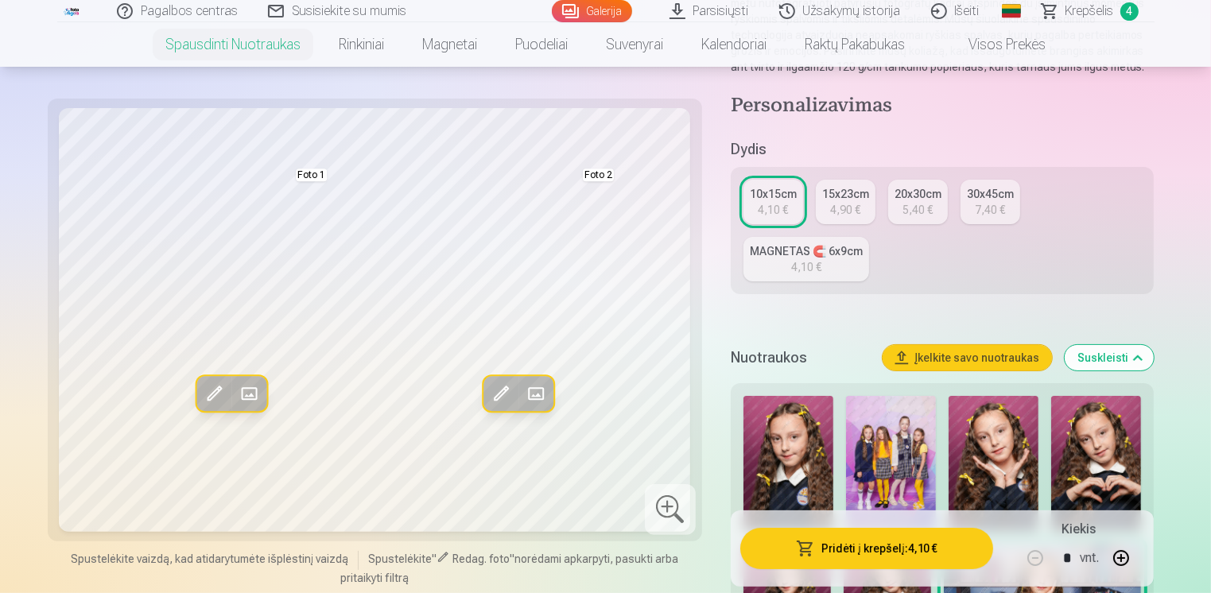
scroll to position [208, 0]
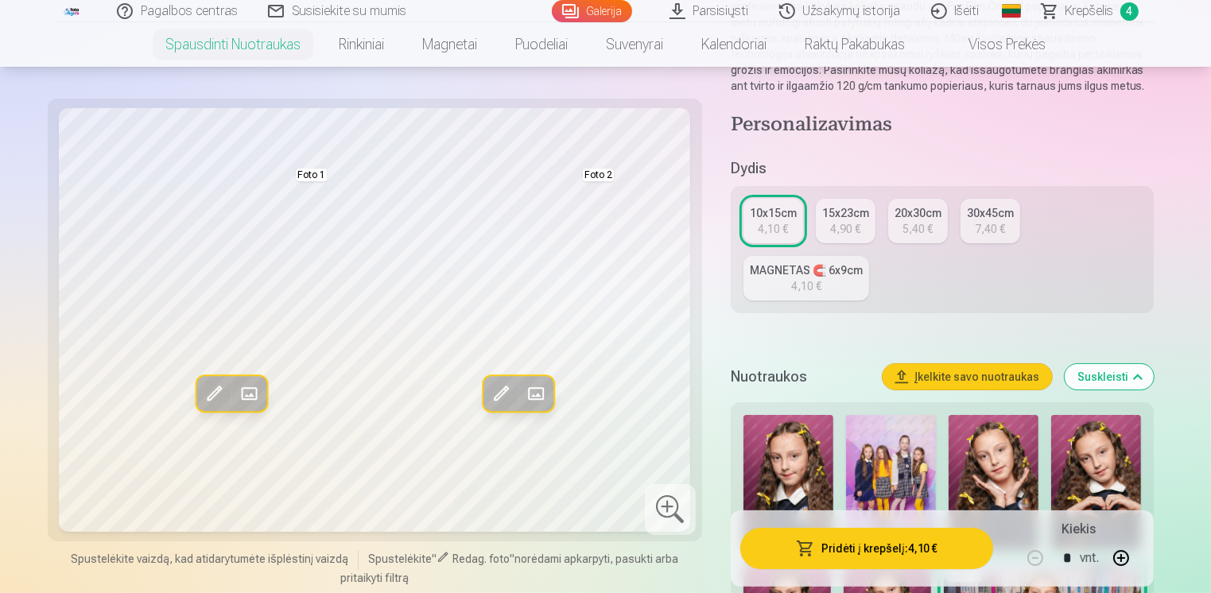
click at [849, 218] on div "15x23cm" at bounding box center [845, 213] width 47 height 16
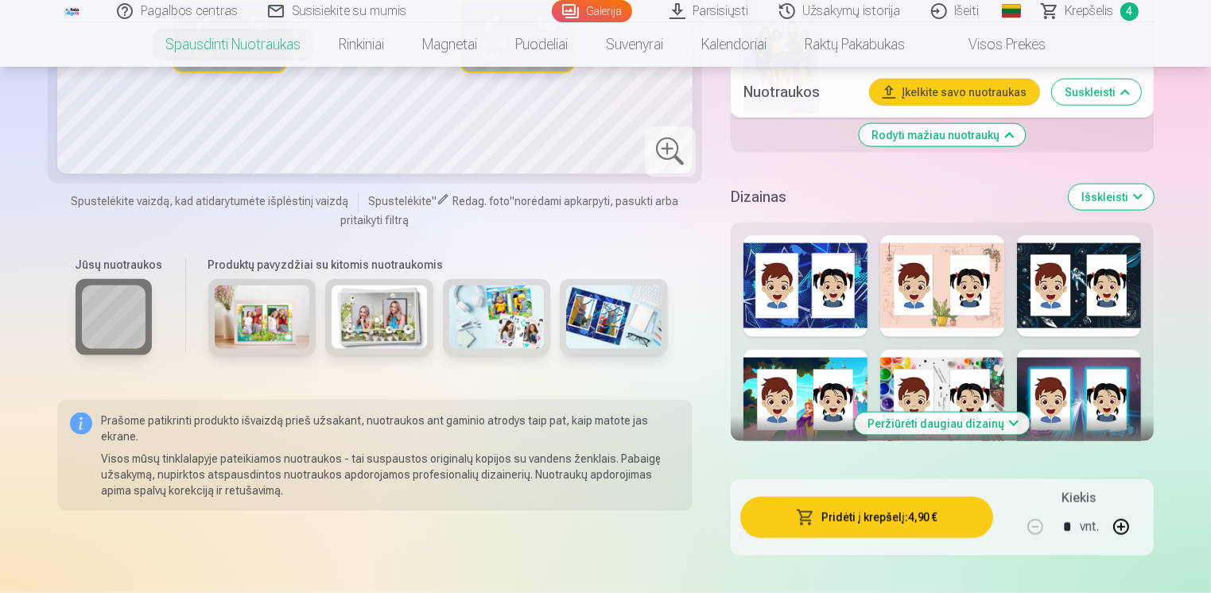
scroll to position [2021, 0]
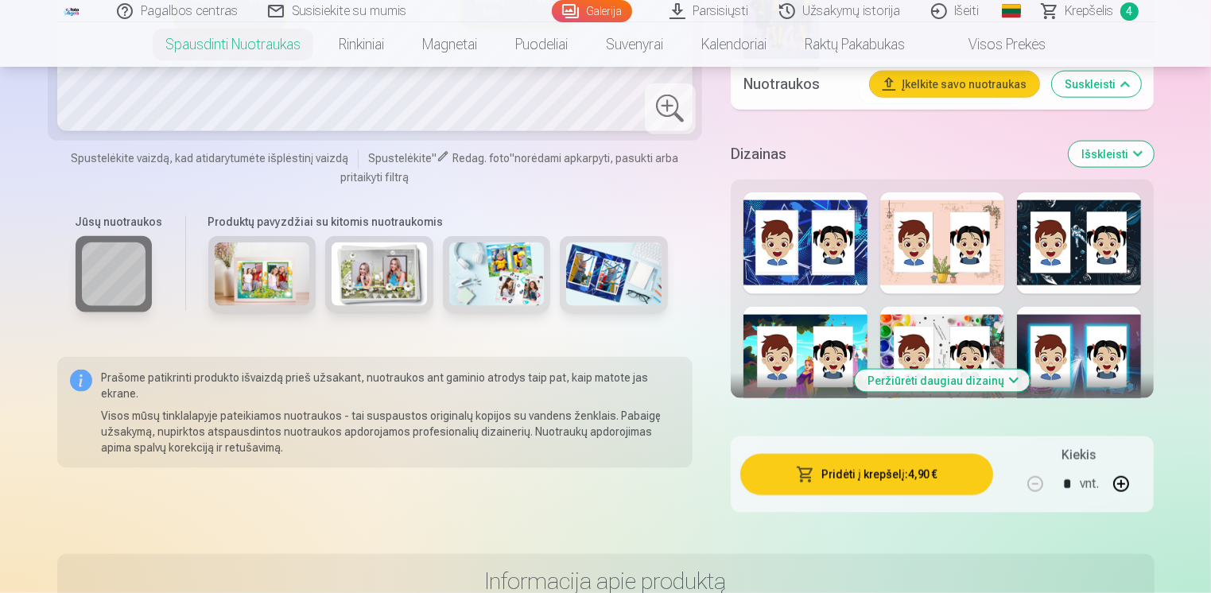
click at [967, 376] on button "Peržiūrėti daugiau dizainų" at bounding box center [942, 381] width 175 height 22
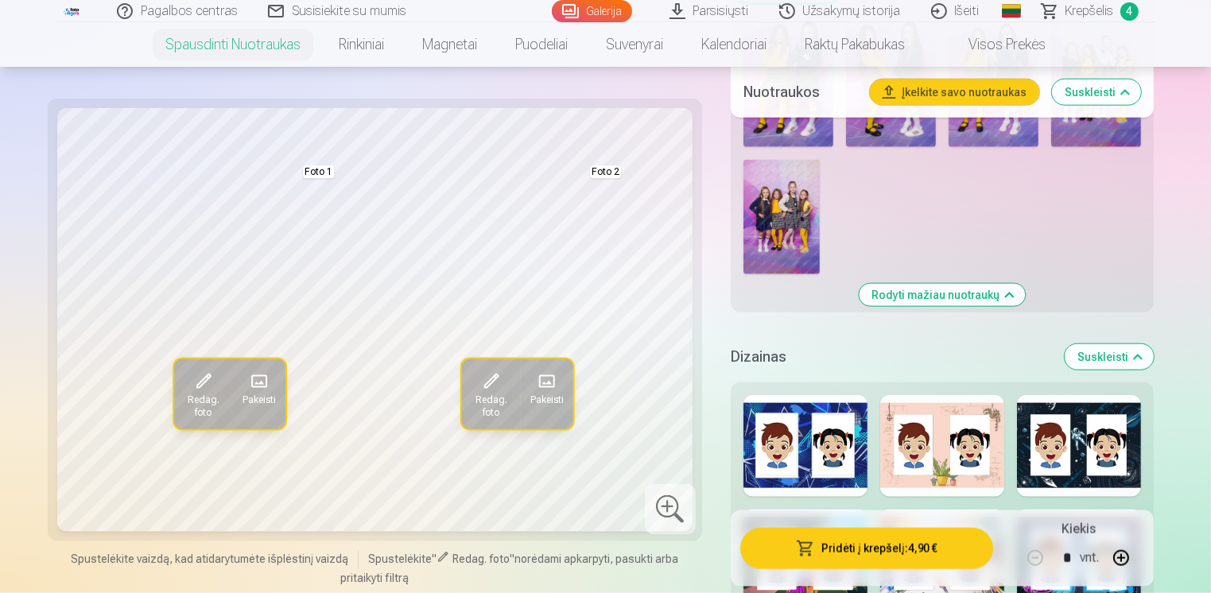
scroll to position [1624, 0]
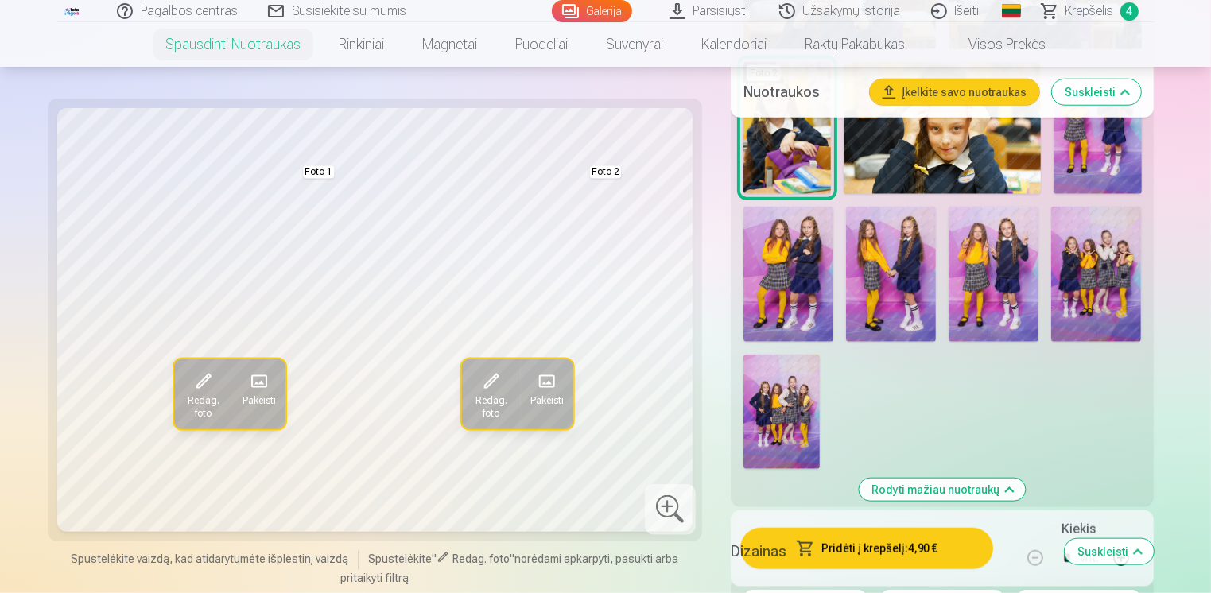
click at [883, 549] on h5 "Dizainas" at bounding box center [892, 552] width 322 height 22
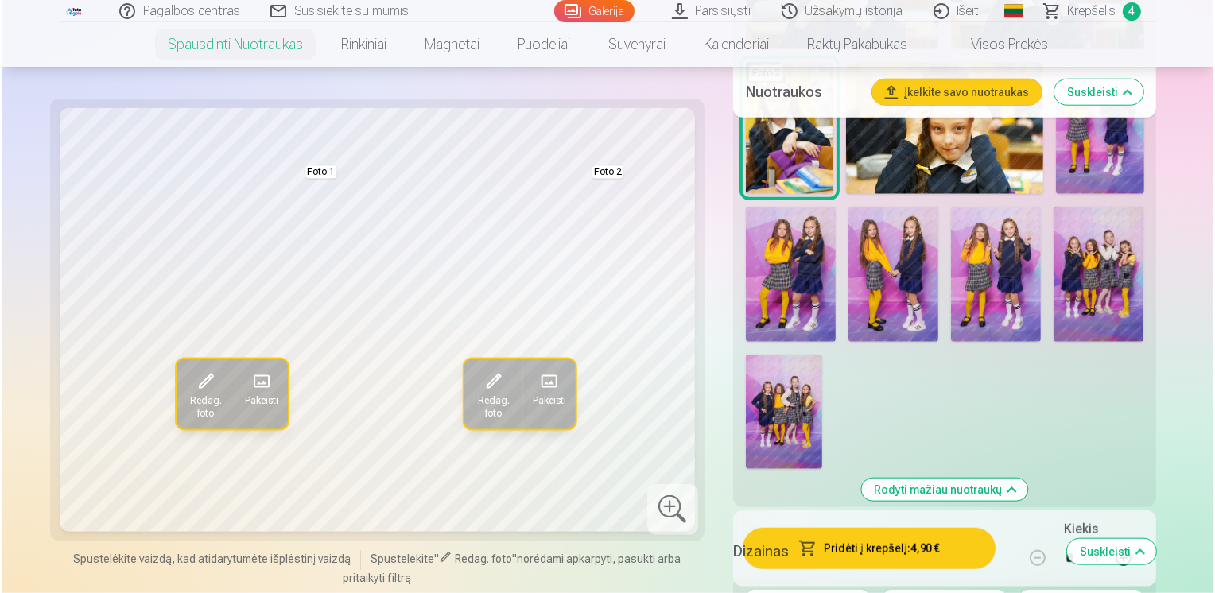
scroll to position [1226, 0]
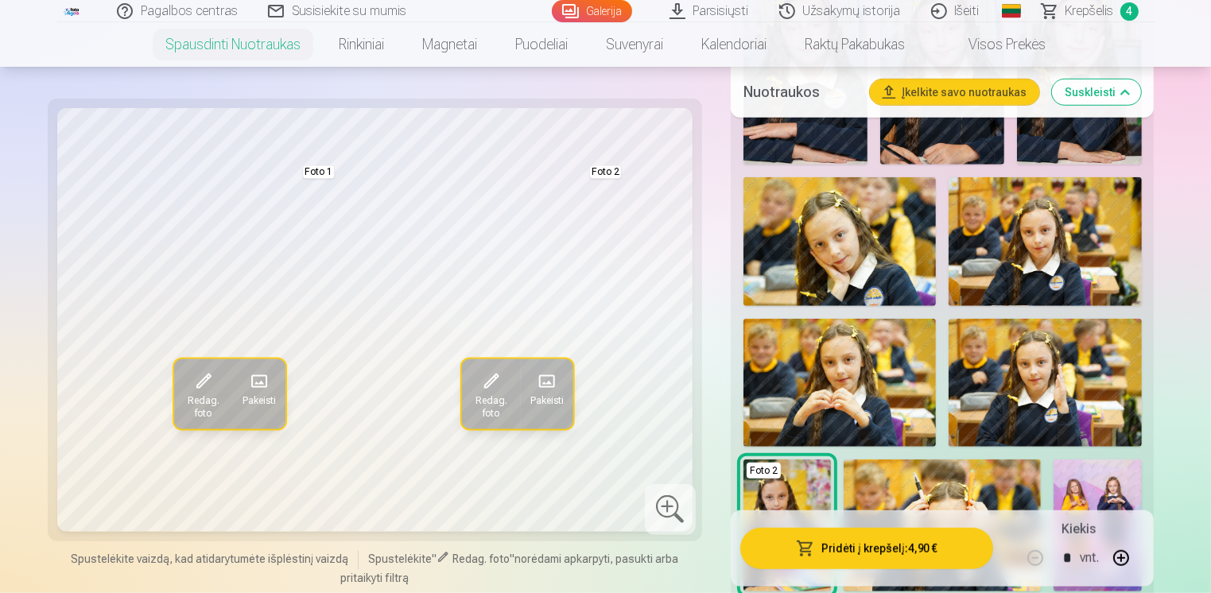
click at [894, 548] on button "Pridėti į krepšelį : 4,90 €" at bounding box center [867, 548] width 254 height 41
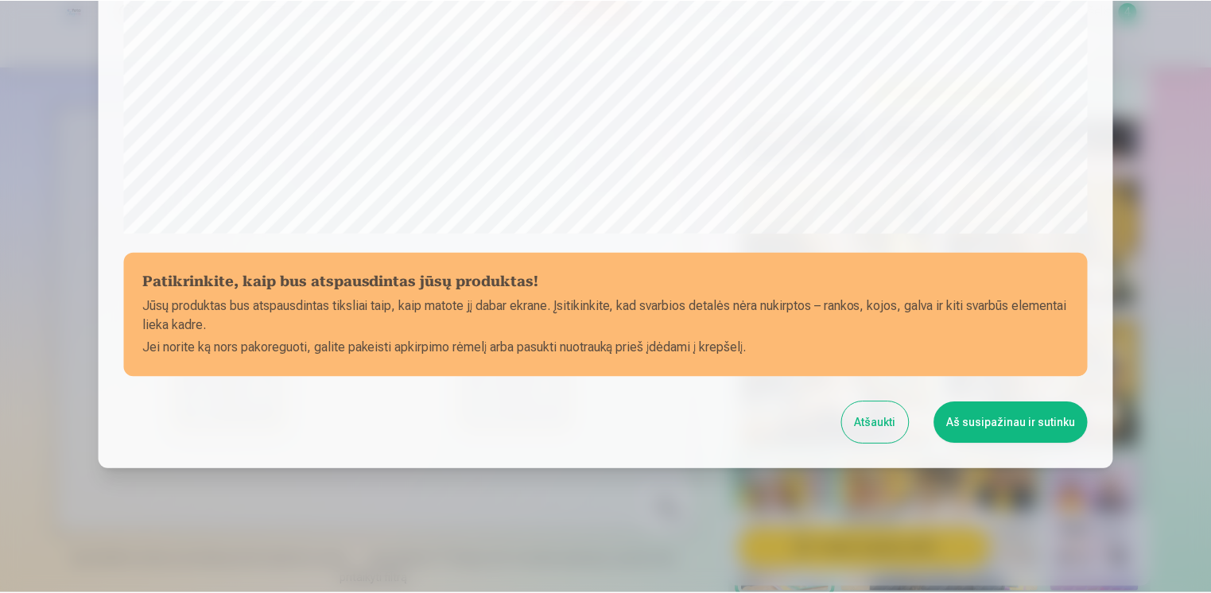
scroll to position [551, 0]
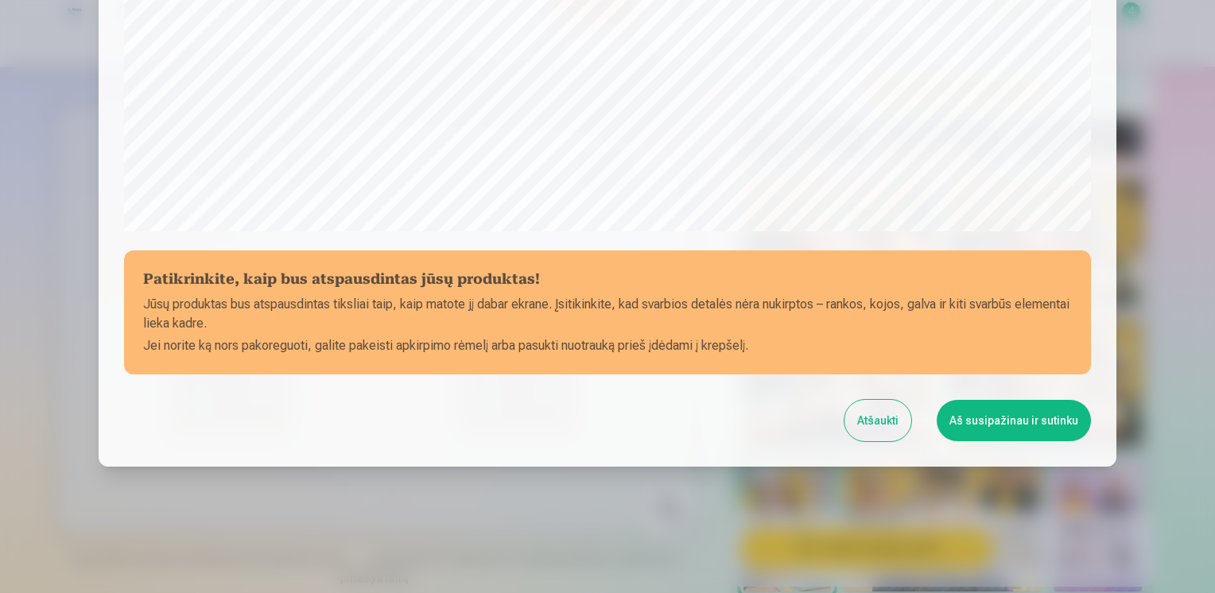
click at [1038, 412] on button "Aš susipažinau ir sutinku" at bounding box center [1014, 420] width 154 height 41
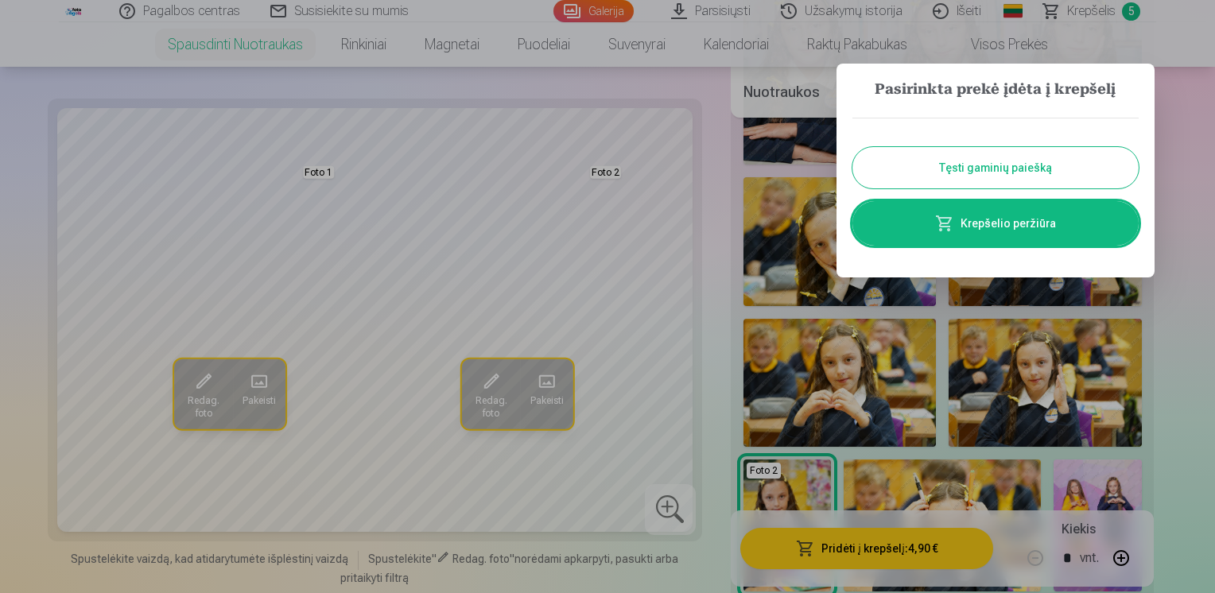
click at [1002, 220] on link "Krepšelio peržiūra" at bounding box center [995, 223] width 286 height 45
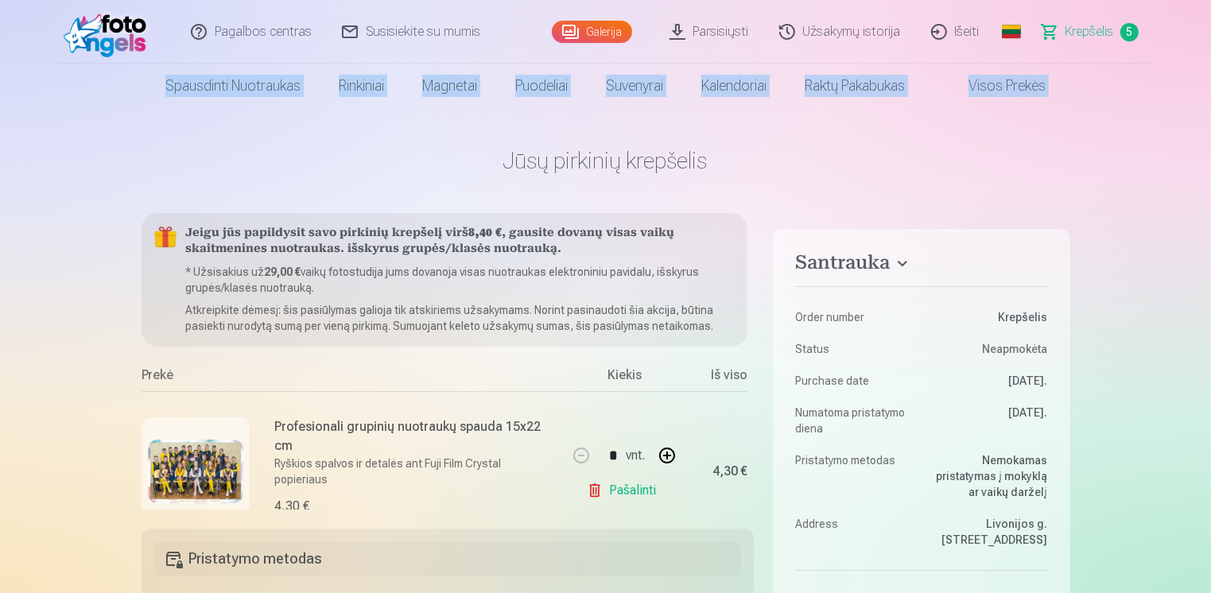
drag, startPoint x: 1210, startPoint y: 52, endPoint x: 1215, endPoint y: 102, distance: 49.5
click at [1210, 102] on html "Pagalbos centras Susisiekite su mumis Galerija Parsisiųsti Užsakymų istorija Iš…" at bounding box center [605, 296] width 1211 height 593
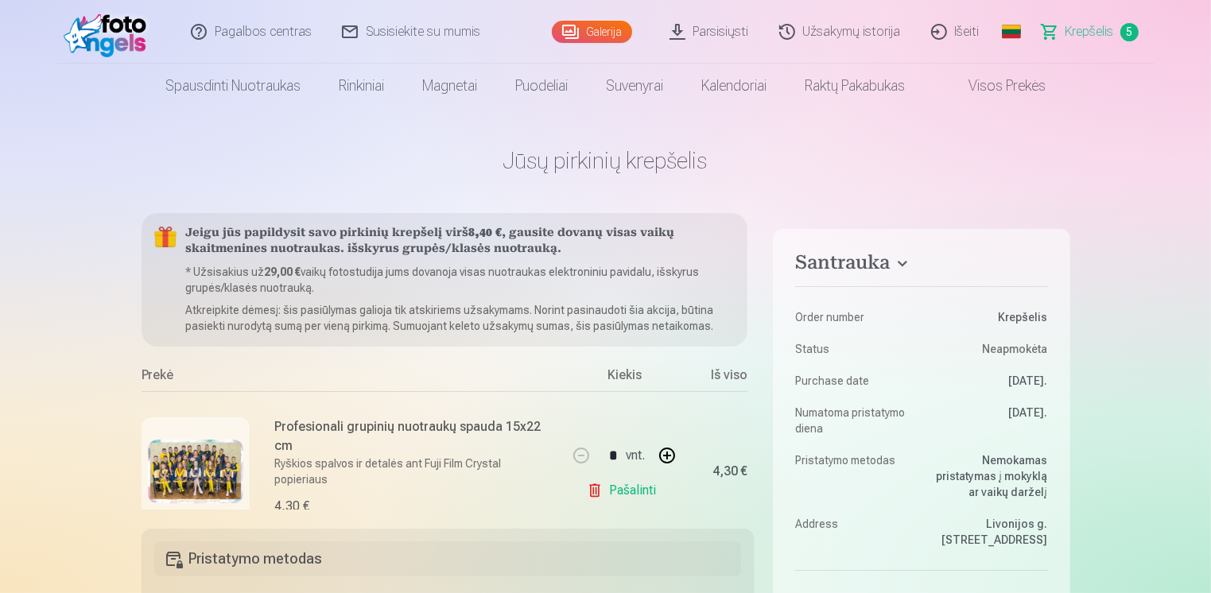
drag, startPoint x: 1159, startPoint y: 149, endPoint x: 1173, endPoint y: 103, distance: 47.5
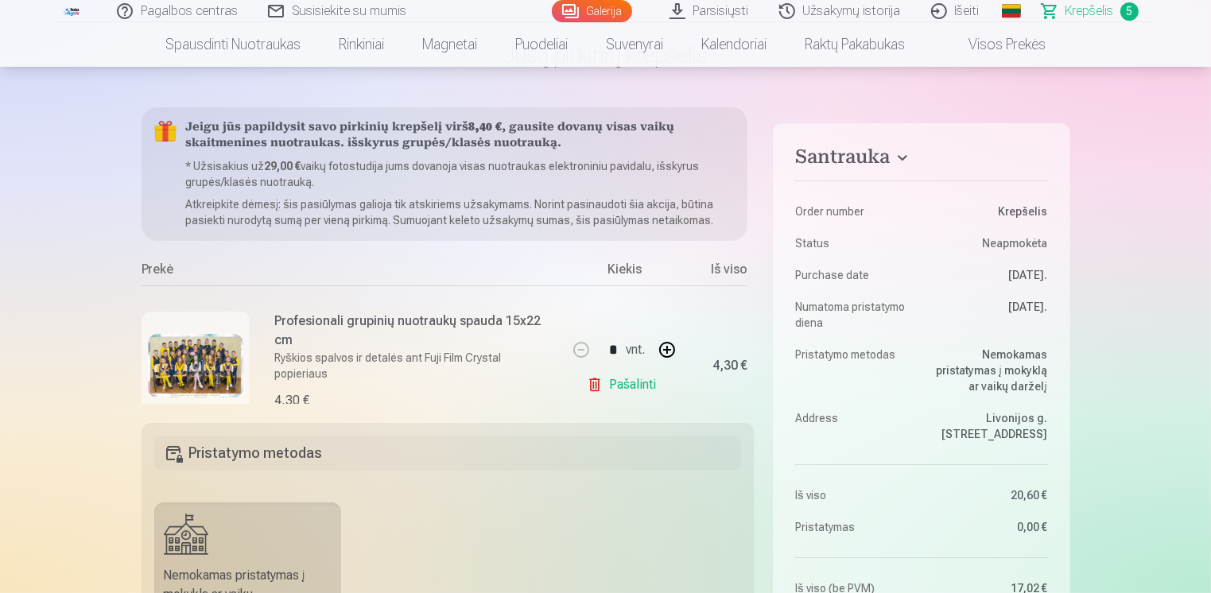
scroll to position [93, 0]
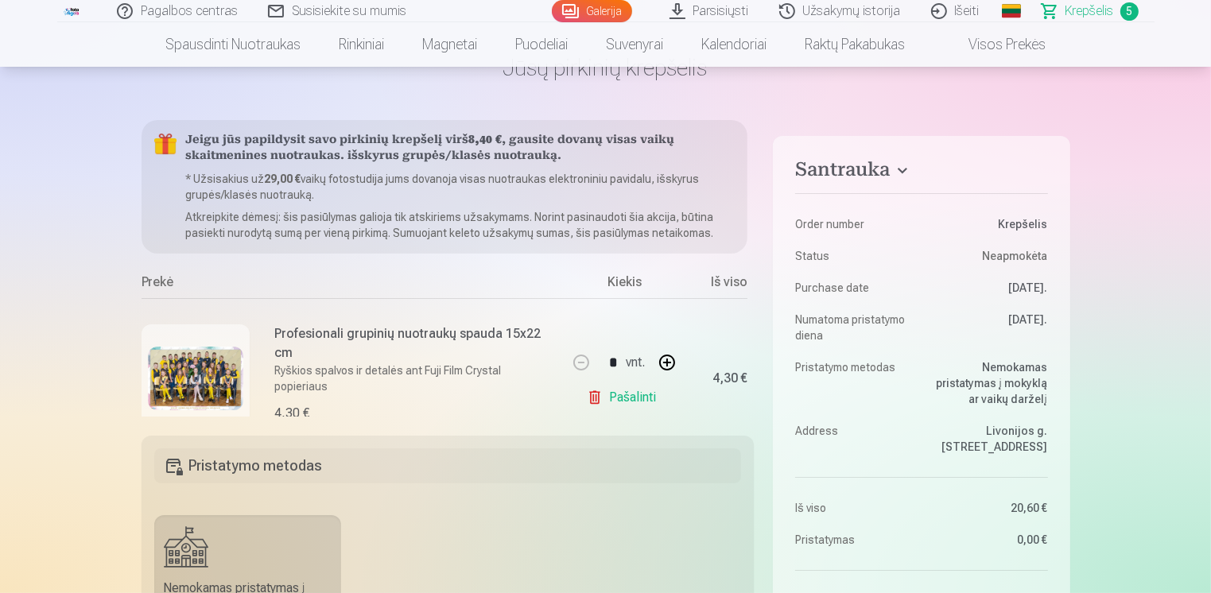
drag, startPoint x: 754, startPoint y: 199, endPoint x: 757, endPoint y: 225, distance: 26.4
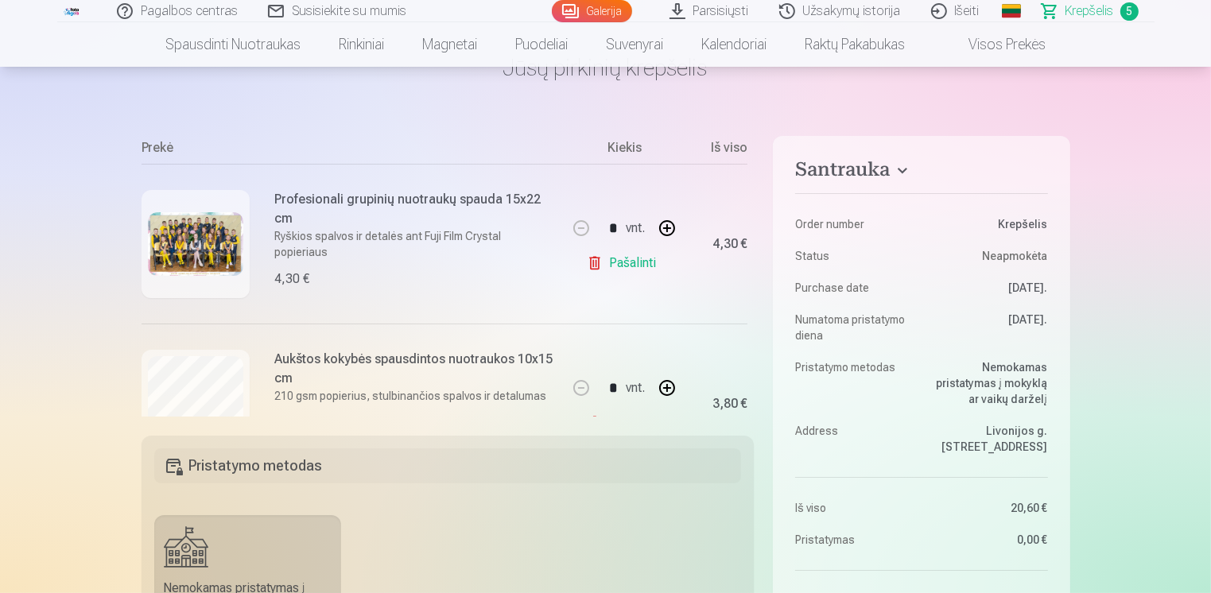
scroll to position [163, 0]
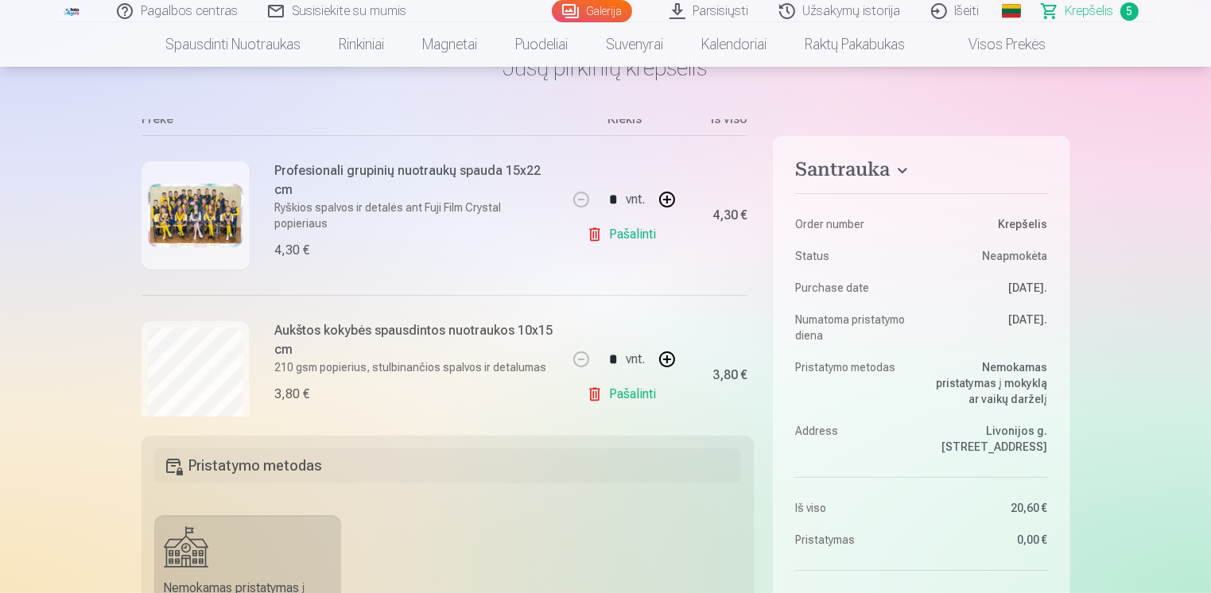
click at [195, 224] on img at bounding box center [195, 216] width 95 height 64
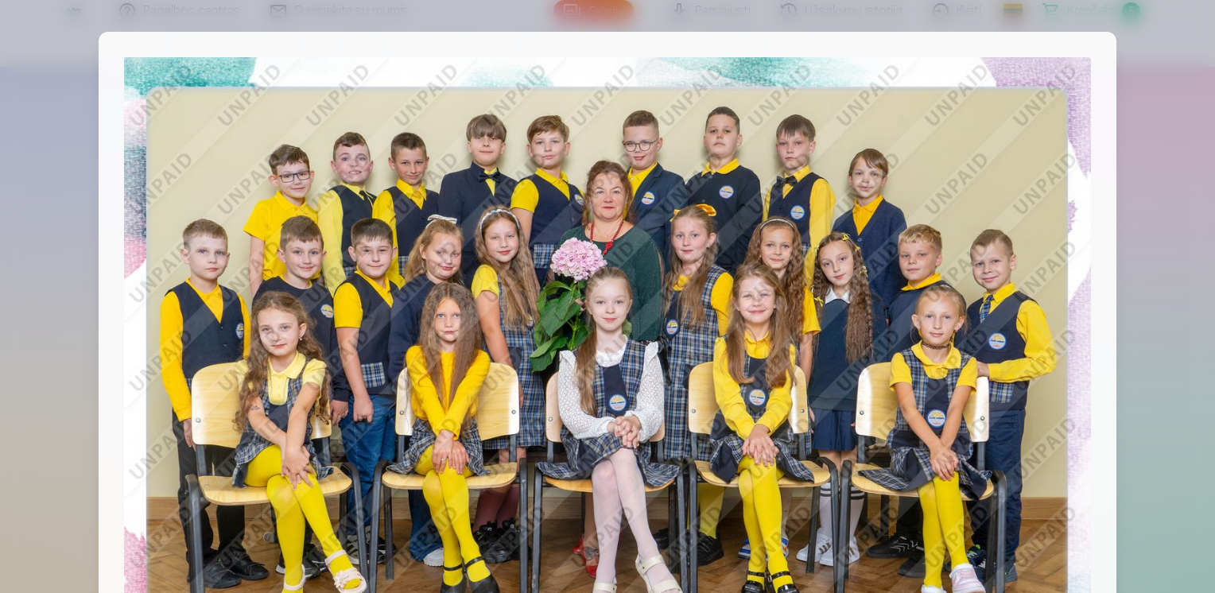
click at [1194, 76] on div at bounding box center [607, 296] width 1215 height 593
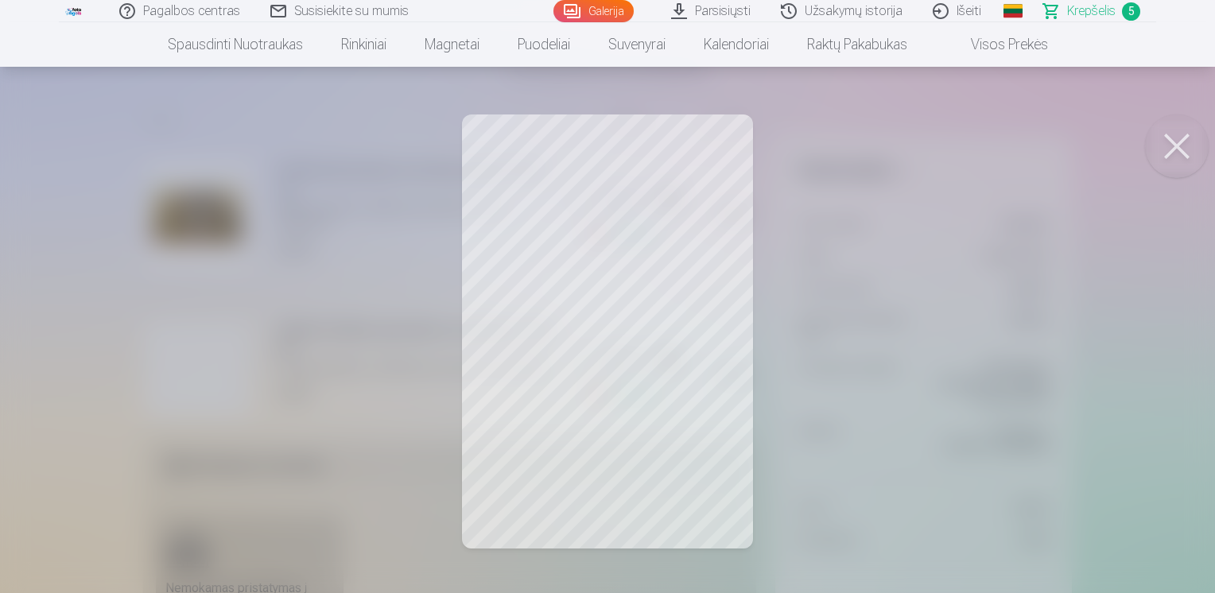
click at [1158, 150] on button at bounding box center [1177, 147] width 64 height 64
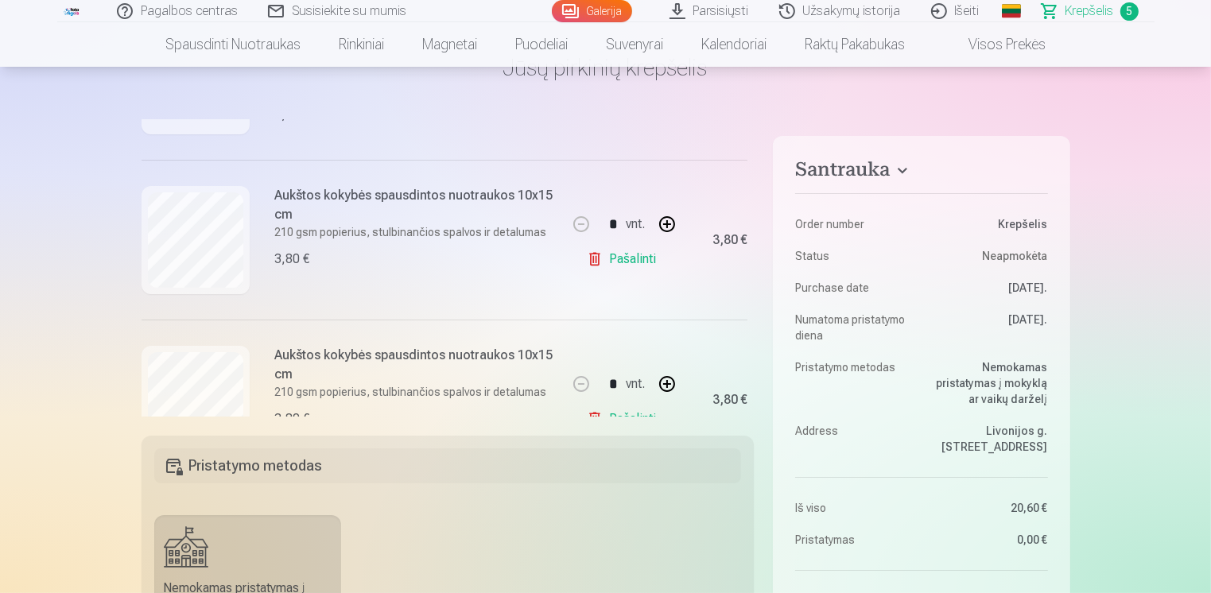
scroll to position [324, 0]
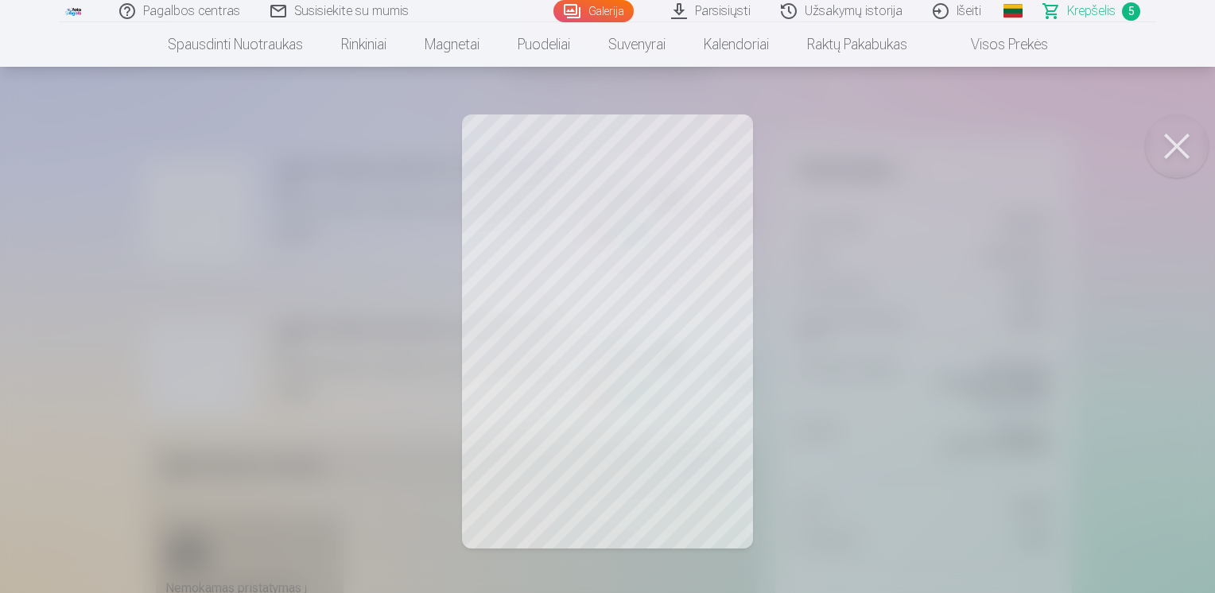
click at [1162, 147] on button at bounding box center [1177, 147] width 64 height 64
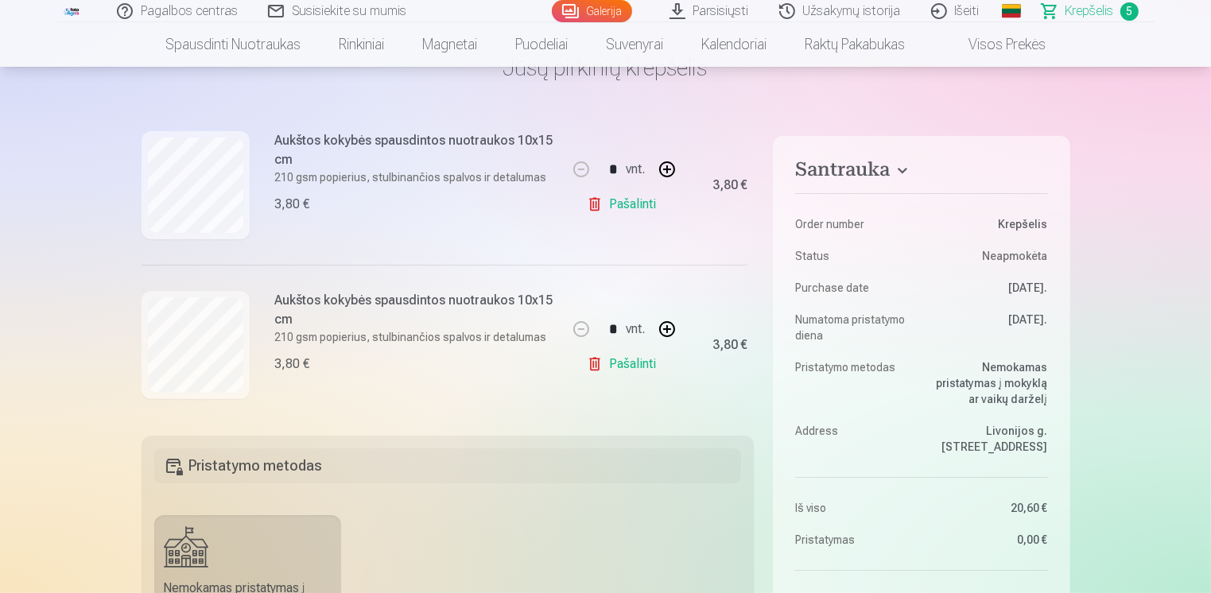
scroll to position [515, 0]
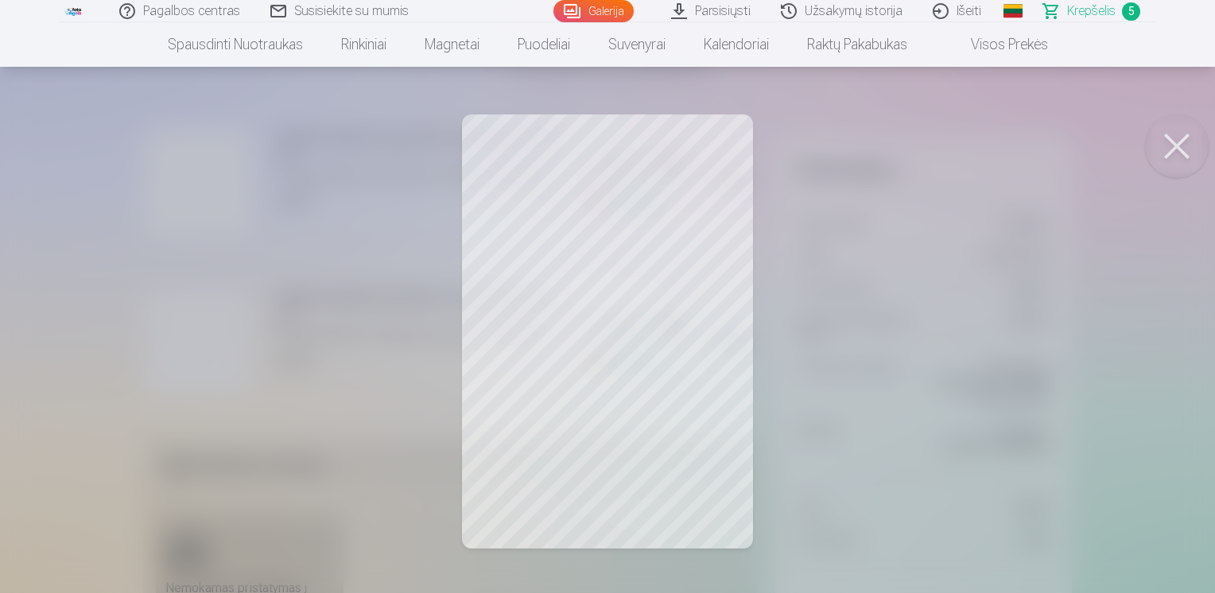
click at [1163, 153] on button at bounding box center [1177, 147] width 64 height 64
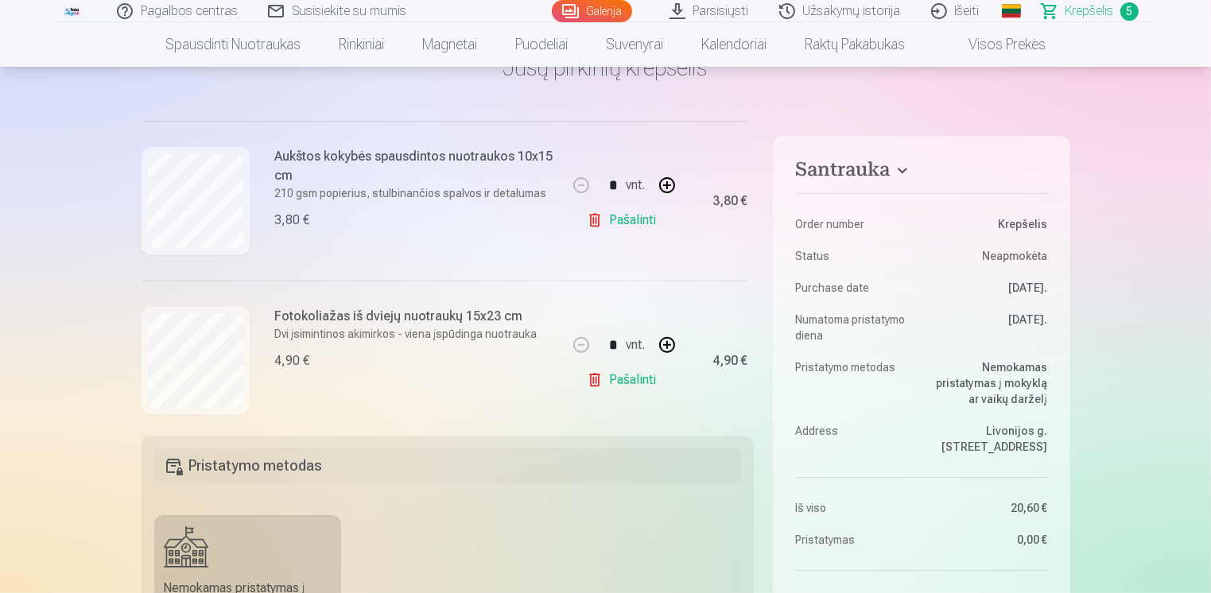
scroll to position [683, 0]
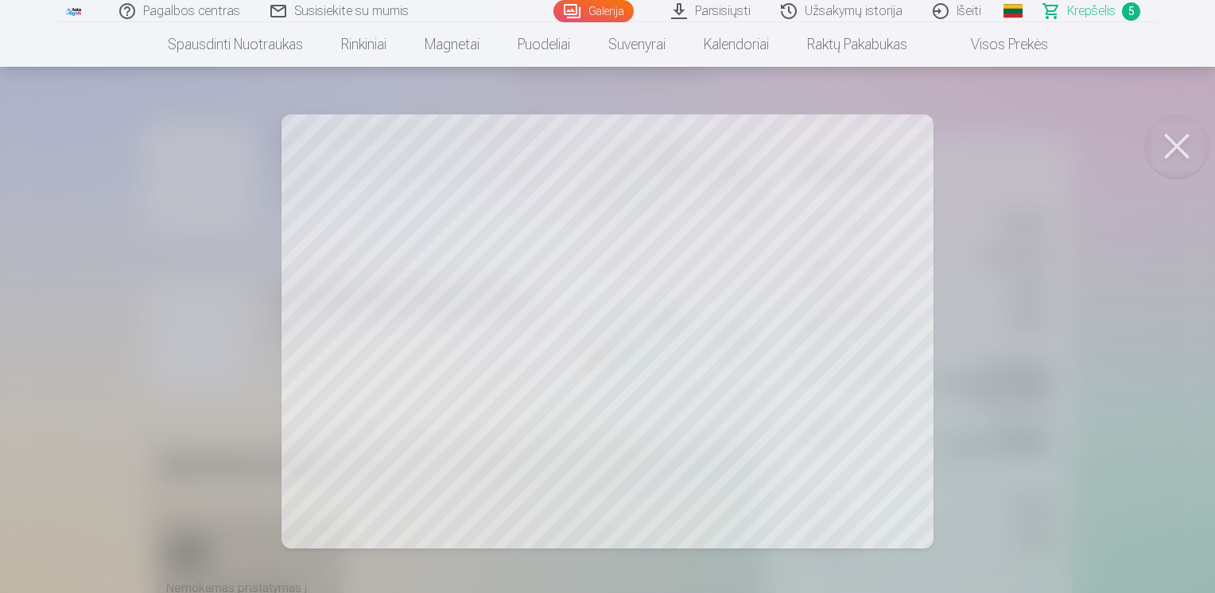
click at [1178, 151] on button at bounding box center [1177, 147] width 64 height 64
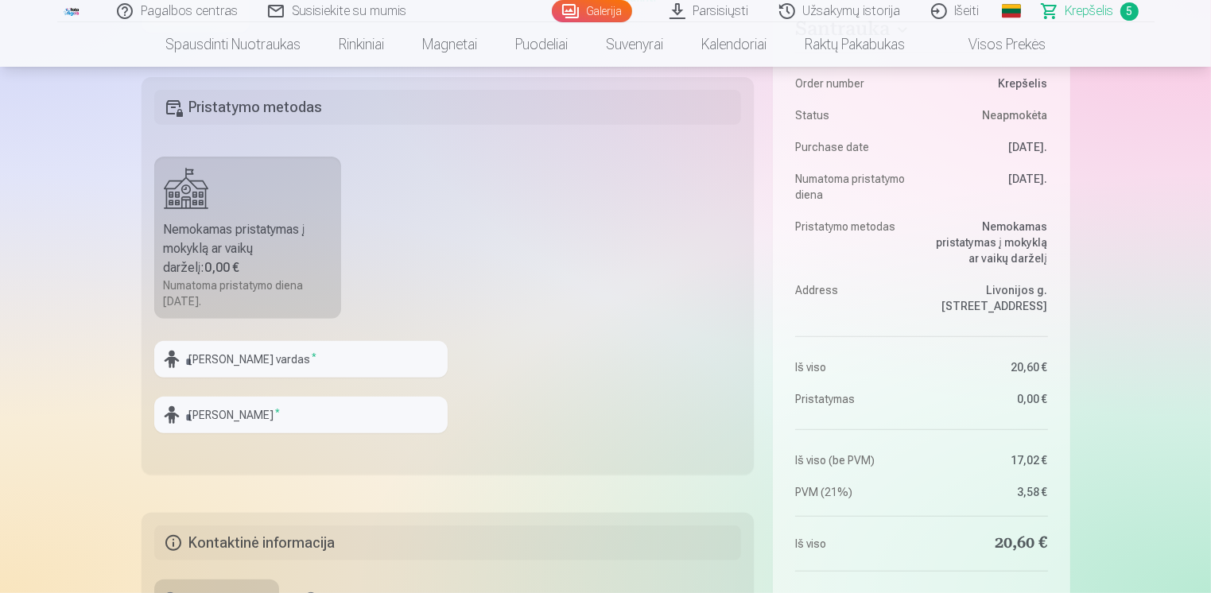
scroll to position [525, 0]
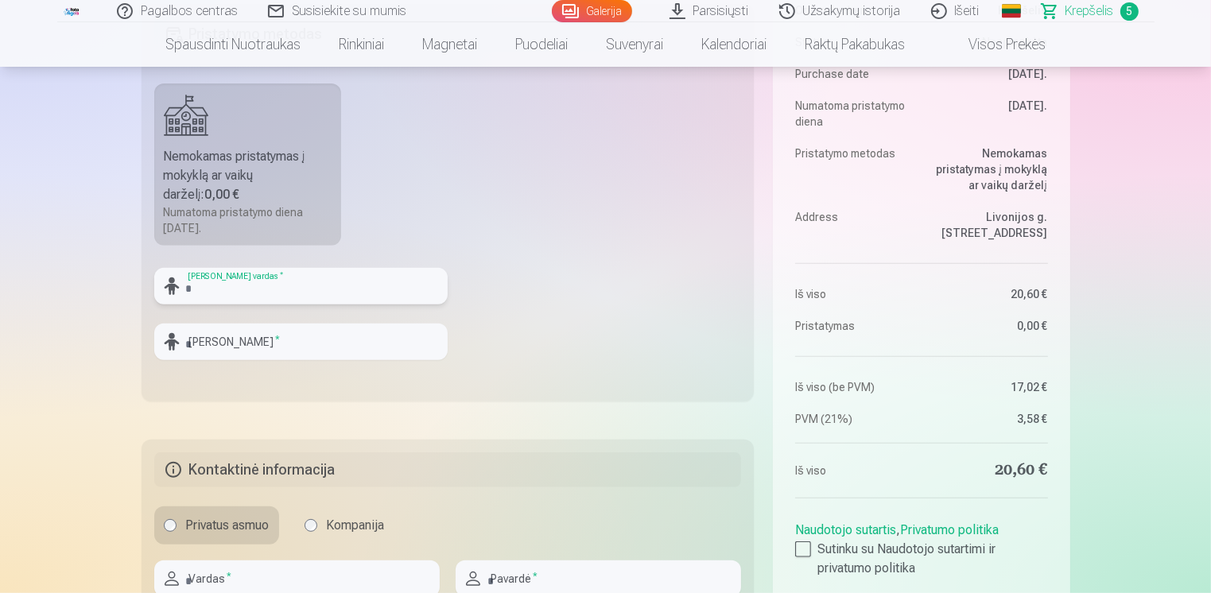
click at [300, 294] on input "text" at bounding box center [300, 286] width 293 height 37
type input "*"
type input "******"
click at [312, 348] on input "text" at bounding box center [300, 342] width 293 height 37
type input "*"
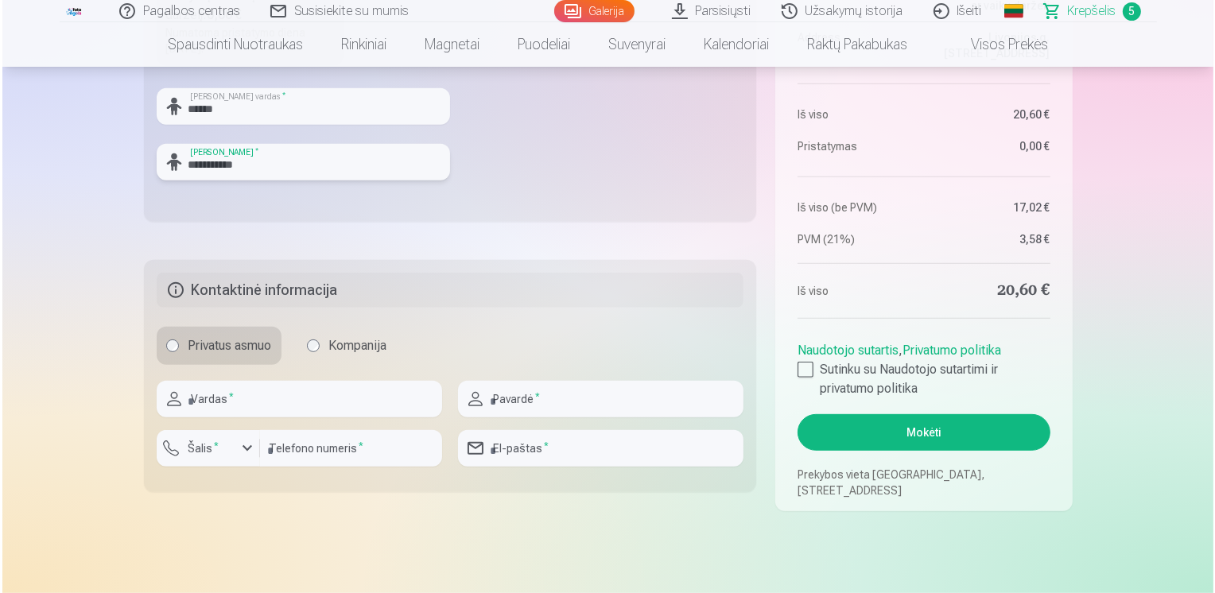
scroll to position [725, 0]
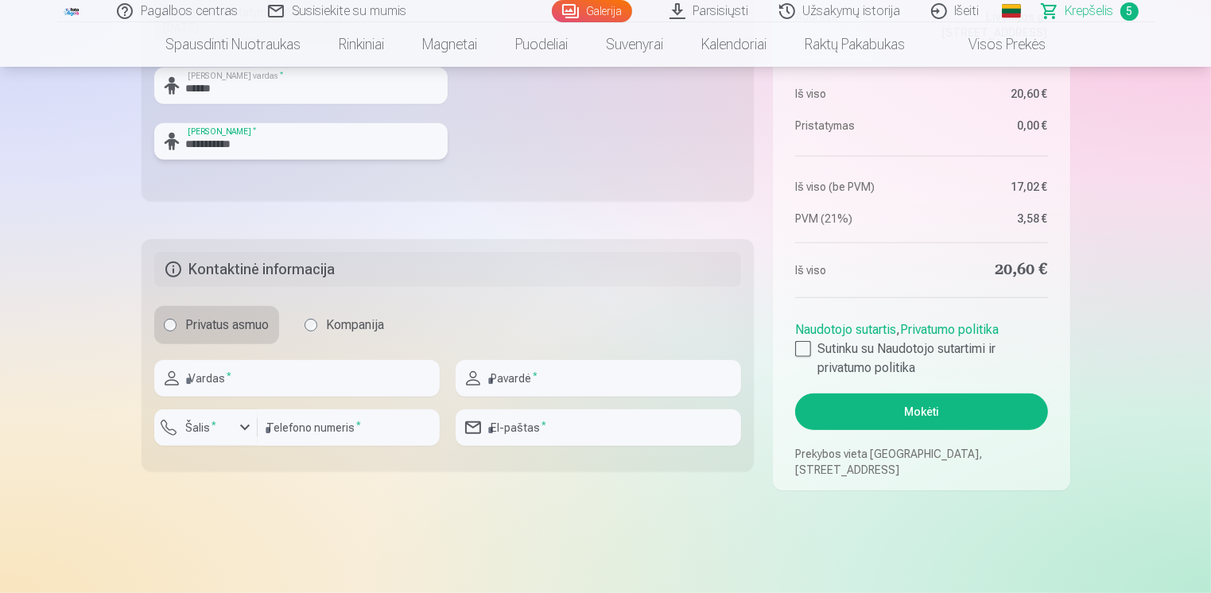
type input "**********"
click at [193, 374] on input "text" at bounding box center [296, 378] width 285 height 37
type input "****"
type input "**********"
type input "*********"
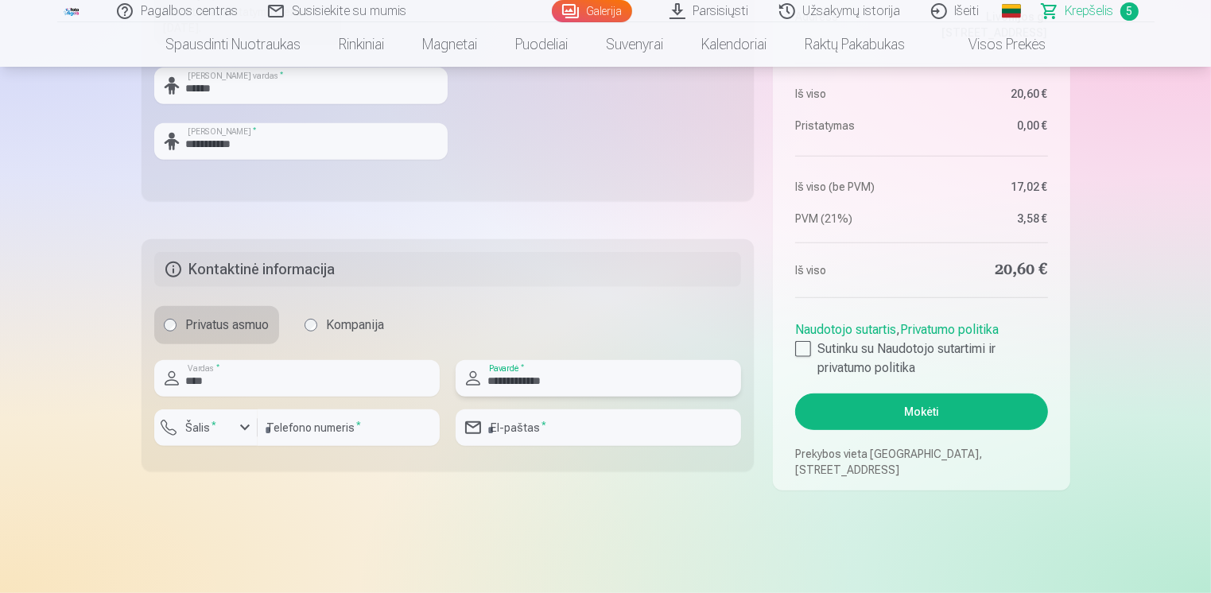
type input "**********"
click at [241, 427] on div "button" at bounding box center [244, 427] width 19 height 19
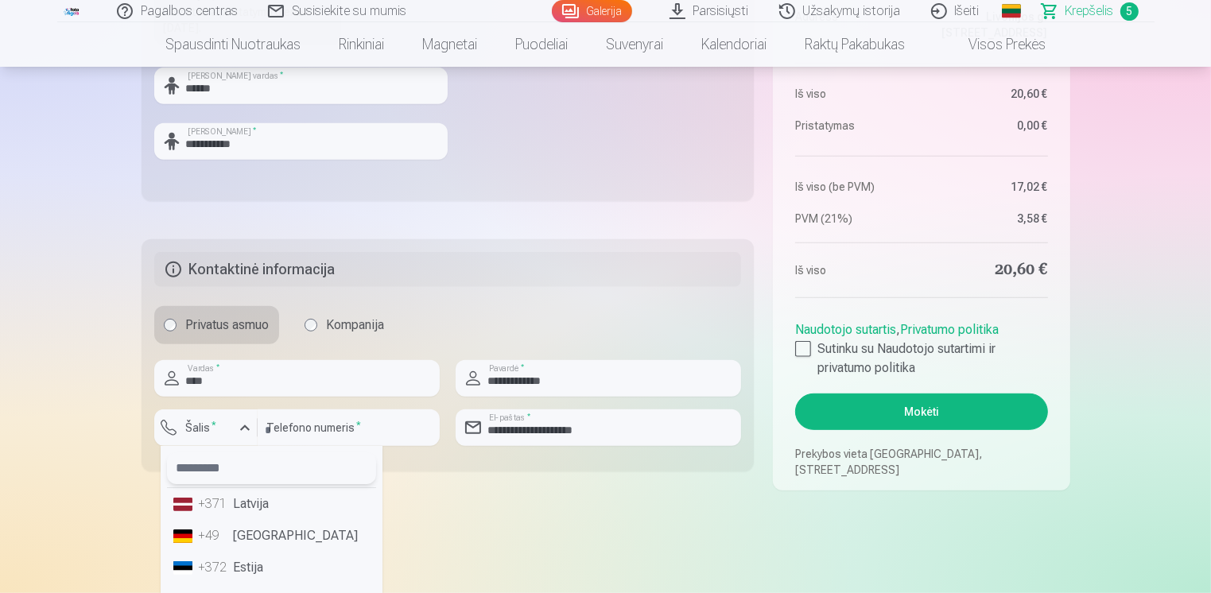
click at [223, 460] on input "text" at bounding box center [271, 468] width 209 height 32
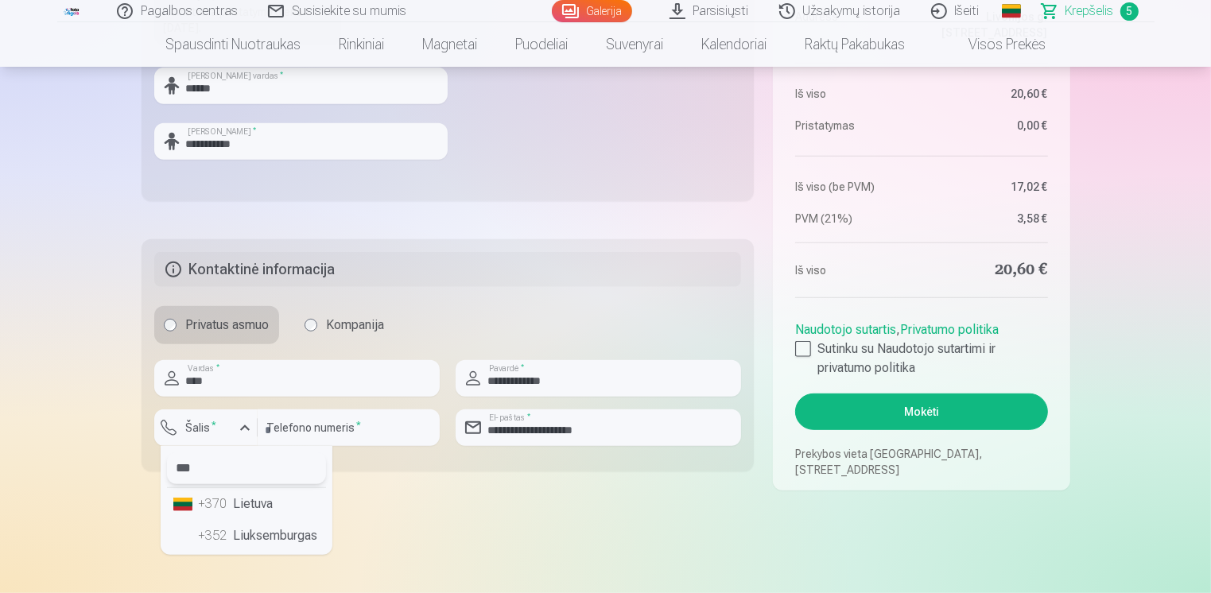
type input "****"
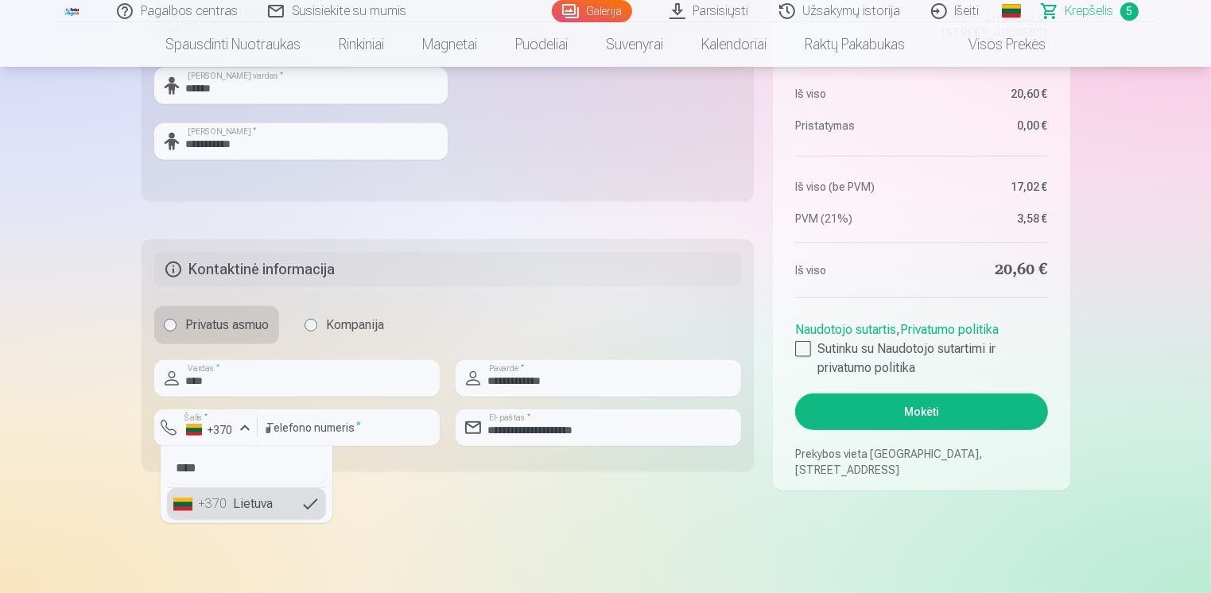
click at [232, 501] on li "+370 Lietuva" at bounding box center [246, 504] width 159 height 32
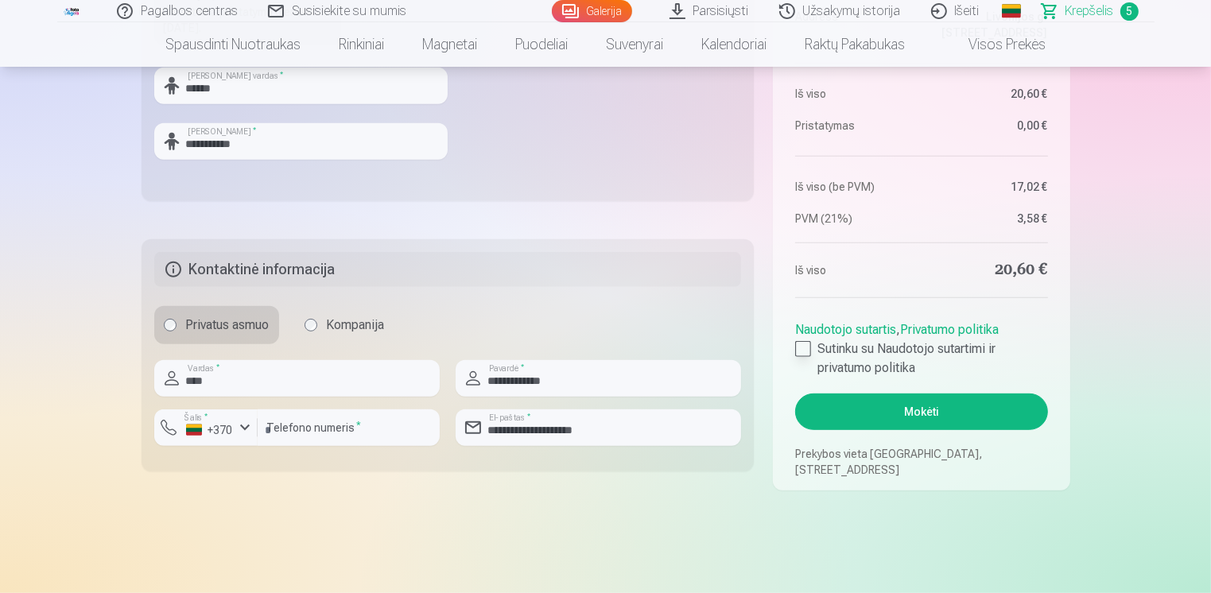
click at [802, 347] on div at bounding box center [803, 349] width 16 height 16
click at [883, 411] on button "Mokėti" at bounding box center [921, 412] width 252 height 37
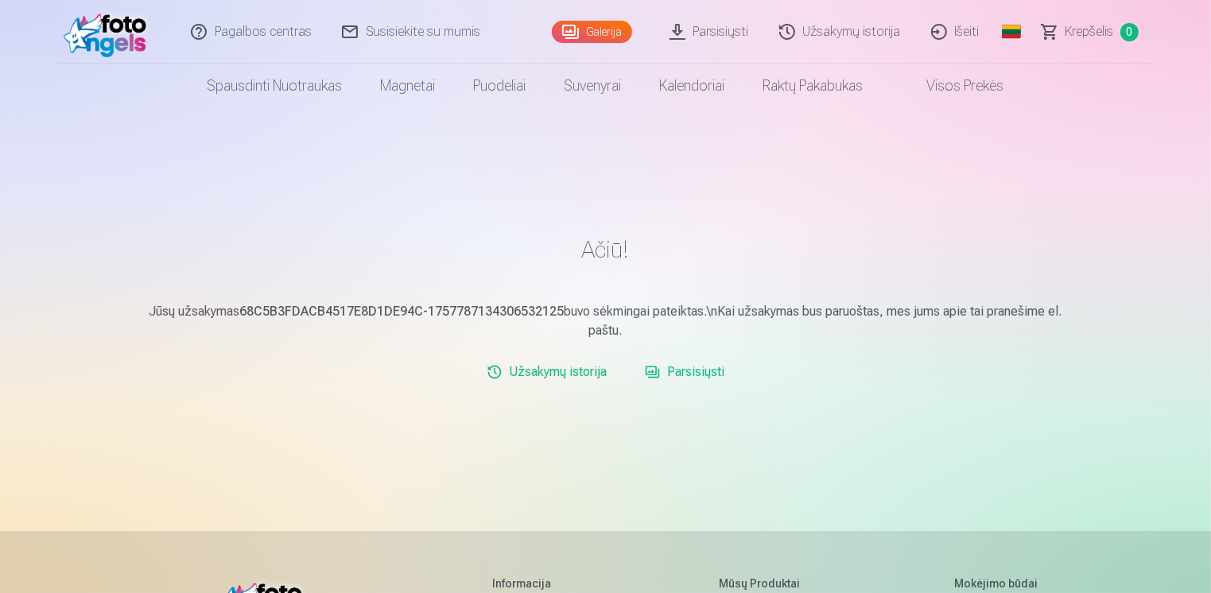
click at [670, 377] on link "Parsisiųsti" at bounding box center [685, 372] width 92 height 32
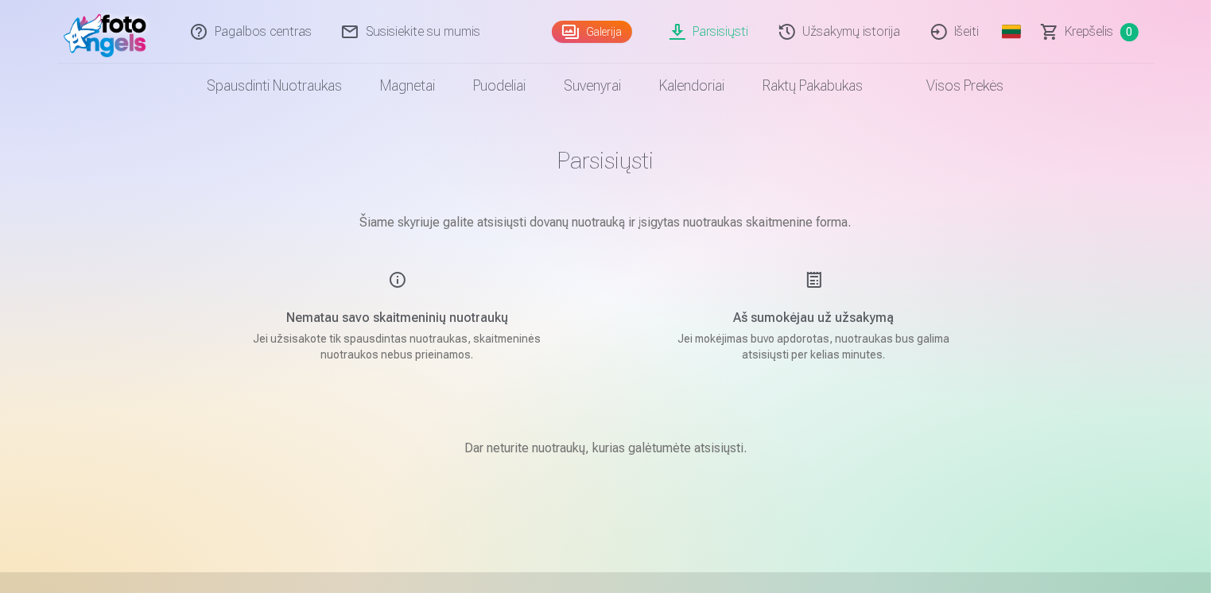
click at [816, 27] on link "Užsakymų istorija" at bounding box center [841, 32] width 152 height 64
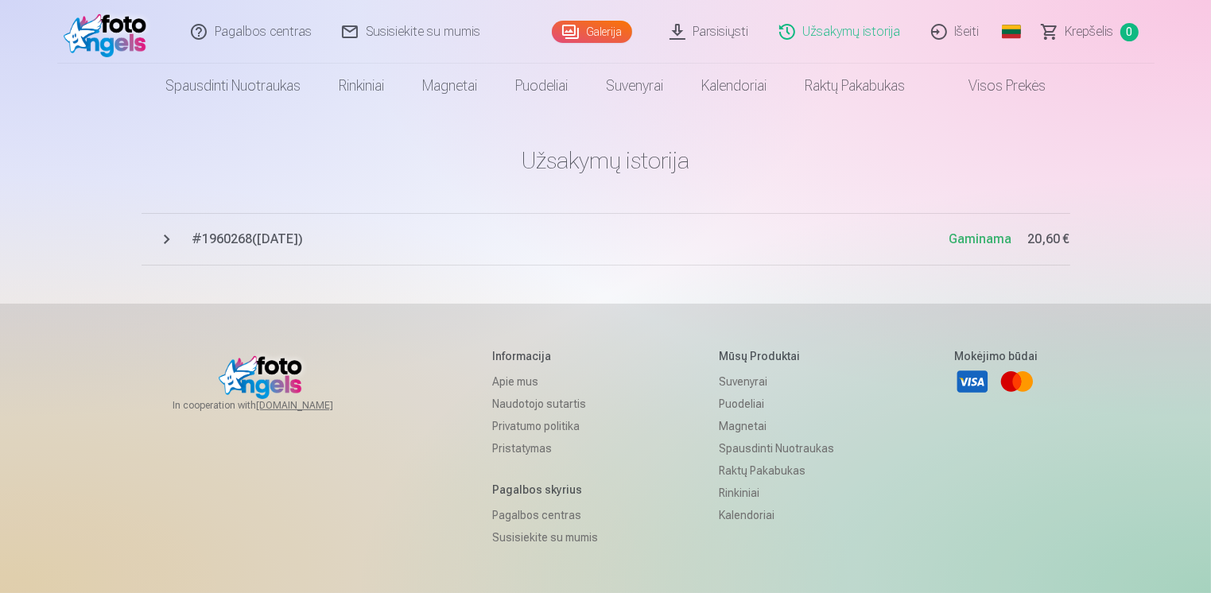
click at [269, 239] on span "# 1960268 ( 13.09.2025 )" at bounding box center [570, 239] width 757 height 19
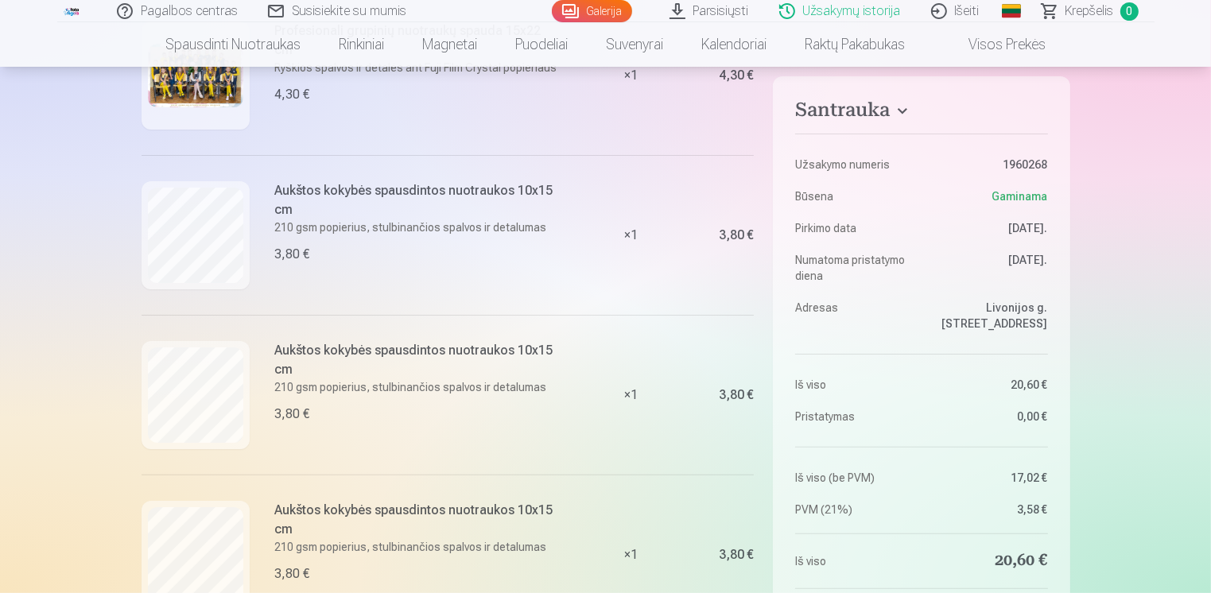
scroll to position [320, 0]
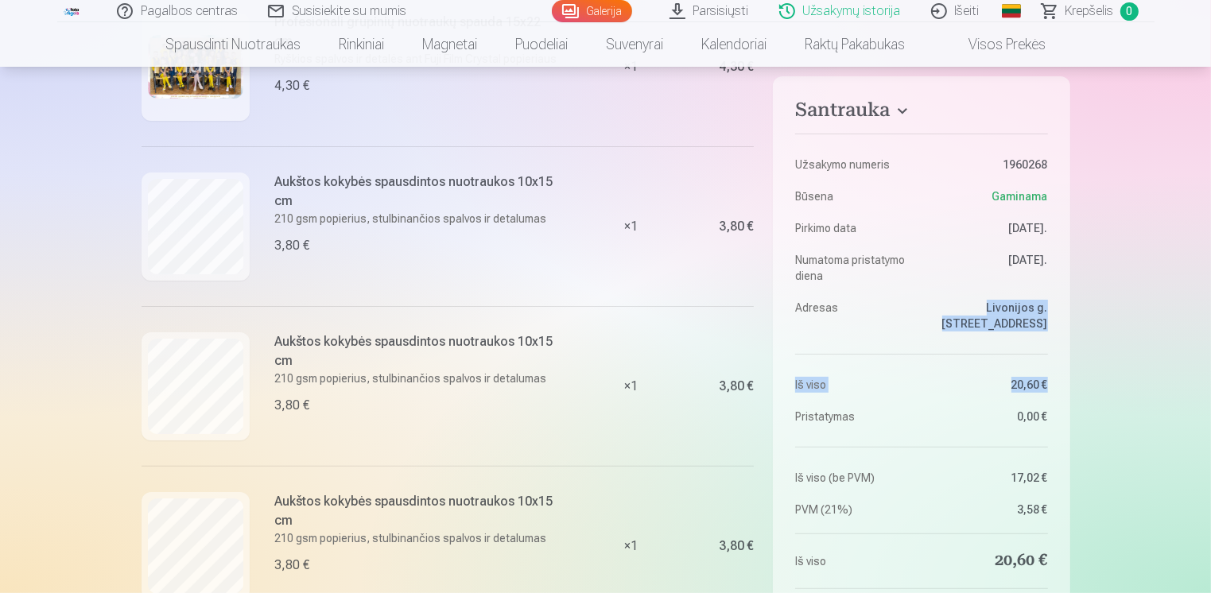
drag, startPoint x: 1210, startPoint y: 271, endPoint x: 1205, endPoint y: 239, distance: 32.9
click at [1205, 239] on div "Pagalbos centras Susisiekite su mumis Galerija Parsisiųsti Užsakymų istorija Iš…" at bounding box center [605, 566] width 1211 height 1773
click at [1139, 128] on div "Pagalbos centras Susisiekite su mumis Galerija Parsisiųsti Užsakymų istorija Iš…" at bounding box center [605, 566] width 1211 height 1773
drag, startPoint x: 1209, startPoint y: 286, endPoint x: 1212, endPoint y: 277, distance: 10.1
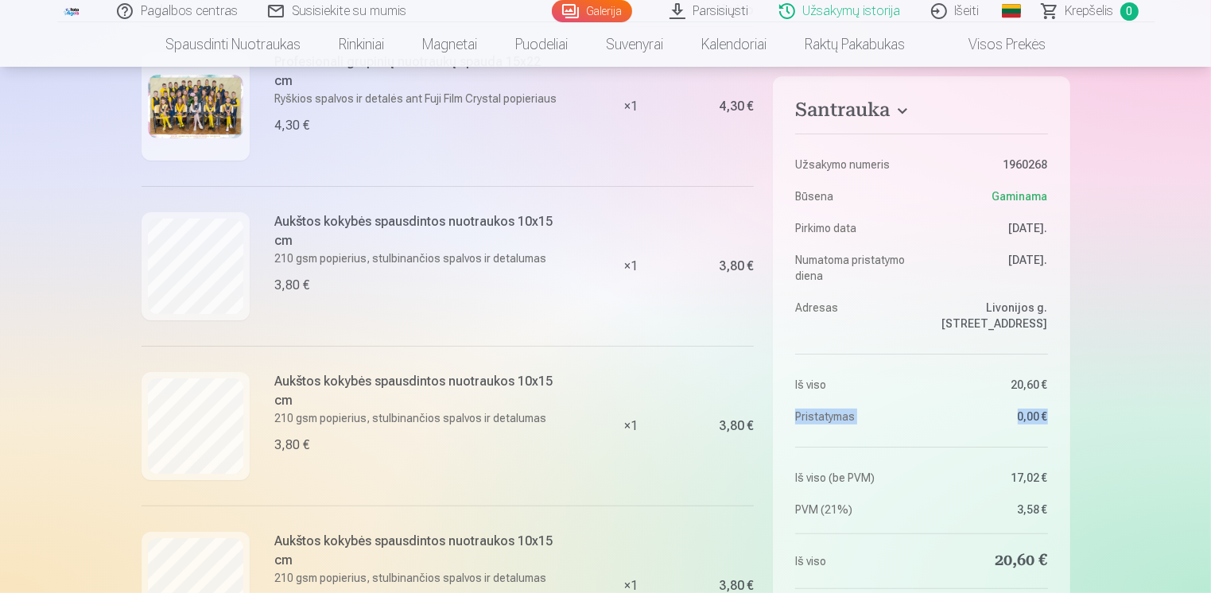
scroll to position [267, 0]
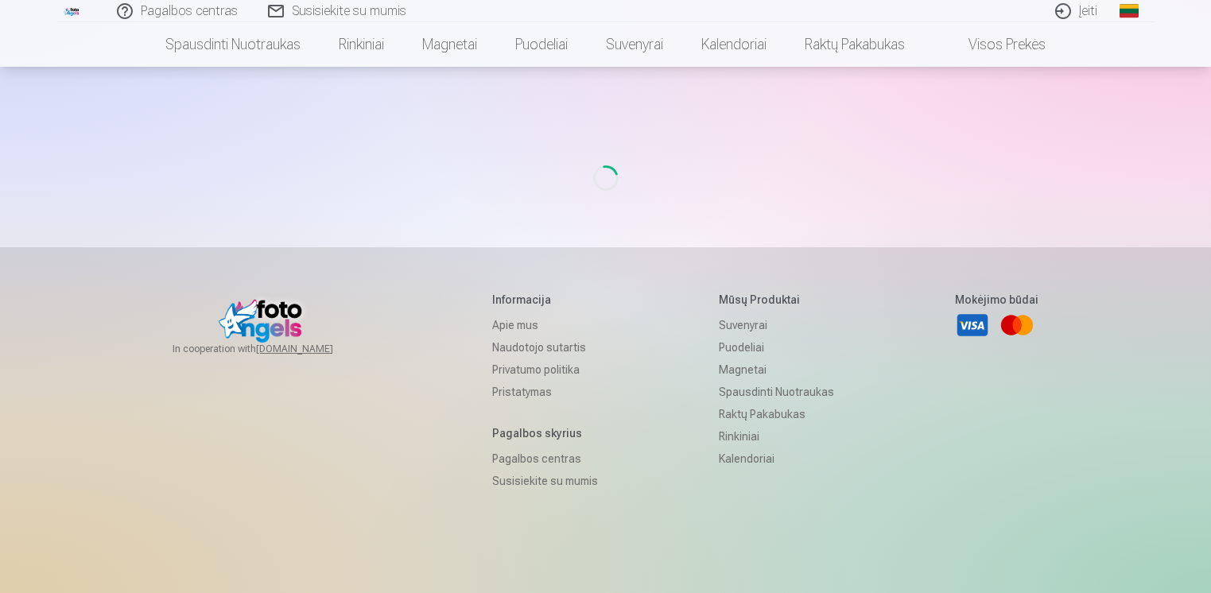
scroll to position [91, 0]
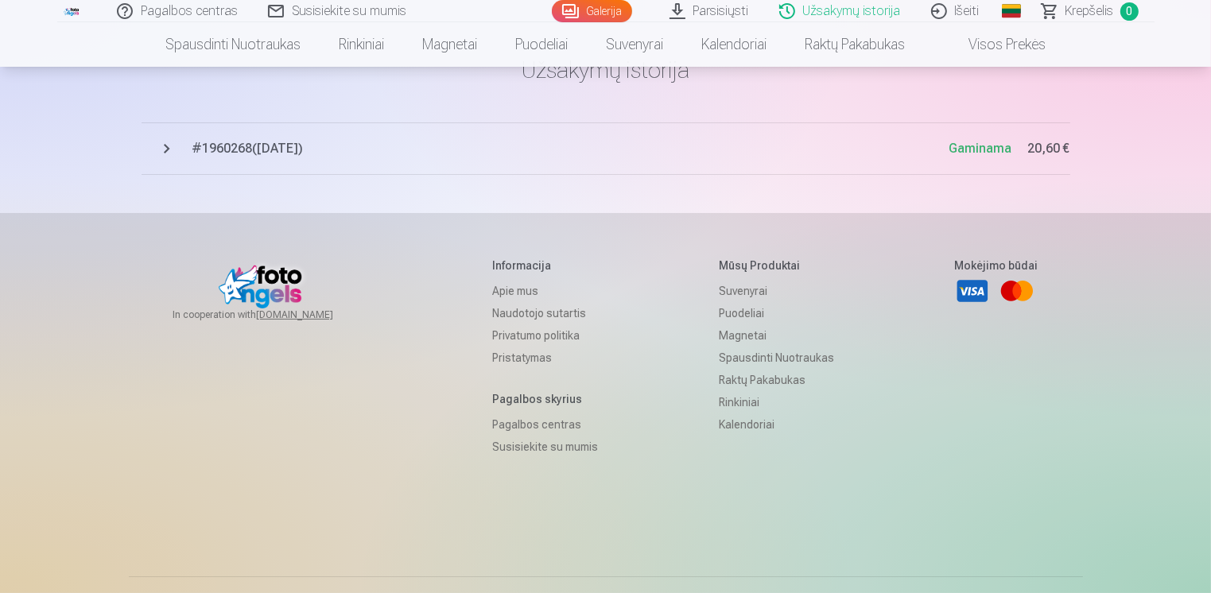
click at [957, 11] on link "Išeiti" at bounding box center [956, 11] width 79 height 22
